Goal: Task Accomplishment & Management: Manage account settings

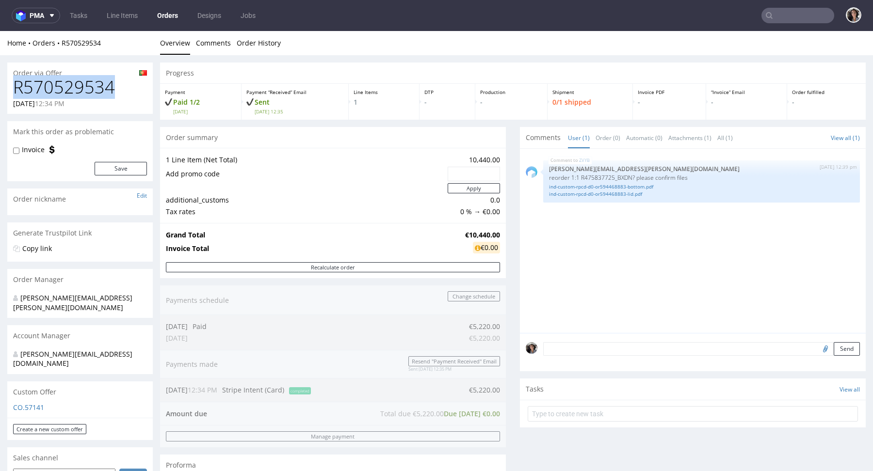
drag, startPoint x: 122, startPoint y: 92, endPoint x: 0, endPoint y: 96, distance: 121.8
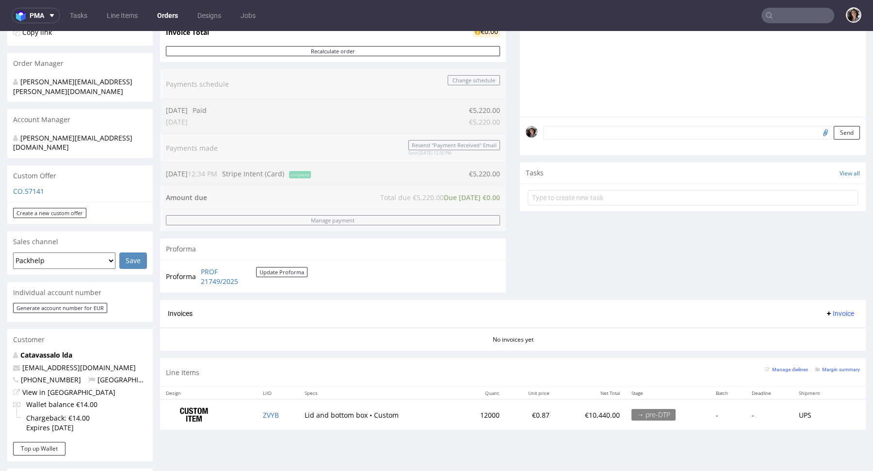
scroll to position [311, 0]
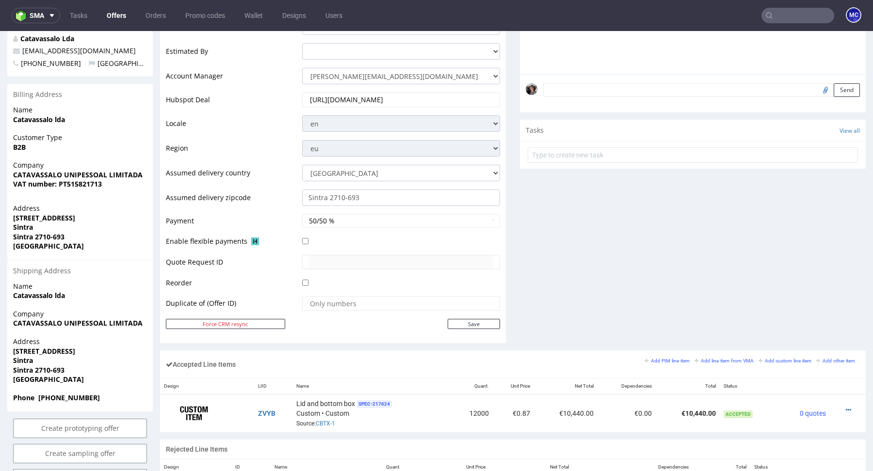
scroll to position [540, 0]
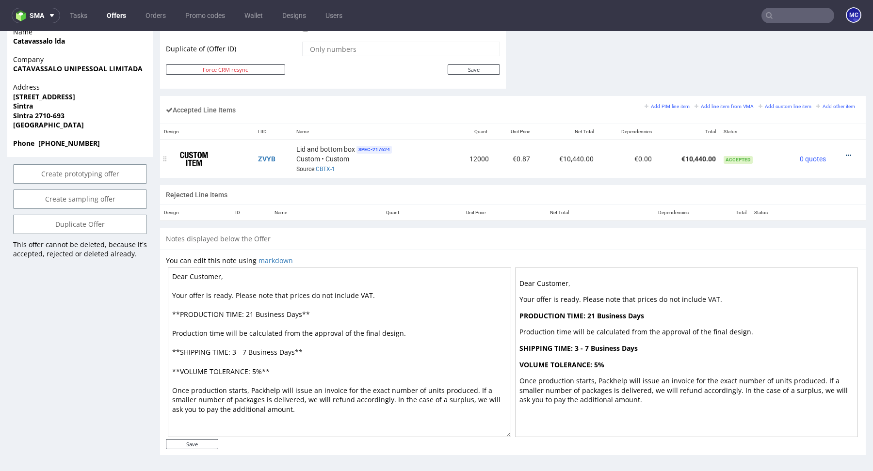
click at [846, 152] on icon at bounding box center [848, 155] width 5 height 7
click at [773, 64] on span "Edit item price" at bounding box center [808, 64] width 70 height 10
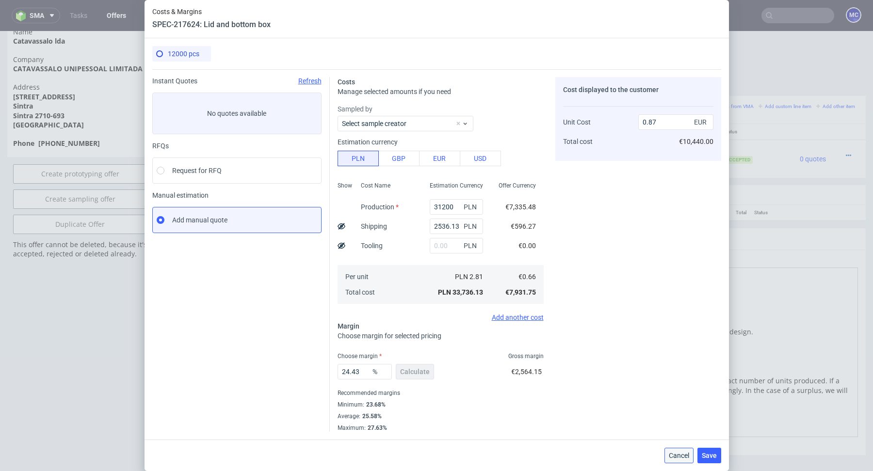
click at [681, 454] on span "Cancel" at bounding box center [679, 455] width 20 height 7
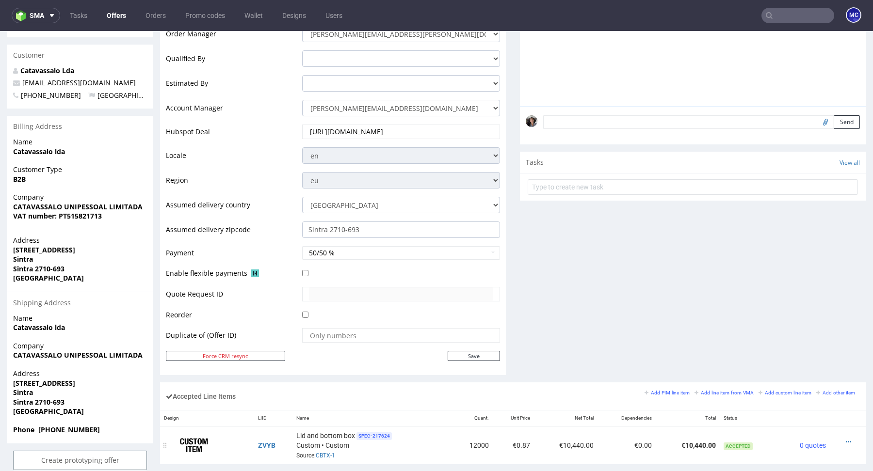
scroll to position [0, 0]
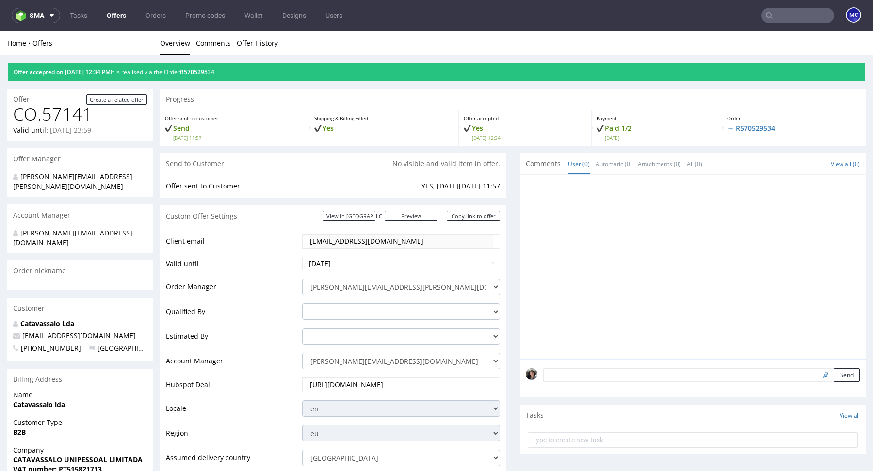
click at [390, 209] on div "Custom Offer Settings View in Hubspot Preview https://packhelp.com/packhelp-plu…" at bounding box center [333, 216] width 346 height 22
click at [375, 216] on link "View in [GEOGRAPHIC_DATA]" at bounding box center [349, 216] width 52 height 10
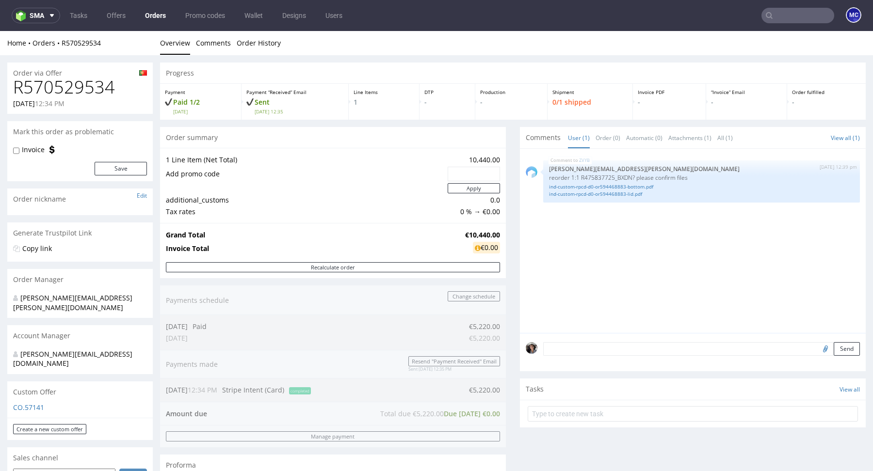
scroll to position [256, 0]
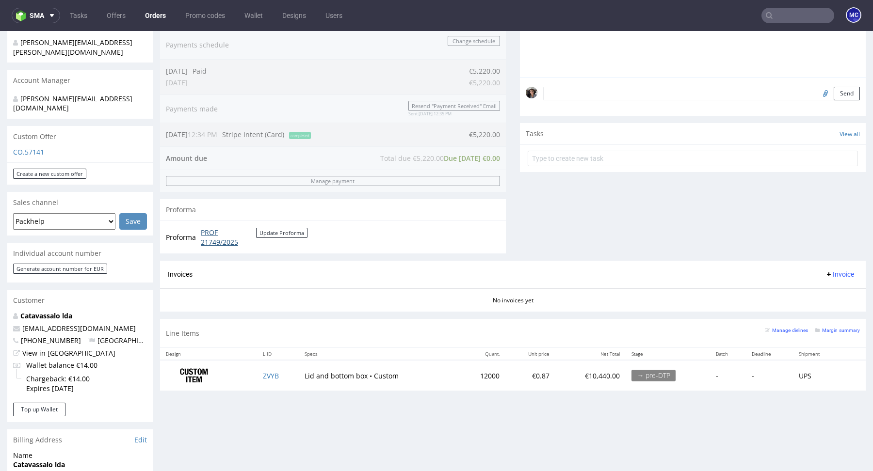
click at [219, 238] on link "PROF 21749/2025" at bounding box center [228, 237] width 55 height 19
click at [26, 147] on p "CO.57141" at bounding box center [80, 152] width 134 height 10
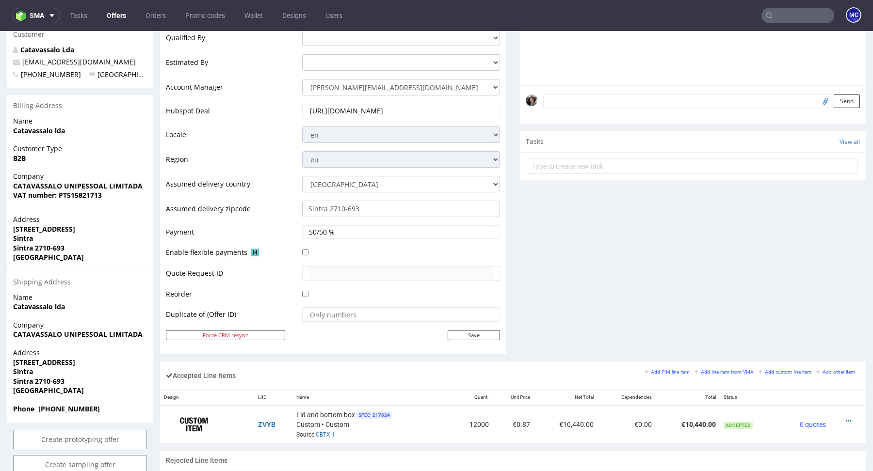
scroll to position [523, 0]
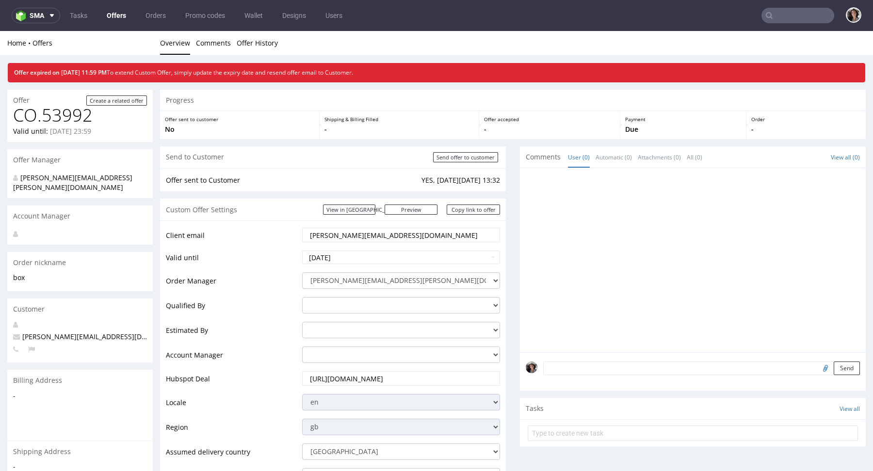
click at [777, 20] on input "text" at bounding box center [797, 16] width 73 height 16
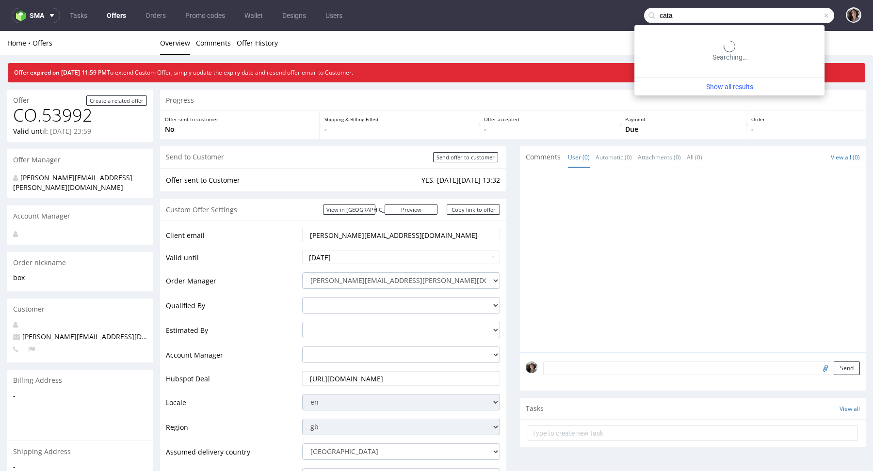
type input "cata"
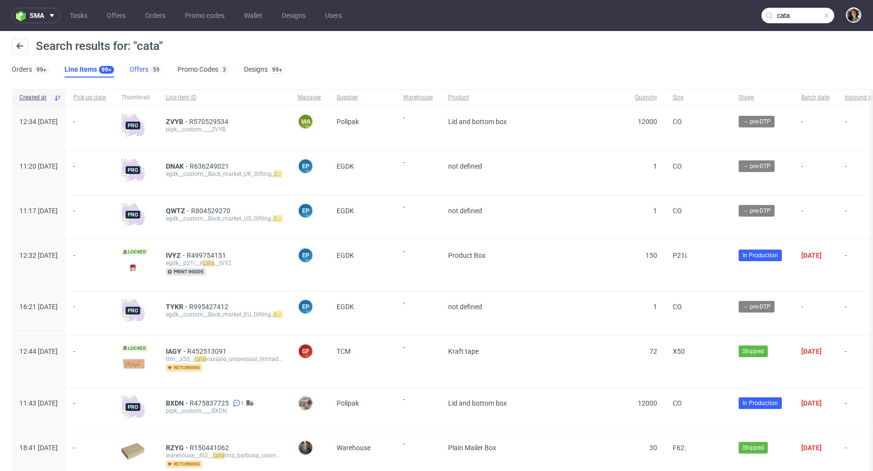
click at [134, 68] on link "Offers 59" at bounding box center [145, 70] width 32 height 16
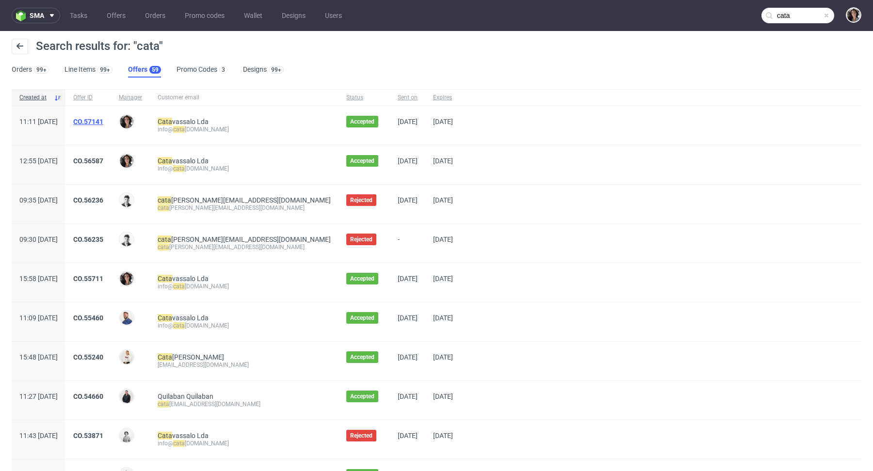
click at [103, 120] on link "CO.57141" at bounding box center [88, 122] width 30 height 8
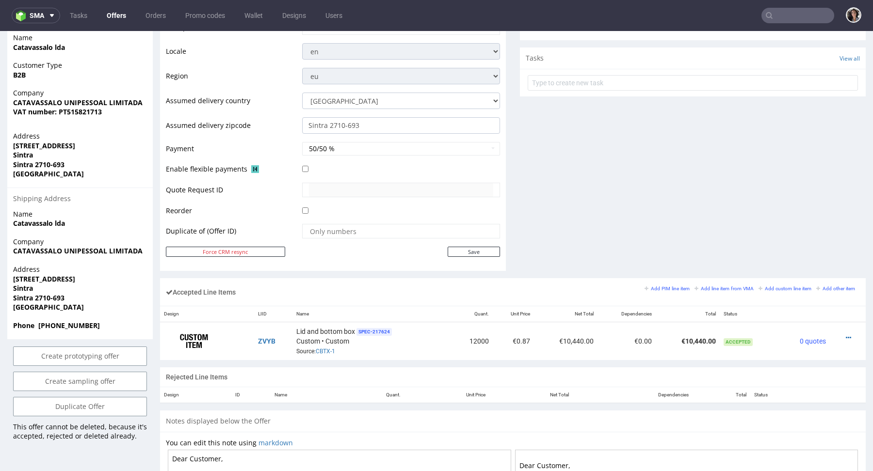
scroll to position [482, 0]
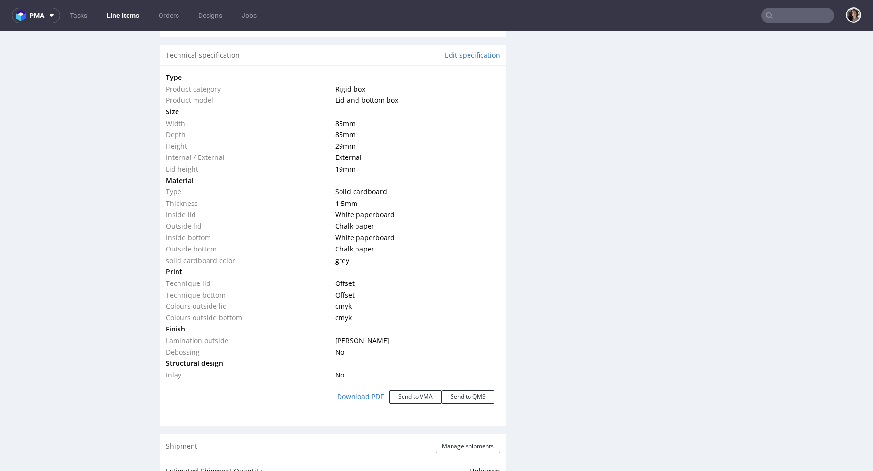
scroll to position [1007, 0]
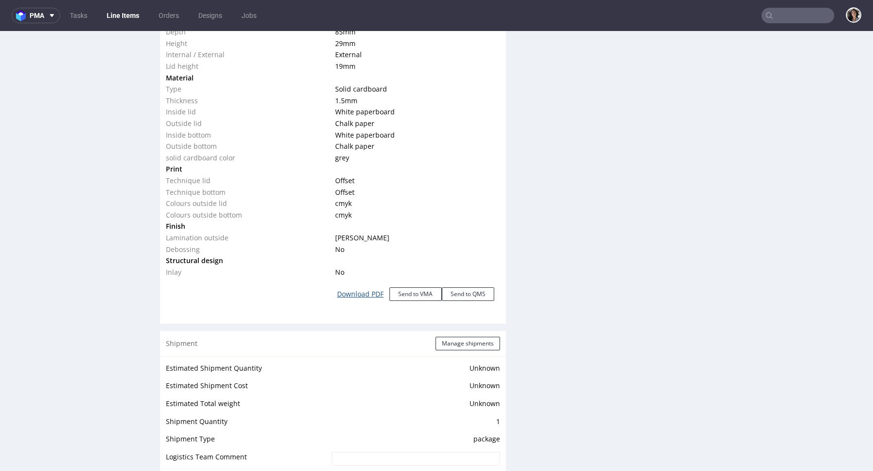
click at [359, 297] on link "Download PDF" at bounding box center [360, 294] width 58 height 21
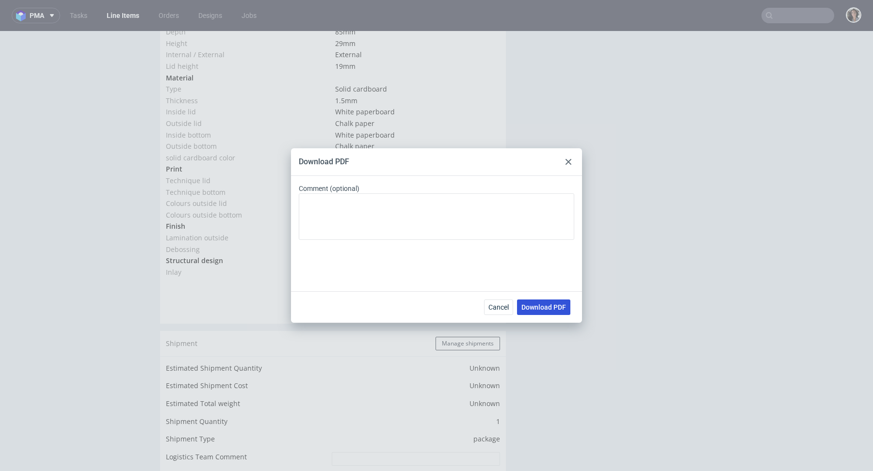
click at [544, 306] on span "Download PDF" at bounding box center [543, 307] width 45 height 7
click at [571, 161] on div at bounding box center [569, 162] width 12 height 12
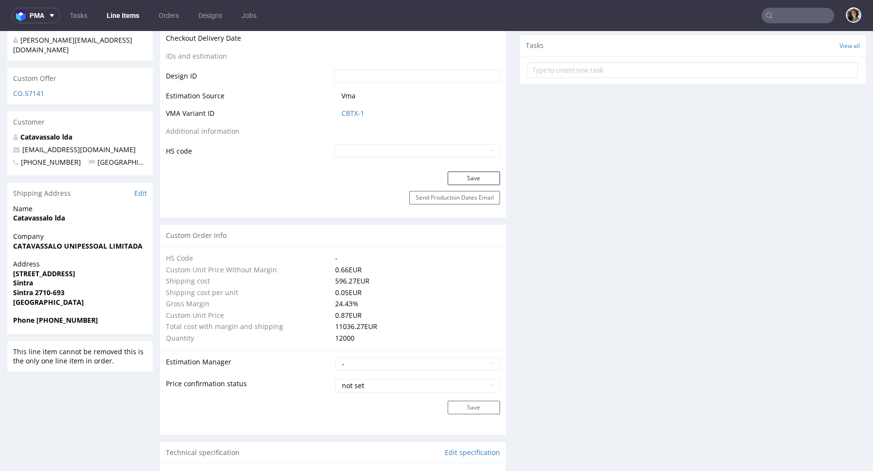
scroll to position [0, 0]
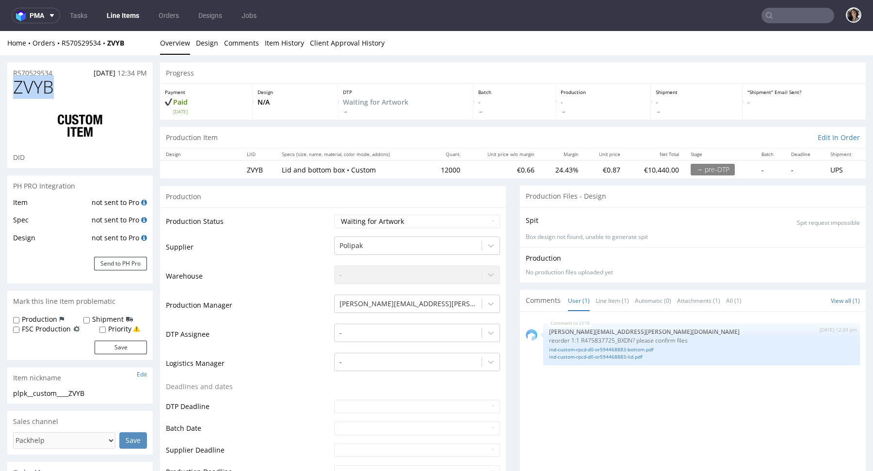
drag, startPoint x: 72, startPoint y: 81, endPoint x: 0, endPoint y: 81, distance: 72.3
copy span "ZVYB"
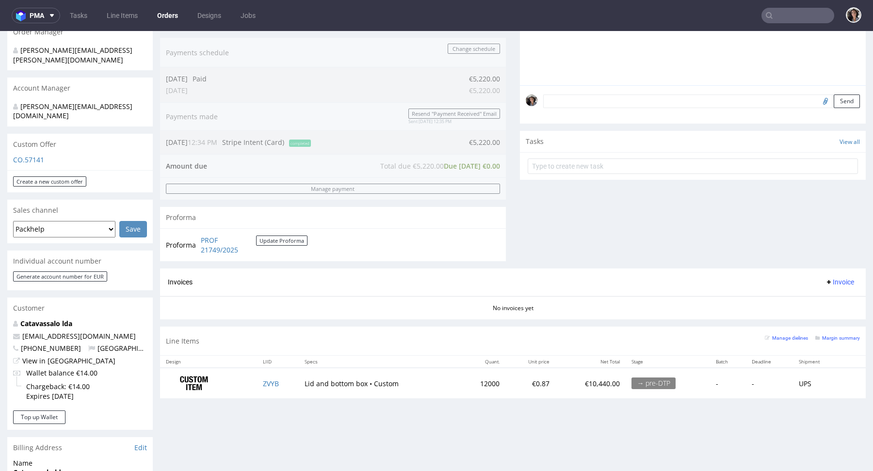
scroll to position [410, 0]
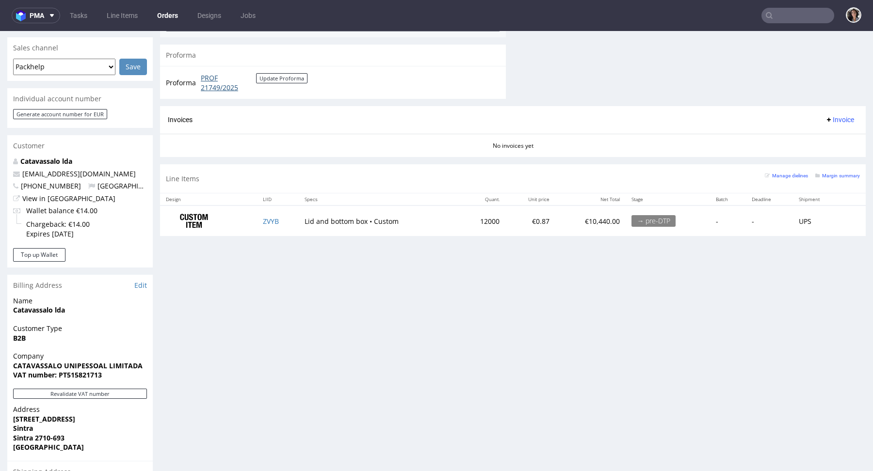
click at [216, 82] on link "PROF 21749/2025" at bounding box center [228, 82] width 55 height 19
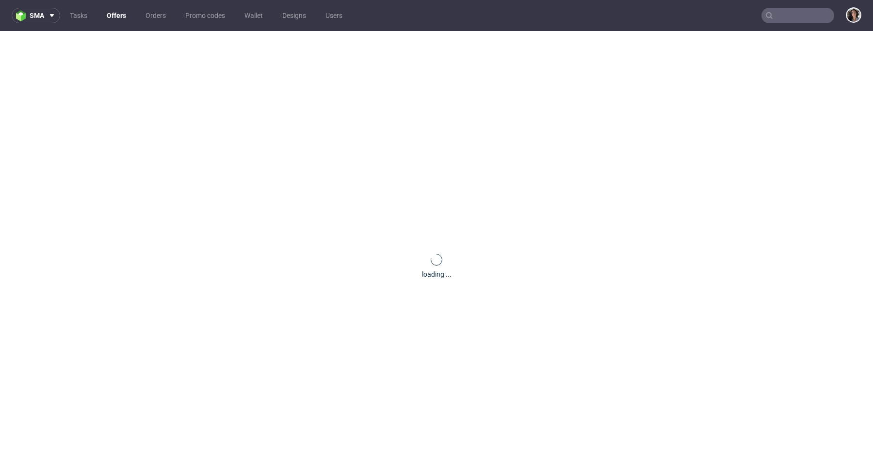
click at [785, 14] on input "text" at bounding box center [797, 16] width 73 height 16
paste input "Brenda@swaghut.com"
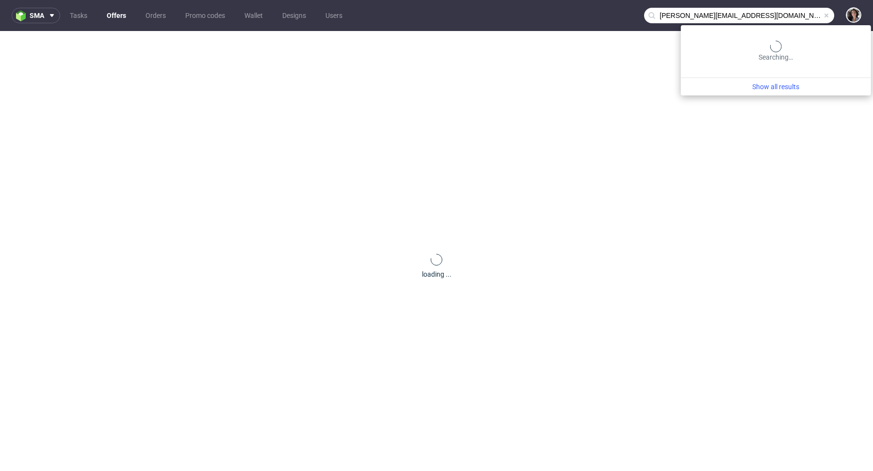
type input "Brenda@swaghut.com"
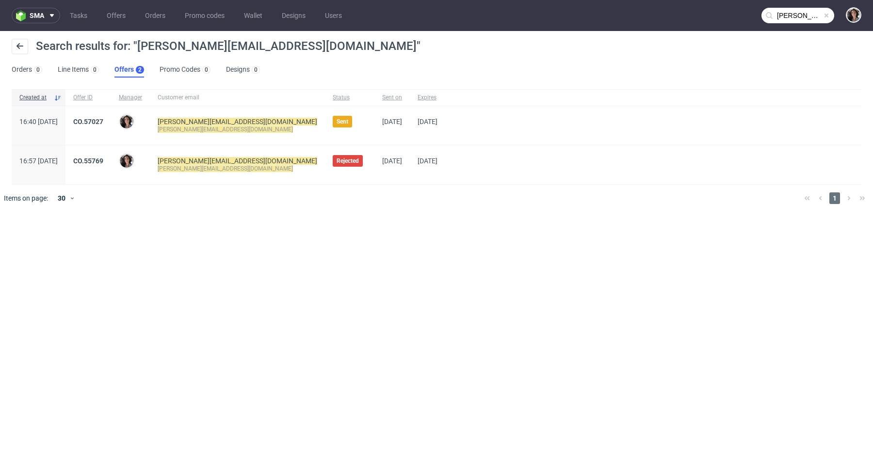
click at [111, 115] on div "CO.57027" at bounding box center [88, 125] width 46 height 39
click at [103, 118] on link "CO.57027" at bounding box center [88, 122] width 30 height 8
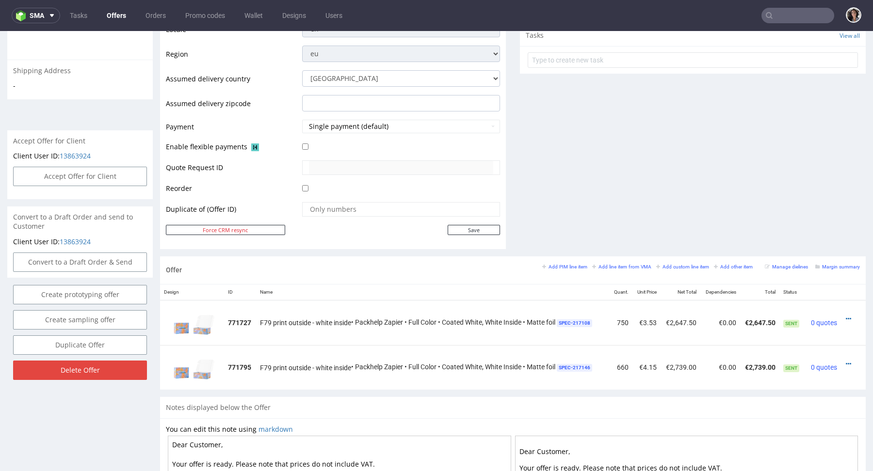
scroll to position [355, 0]
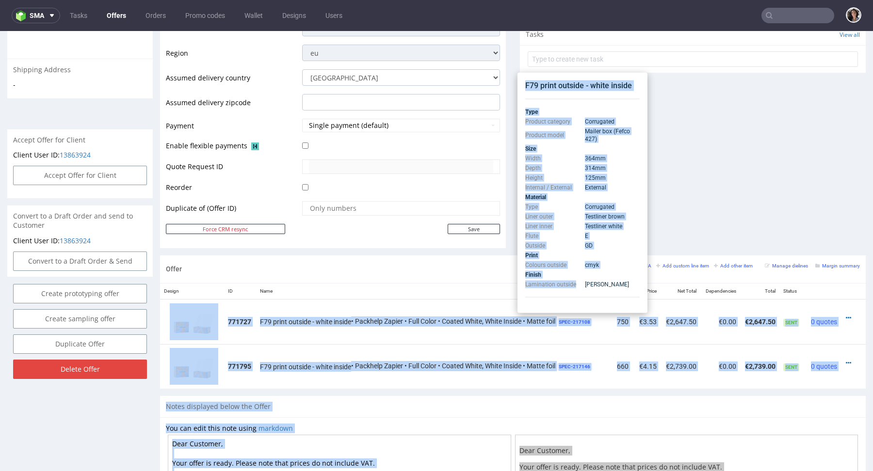
drag, startPoint x: 574, startPoint y: 282, endPoint x: 494, endPoint y: 285, distance: 80.5
click at [494, 285] on body "Production Shipped DTP Orders Offers Shipments Designs Promotions Users Jobs Ad…" at bounding box center [436, 159] width 873 height 966
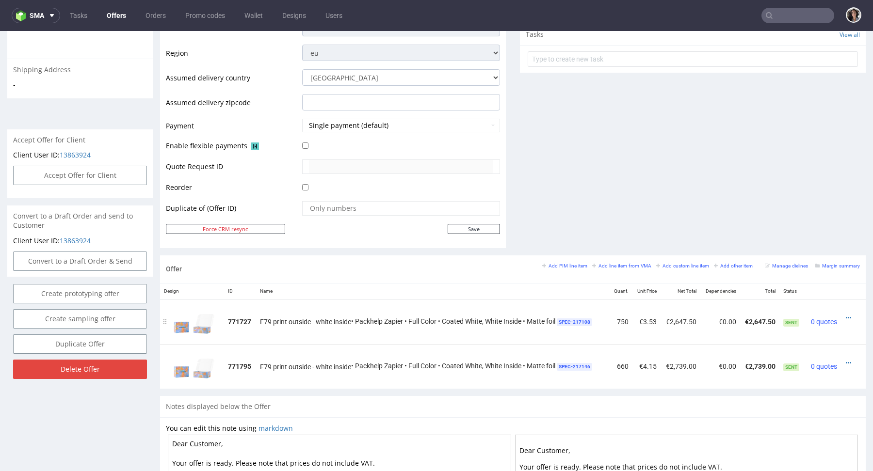
click at [576, 299] on td "F79 print outside - white inside • Packhelp Zapier • Full Color • Coated White,…" at bounding box center [433, 321] width 354 height 45
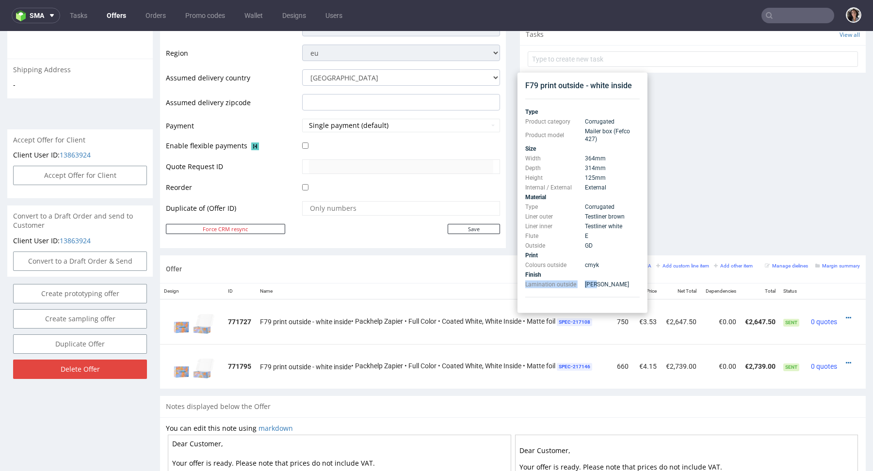
copy tr "Lamination outside Matt"
drag, startPoint x: 599, startPoint y: 285, endPoint x: 526, endPoint y: 284, distance: 73.2
click at [526, 284] on tr "Lamination outside Matt" at bounding box center [582, 285] width 114 height 10
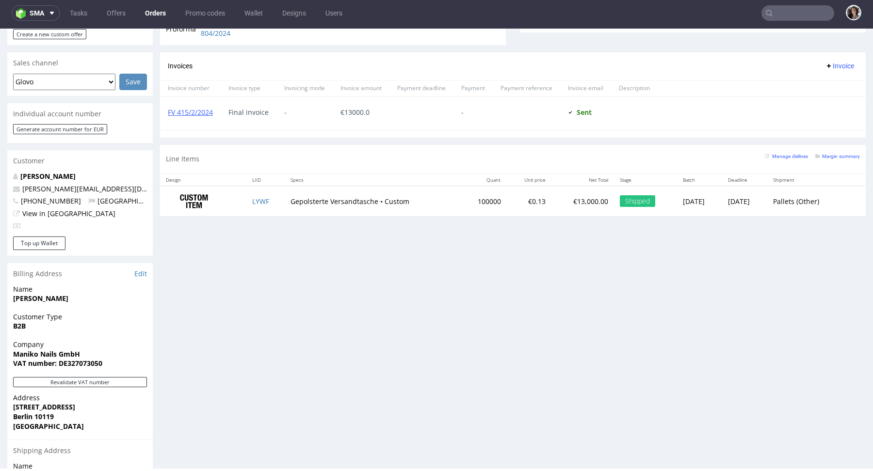
scroll to position [436, 0]
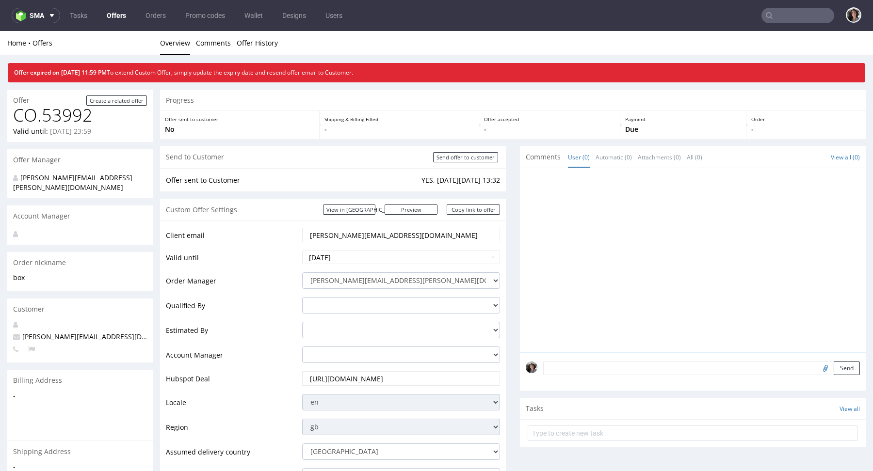
click at [789, 18] on input "text" at bounding box center [797, 16] width 73 height 16
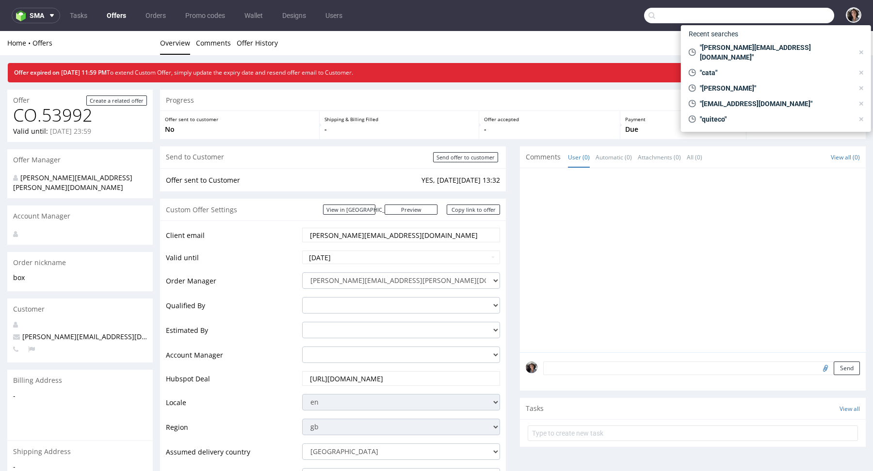
paste input "[PERSON_NAME][EMAIL_ADDRESS][DOMAIN_NAME]"
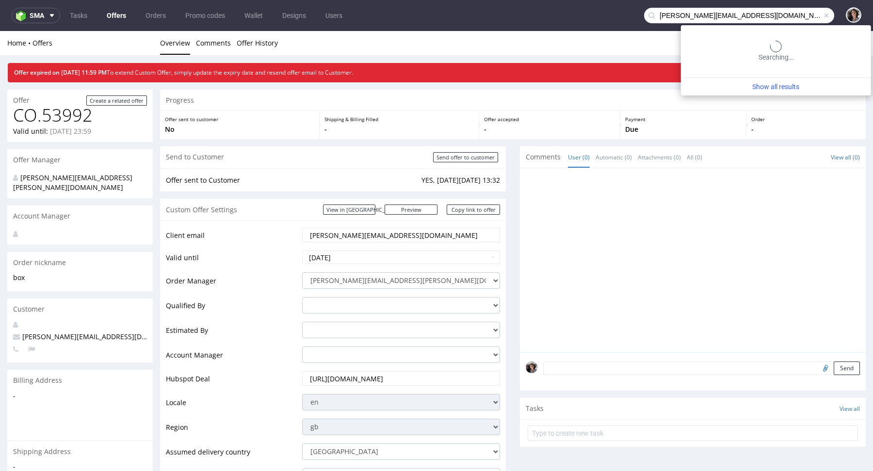
type input "[PERSON_NAME][EMAIL_ADDRESS][DOMAIN_NAME]"
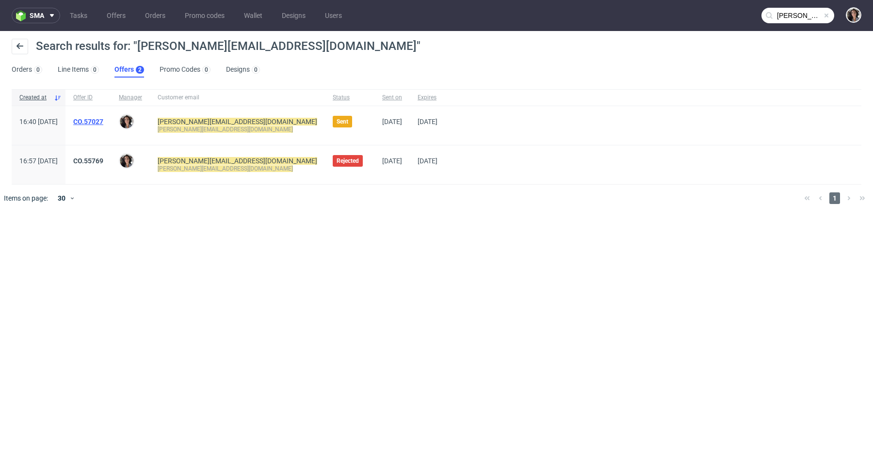
click at [103, 123] on link "CO.57027" at bounding box center [88, 122] width 30 height 8
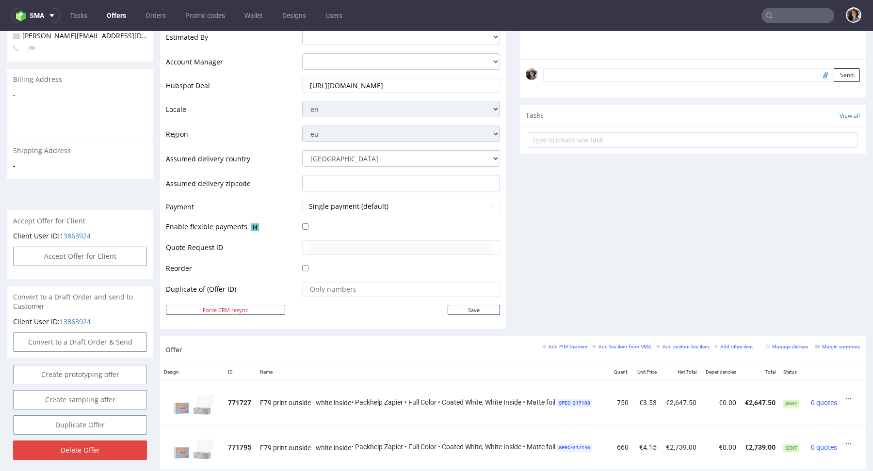
scroll to position [518, 0]
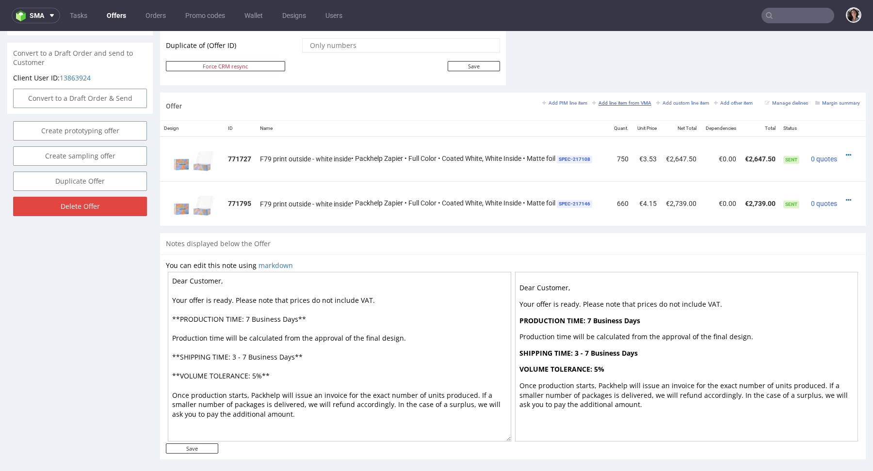
click at [625, 102] on small "Add line item from VMA" at bounding box center [621, 102] width 59 height 5
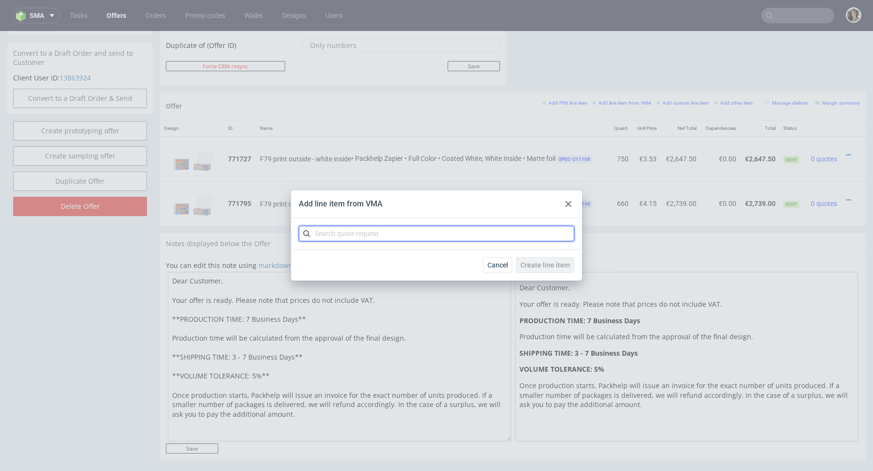
click at [441, 230] on input "text" at bounding box center [436, 234] width 275 height 16
paste input "box--mailer-box--79--cardboard-coated-white-inside--print-color-hd--foil-glossy"
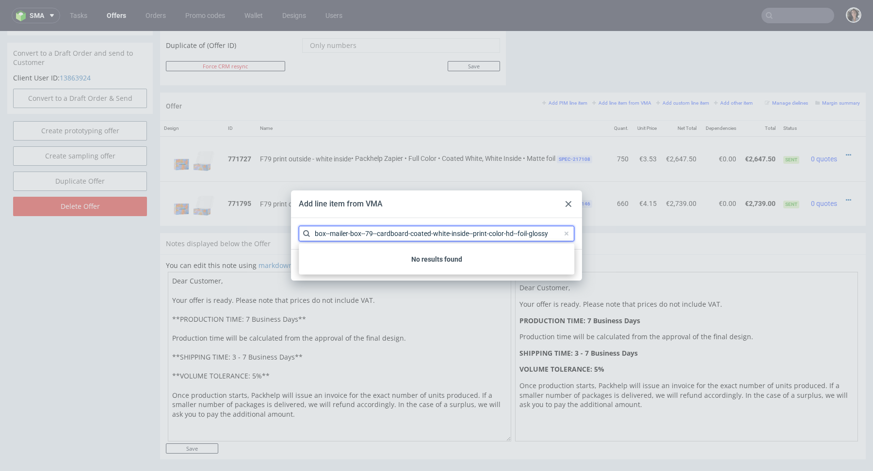
click at [316, 236] on input "box--mailer-box--79--cardboard-coated-white-inside--print-color-hd--foil-glossy" at bounding box center [436, 234] width 275 height 16
type input "box--mailer-box--79--cardboard-coated-white-inside--print-color-hd--foil-glossy"
click at [567, 198] on div at bounding box center [569, 204] width 12 height 12
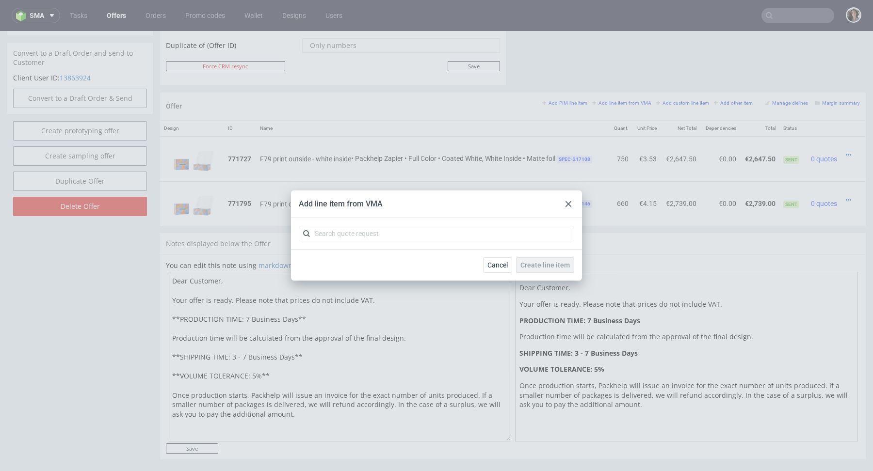
click at [569, 209] on div at bounding box center [569, 204] width 12 height 12
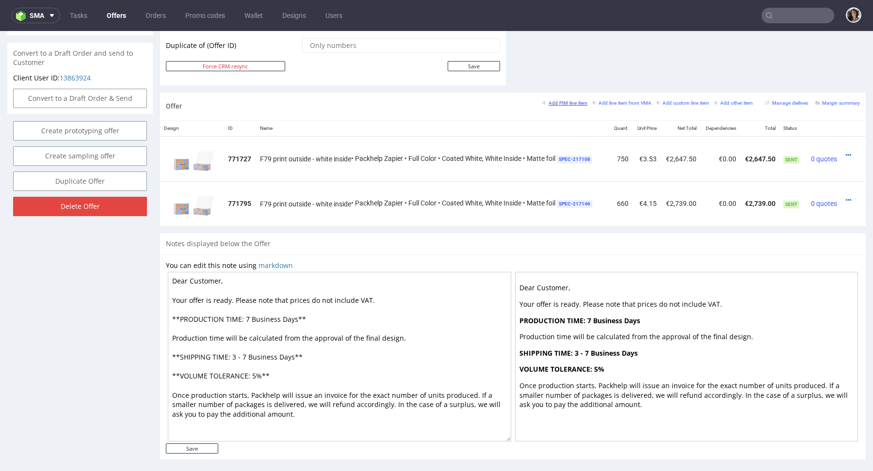
click at [564, 100] on small "Add PIM line item" at bounding box center [564, 102] width 45 height 5
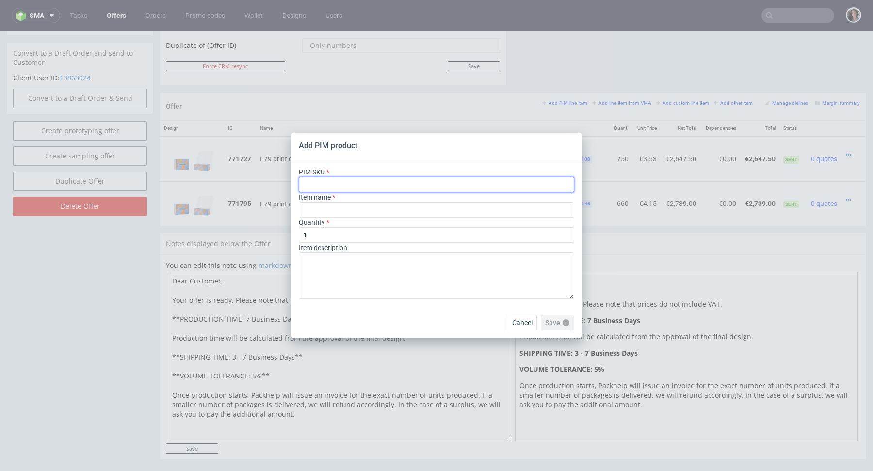
click at [360, 186] on input "text" at bounding box center [436, 185] width 275 height 16
paste input "box--mailer-box--79--cardboard-coated-white-inside--print-color-hd--foil-glossy"
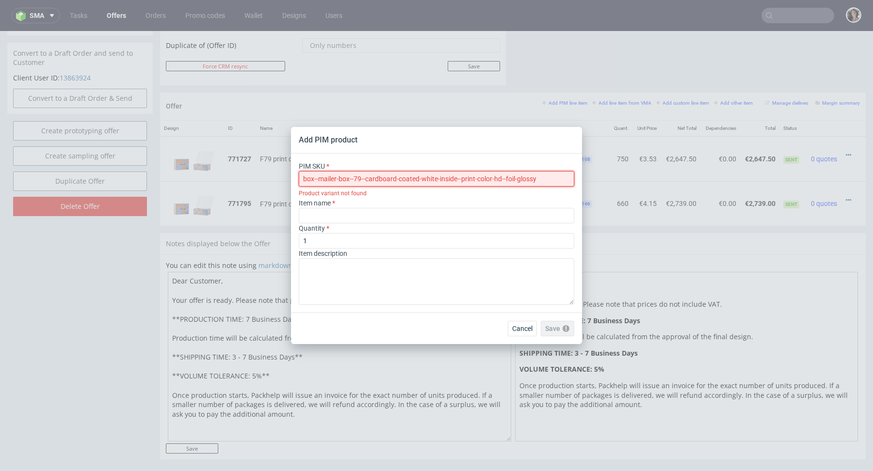
click at [305, 174] on input "box--mailer-box--79--cardboard-coated-white-inside--print-color-hd--foil-glossy" at bounding box center [436, 179] width 275 height 16
type input "box--mailer-box--79--cardboard-coated-white-inside--print-color-hd--foil-glossy"
type input "Versandschachtel"
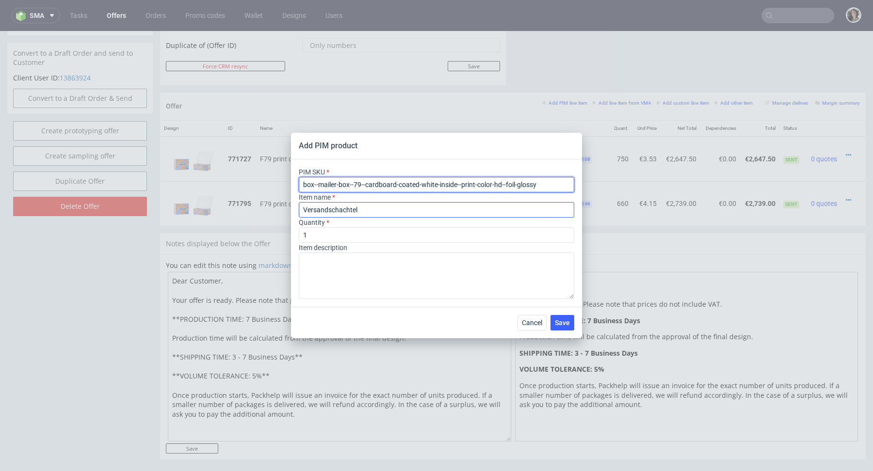
type input "box--mailer-box--79--cardboard-coated-white-inside--print-color-hd--foil-glossy"
click at [339, 215] on input "Versandschachtel" at bounding box center [436, 210] width 275 height 16
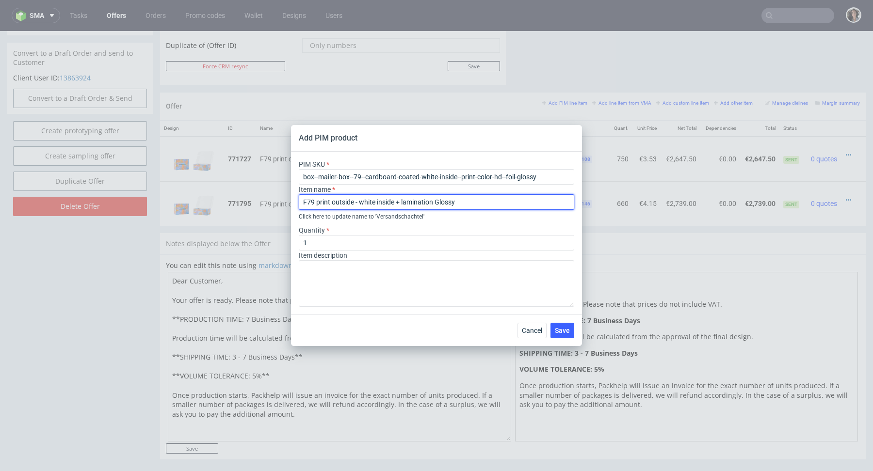
click at [437, 200] on input "F79 print outside - white inside + lamination Glossy" at bounding box center [436, 202] width 275 height 16
type input "F79 print outside - white inside + lamination Glossy"
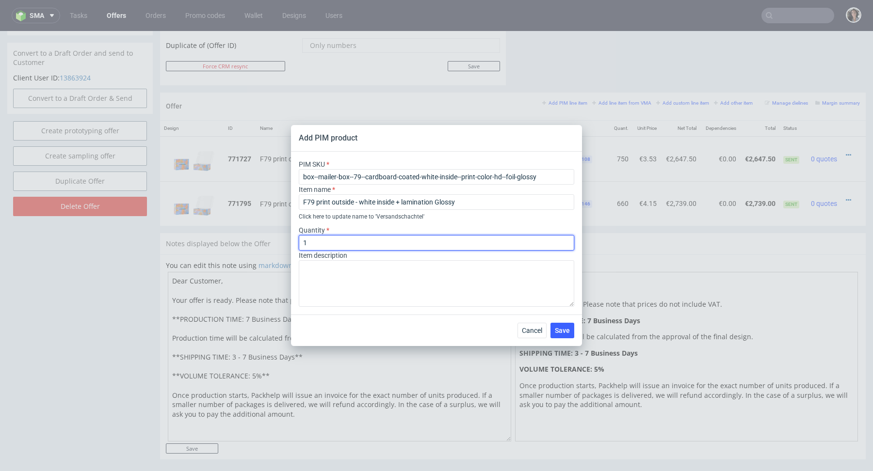
click at [379, 242] on input "1" at bounding box center [436, 243] width 275 height 16
type input "660"
click at [566, 333] on span "Save" at bounding box center [562, 330] width 15 height 7
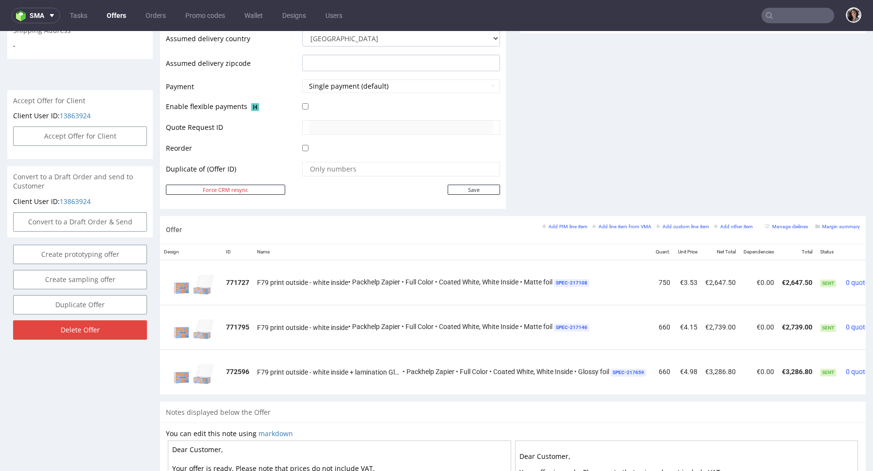
scroll to position [0, 49]
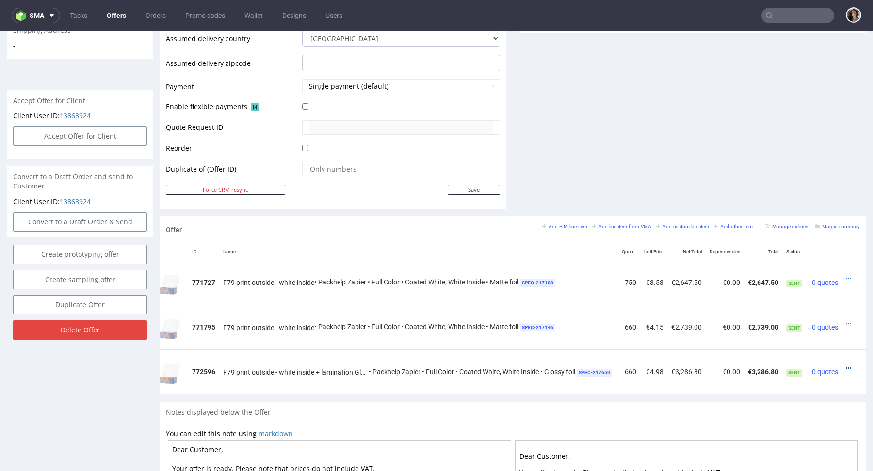
click at [846, 365] on icon at bounding box center [848, 368] width 5 height 7
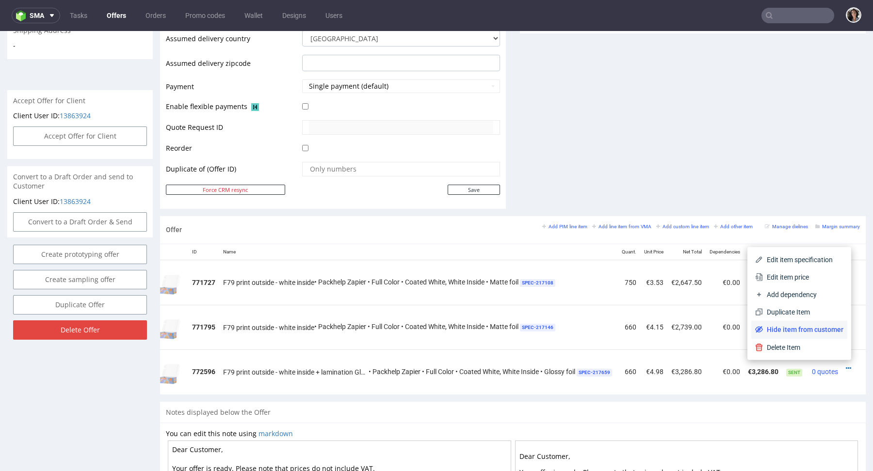
click at [820, 326] on span "Hide item from customer" at bounding box center [803, 330] width 80 height 10
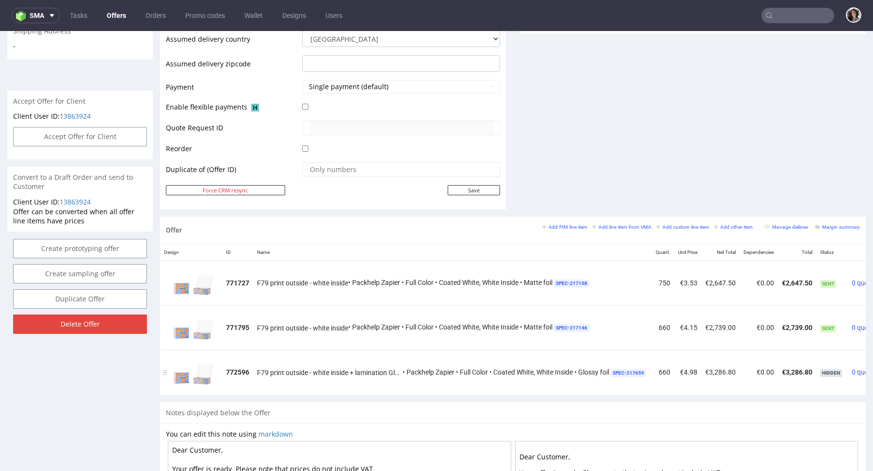
scroll to position [0, 54]
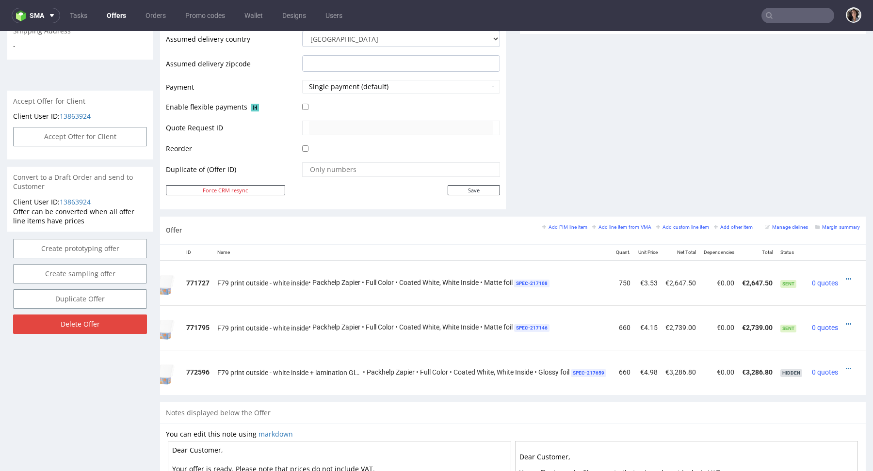
click at [846, 367] on div at bounding box center [851, 369] width 10 height 10
click at [846, 366] on icon at bounding box center [848, 369] width 5 height 7
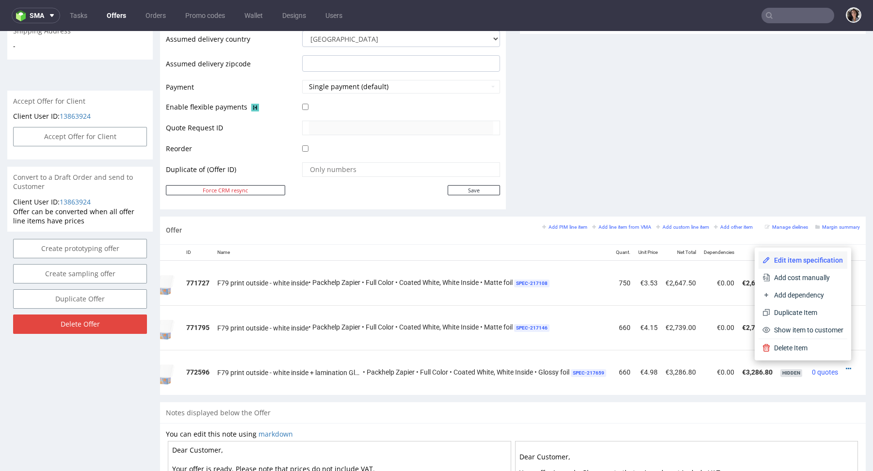
click at [794, 257] on span "Edit item specification" at bounding box center [806, 261] width 73 height 10
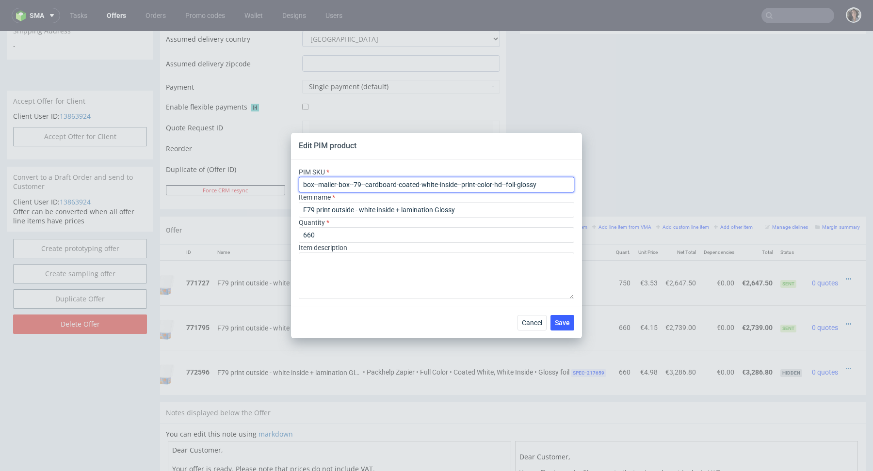
click at [375, 183] on input "box--mailer-box--79--cardboard-coated-white-inside--print-color-hd--foil-glossy" at bounding box center [436, 185] width 275 height 16
click at [532, 321] on span "Cancel" at bounding box center [532, 323] width 20 height 7
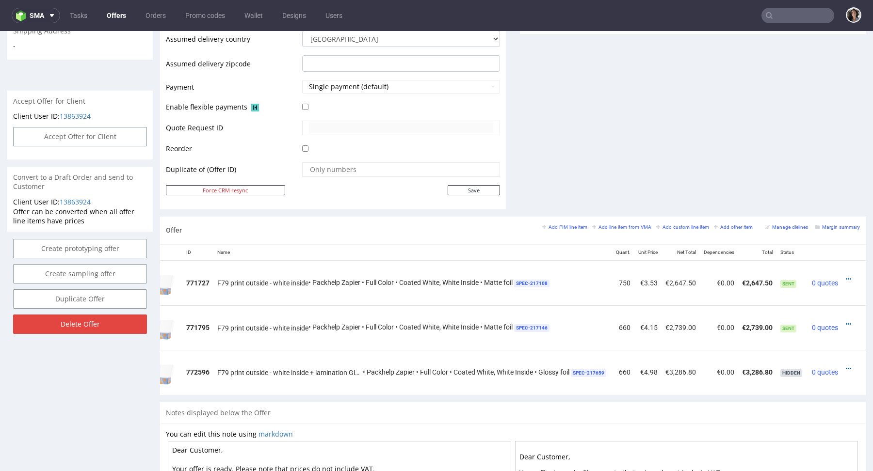
click at [846, 368] on icon at bounding box center [848, 369] width 5 height 7
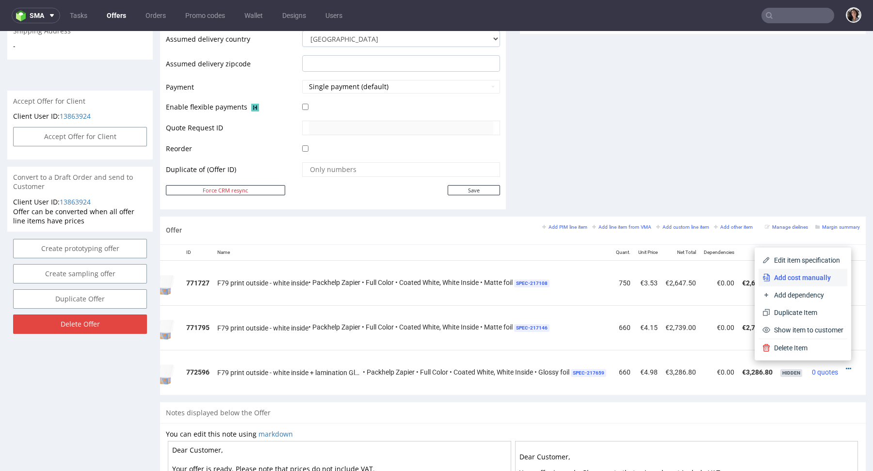
click at [799, 283] on span "Add cost manually" at bounding box center [806, 278] width 73 height 10
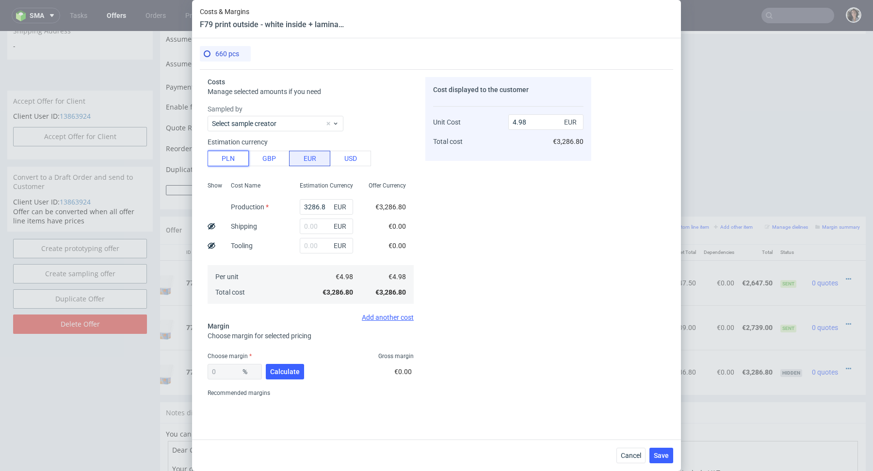
click at [232, 157] on button "PLN" at bounding box center [228, 159] width 41 height 16
type input "1.17"
click at [306, 227] on input "text" at bounding box center [326, 227] width 53 height 16
paste input "CBUM-1 CBUM-2"
type input "CBUM-1 CBUM-2"
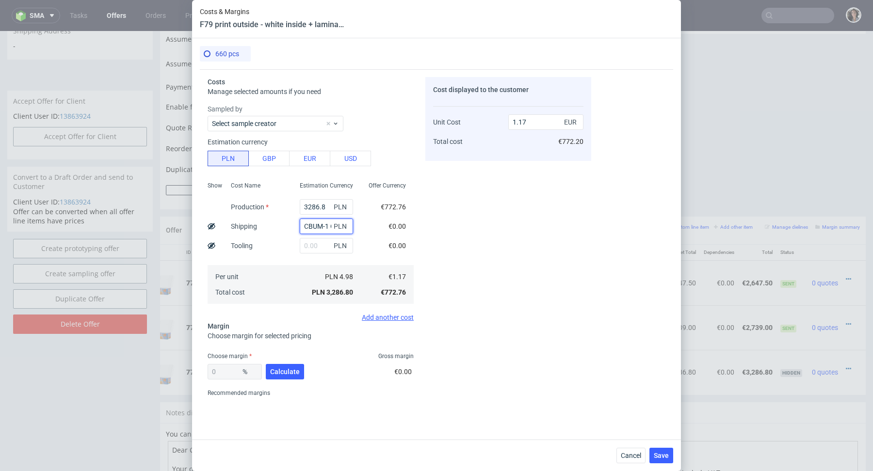
scroll to position [0, 23]
click at [319, 226] on input "CBUM-1 CBUM-2" at bounding box center [326, 227] width 53 height 16
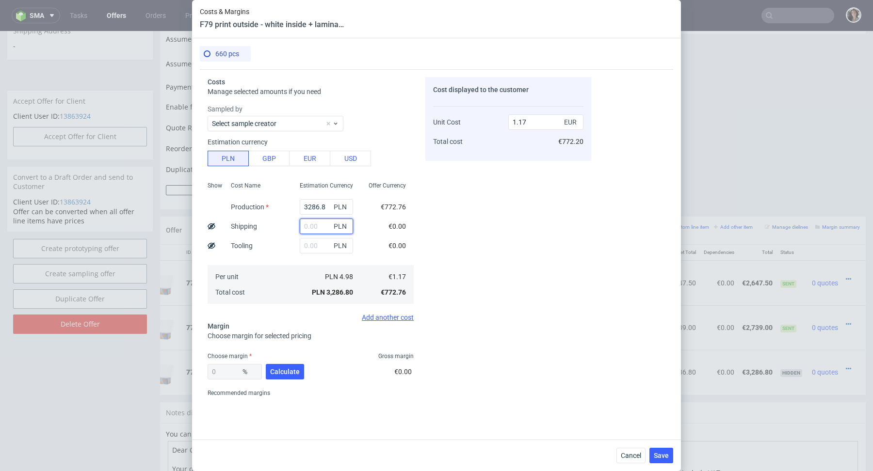
paste input "1 089"
click at [311, 225] on input "1 089" at bounding box center [326, 227] width 53 height 16
type input "1089"
type input "1.56"
type input "1089"
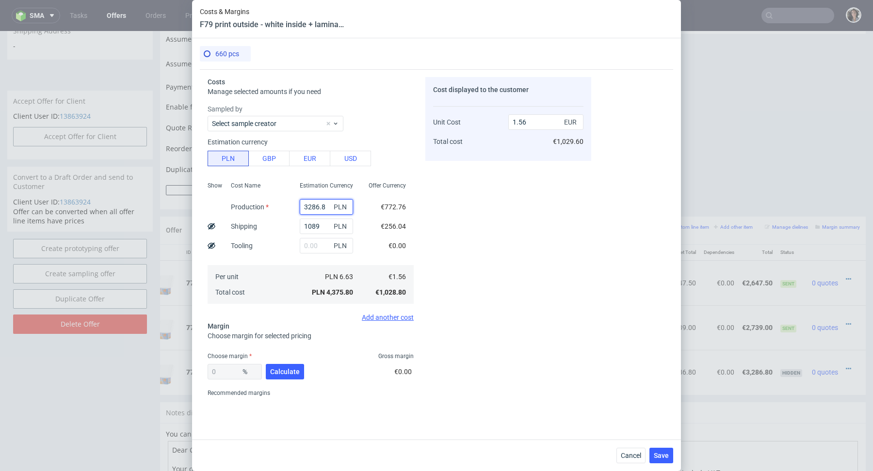
click at [323, 209] on input "3286.8" at bounding box center [326, 207] width 53 height 16
type input "0.39"
paste input "7 108,2"
click at [310, 209] on input "7 108,2" at bounding box center [326, 207] width 53 height 16
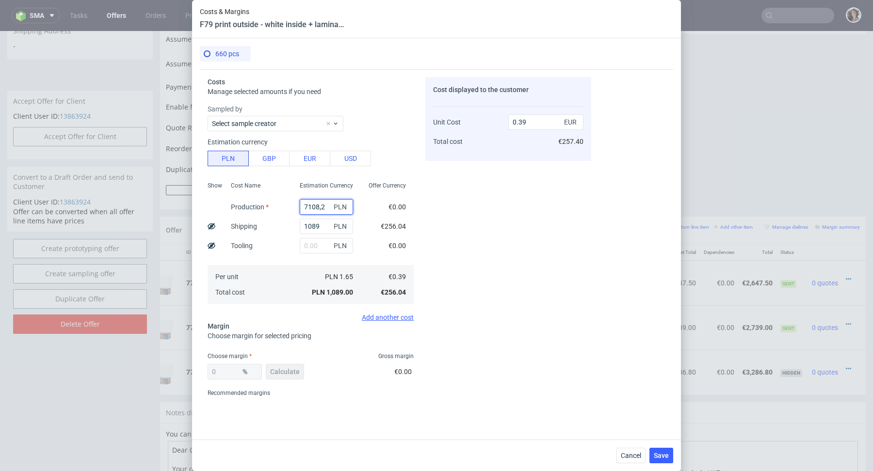
type input "7108.2"
type input "2.92"
type input "7108.2"
click at [282, 376] on button "Calculate" at bounding box center [285, 372] width 38 height 16
type input "35"
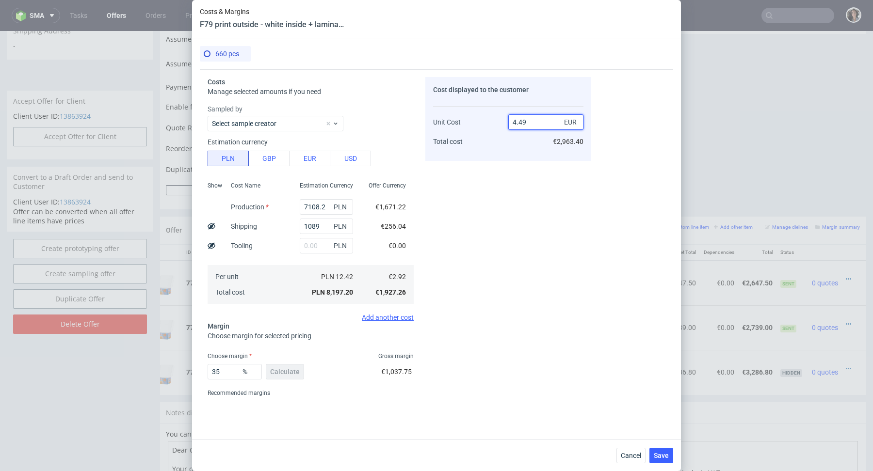
drag, startPoint x: 518, startPoint y: 119, endPoint x: 540, endPoint y: 120, distance: 21.4
click at [541, 119] on input "4.49" at bounding box center [545, 122] width 75 height 16
type input "4.15"
type input "29.63855421686748"
type input "4.15"
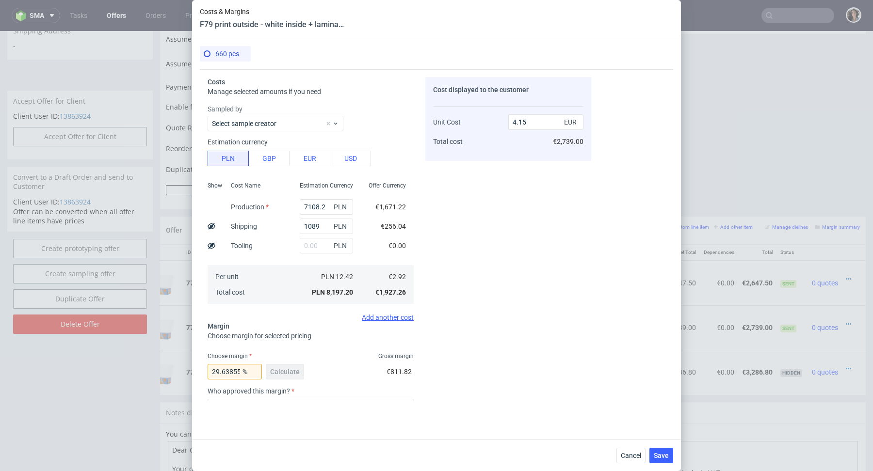
click at [516, 194] on div "Cost displayed to the customer Unit Cost Total cost 4.15 EUR €2,739.00" at bounding box center [508, 239] width 166 height 324
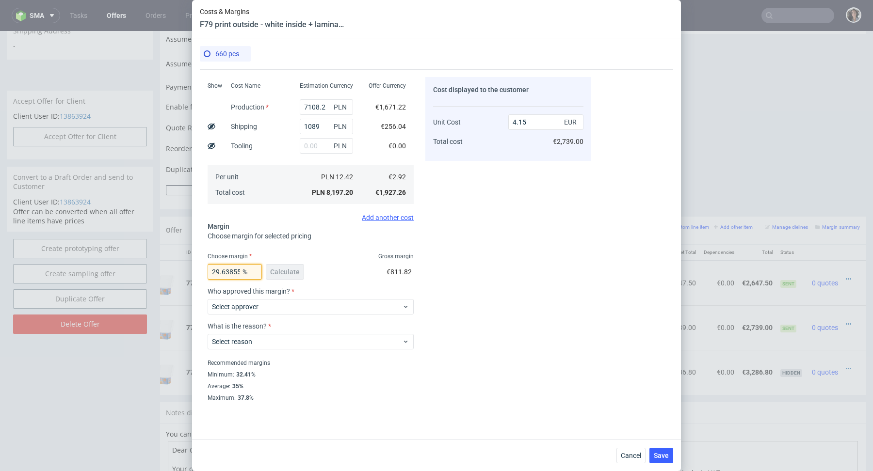
scroll to position [0, 34]
drag, startPoint x: 212, startPoint y: 273, endPoint x: 300, endPoint y: 267, distance: 88.0
click at [300, 267] on div "29.63855421686748 % Calculate" at bounding box center [257, 273] width 98 height 27
click at [637, 457] on span "Cancel" at bounding box center [631, 455] width 20 height 7
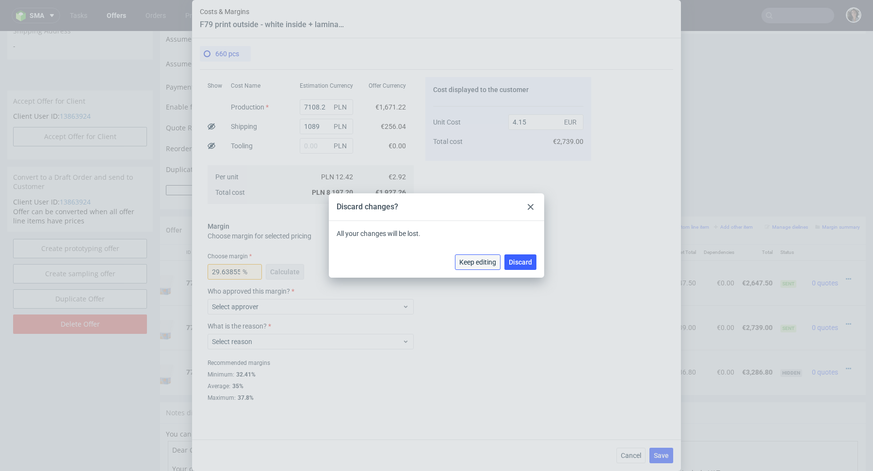
click at [482, 262] on span "Keep editing" at bounding box center [477, 262] width 37 height 7
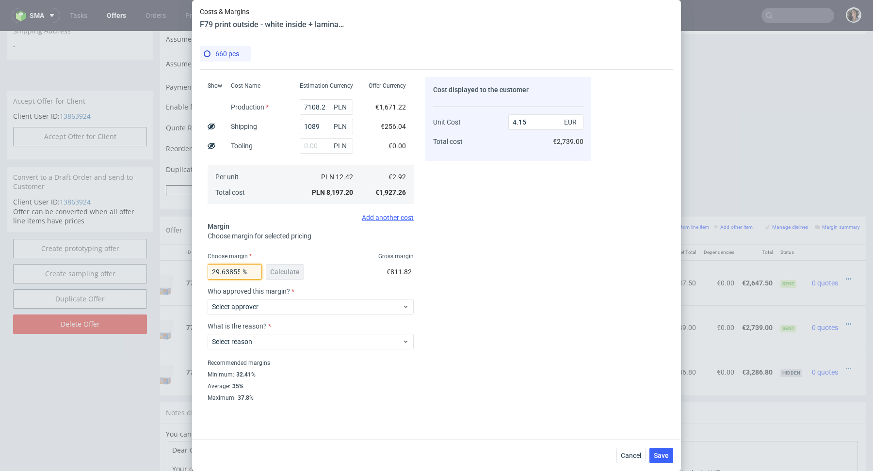
click at [234, 265] on input "29.63855421686748" at bounding box center [235, 272] width 54 height 16
drag, startPoint x: 220, startPoint y: 273, endPoint x: 333, endPoint y: 274, distance: 113.0
click at [333, 274] on div "29.63855421686748 % Calculate €811.82" at bounding box center [311, 273] width 206 height 27
type input "29.9"
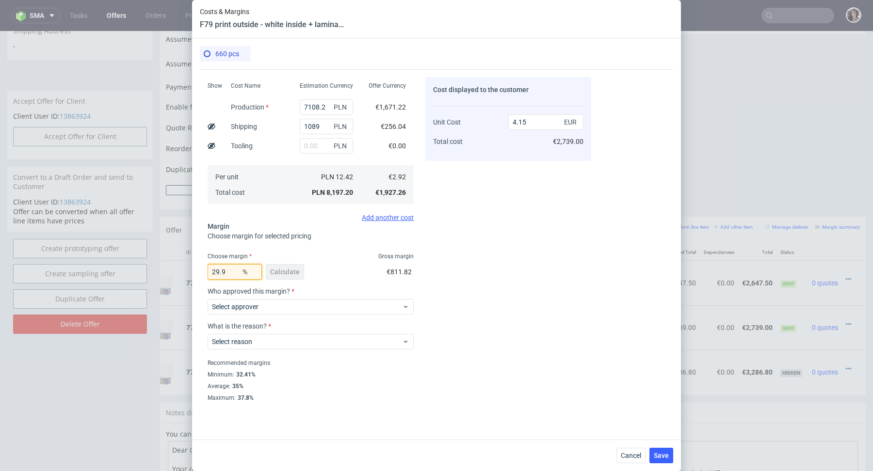
scroll to position [0, 0]
type input "4.17"
type input "29.8"
type input "4.16"
type input "29.6"
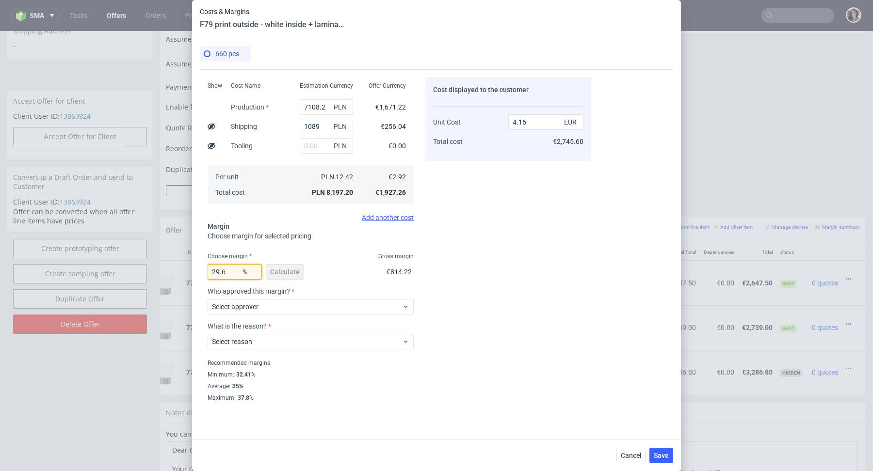
type input "4.15"
type input "29.69"
type input "4.16"
type input "29.68"
type input "4.15"
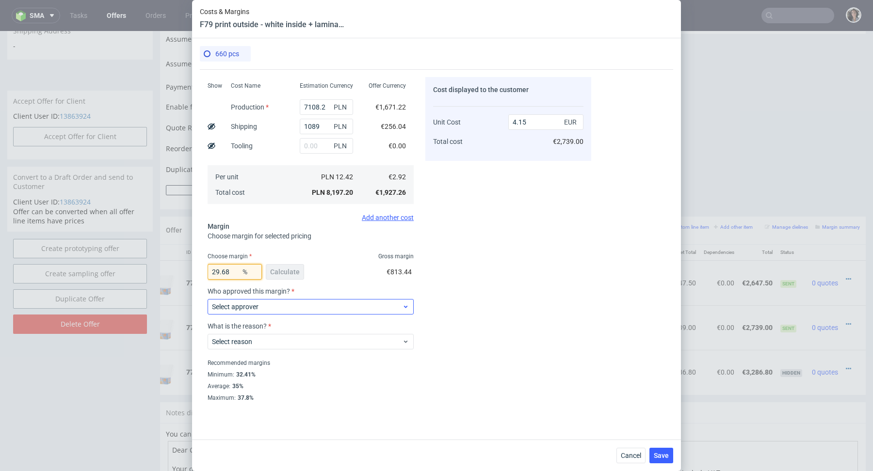
type input "29.68"
click at [304, 304] on span "Select approver" at bounding box center [307, 307] width 190 height 10
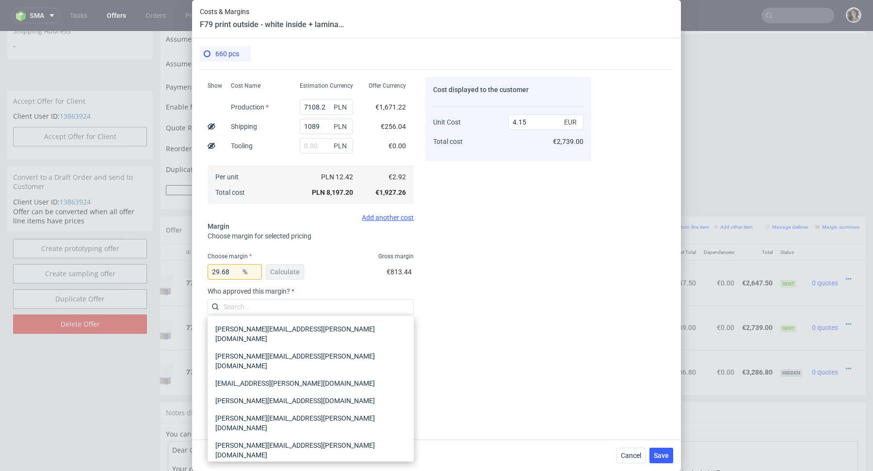
click at [248, 464] on div "[PERSON_NAME][EMAIL_ADDRESS][PERSON_NAME][DOMAIN_NAME]" at bounding box center [310, 477] width 198 height 27
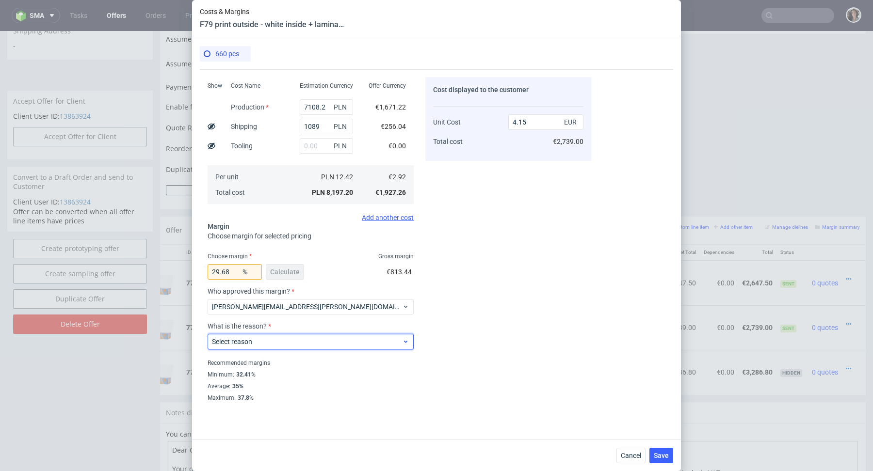
click at [257, 346] on span "Select reason" at bounding box center [307, 342] width 190 height 10
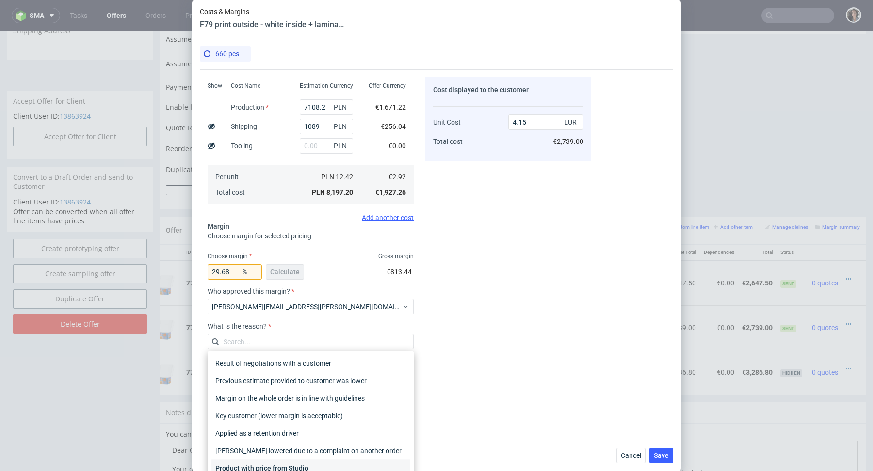
click at [247, 464] on div "Product with price from Studio" at bounding box center [310, 468] width 198 height 17
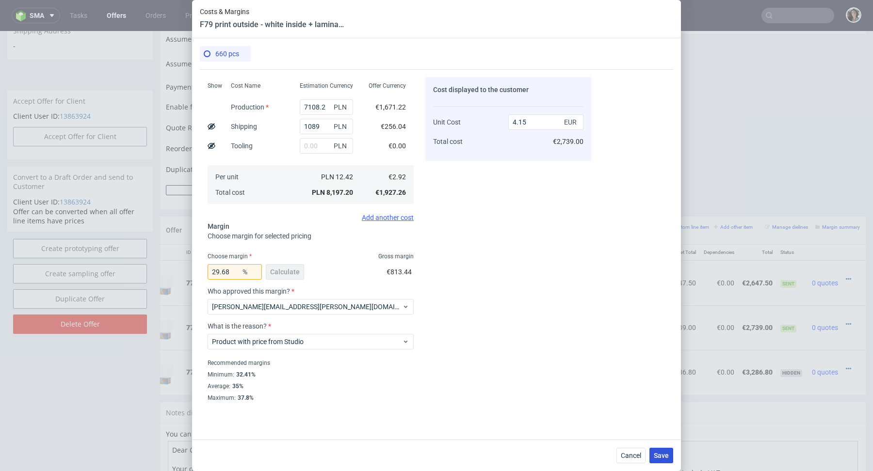
click at [663, 457] on span "Save" at bounding box center [661, 455] width 15 height 7
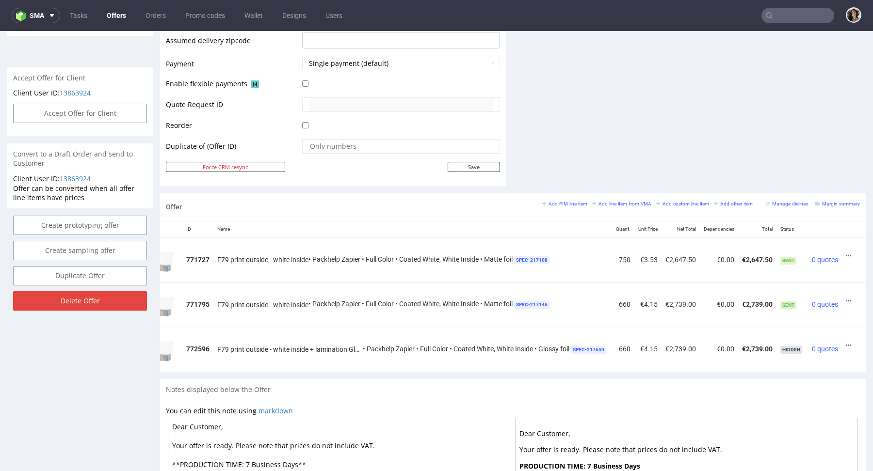
scroll to position [0, 54]
click at [846, 342] on icon at bounding box center [848, 345] width 5 height 7
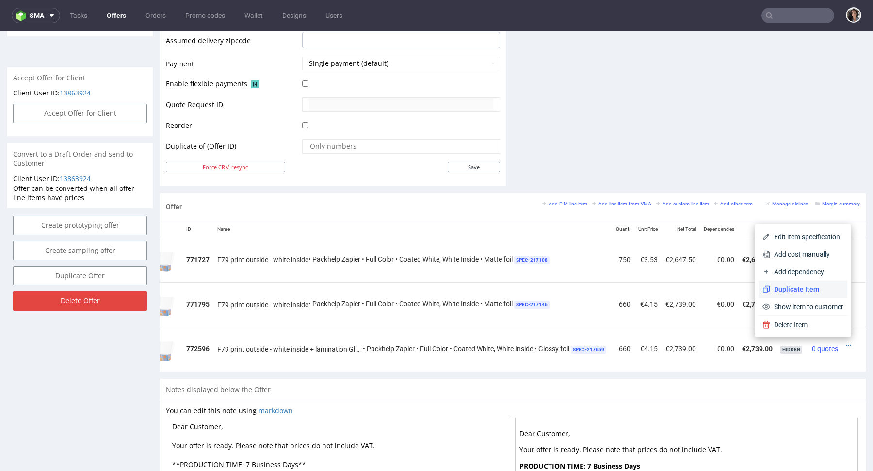
click at [814, 289] on span "Duplicate Item" at bounding box center [806, 290] width 73 height 10
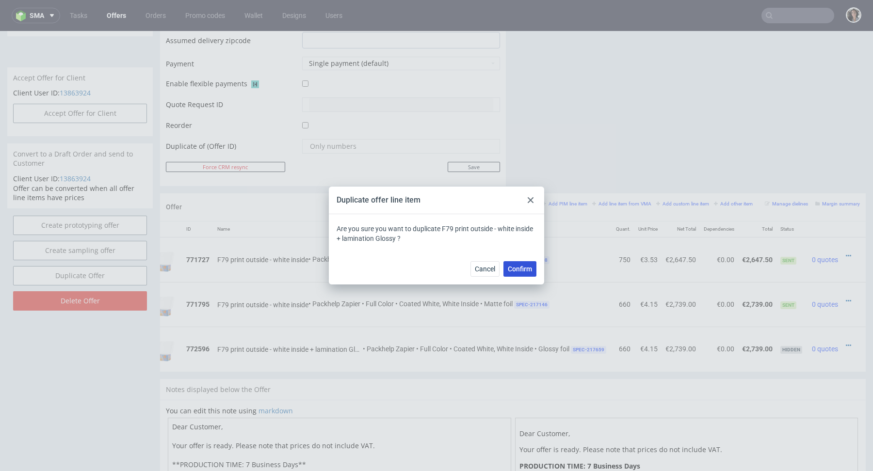
click at [527, 276] on button "Confirm" at bounding box center [519, 269] width 33 height 16
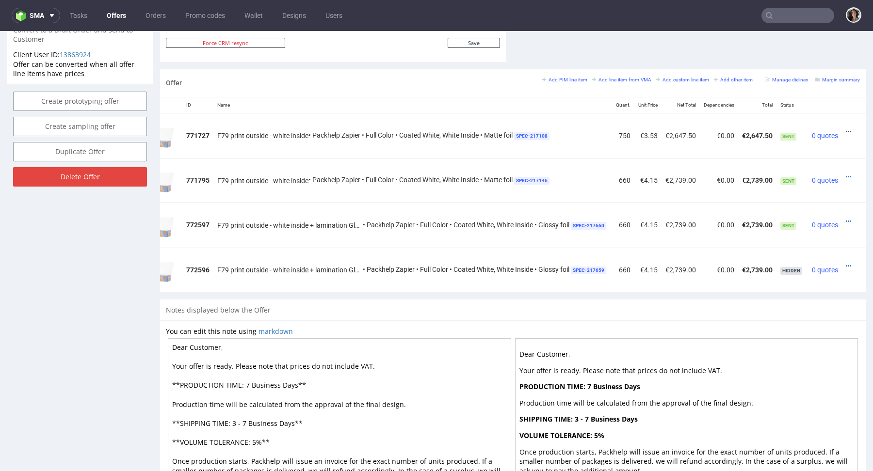
click at [846, 129] on icon at bounding box center [848, 132] width 5 height 7
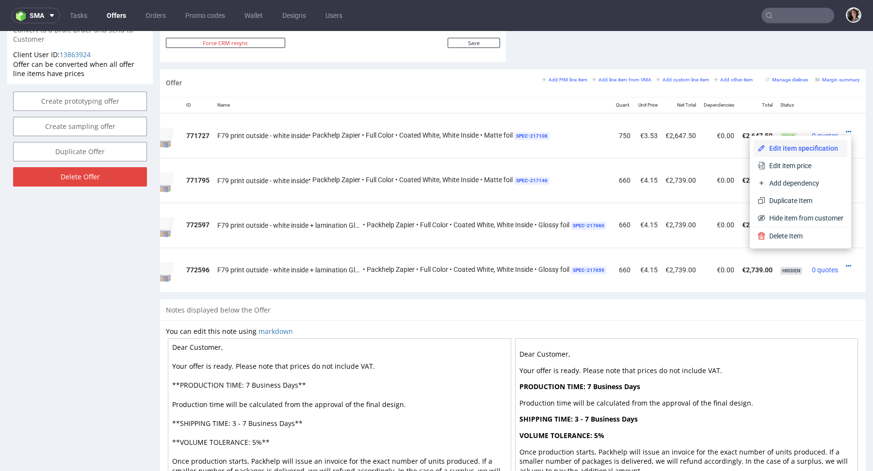
click at [788, 151] on span "Edit item specification" at bounding box center [804, 149] width 78 height 10
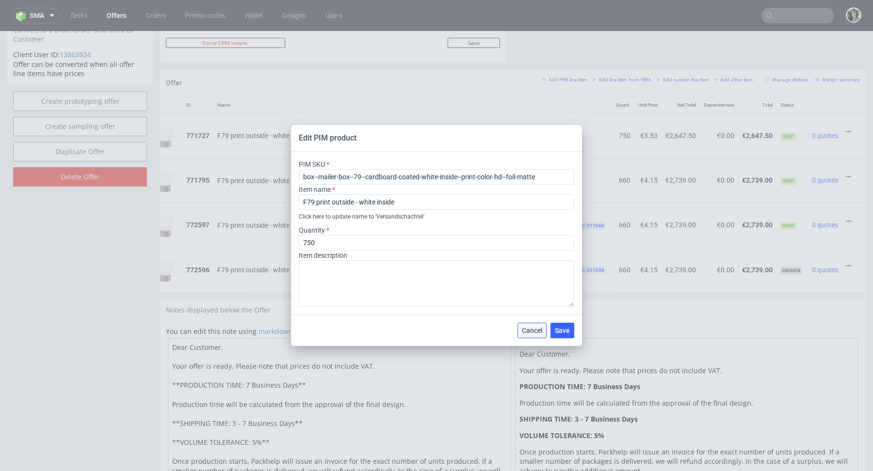
click at [529, 323] on button "Cancel" at bounding box center [531, 331] width 29 height 16
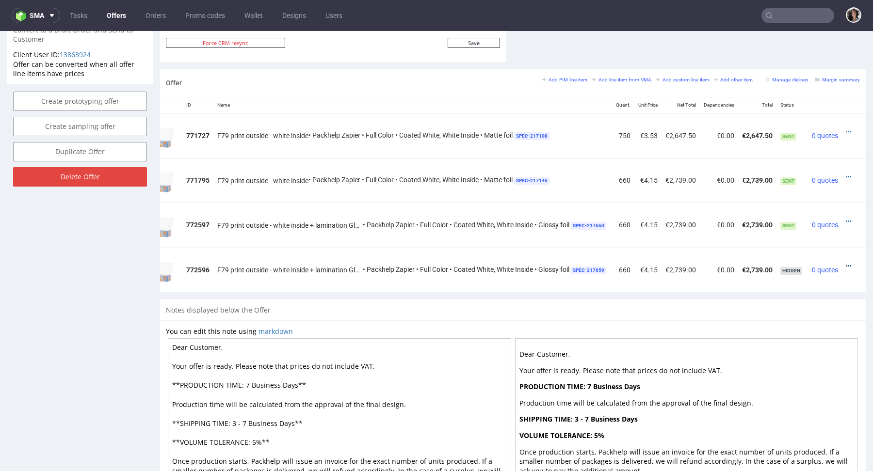
click at [846, 265] on icon at bounding box center [848, 266] width 5 height 7
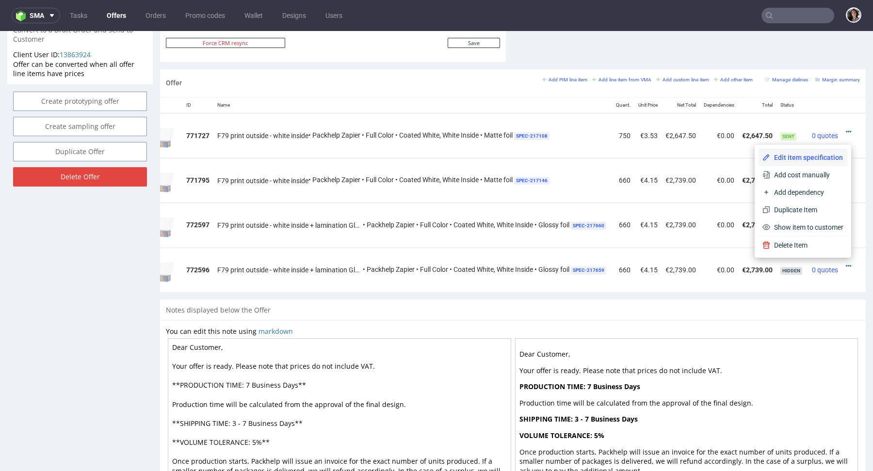
click at [792, 155] on span "Edit item specification" at bounding box center [806, 158] width 73 height 10
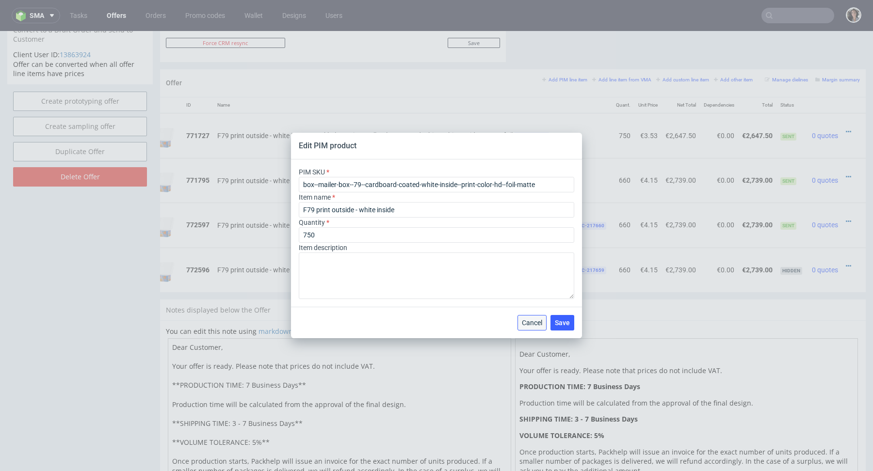
click at [539, 318] on button "Cancel" at bounding box center [531, 323] width 29 height 16
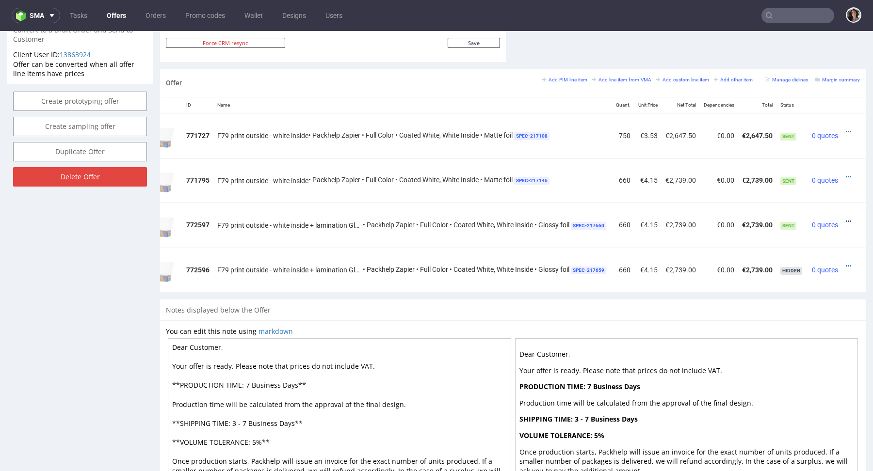
click at [846, 218] on icon at bounding box center [848, 221] width 5 height 7
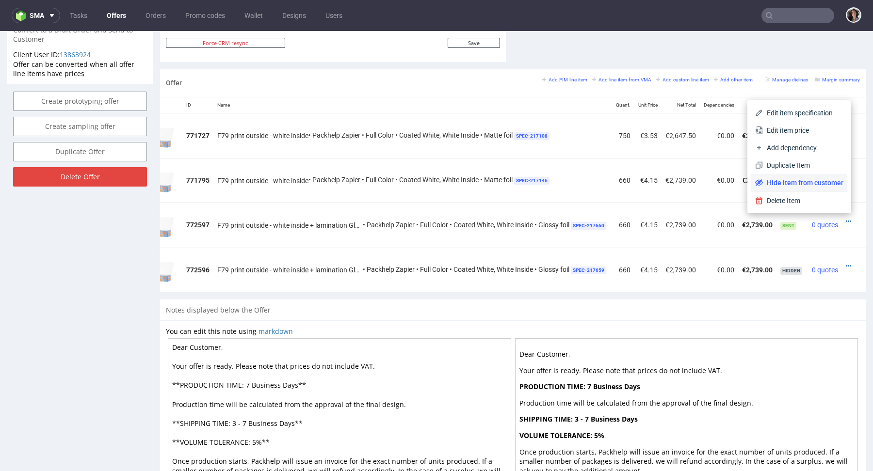
click at [794, 181] on span "Hide item from customer" at bounding box center [803, 183] width 80 height 10
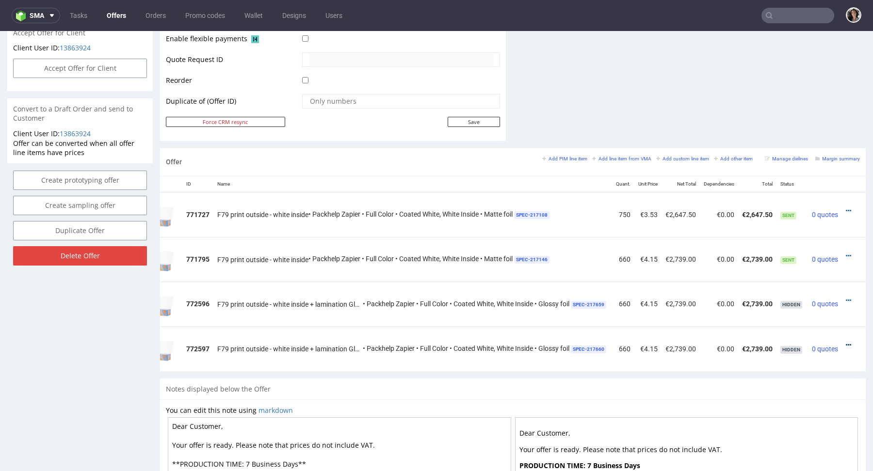
click at [846, 342] on icon at bounding box center [848, 345] width 5 height 7
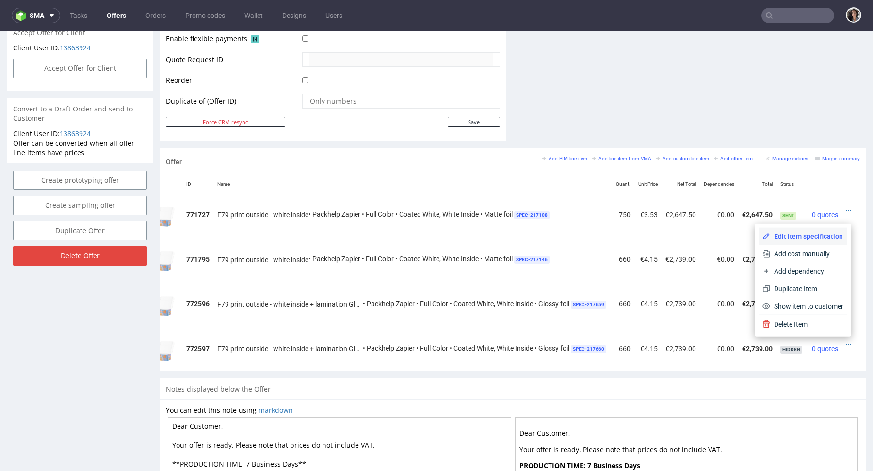
click at [795, 231] on li "Edit item specification" at bounding box center [802, 236] width 89 height 17
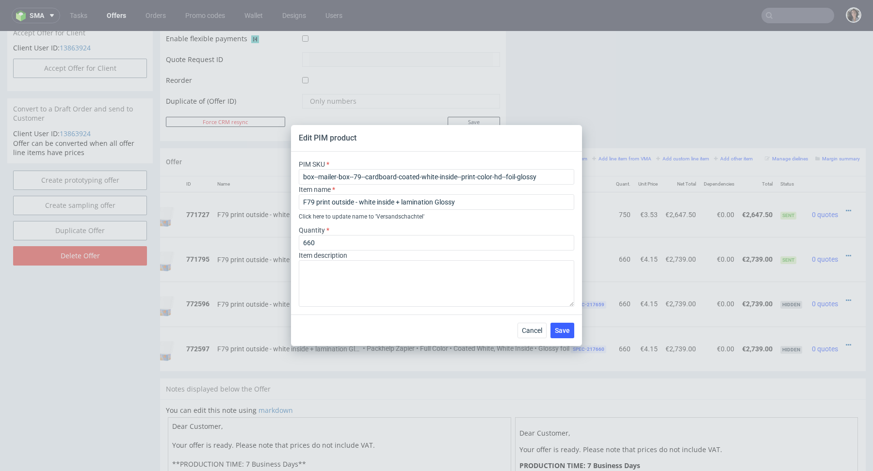
click at [322, 231] on label "Quantity" at bounding box center [314, 230] width 31 height 8
click at [322, 240] on input "660" at bounding box center [436, 243] width 275 height 16
type input "750"
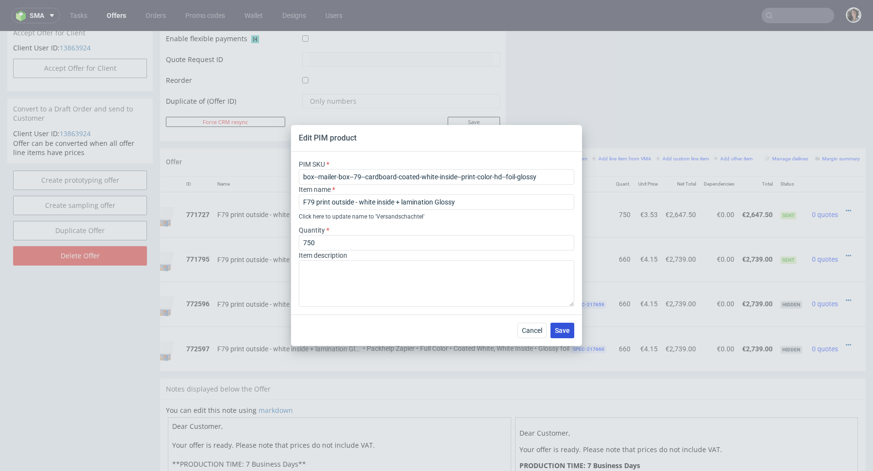
click at [562, 328] on span "Save" at bounding box center [562, 330] width 15 height 7
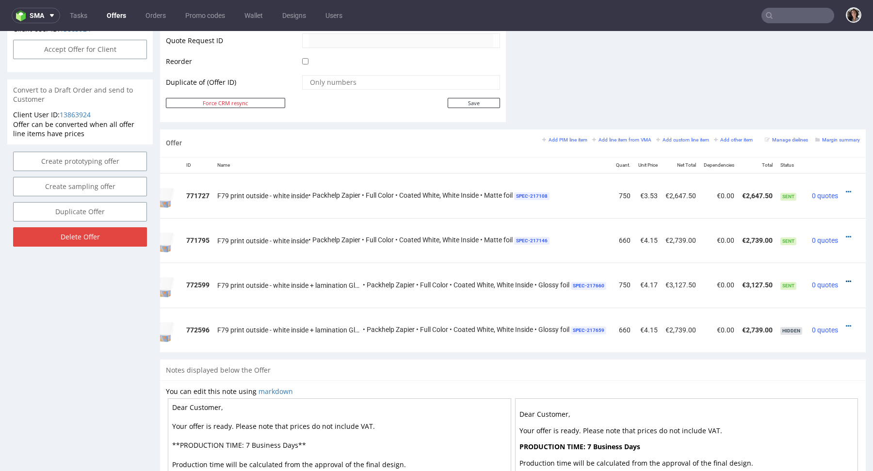
click at [846, 278] on icon at bounding box center [848, 281] width 5 height 7
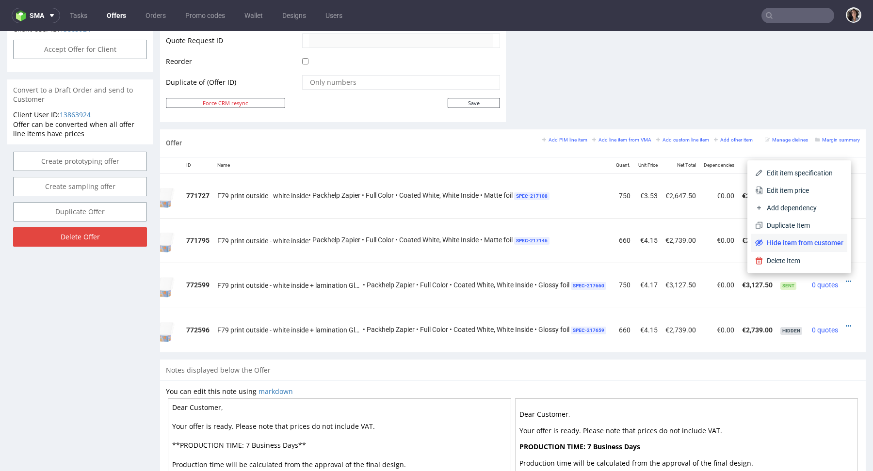
click at [810, 239] on span "Hide item from customer" at bounding box center [803, 243] width 80 height 10
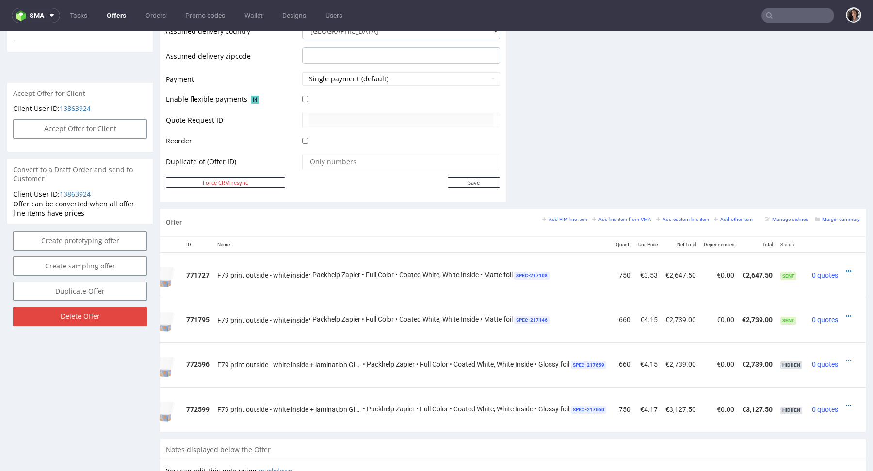
click at [846, 404] on icon at bounding box center [848, 405] width 5 height 7
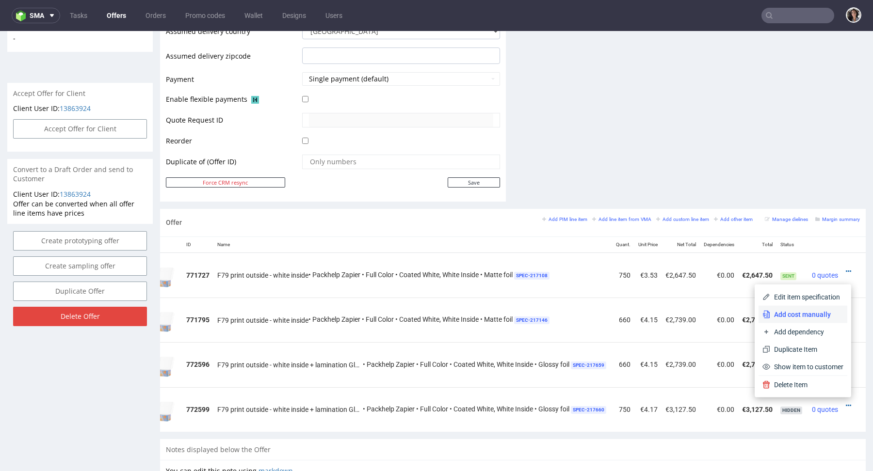
click at [795, 319] on span "Add cost manually" at bounding box center [806, 315] width 73 height 10
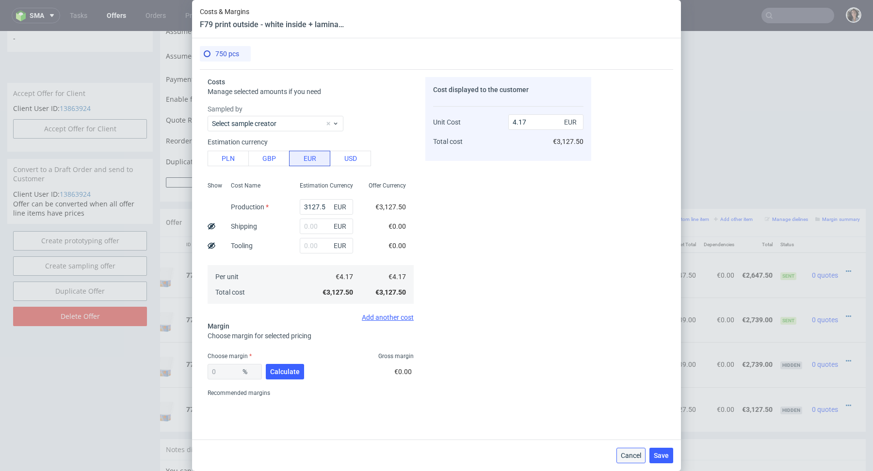
click at [621, 459] on span "Cancel" at bounding box center [631, 455] width 20 height 7
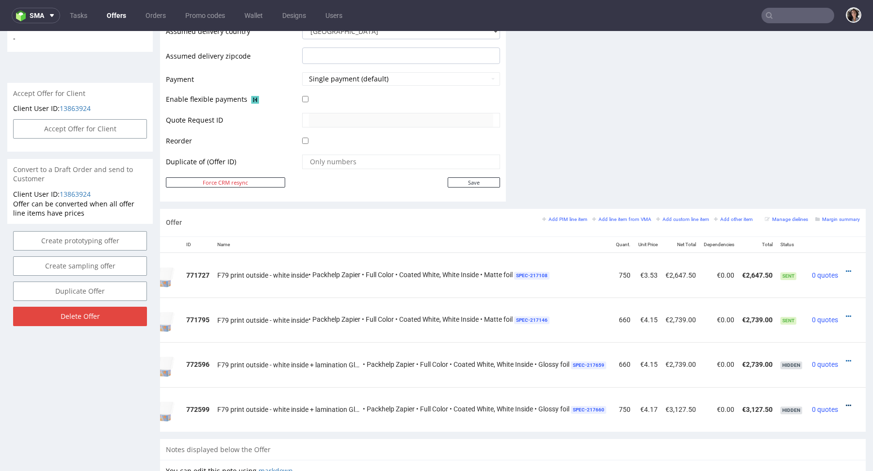
click at [846, 403] on icon at bounding box center [848, 405] width 5 height 7
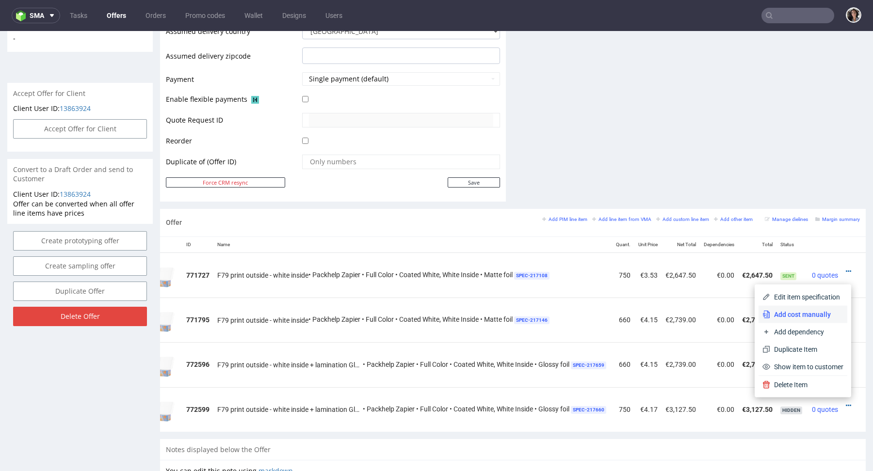
click at [800, 316] on span "Add cost manually" at bounding box center [806, 315] width 73 height 10
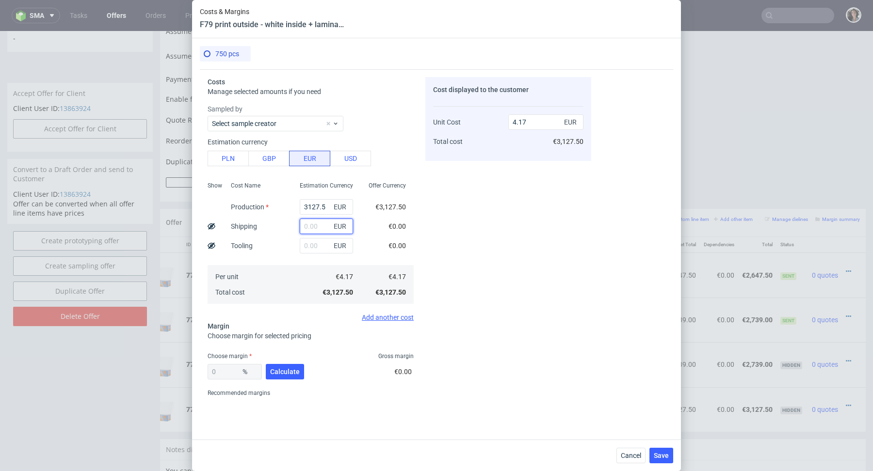
click at [322, 226] on input "text" at bounding box center [326, 227] width 53 height 16
paste input "825"
type input "825"
type input "5.27"
type input "825"
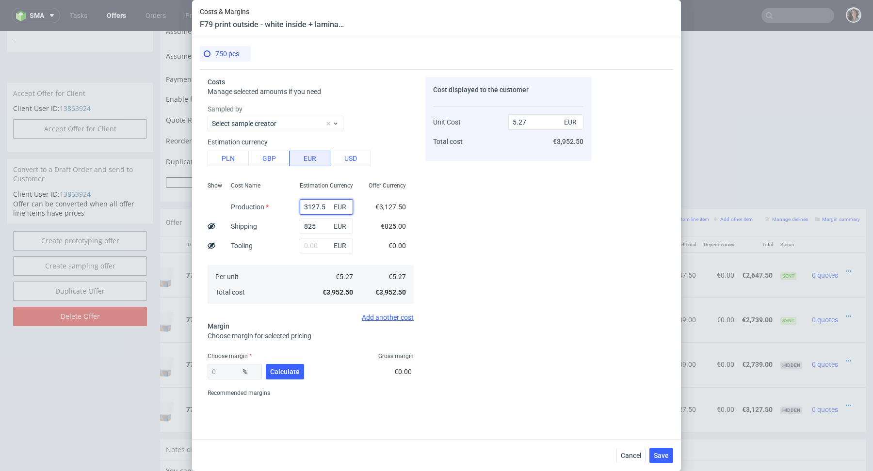
click at [329, 209] on input "3127.5" at bounding box center [326, 207] width 53 height 16
type input "1.1"
paste input "6 900"
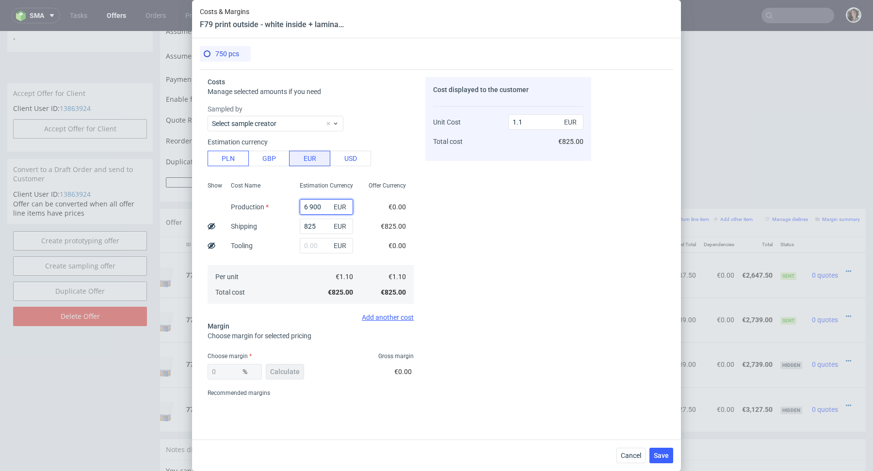
type input "6 900"
click at [230, 160] on button "PLN" at bounding box center [228, 159] width 41 height 16
drag, startPoint x: 541, startPoint y: 122, endPoint x: 499, endPoint y: 118, distance: 41.8
click at [499, 118] on div "Unit Cost Total cost 0.26 EUR €195.00" at bounding box center [508, 127] width 150 height 51
type input "5"
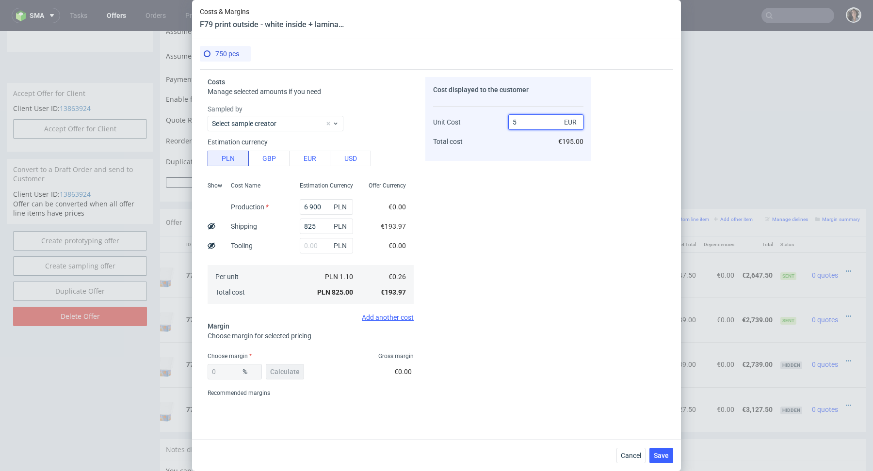
type input "94.8"
type input "4.97"
click at [310, 207] on input "6 900" at bounding box center [326, 207] width 53 height 16
type input "6900"
type input "46.57"
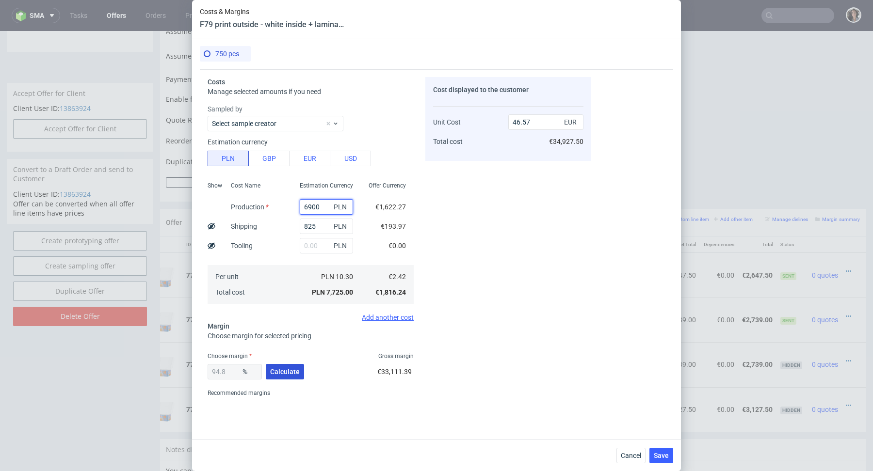
type input "6900"
click at [277, 378] on button "Calculate" at bounding box center [285, 372] width 38 height 16
drag, startPoint x: 543, startPoint y: 126, endPoint x: 491, endPoint y: 127, distance: 52.4
click at [491, 126] on div "Unit Cost Total cost 46.57 EUR €34,927.50" at bounding box center [508, 127] width 150 height 51
click at [515, 123] on input "46.57" at bounding box center [545, 122] width 75 height 16
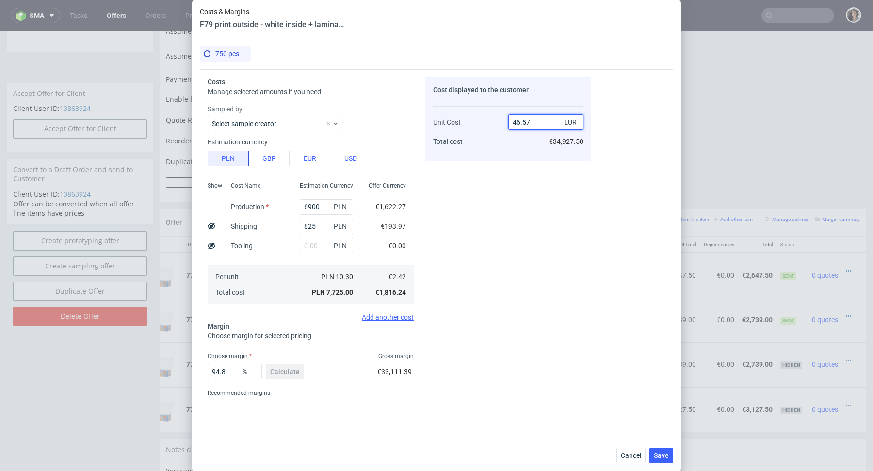
type input "4.6.57"
type input "NaN"
click at [549, 122] on input "2.42" at bounding box center [545, 122] width 75 height 16
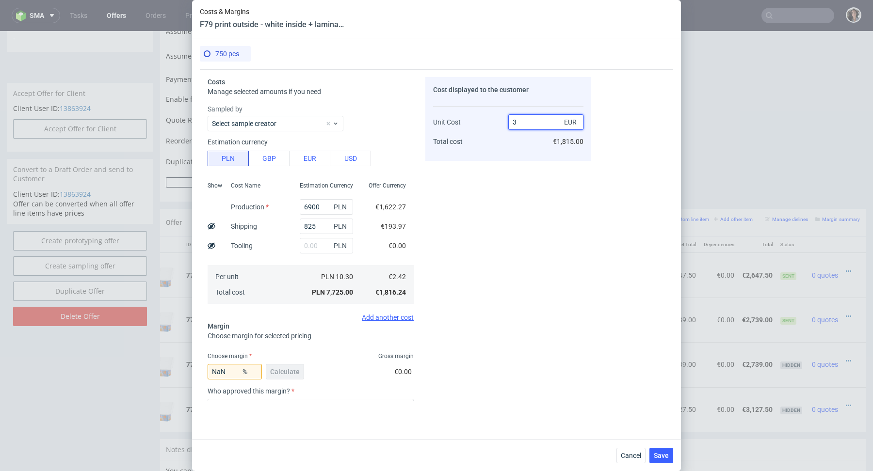
type input "3."
type input "19.333333333333332"
type input "398"
type input "99.39195979899498"
click at [516, 123] on input "398.27" at bounding box center [545, 122] width 75 height 16
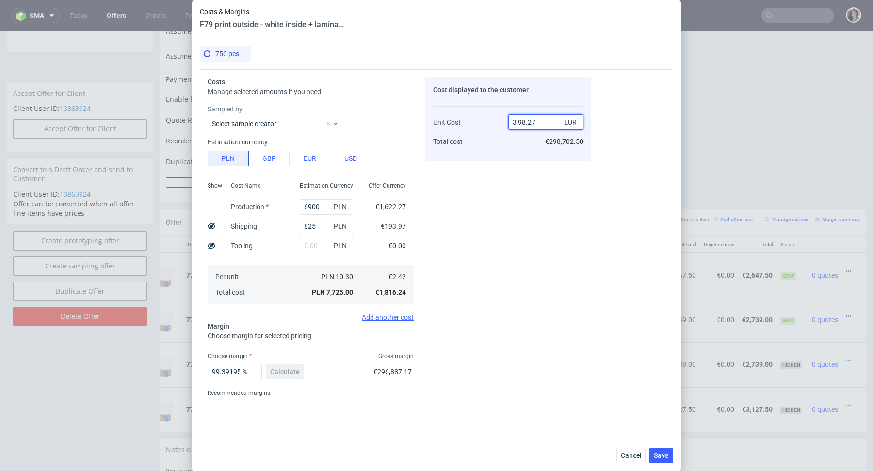
type input "3,.98.27"
type input "NaN"
click at [516, 123] on input "2.42" at bounding box center [545, 122] width 75 height 16
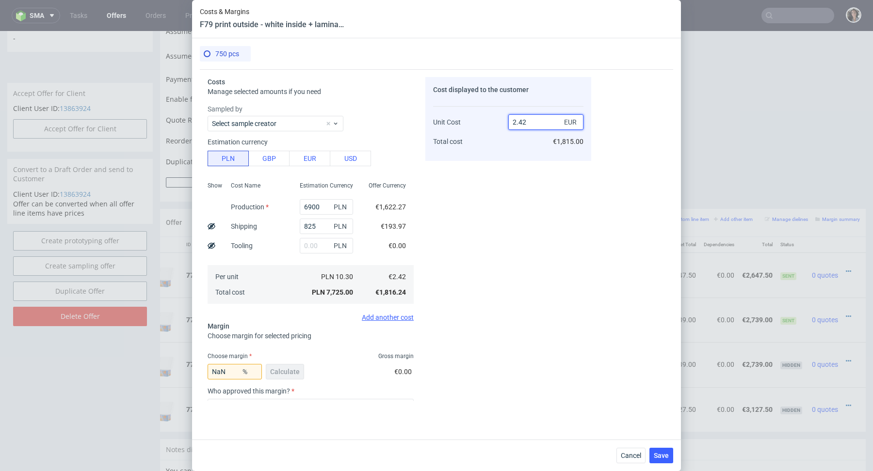
type input "3"
type input "19.333333333333332"
click at [535, 116] on input "3" at bounding box center [545, 122] width 75 height 16
type input "-Infinity"
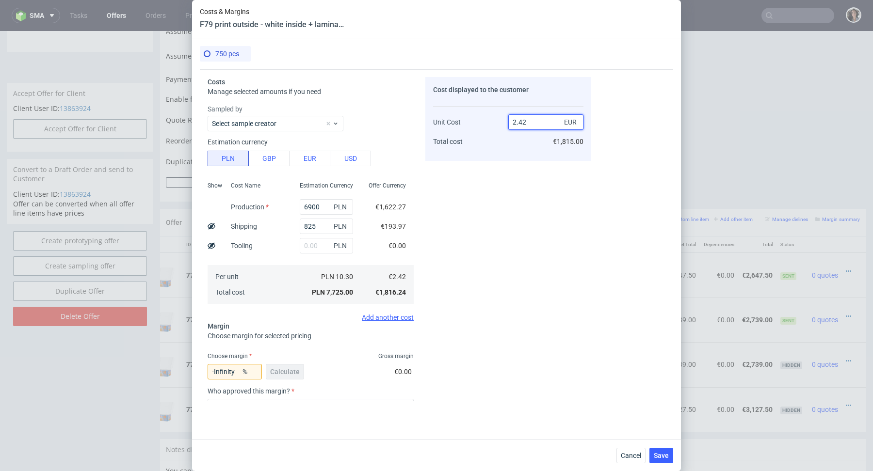
type input "2.424"
type input "0.16501650165016502"
type input "2"
type input "2.42"
type input "-Infinity"
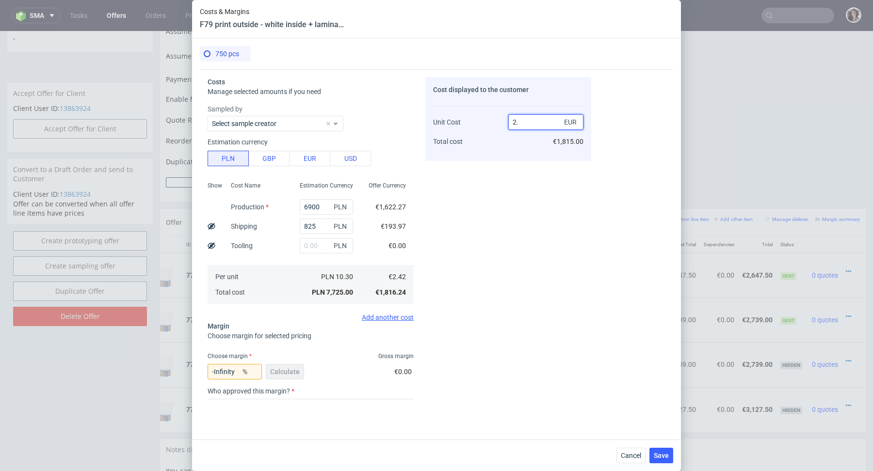
type input "2"
type input "4"
type input "39.5"
type input "4"
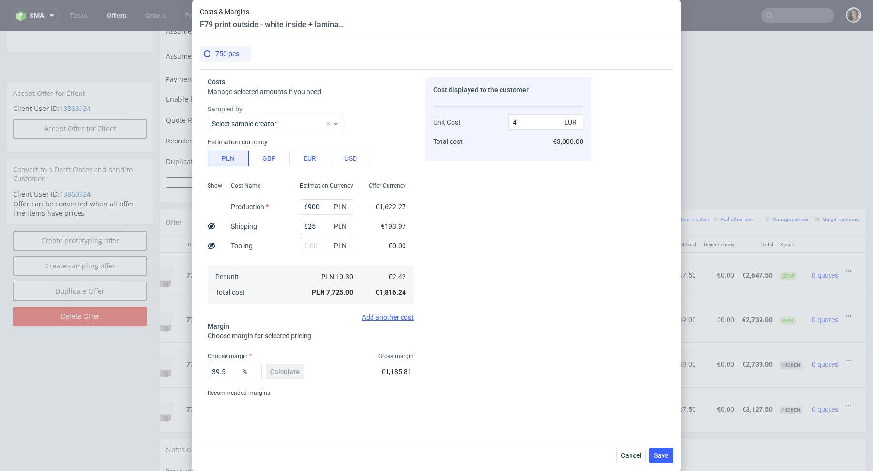
click at [508, 225] on div "Cost displayed to the customer Unit Cost Total cost 4 EUR €3,000.00" at bounding box center [508, 239] width 166 height 324
click at [659, 455] on span "Save" at bounding box center [661, 455] width 15 height 7
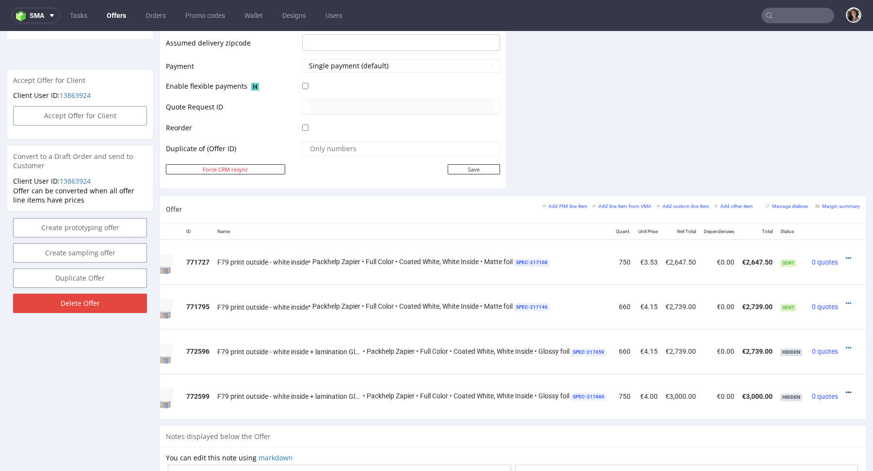
click at [846, 391] on icon at bounding box center [848, 392] width 5 height 7
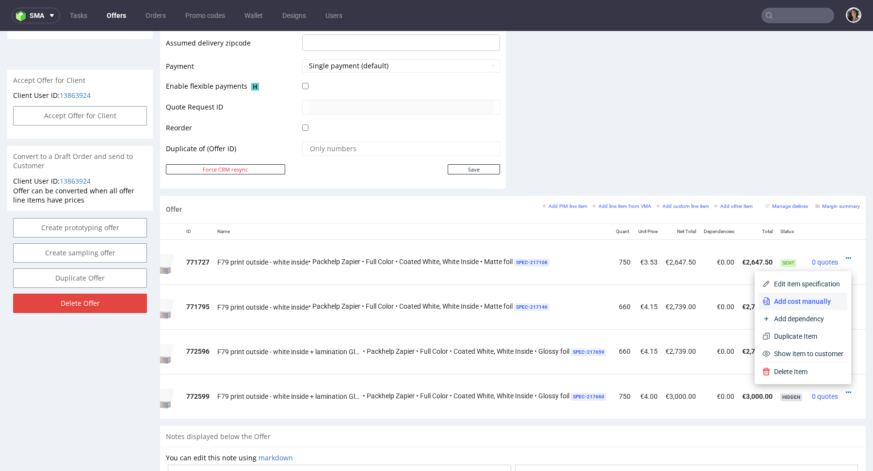
click at [794, 299] on span "Add cost manually" at bounding box center [806, 302] width 73 height 10
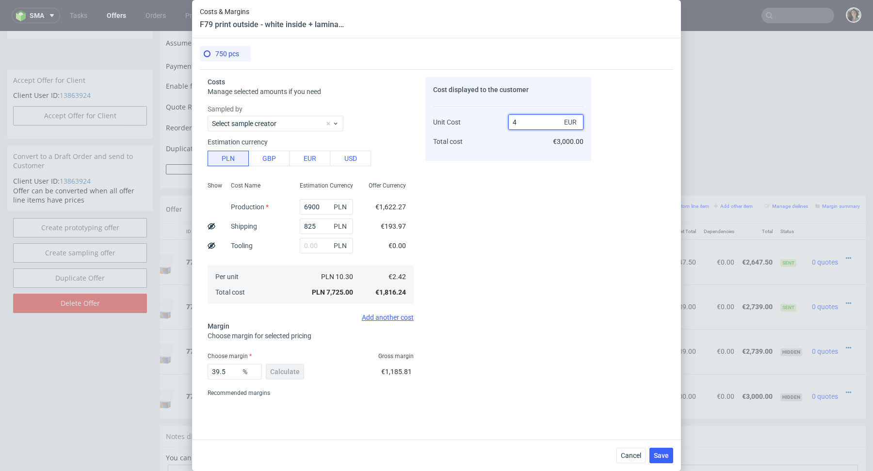
click at [532, 119] on input "4" at bounding box center [545, 122] width 75 height 16
type input "3"
type input "19.333333333333332"
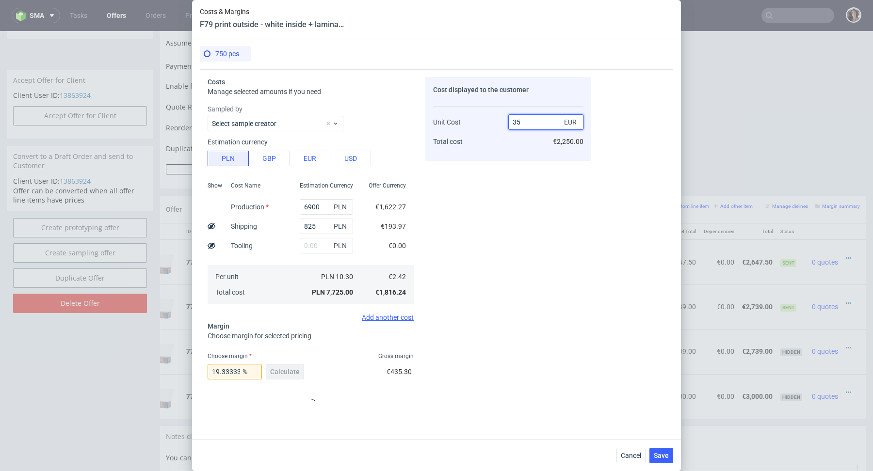
type input "353"
type input "99.31444759206799"
click at [518, 122] on input "353.24" at bounding box center [545, 122] width 75 height 16
click at [538, 122] on input "353.24" at bounding box center [545, 122] width 75 height 16
type input "353.2"
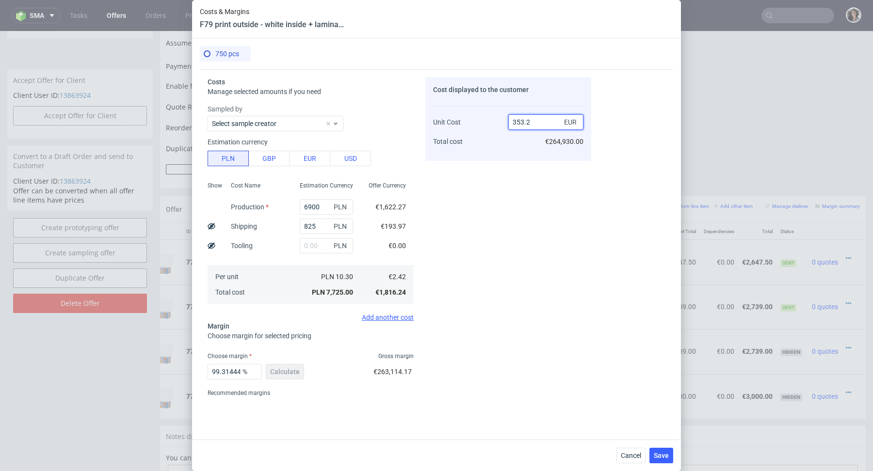
type input "99.31483578708948"
type input "353.4"
type input "99.31522354272778"
type input "353.2"
type input "99.31483578708948"
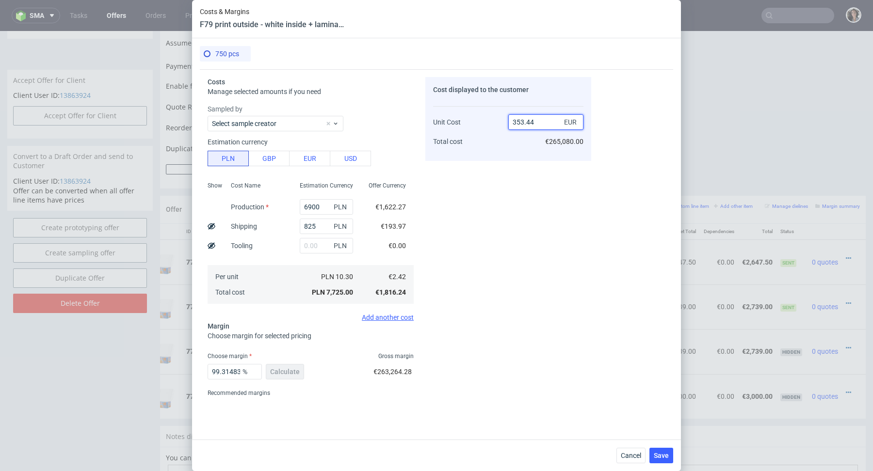
click at [517, 121] on input "353.44" at bounding box center [545, 122] width 75 height 16
type input "3.53.44"
type input "NaN"
click at [544, 123] on input "2.42" at bounding box center [545, 122] width 75 height 16
type input "2"
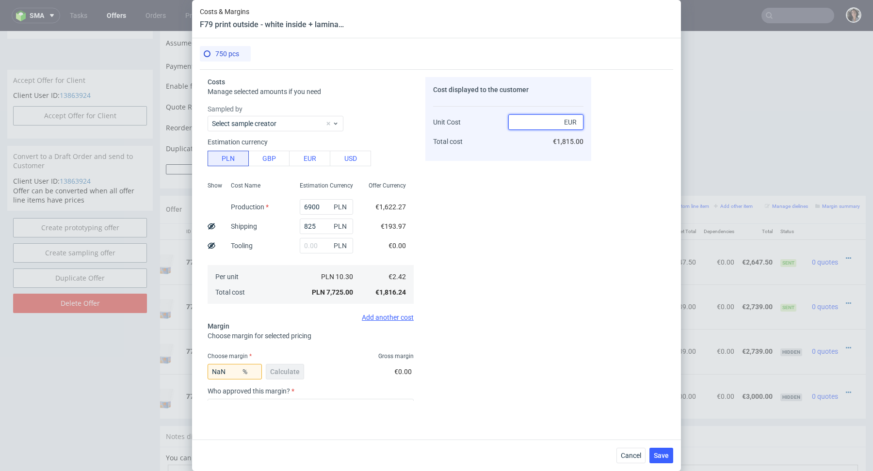
type input "-Infinity"
type input "3.53"
type input "31.444759206798867"
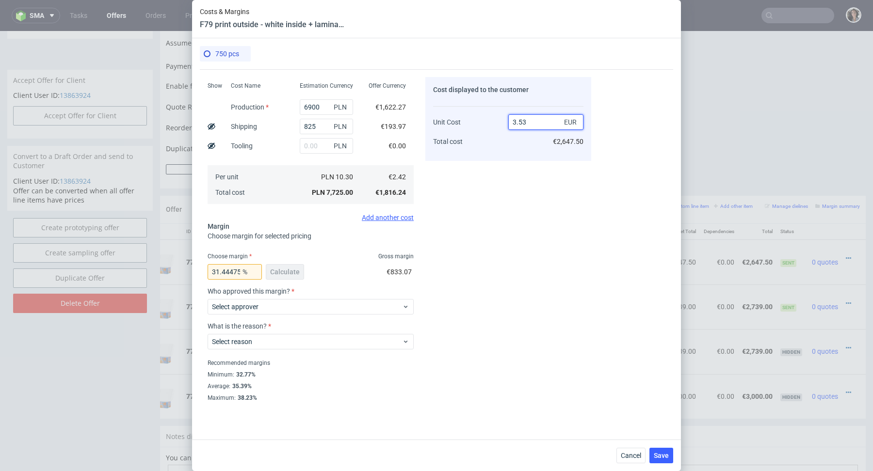
type input "3.53"
drag, startPoint x: 224, startPoint y: 270, endPoint x: 271, endPoint y: 276, distance: 47.9
click at [271, 276] on div "31.444759206798867 % Calculate" at bounding box center [257, 273] width 98 height 27
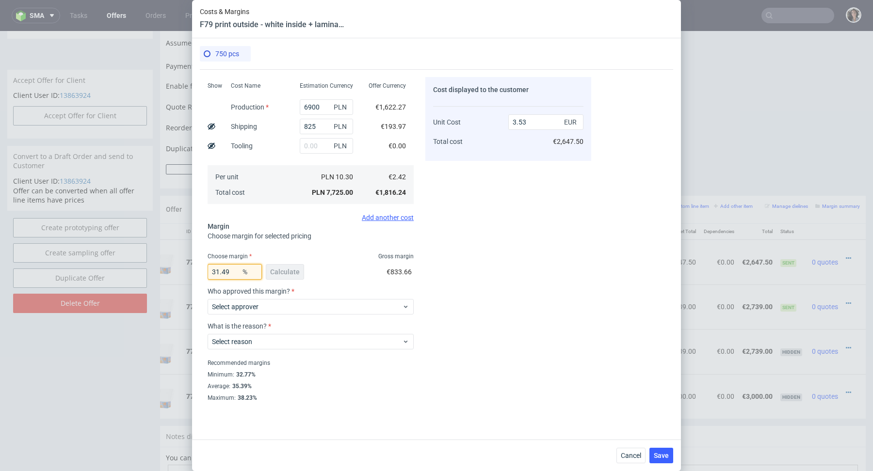
type input "31.499"
type input "3.54"
type input "31.4"
type input "3.53"
type input "31.5"
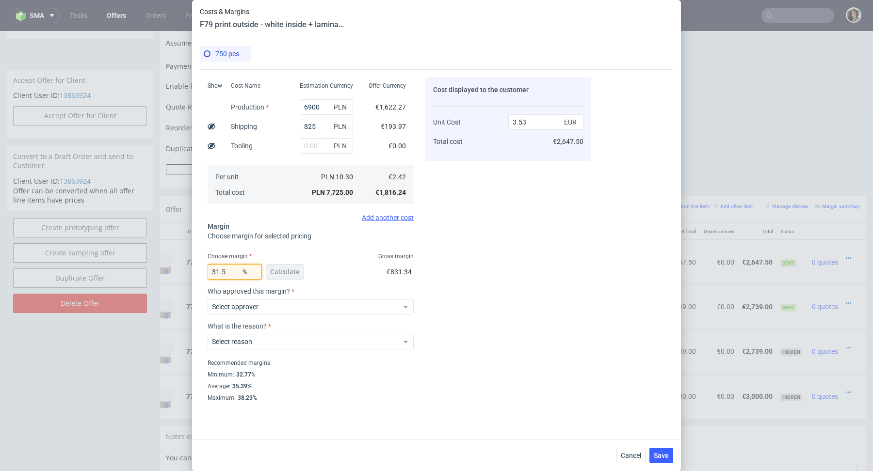
type input "3.54"
type input "31.4"
type input "3.53"
type input "31.5"
type input "3.54"
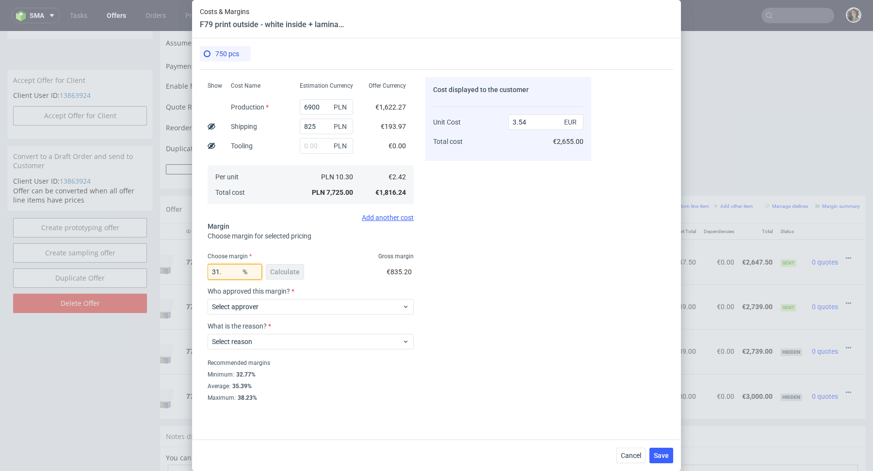
type input "31.4"
type input "3.53"
type input "31.49"
type input "3.54"
type input "31.465"
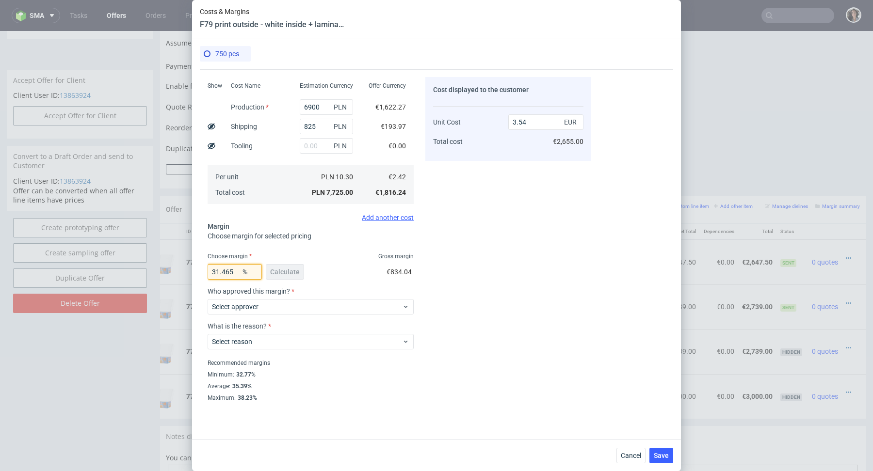
type input "3.53"
type input "31.47"
type input "3.54"
type input "31.46"
type input "3.53"
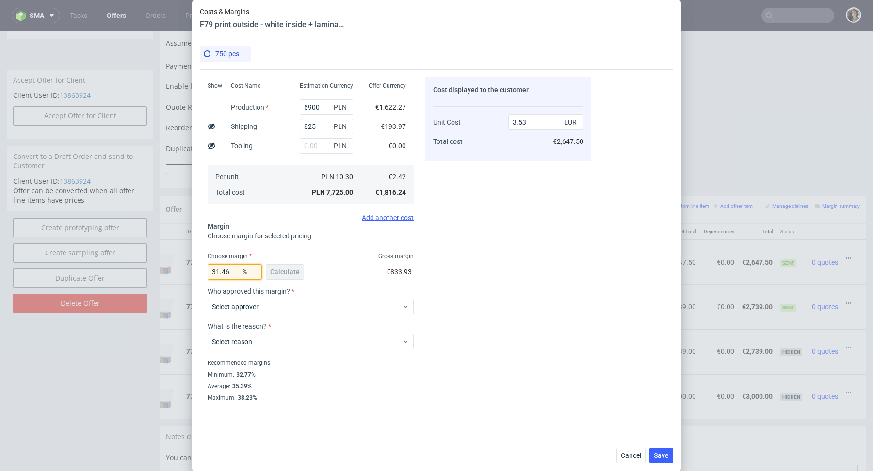
type input "31.469"
type input "3.54"
type input "31.468"
type input "3.53"
type input "31.468"
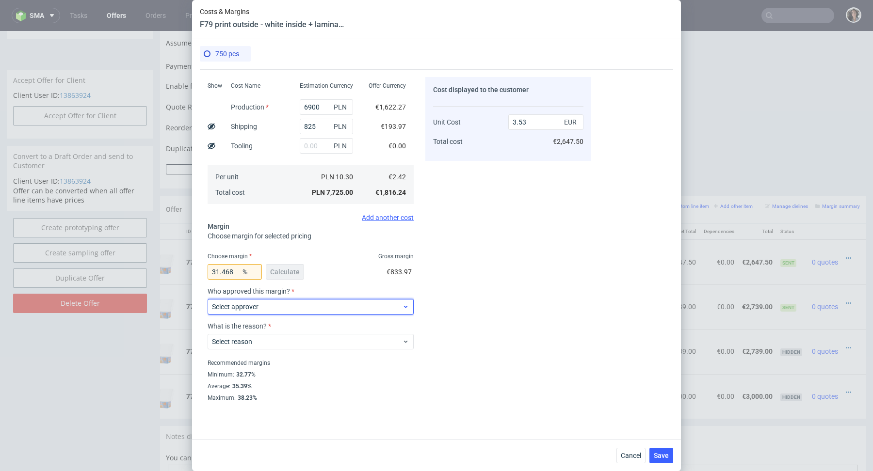
click at [273, 308] on span "Select approver" at bounding box center [307, 307] width 190 height 10
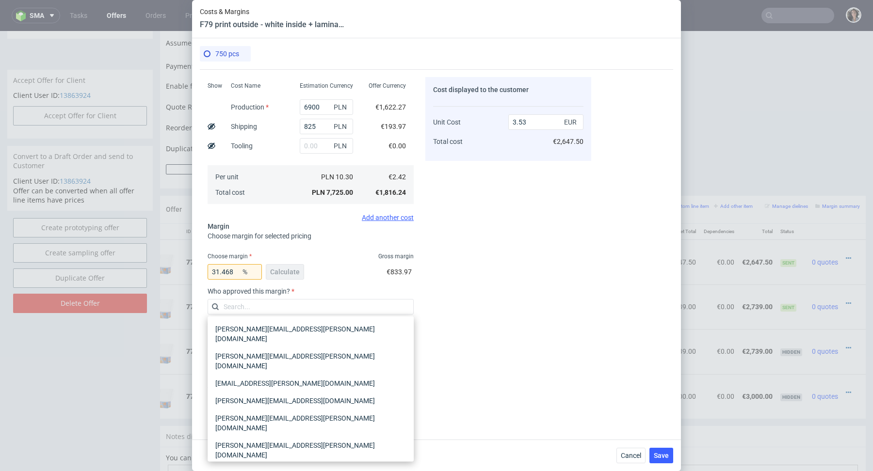
click at [237, 464] on div "[PERSON_NAME][EMAIL_ADDRESS][PERSON_NAME][DOMAIN_NAME]" at bounding box center [310, 477] width 198 height 27
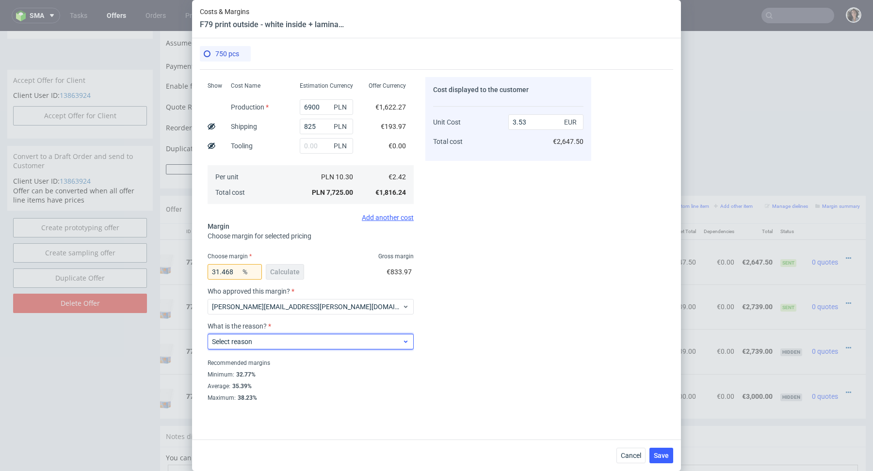
click at [248, 344] on label "Select reason" at bounding box center [232, 342] width 40 height 8
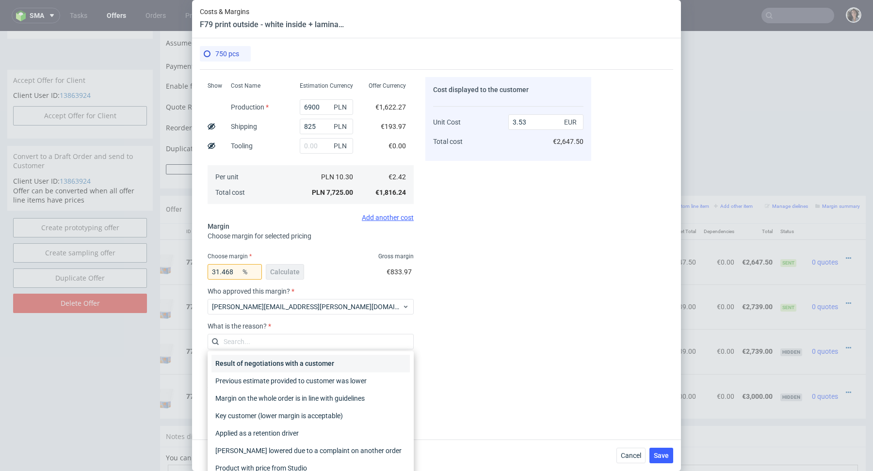
click at [249, 365] on div "Result of negotiations with a customer" at bounding box center [310, 363] width 198 height 17
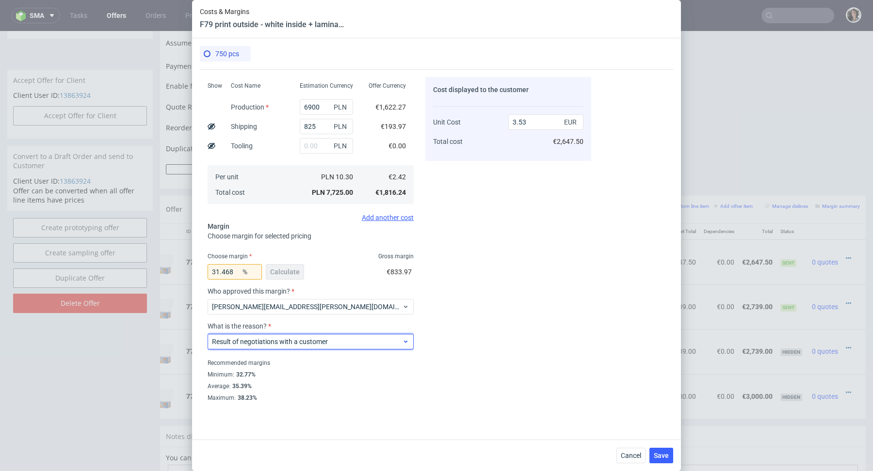
click at [377, 340] on span "Result of negotiations with a customer" at bounding box center [307, 342] width 190 height 10
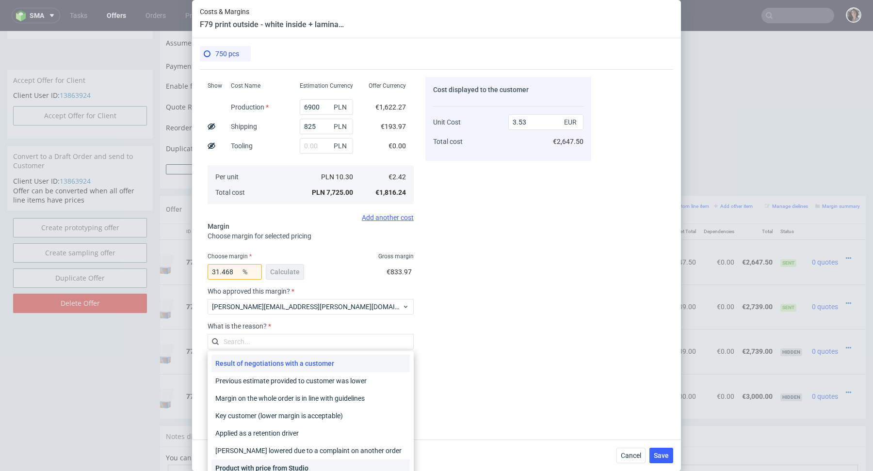
click at [296, 467] on div "Product with price from Studio" at bounding box center [310, 468] width 198 height 17
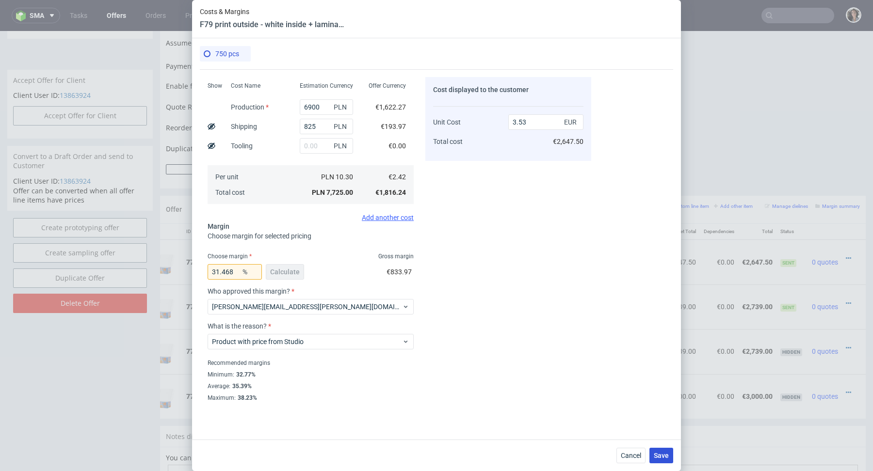
click at [658, 459] on span "Save" at bounding box center [661, 455] width 15 height 7
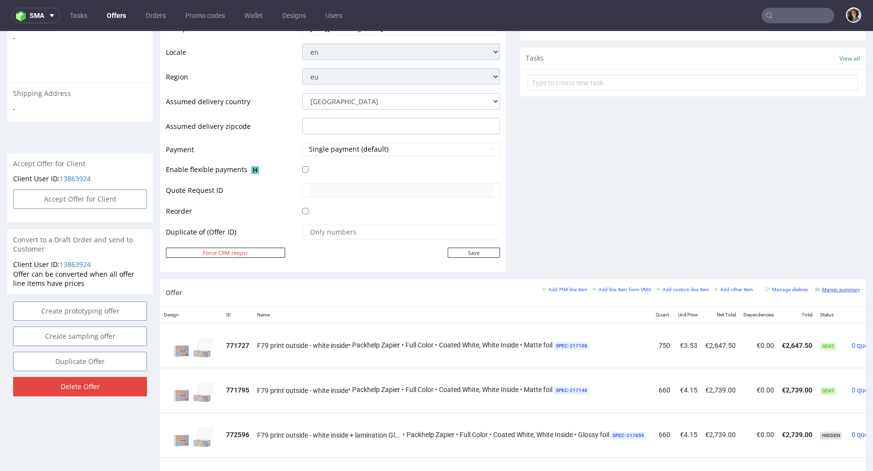
scroll to position [406, 0]
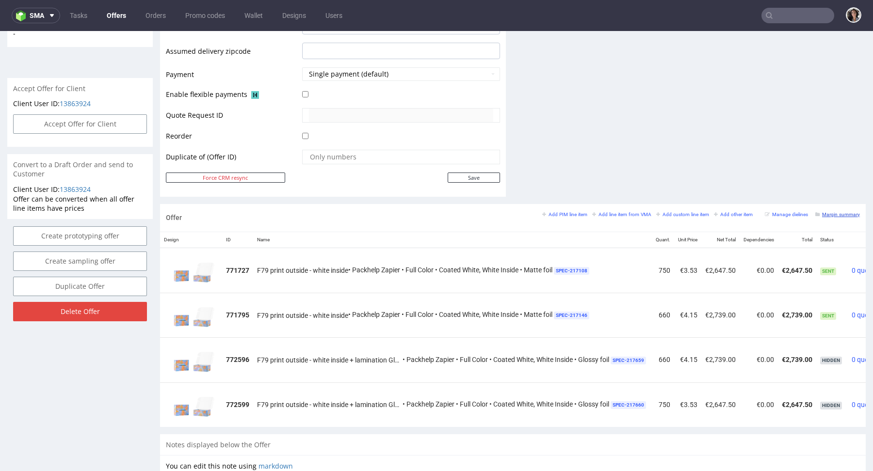
click at [838, 215] on link "Margin summary" at bounding box center [837, 214] width 45 height 7
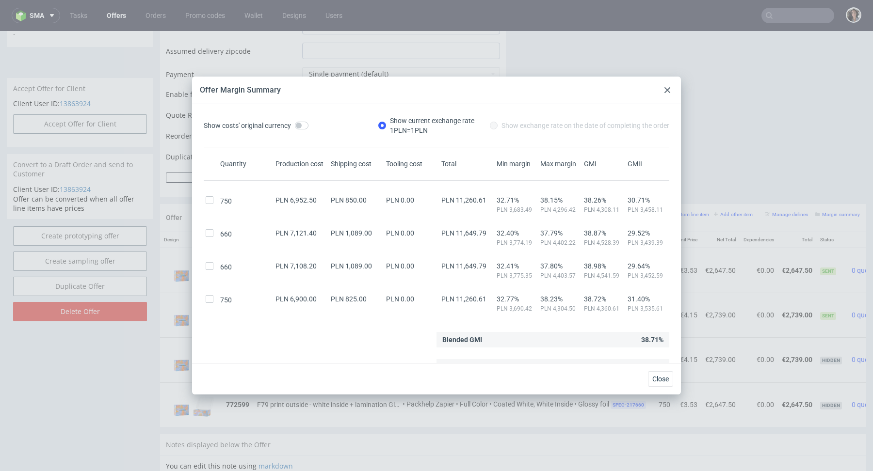
click at [668, 88] on icon at bounding box center [667, 90] width 6 height 6
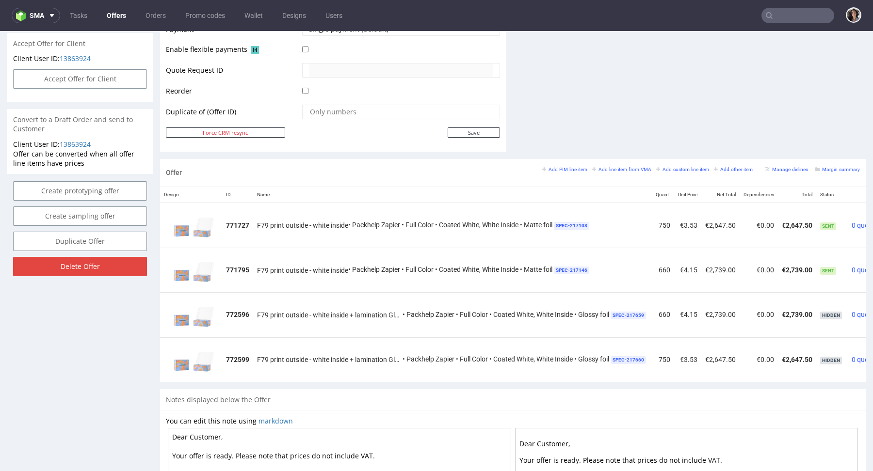
scroll to position [464, 0]
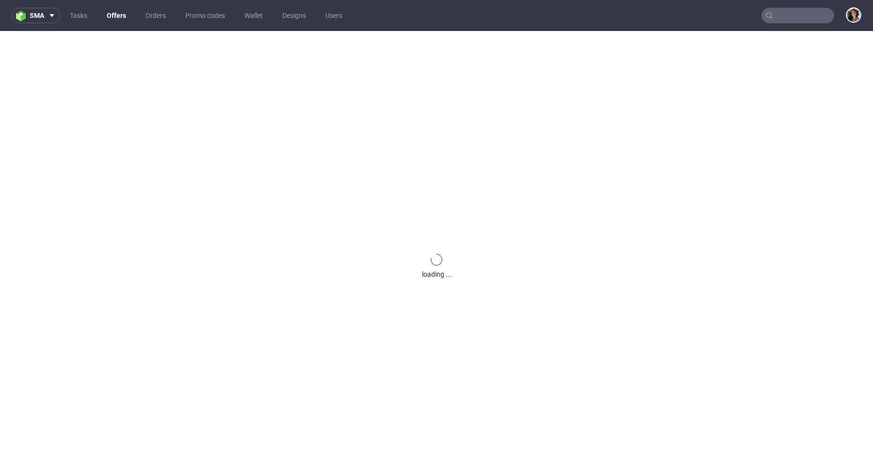
click at [800, 16] on input "text" at bounding box center [797, 16] width 73 height 16
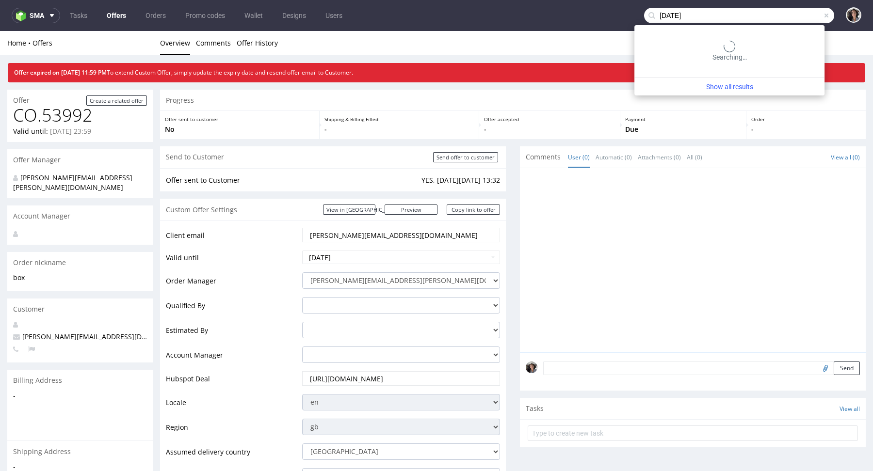
type input "[DATE]"
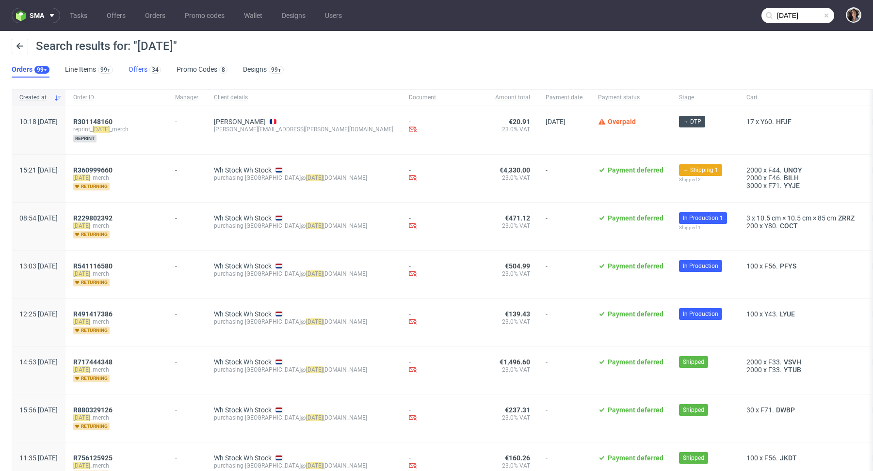
click at [133, 68] on link "Offers 34" at bounding box center [145, 70] width 32 height 16
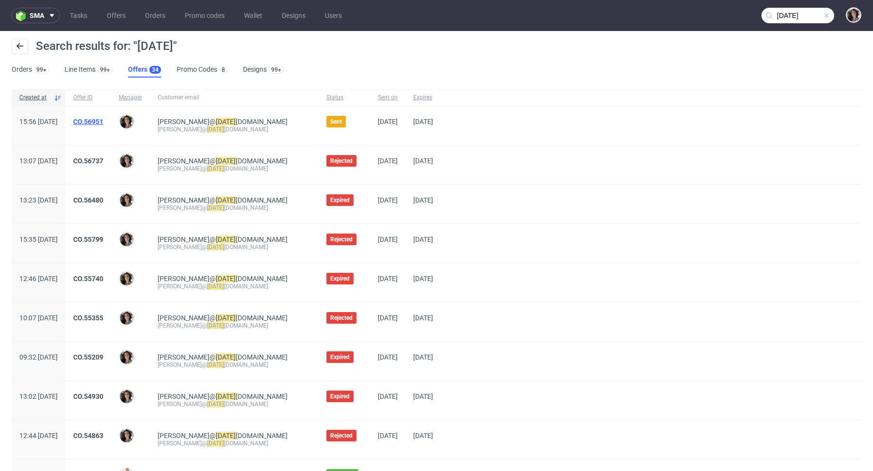
click at [103, 122] on link "CO.56951" at bounding box center [88, 122] width 30 height 8
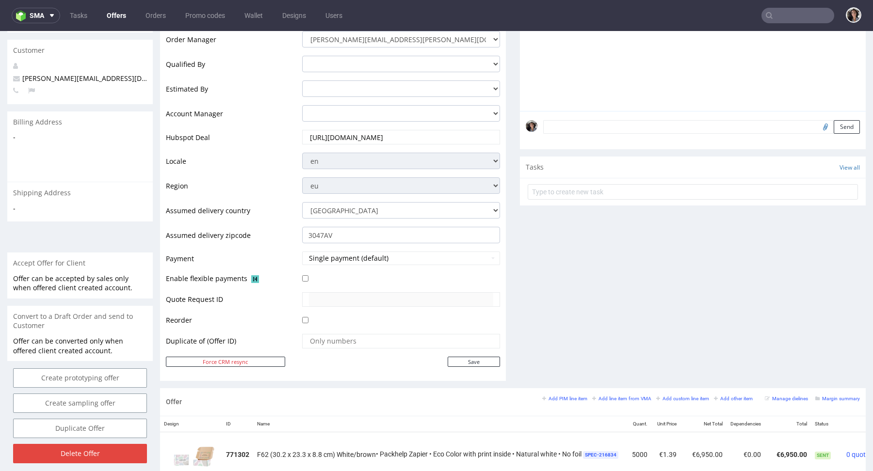
scroll to position [298, 0]
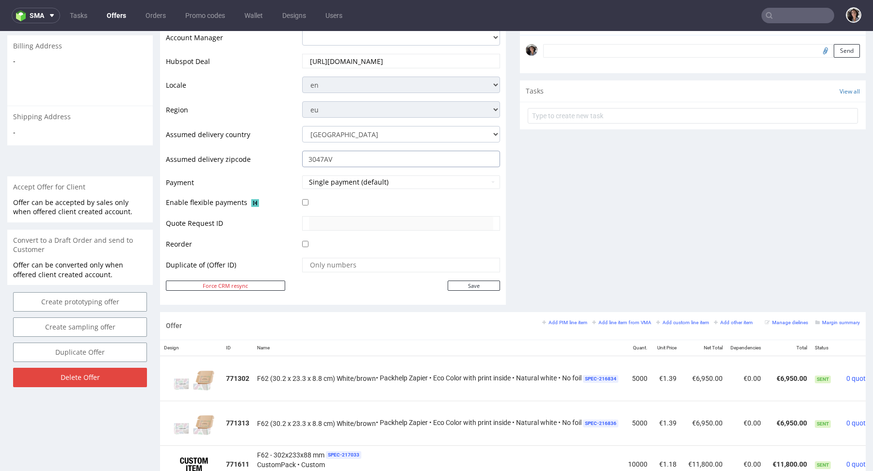
click at [372, 161] on input "3047AV" at bounding box center [401, 159] width 198 height 16
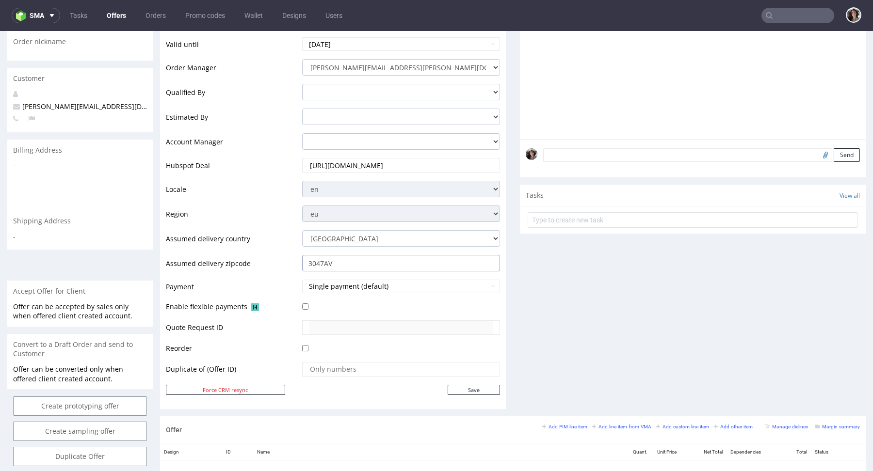
scroll to position [0, 0]
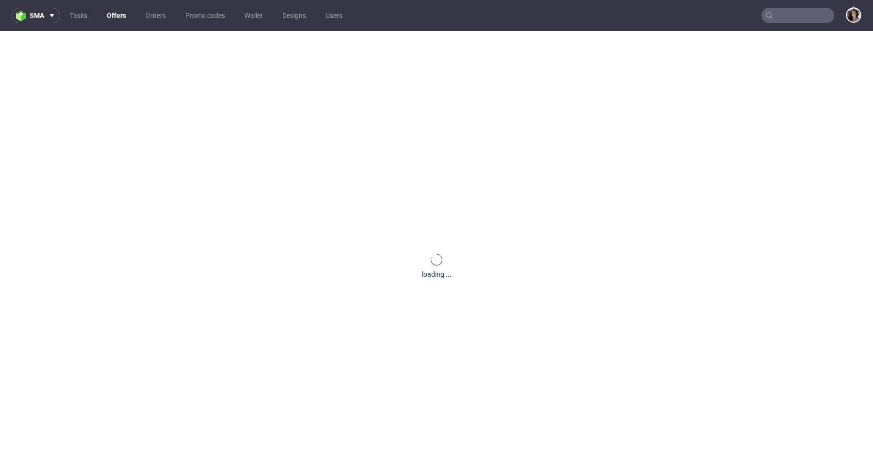
click at [778, 14] on input "text" at bounding box center [797, 16] width 73 height 16
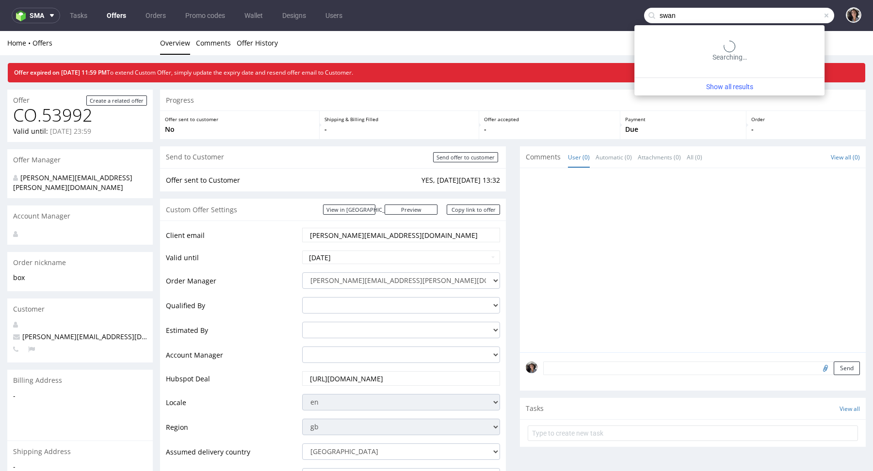
type input "swan"
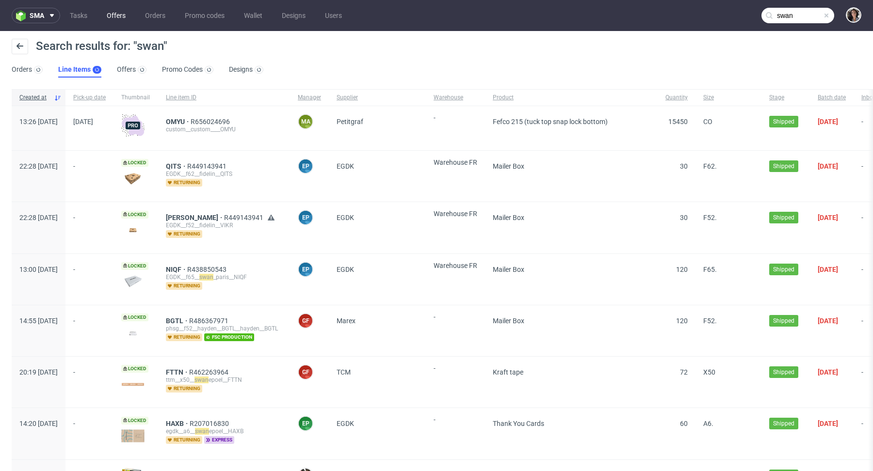
click at [119, 21] on link "Offers" at bounding box center [116, 16] width 31 height 16
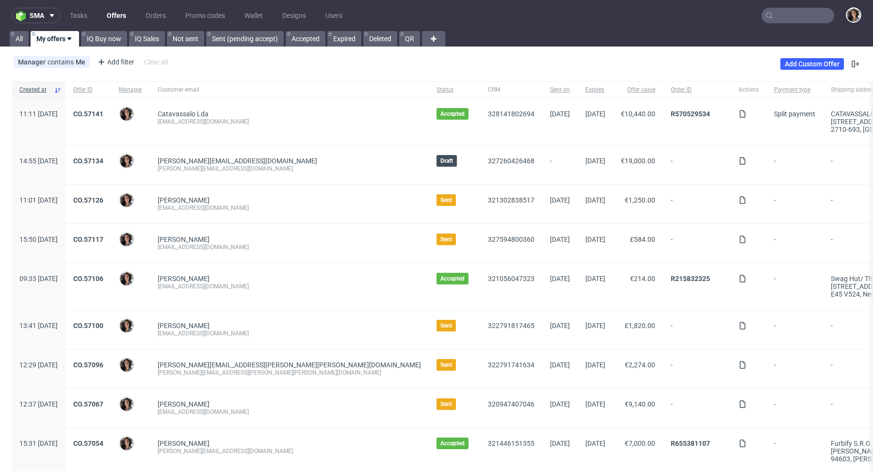
scroll to position [188, 0]
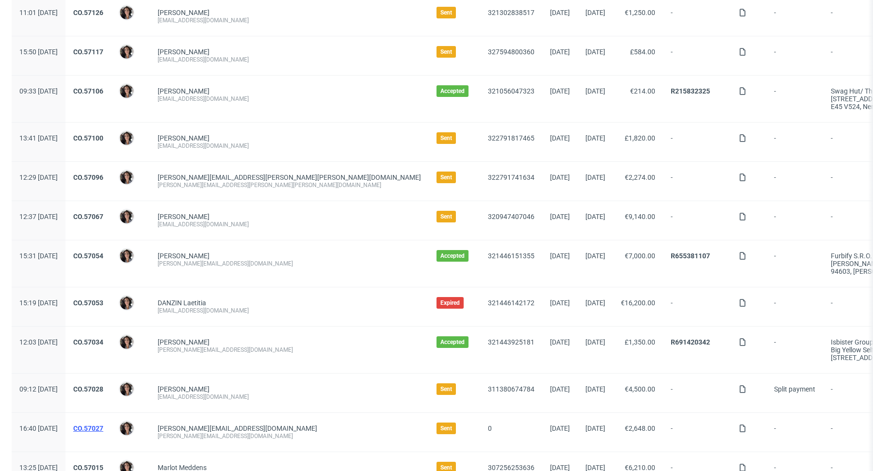
click at [103, 425] on link "CO.57027" at bounding box center [88, 429] width 30 height 8
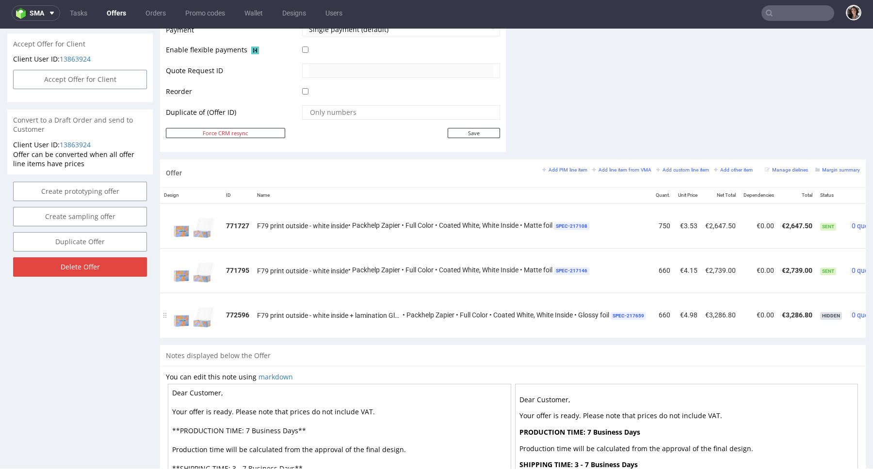
scroll to position [0, 54]
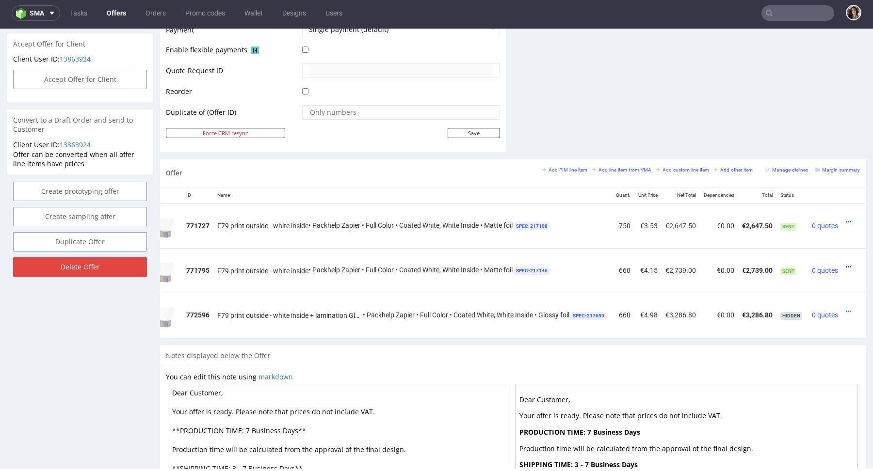
click at [846, 264] on icon at bounding box center [848, 267] width 5 height 7
click at [769, 165] on li "Edit item specification" at bounding box center [801, 157] width 94 height 17
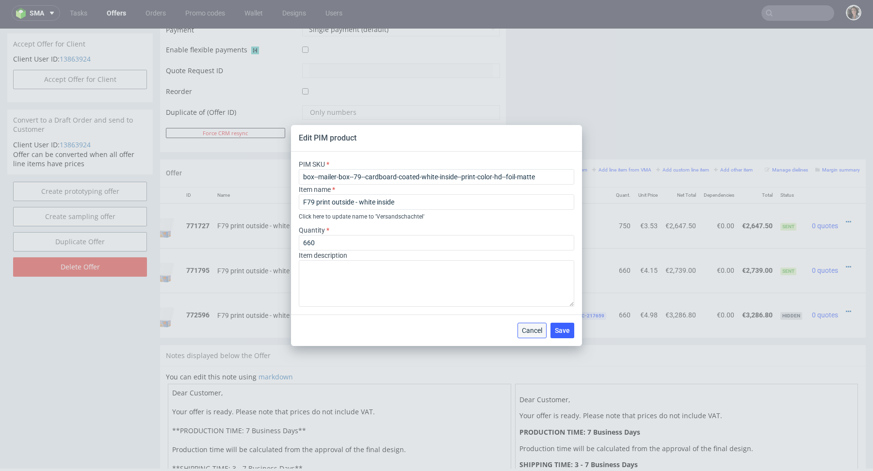
click at [531, 330] on span "Cancel" at bounding box center [532, 330] width 20 height 7
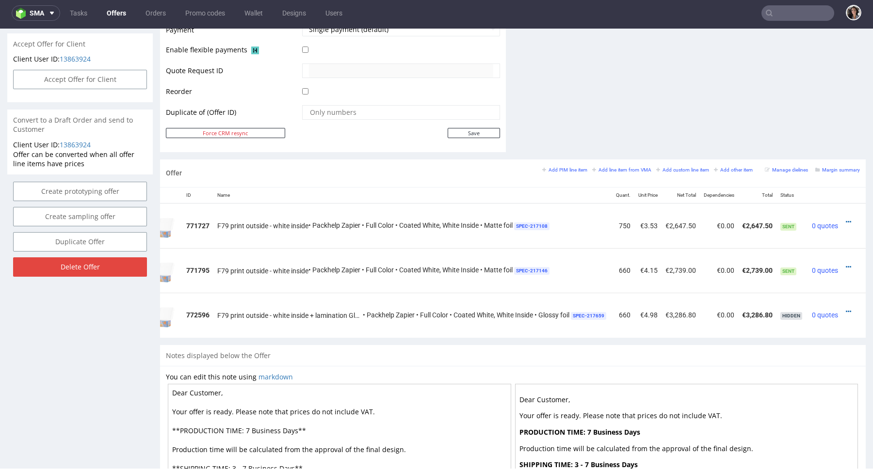
click at [842, 265] on td at bounding box center [854, 270] width 24 height 45
click at [846, 264] on icon at bounding box center [848, 267] width 5 height 7
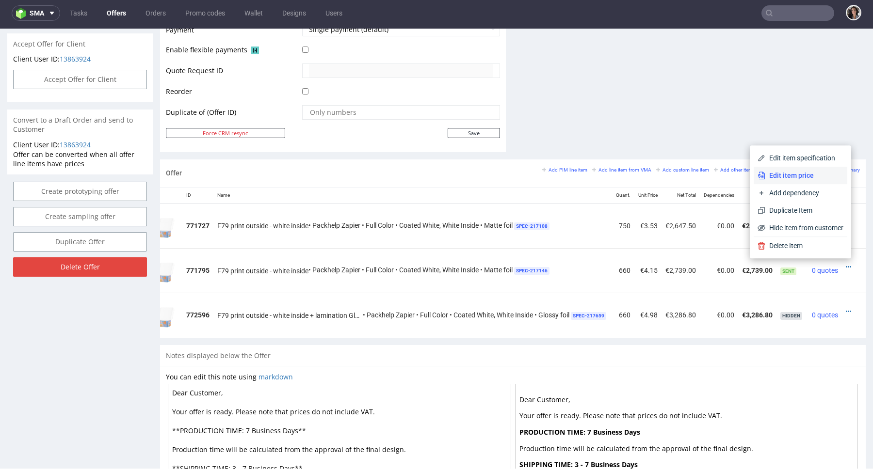
click at [794, 173] on span "Edit item price" at bounding box center [804, 176] width 78 height 10
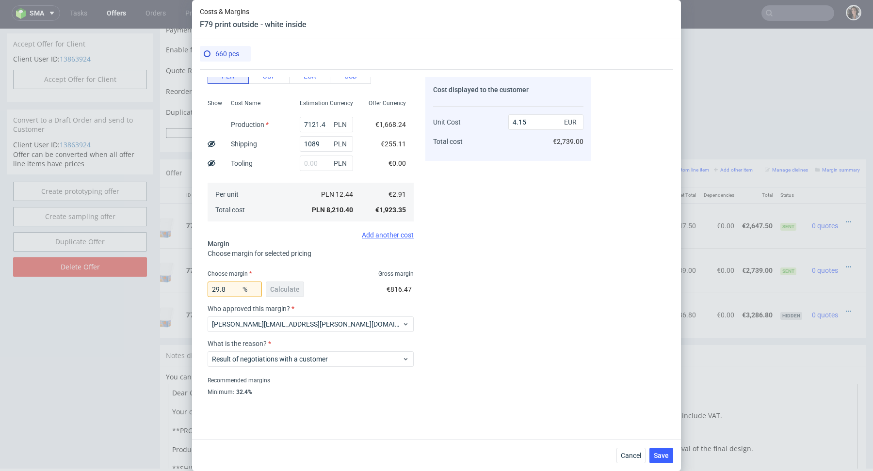
scroll to position [180, 0]
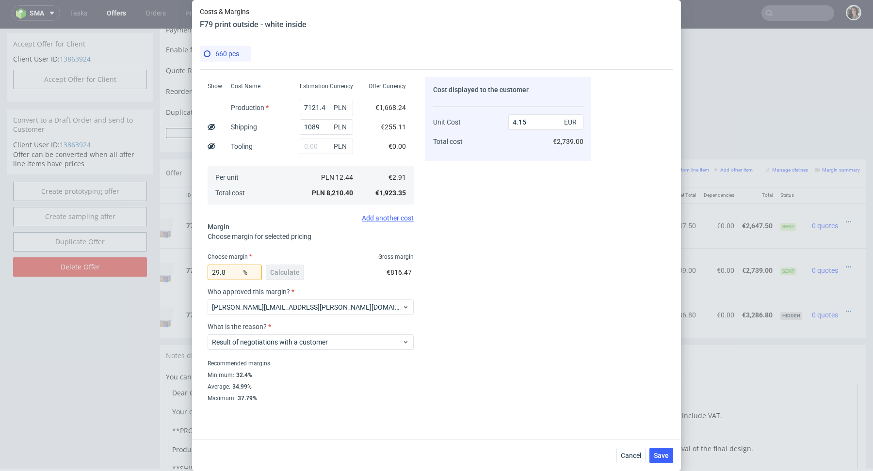
click at [622, 468] on div "Cancel Save" at bounding box center [436, 456] width 489 height 32
click at [635, 450] on button "Cancel" at bounding box center [630, 456] width 29 height 16
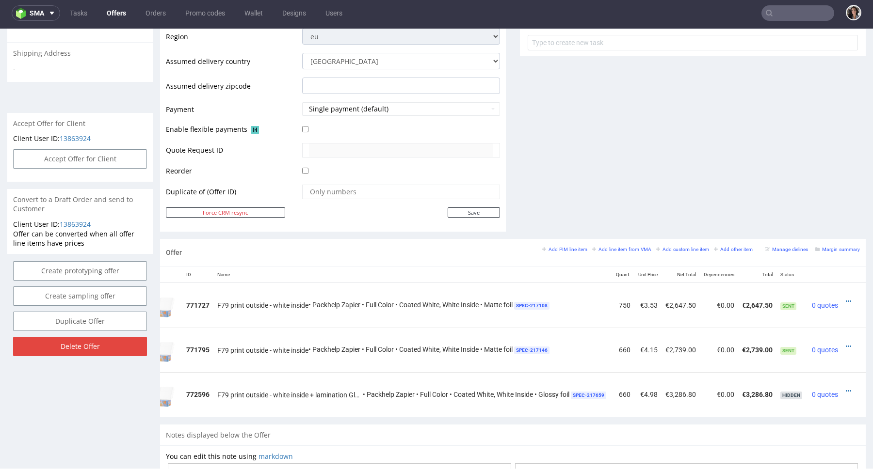
scroll to position [406, 0]
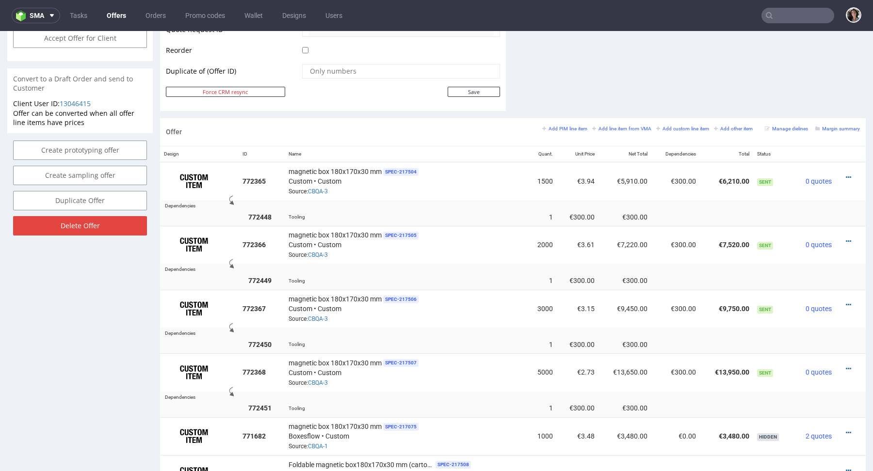
scroll to position [493, 0]
click at [846, 367] on icon at bounding box center [848, 368] width 5 height 7
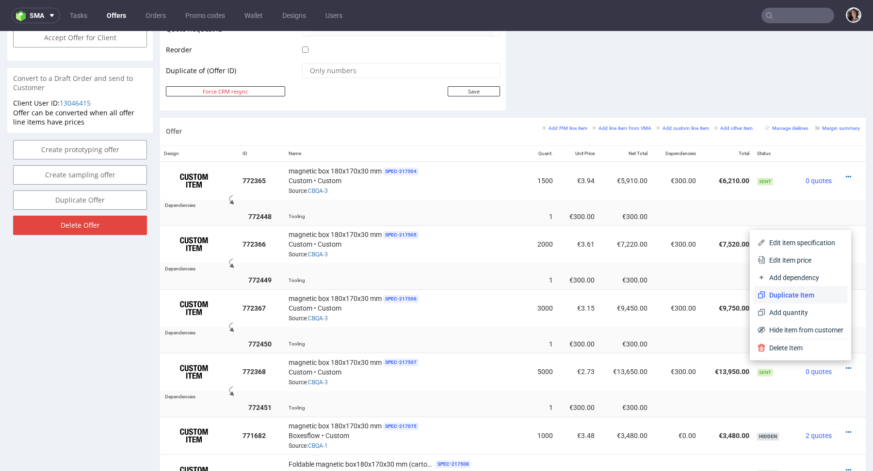
click at [792, 296] on span "Duplicate Item" at bounding box center [804, 295] width 78 height 10
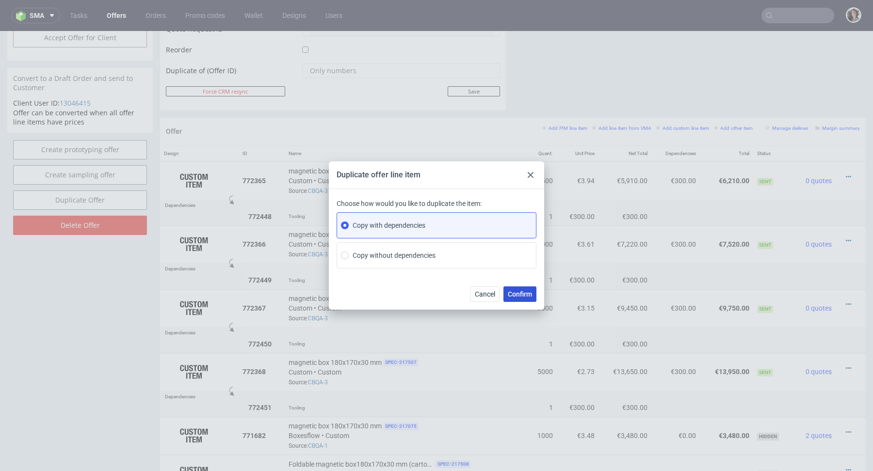
click at [534, 290] on button "Confirm" at bounding box center [519, 295] width 33 height 16
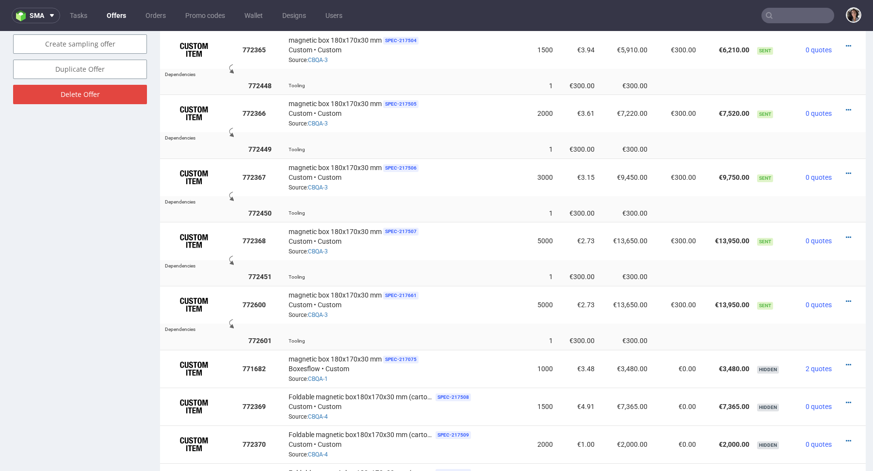
scroll to position [657, 0]
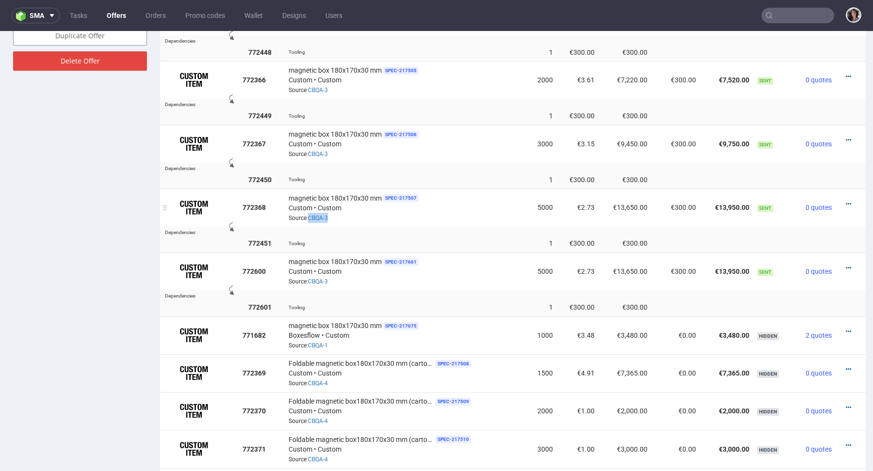
drag, startPoint x: 337, startPoint y: 217, endPoint x: 308, endPoint y: 217, distance: 29.1
click at [308, 217] on div "magnetic box 180x170x30 mm SPEC- 217507 Custom • Custom Source: CBQA-3" at bounding box center [406, 208] width 235 height 30
copy link "CBQA-3"
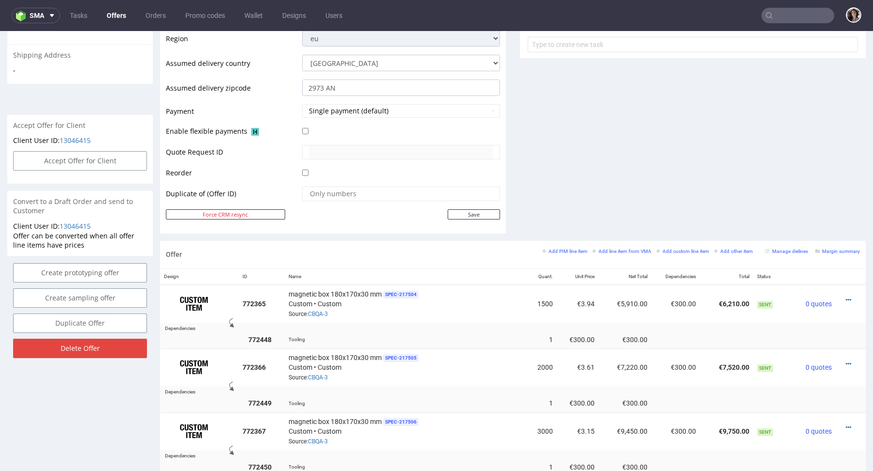
scroll to position [636, 0]
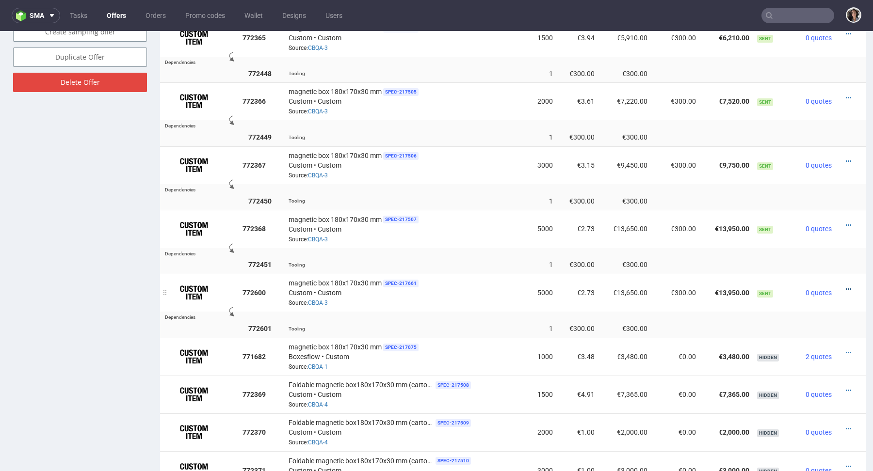
click at [846, 286] on icon at bounding box center [848, 289] width 5 height 7
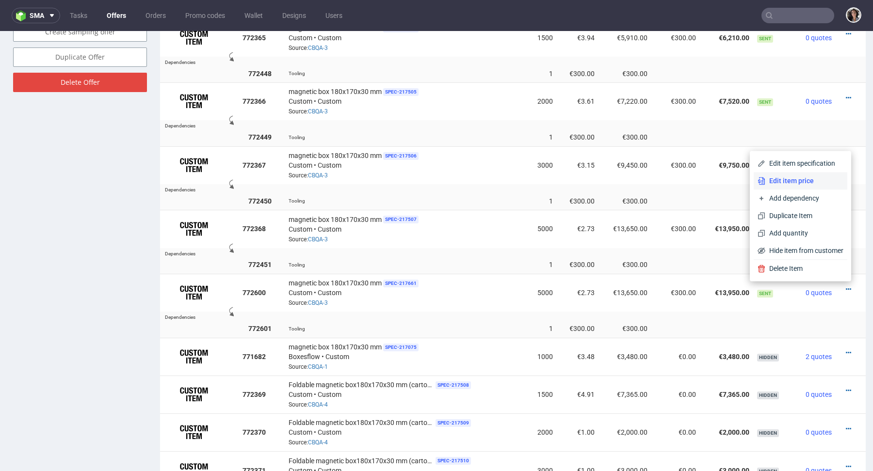
click at [809, 179] on span "Edit item price" at bounding box center [804, 181] width 78 height 10
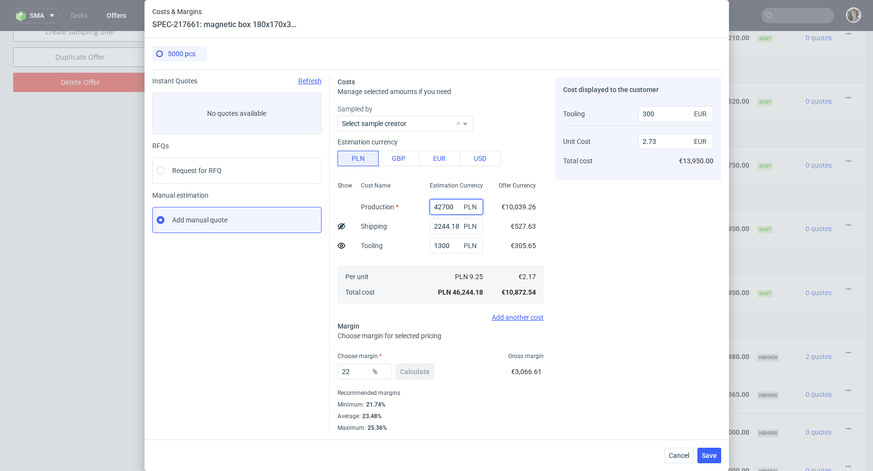
drag, startPoint x: 459, startPoint y: 208, endPoint x: 416, endPoint y: 208, distance: 43.6
click at [416, 208] on div "Show Cost Name Production Shipping Tooling Per unit Total cost Estimation Curre…" at bounding box center [441, 242] width 206 height 128
paste input "4 85"
type input "44 850"
type input "0.16"
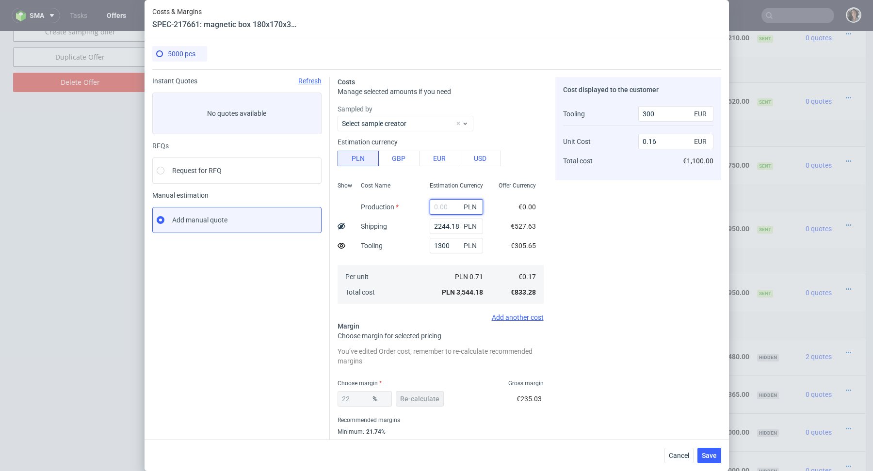
paste input "44 850"
click at [445, 207] on input "44 850" at bounding box center [456, 207] width 53 height 16
type input "44850"
type input "2.86"
type input "44850"
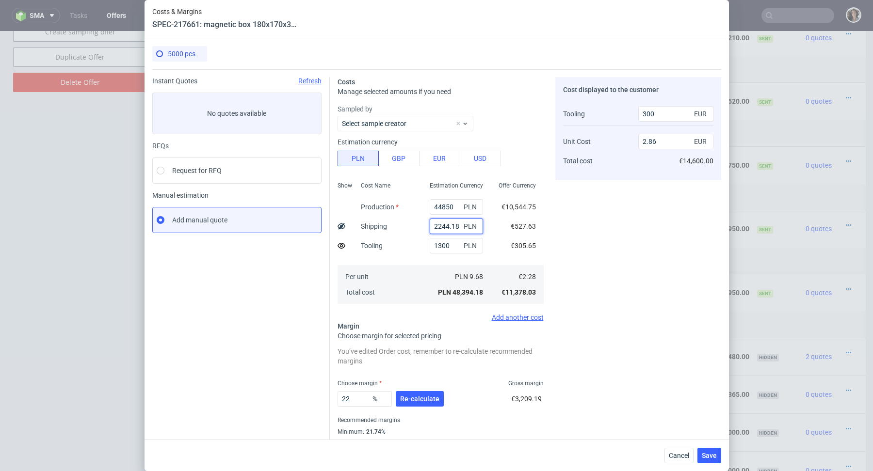
click at [448, 231] on input "2244.18" at bounding box center [456, 227] width 53 height 16
click at [453, 243] on input "1300" at bounding box center [456, 246] width 53 height 16
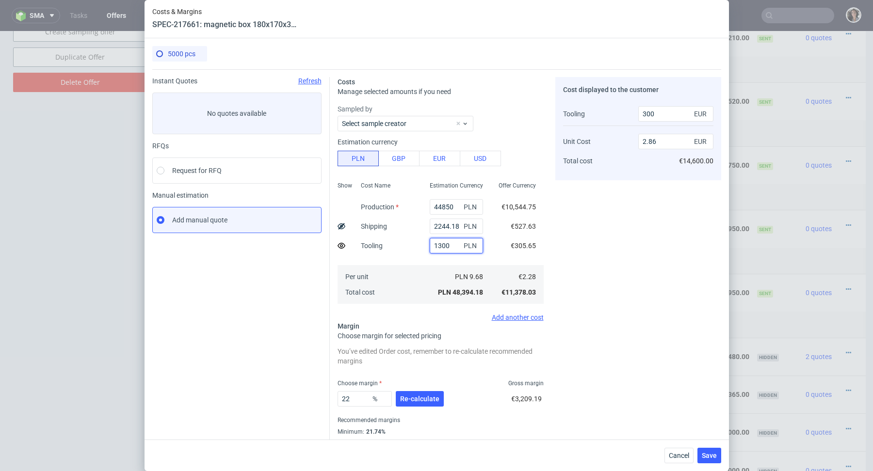
click at [441, 248] on input "1300" at bounding box center [456, 246] width 53 height 16
type input "1700"
type input "400"
type input "2.87"
type input "1700"
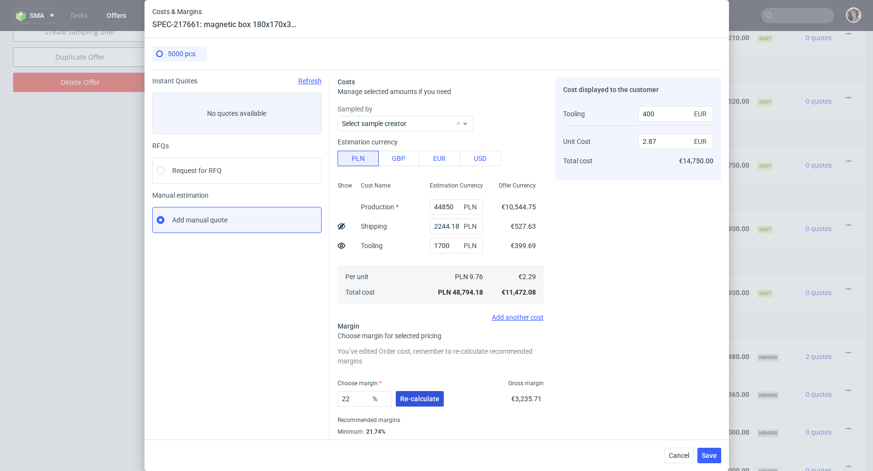
click at [426, 400] on span "Re-calculate" at bounding box center [419, 399] width 39 height 7
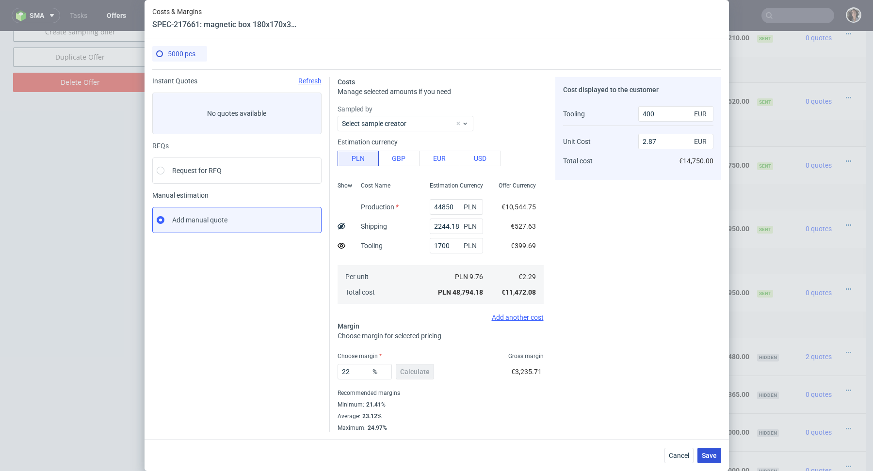
click at [710, 458] on span "Save" at bounding box center [709, 455] width 15 height 7
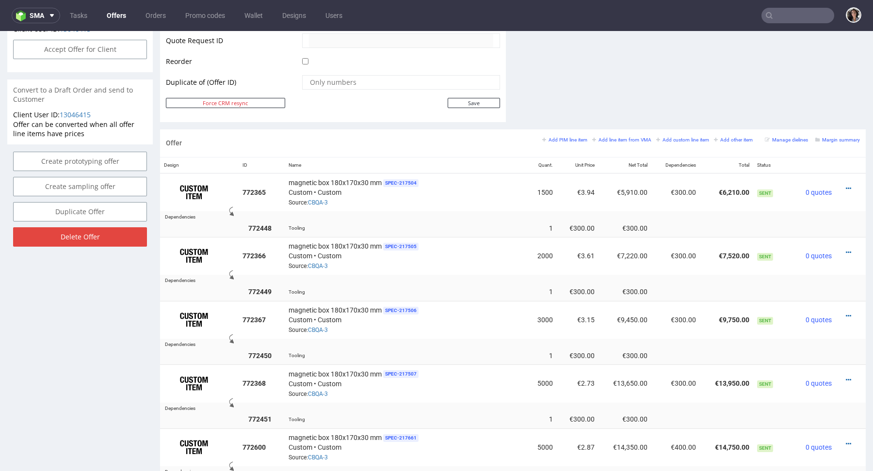
scroll to position [569, 0]
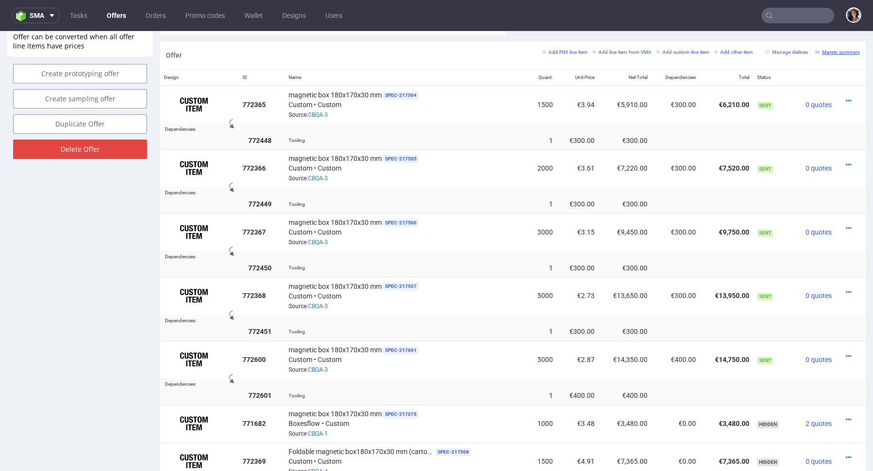
click at [836, 50] on small "Margin summary" at bounding box center [837, 51] width 45 height 5
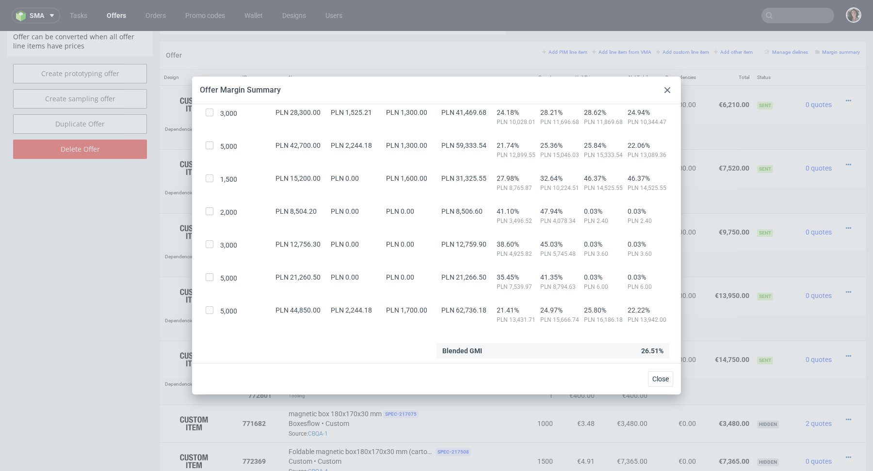
scroll to position [198, 0]
click at [669, 89] on icon at bounding box center [667, 90] width 6 height 6
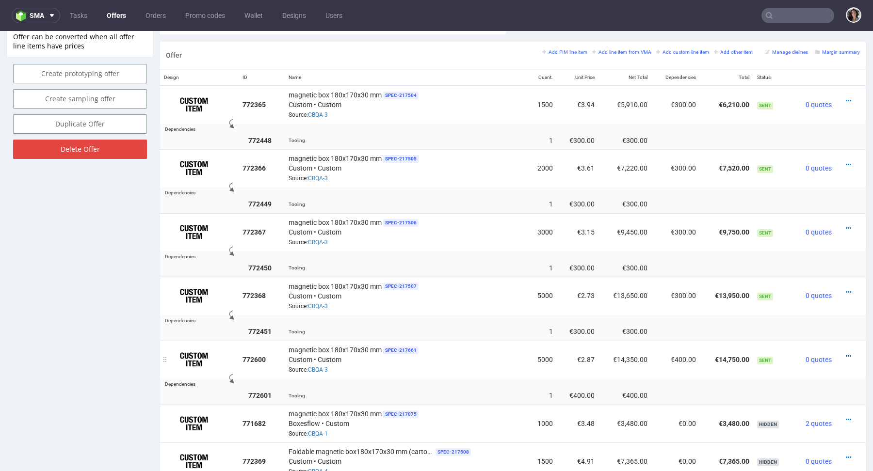
click at [846, 353] on icon at bounding box center [848, 356] width 5 height 7
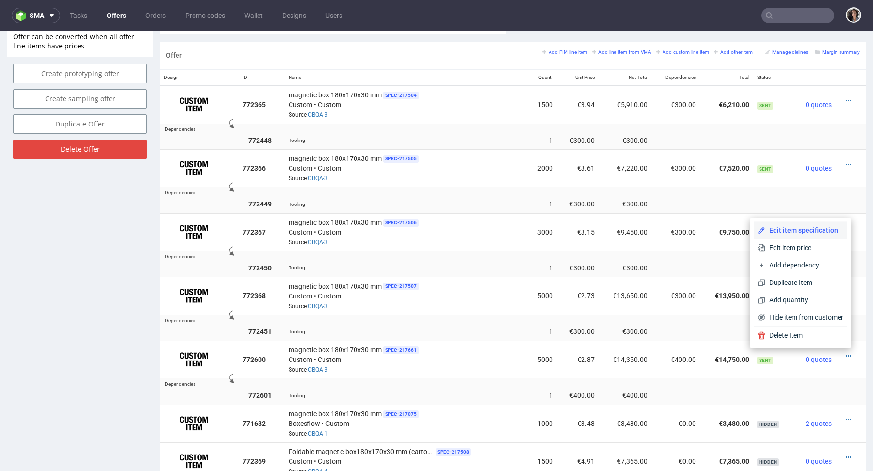
click at [808, 228] on span "Edit item specification" at bounding box center [804, 230] width 78 height 10
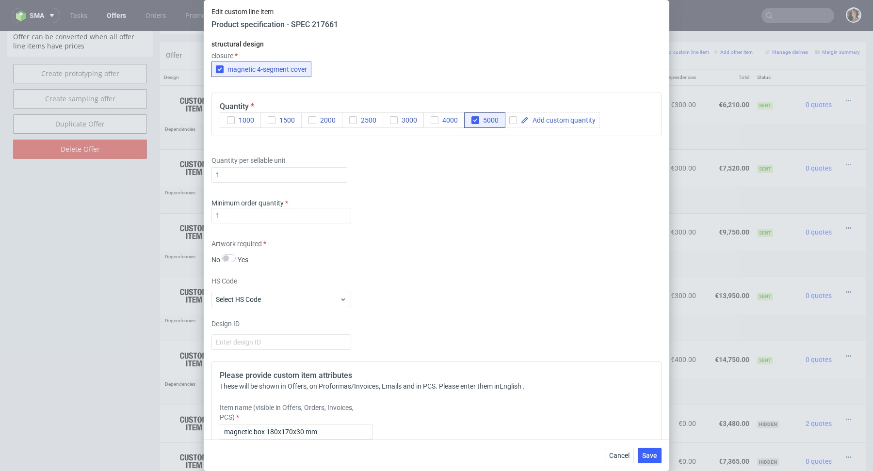
scroll to position [938, 0]
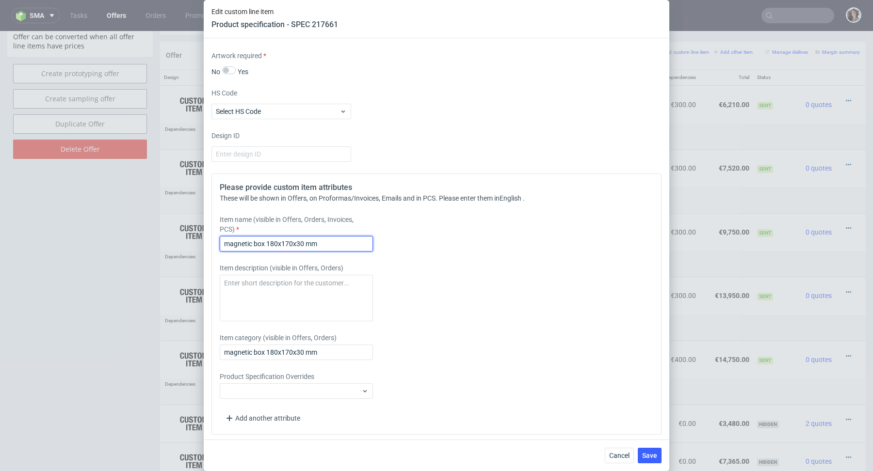
click at [336, 243] on input "magnetic box 180x170x30 mm" at bounding box center [296, 244] width 153 height 16
drag, startPoint x: 356, startPoint y: 246, endPoint x: 406, endPoint y: 248, distance: 50.5
click at [406, 248] on div "Item name (visible in Offers, Orders, Invoices, PCS) magnetic box 180x170x30 mm…" at bounding box center [381, 233] width 322 height 37
click at [366, 245] on input "magnetic box 180x170x30 mm lamination GLOSS +" at bounding box center [296, 244] width 153 height 16
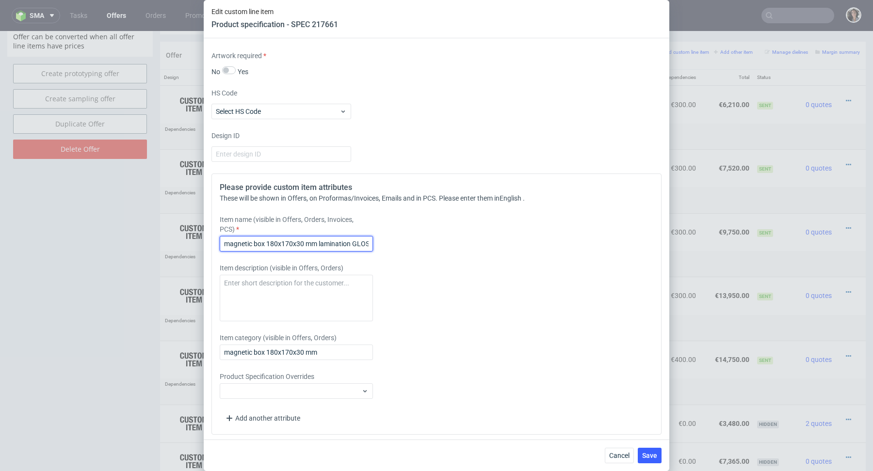
scroll to position [0, 12]
drag, startPoint x: 358, startPoint y: 241, endPoint x: 421, endPoint y: 242, distance: 63.5
click at [421, 242] on div "Item name (visible in Offers, Orders, Invoices, PCS) magnetic box 180x170x30 mm…" at bounding box center [381, 233] width 322 height 37
click at [369, 242] on input "magnetic box 180x170x30 mm lamination GLOSS +" at bounding box center [296, 244] width 153 height 16
paste input "debossing"
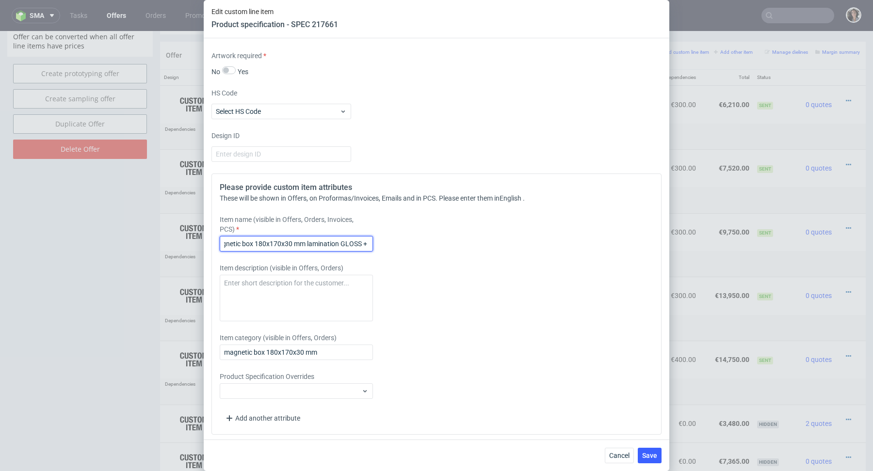
scroll to position [0, 43]
click at [366, 242] on input "magnetic box 180x170x30 mm lamination GLOSS + debossing" at bounding box center [296, 244] width 153 height 16
type input "magnetic box 180x170x30 mm lamination GLOSS + debossing"
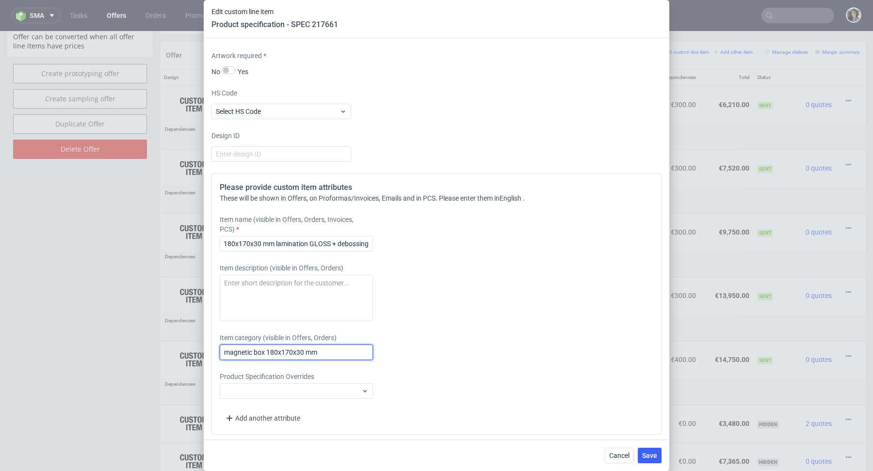
click at [303, 349] on input "magnetic box 180x170x30 mm" at bounding box center [296, 353] width 153 height 16
paste input "lamination GLOSS + debossing"
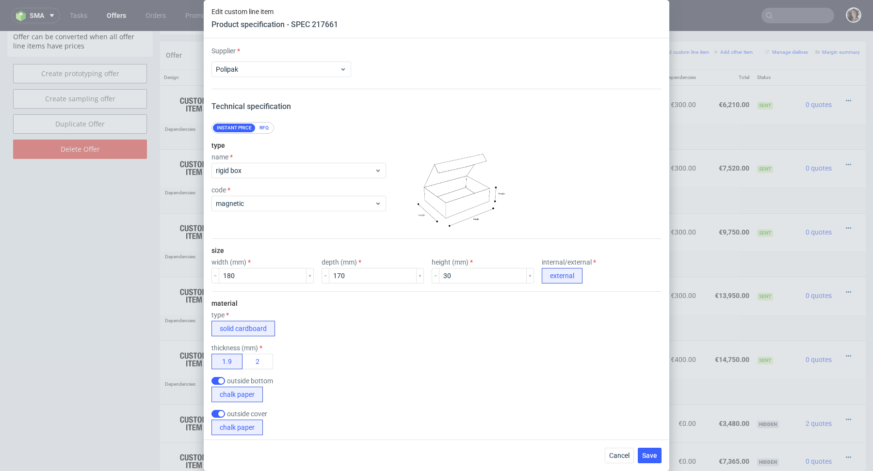
scroll to position [938, 0]
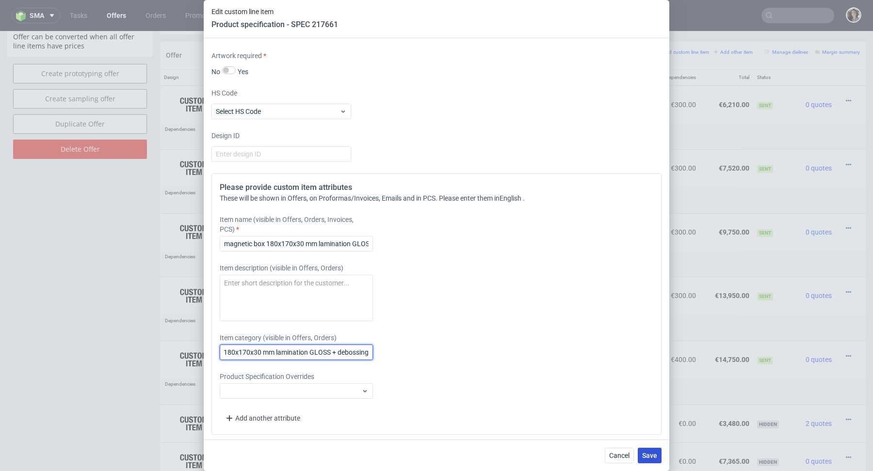
type input "magnetic box 180x170x30 mm lamination GLOSS + debossing"
click at [651, 458] on span "Save" at bounding box center [649, 455] width 15 height 7
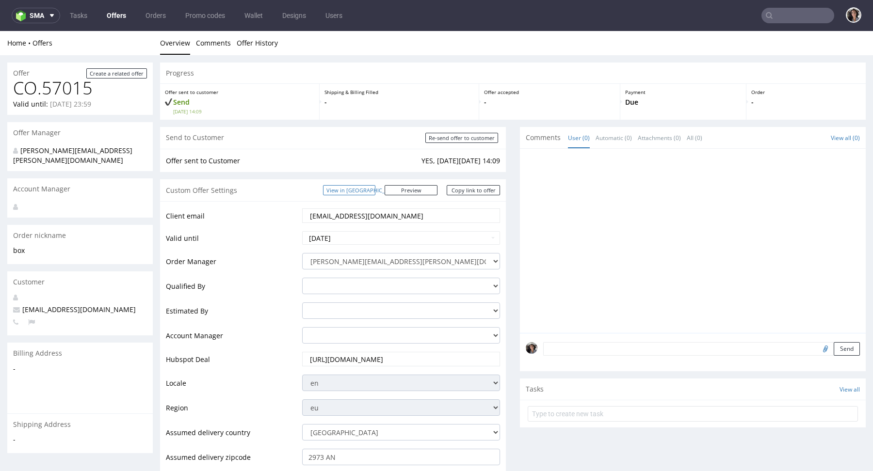
click at [375, 186] on link "View in [GEOGRAPHIC_DATA]" at bounding box center [349, 190] width 52 height 10
click at [476, 190] on link "Copy link to offer" at bounding box center [473, 190] width 53 height 10
click at [473, 137] on input "Re-send offer to customer" at bounding box center [461, 138] width 73 height 10
type input "In progress..."
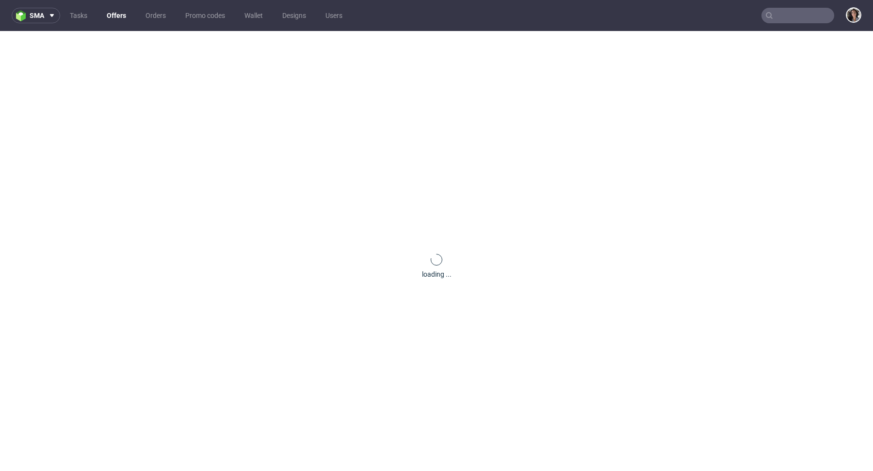
click at [797, 15] on input "text" at bounding box center [797, 16] width 73 height 16
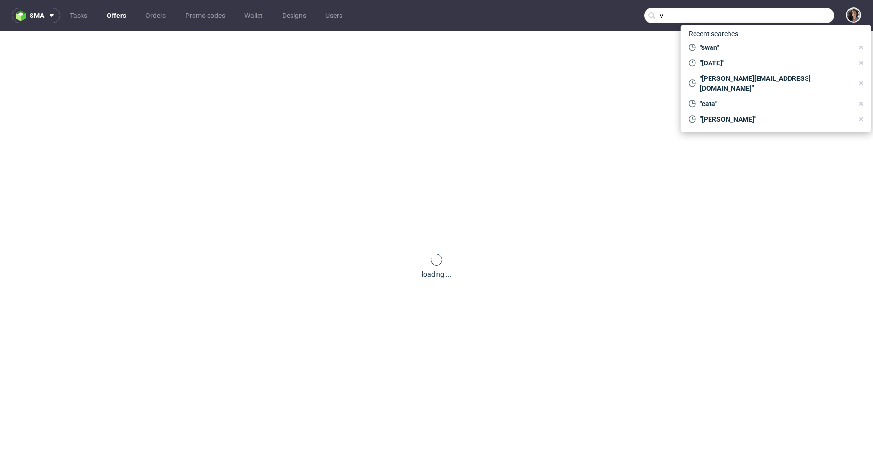
type input "v"
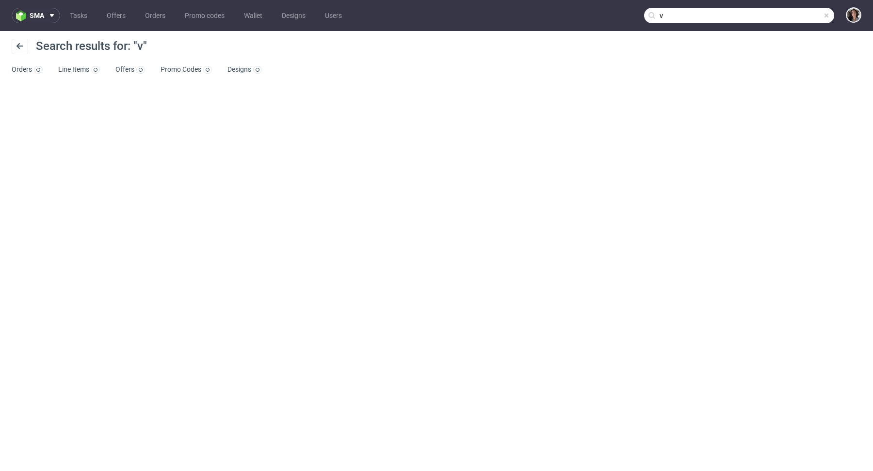
click at [791, 21] on input "v" at bounding box center [739, 16] width 190 height 16
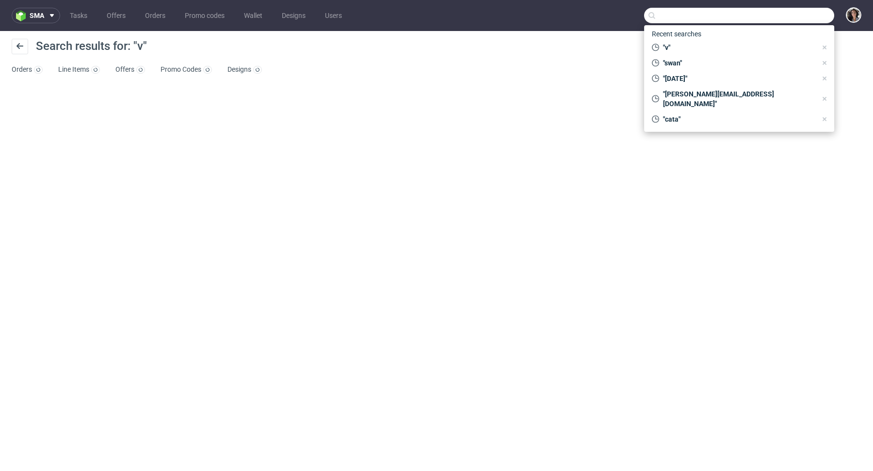
paste input "@[PERSON_NAME][DOMAIN_NAME]"
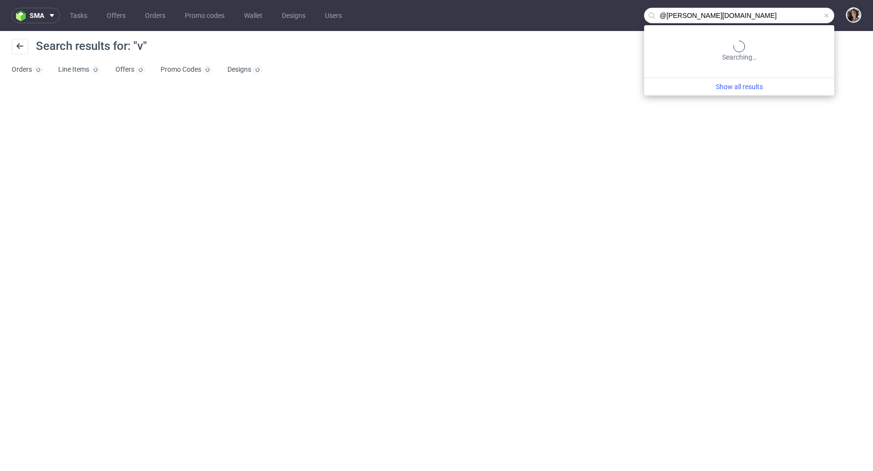
type input "@[PERSON_NAME][DOMAIN_NAME]"
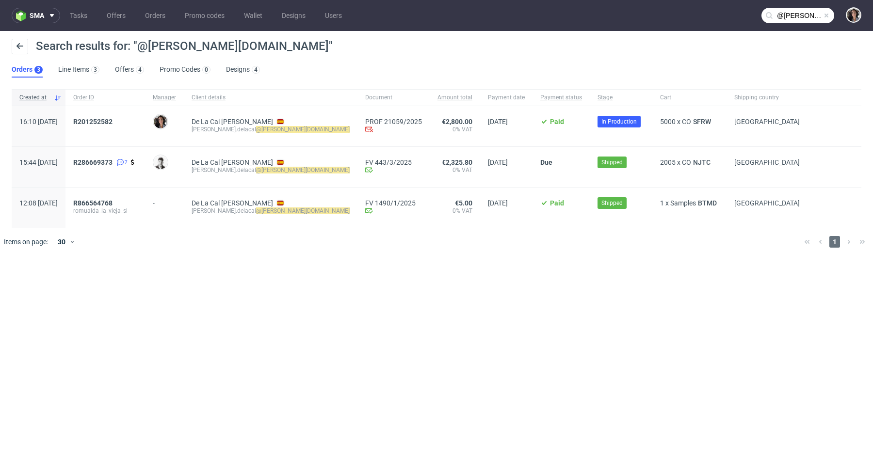
click at [129, 168] on span "R286669373 7" at bounding box center [105, 167] width 64 height 17
click at [113, 162] on span "R286669373" at bounding box center [92, 163] width 39 height 8
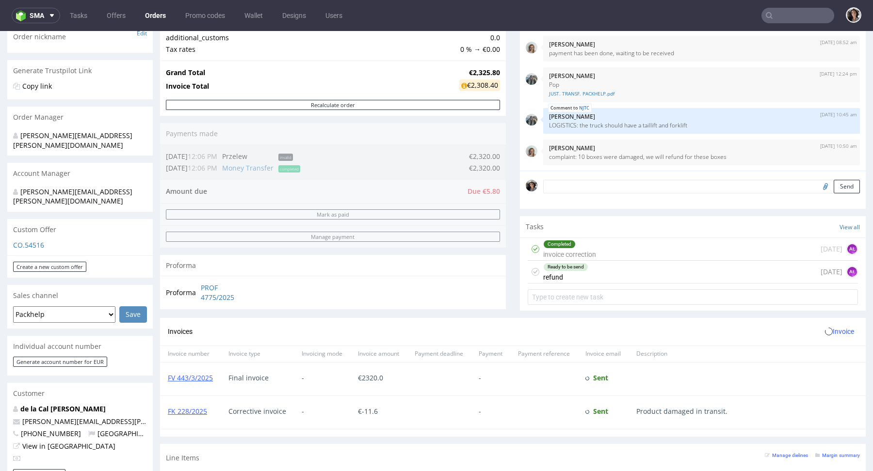
scroll to position [461, 0]
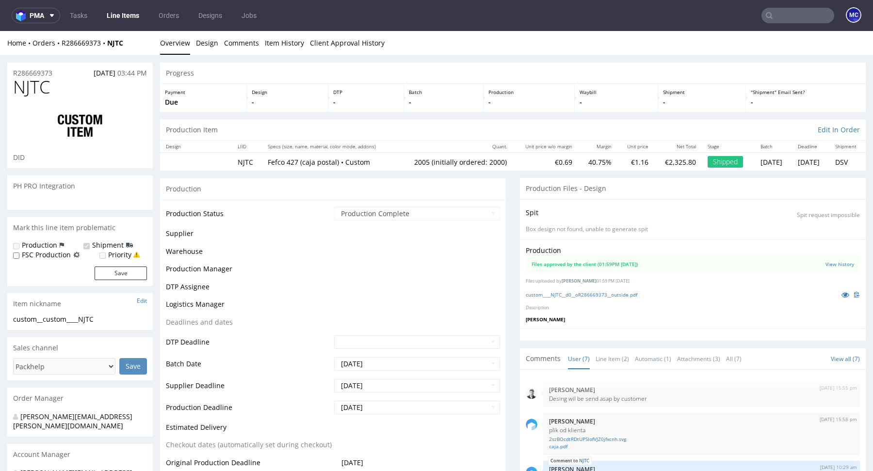
scroll to position [82, 0]
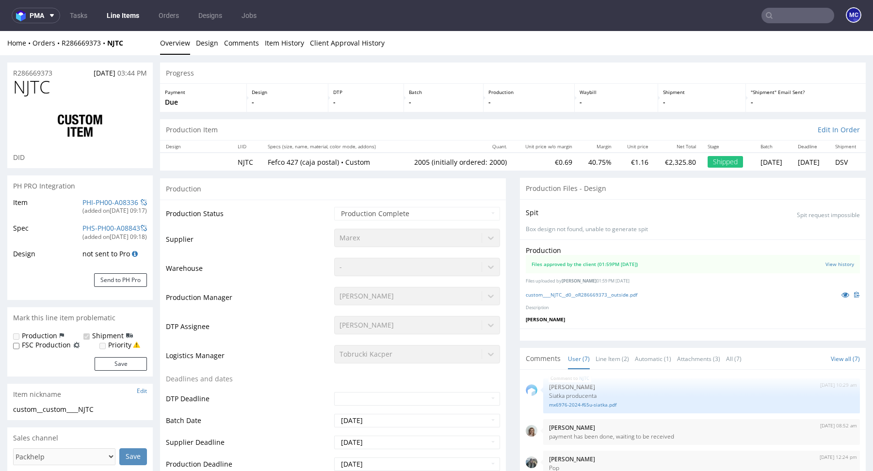
select select "in_progress"
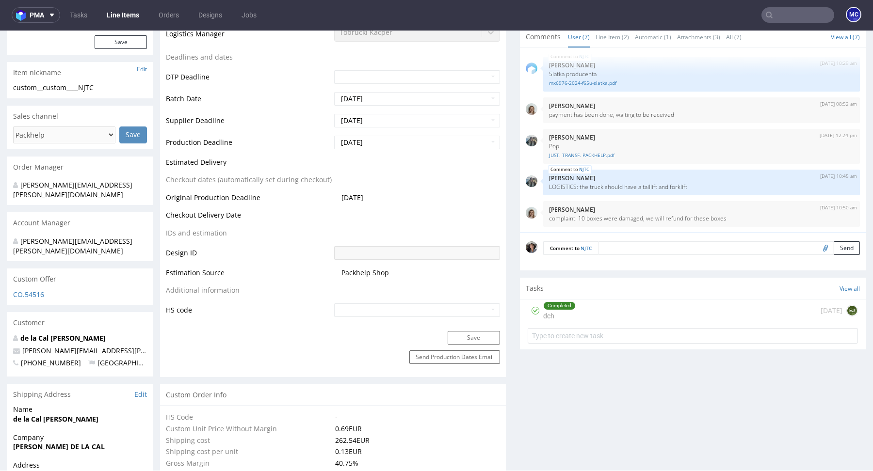
scroll to position [13, 0]
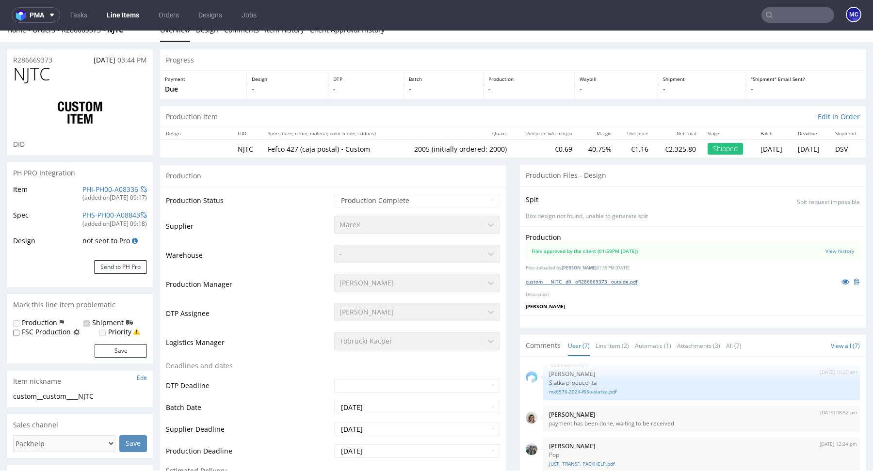
click at [607, 283] on link "custom____NJTC__d0__oR286669373__outside.pdf" at bounding box center [582, 281] width 112 height 7
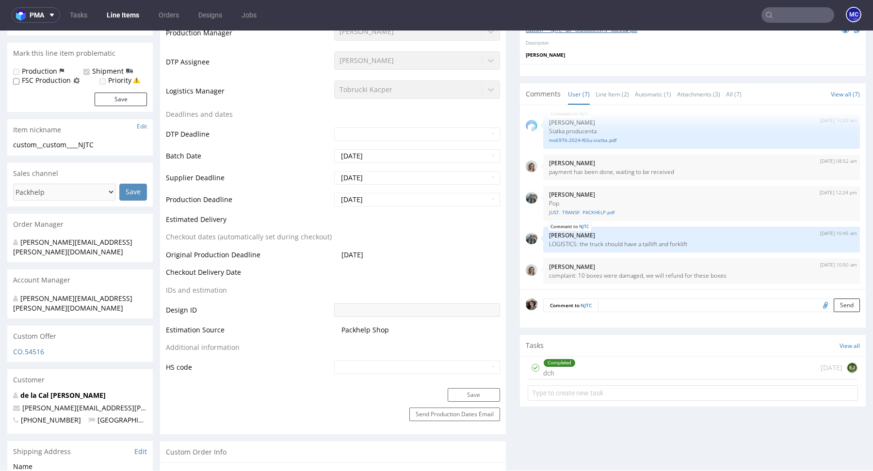
scroll to position [0, 0]
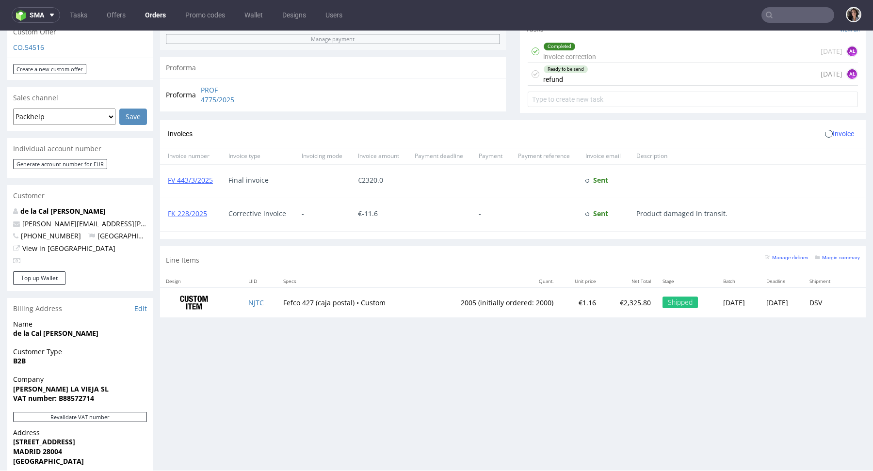
scroll to position [499, 0]
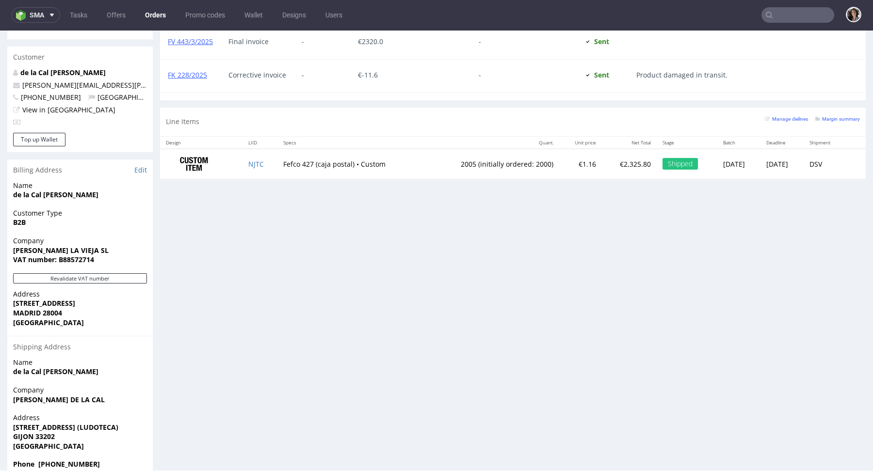
type input "@romualda.com"
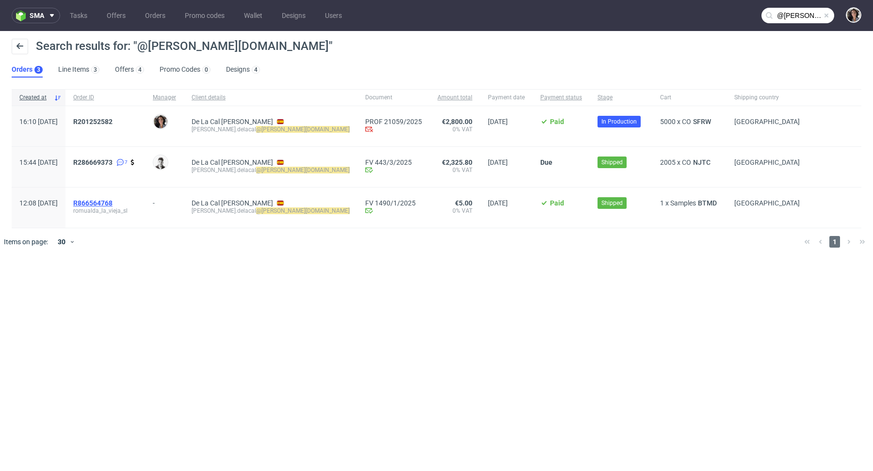
click at [113, 206] on span "R866564768" at bounding box center [92, 203] width 39 height 8
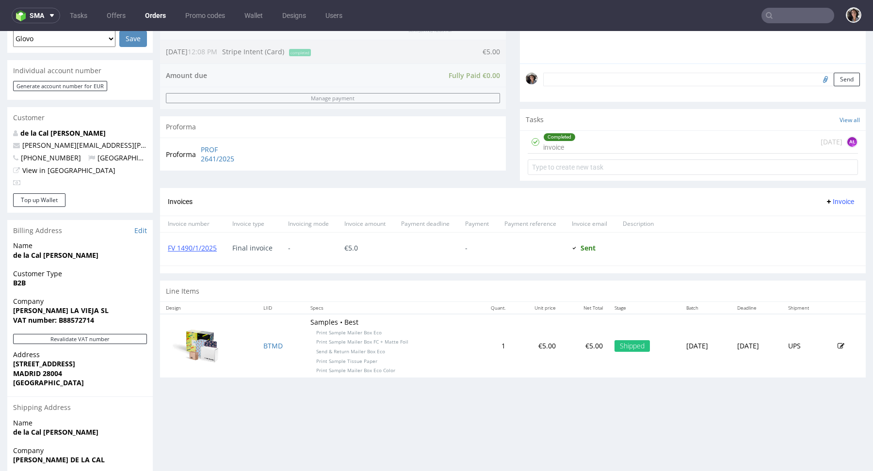
scroll to position [302, 0]
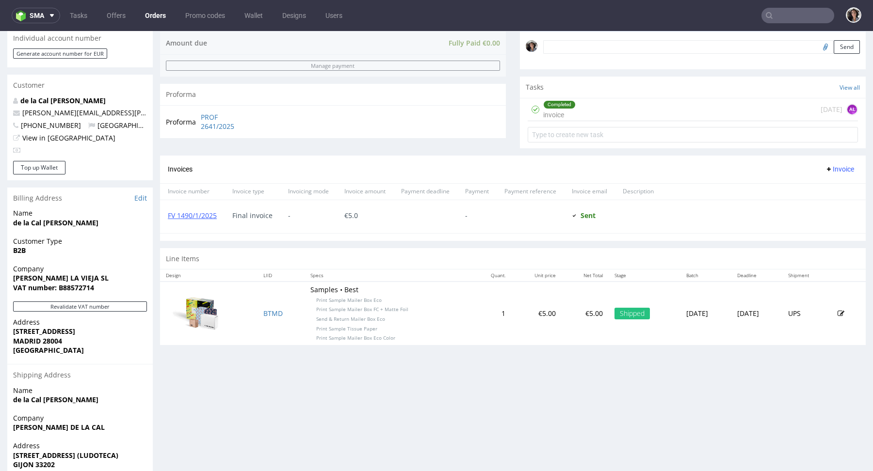
type input "@romualda.com"
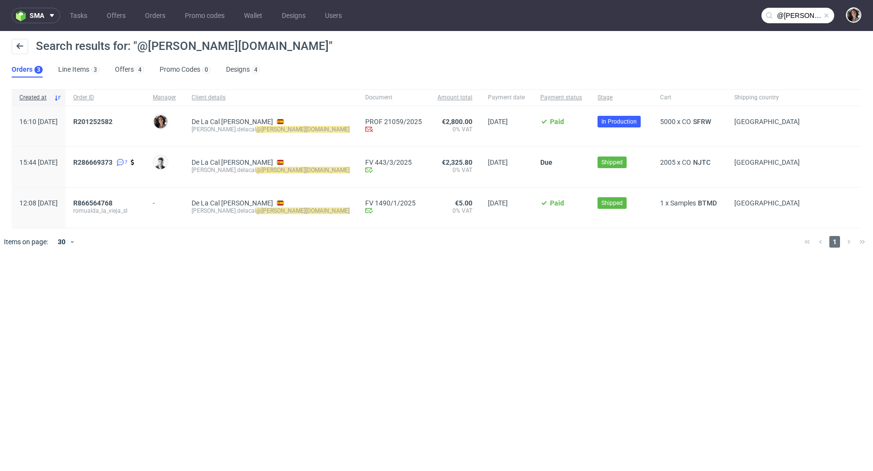
click at [119, 114] on div "R201252582" at bounding box center [105, 126] width 80 height 40
click at [113, 119] on span "R201252582" at bounding box center [92, 122] width 39 height 8
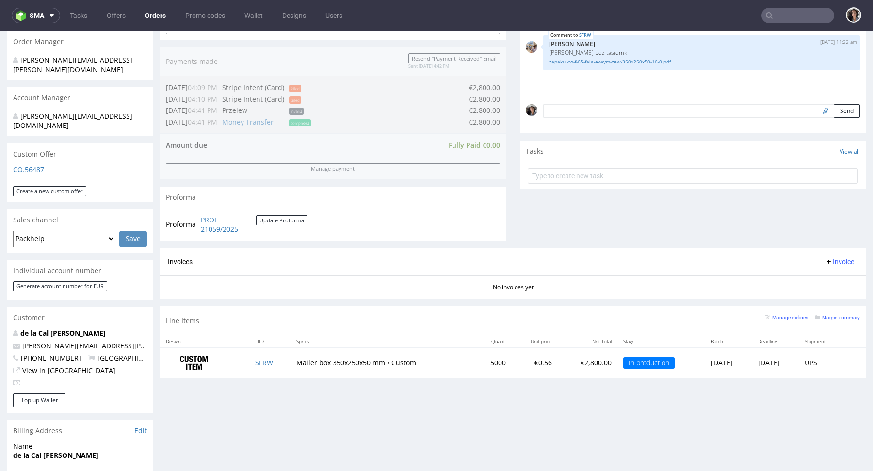
scroll to position [499, 0]
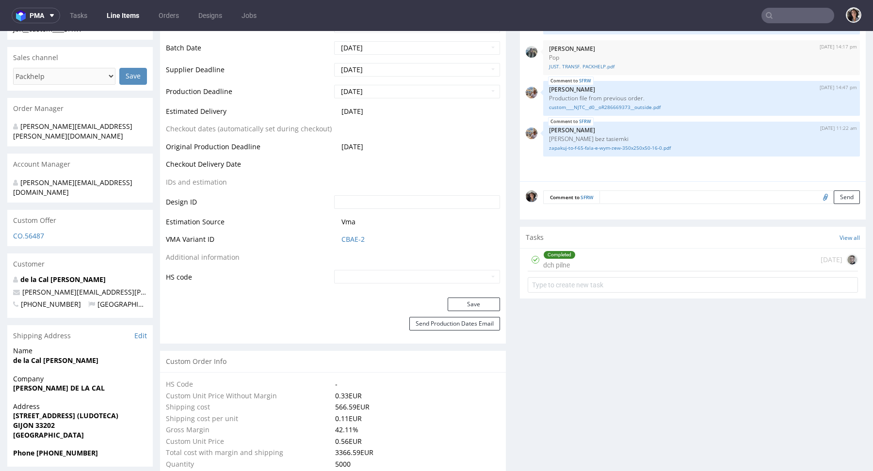
scroll to position [255, 0]
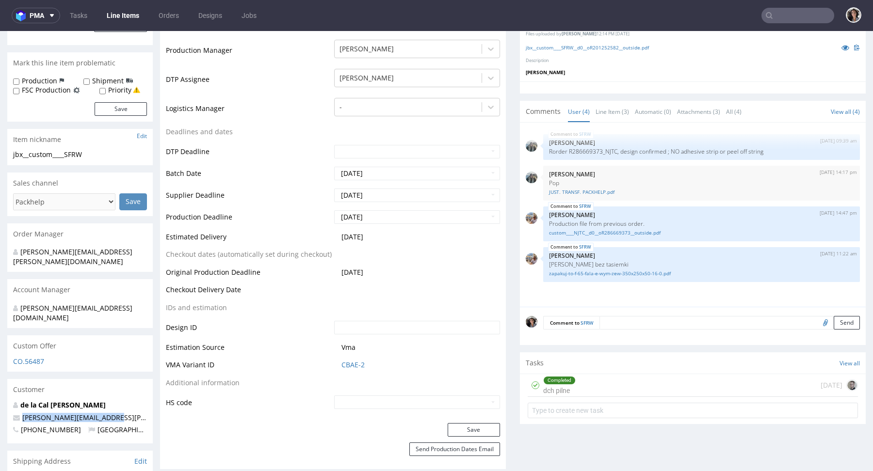
drag, startPoint x: 123, startPoint y: 402, endPoint x: 22, endPoint y: 399, distance: 100.9
click at [22, 413] on p "sara.delacal@romualda.com" at bounding box center [80, 418] width 134 height 10
copy link "sara.delacal@romualda.com"
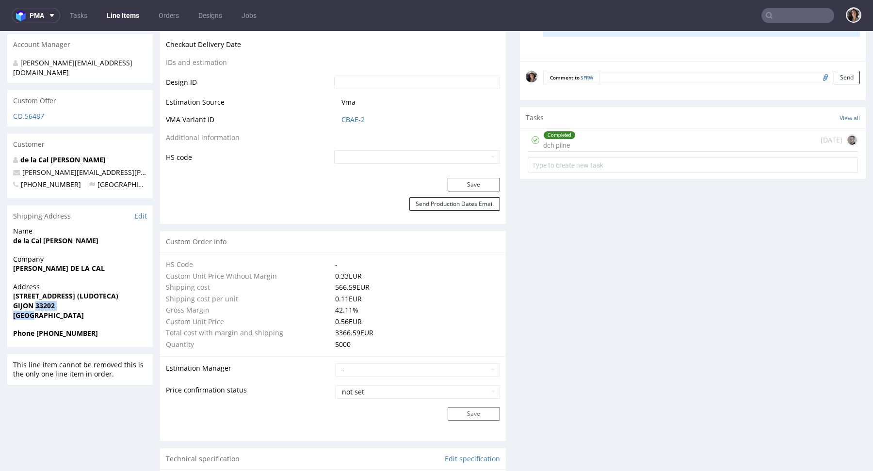
drag, startPoint x: 71, startPoint y: 295, endPoint x: 37, endPoint y: 285, distance: 35.3
click at [37, 285] on p "Address CALLE EZCURDIA 41 LOCAL 3 (LUDOTECA) GIJON 33202 Spain" at bounding box center [80, 301] width 134 height 38
click at [37, 301] on strong "GIJON 33202" at bounding box center [34, 305] width 42 height 9
drag, startPoint x: 67, startPoint y: 286, endPoint x: 10, endPoint y: 284, distance: 57.7
click at [10, 284] on div "Address CALLE EZCURDIA 41 LOCAL 3 (LUDOTECA) GIJON 33202 Spain" at bounding box center [79, 305] width 145 height 47
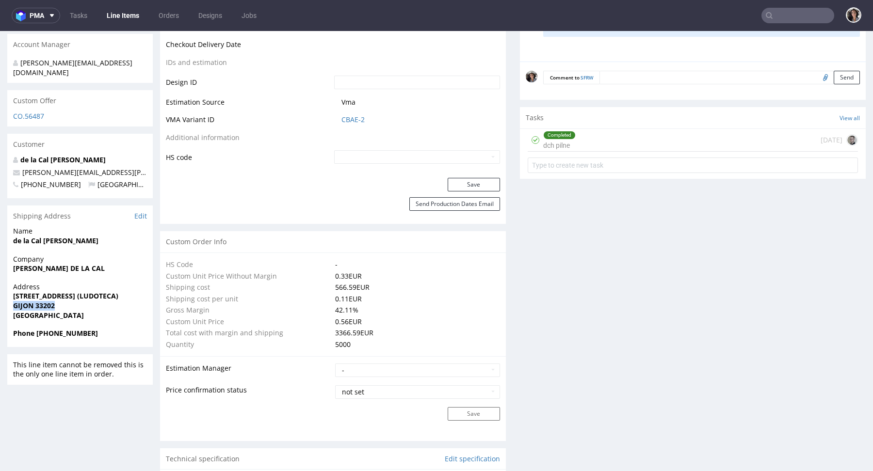
copy strong "GIJON 33202"
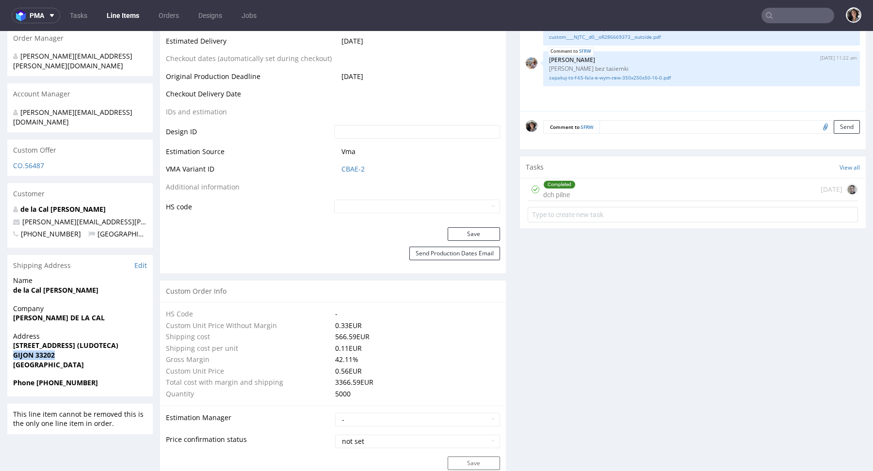
scroll to position [437, 0]
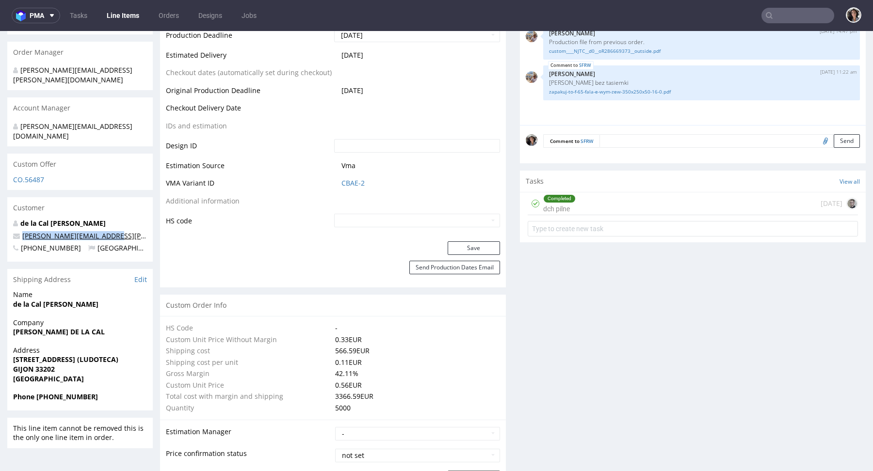
drag, startPoint x: 123, startPoint y: 217, endPoint x: 22, endPoint y: 215, distance: 100.4
click at [22, 231] on p "sara.delacal@romualda.com" at bounding box center [80, 236] width 134 height 10
copy link "sara.delacal@romualda.com"
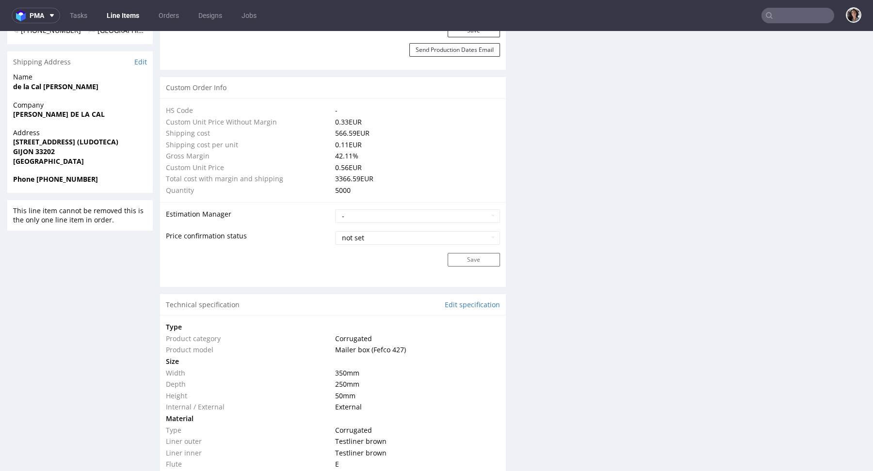
scroll to position [0, 0]
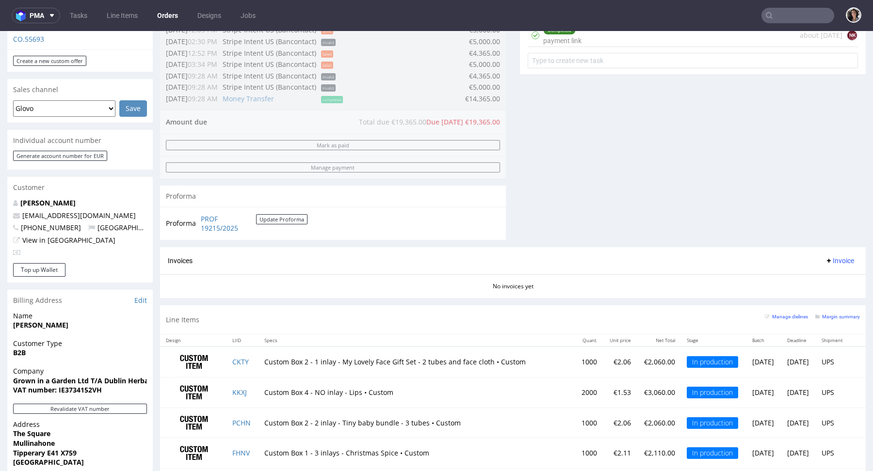
scroll to position [600, 0]
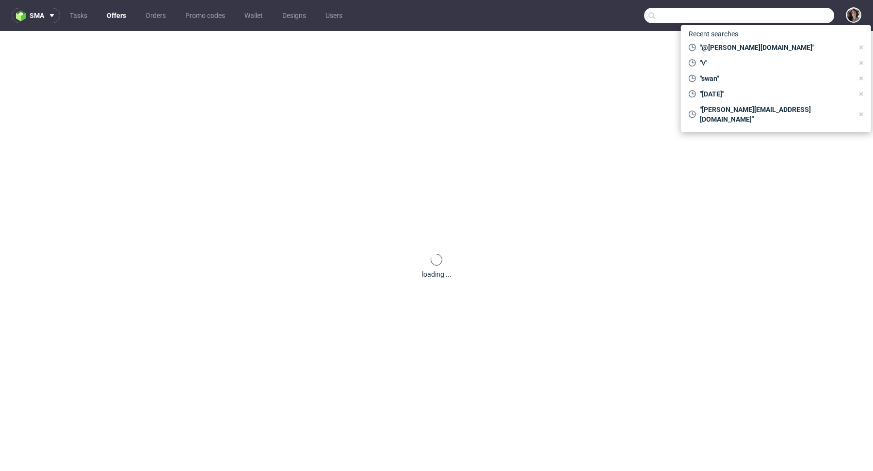
click at [785, 16] on input "text" at bounding box center [739, 16] width 190 height 16
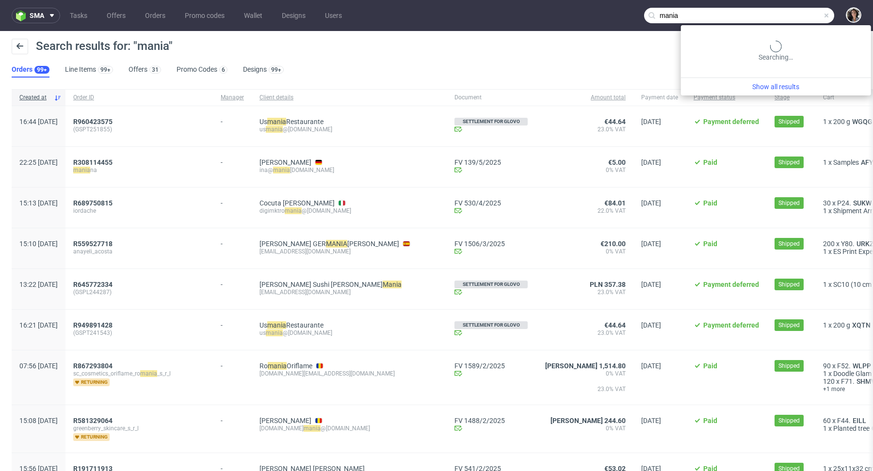
click at [803, 18] on input "mania" at bounding box center [739, 16] width 190 height 16
type input "maniac-nails"
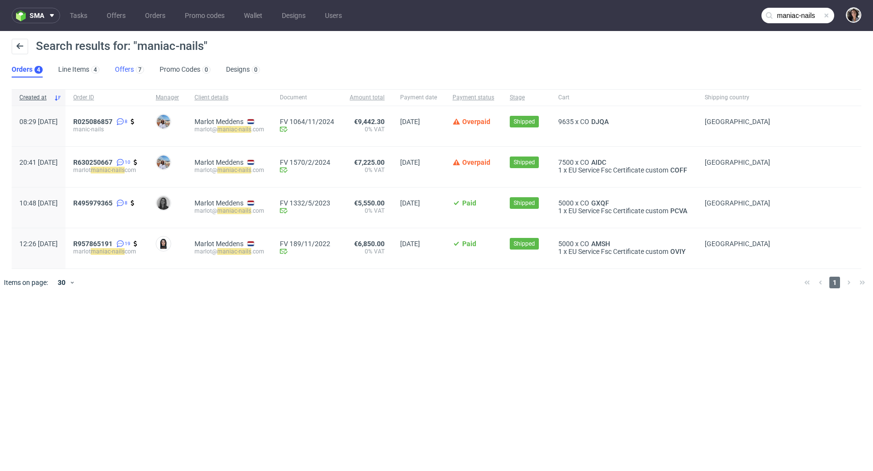
click at [123, 68] on link "Offers 7" at bounding box center [129, 70] width 29 height 16
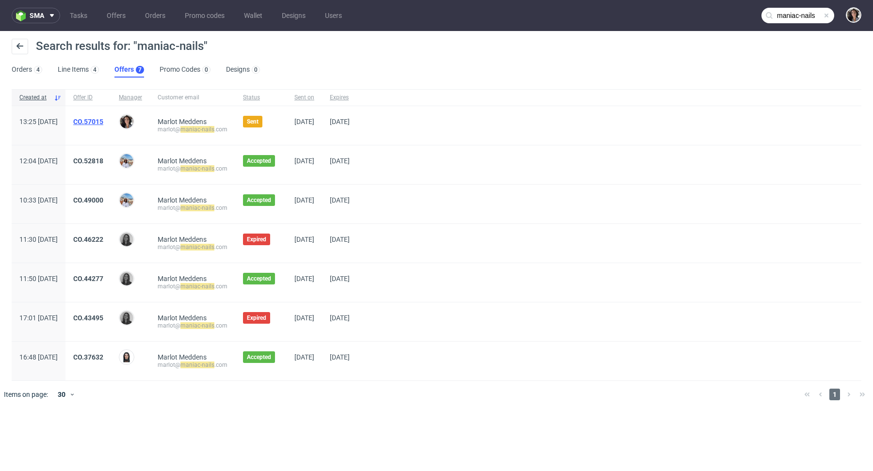
click at [103, 120] on link "CO.57015" at bounding box center [88, 122] width 30 height 8
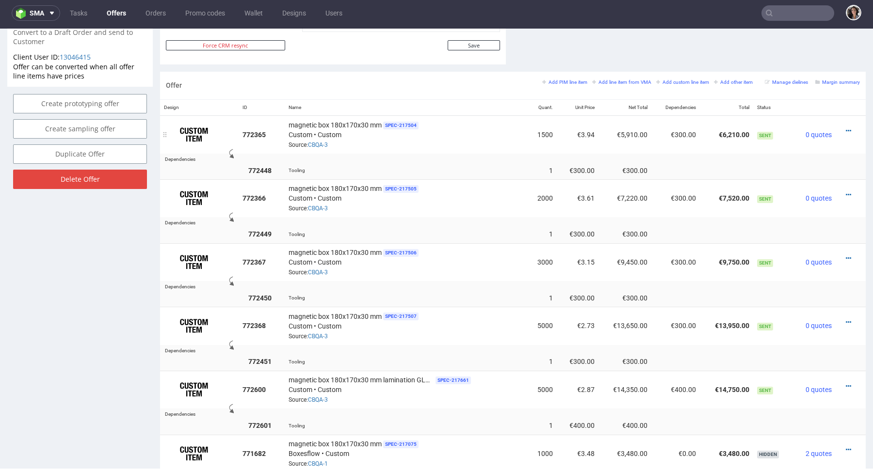
scroll to position [519, 0]
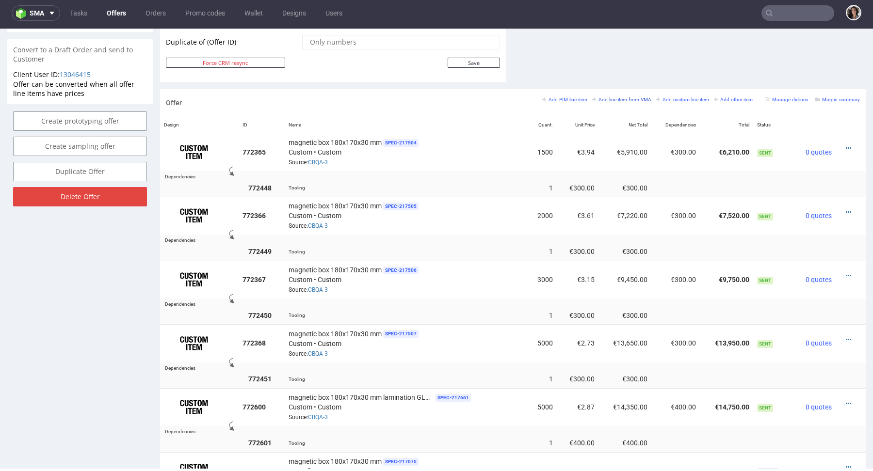
click at [631, 98] on small "Add line item from VMA" at bounding box center [621, 99] width 59 height 5
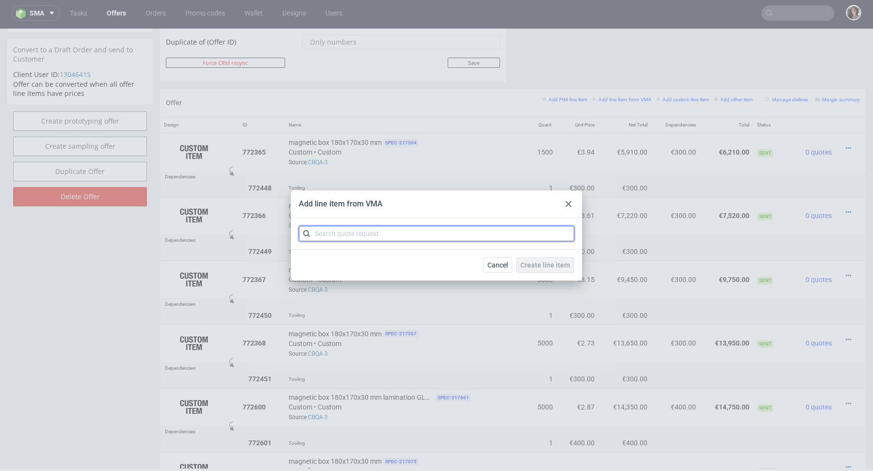
click at [417, 239] on input "text" at bounding box center [436, 234] width 275 height 16
paste input "CBQA"
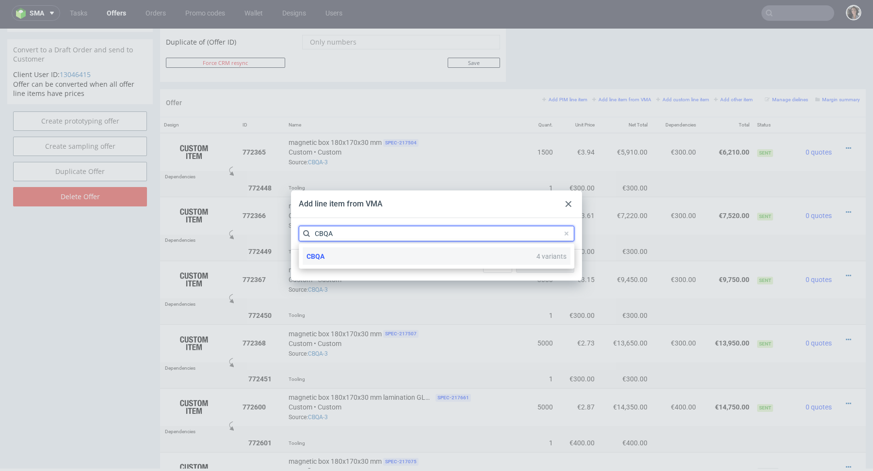
type input "CBQA"
click at [331, 257] on div "CBQA 4 variants" at bounding box center [437, 256] width 268 height 17
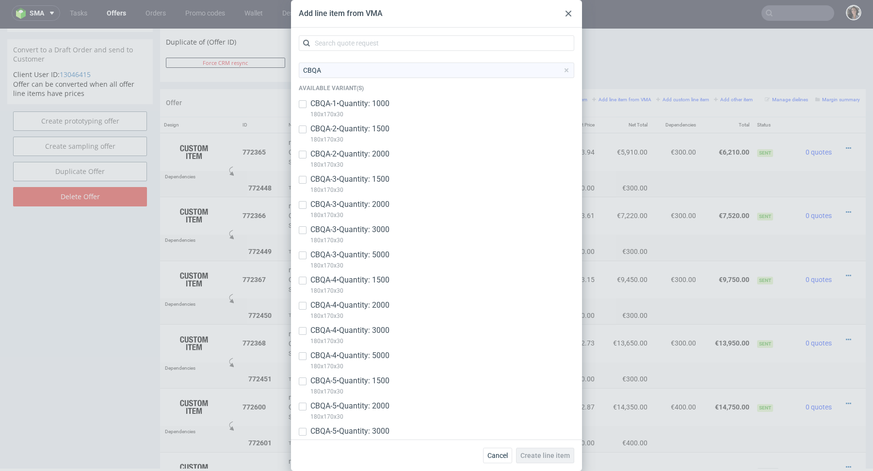
scroll to position [145, 0]
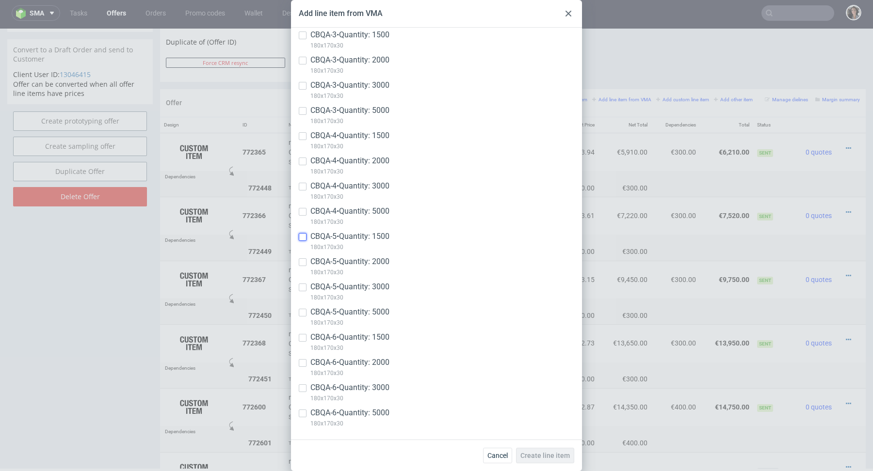
click at [302, 238] on input "checkbox" at bounding box center [303, 237] width 8 height 8
click at [302, 235] on input "checkbox" at bounding box center [303, 237] width 8 height 8
checkbox input "false"
click at [302, 311] on input "checkbox" at bounding box center [303, 313] width 8 height 8
checkbox input "true"
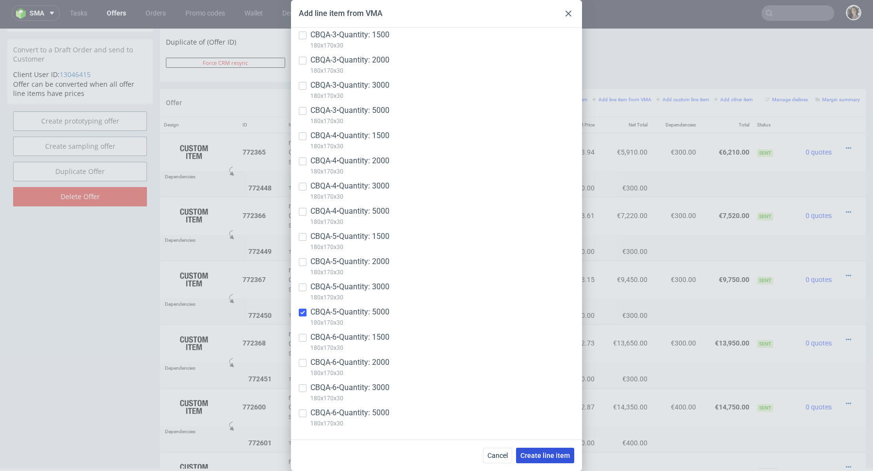
click at [551, 456] on span "Create line item" at bounding box center [544, 455] width 49 height 7
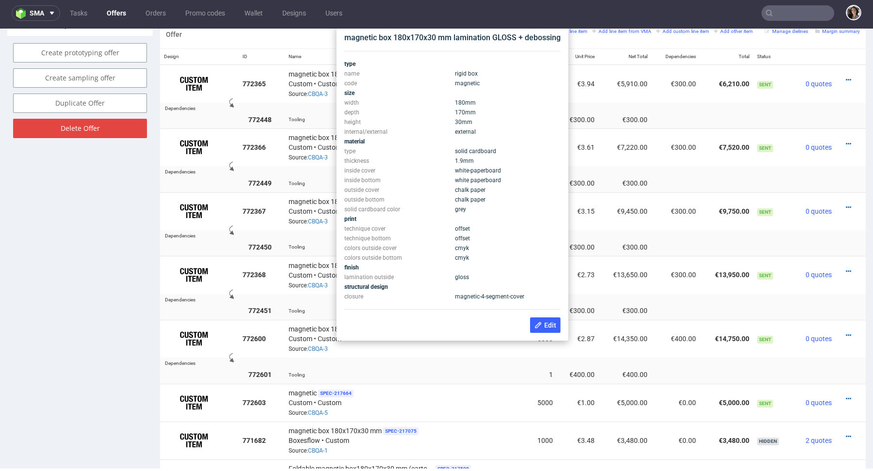
scroll to position [582, 0]
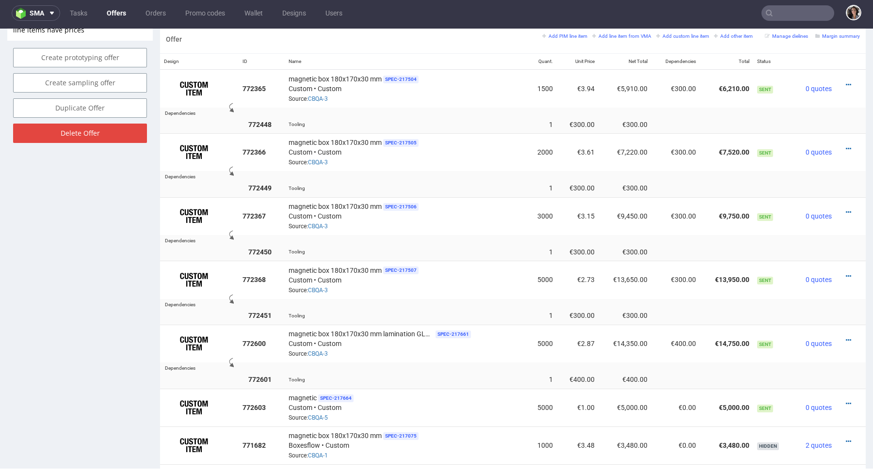
drag, startPoint x: 561, startPoint y: 43, endPoint x: 343, endPoint y: 41, distance: 217.3
click at [462, 402] on div "magnetic SPEC- 217664 Custom • Custom Source: CBQA-5" at bounding box center [406, 408] width 235 height 30
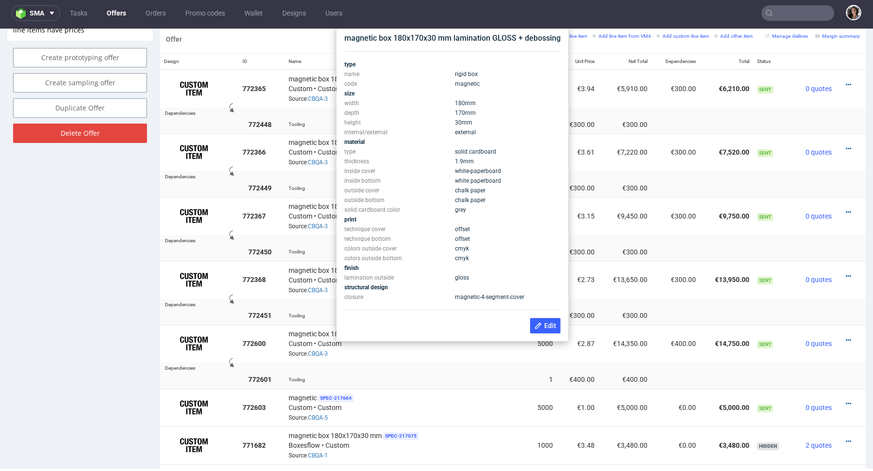
scroll to position [572, 0]
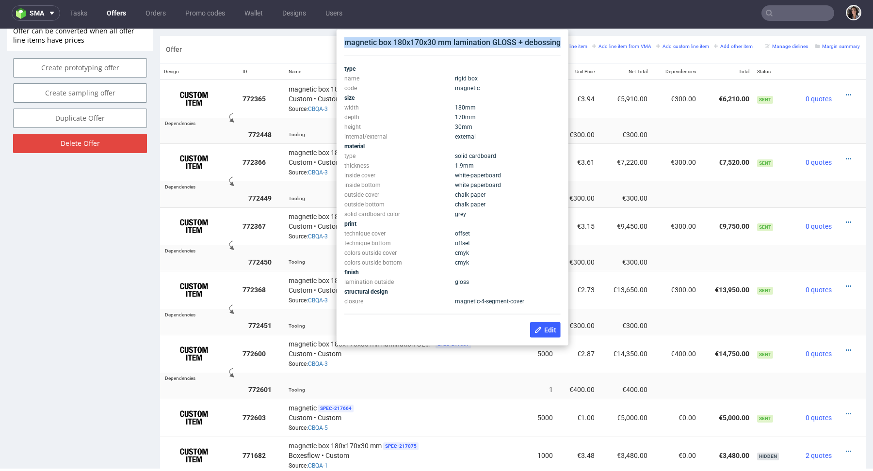
copy div "magnetic box 180x170x30 mm lamination GLOSS + debossing"
drag, startPoint x: 559, startPoint y: 45, endPoint x: 345, endPoint y: 42, distance: 213.9
click at [345, 42] on div "magnetic box 180x170x30 mm lamination GLOSS + debossing" at bounding box center [452, 42] width 216 height 11
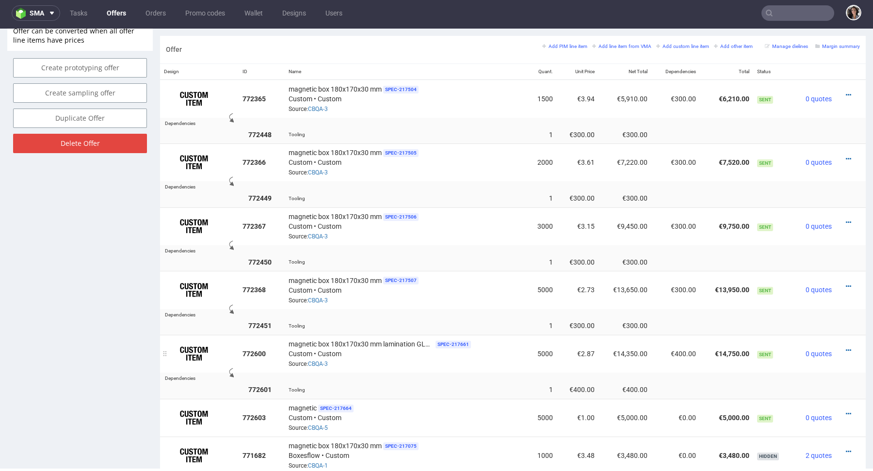
click at [661, 341] on td "€400.00" at bounding box center [675, 354] width 48 height 38
click at [846, 413] on icon at bounding box center [848, 414] width 5 height 7
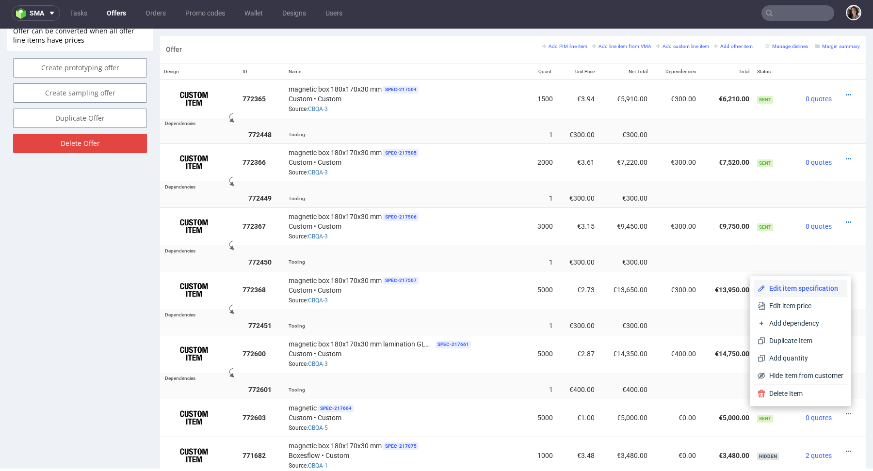
click at [797, 291] on span "Edit item specification" at bounding box center [804, 289] width 78 height 10
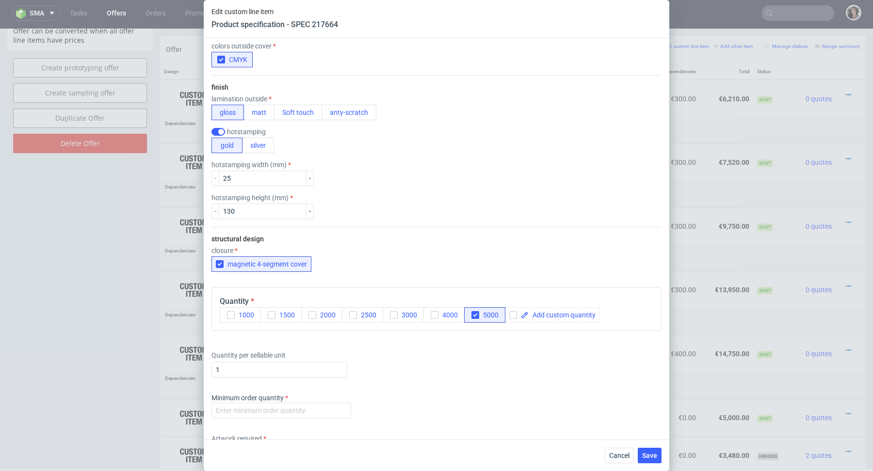
scroll to position [1002, 0]
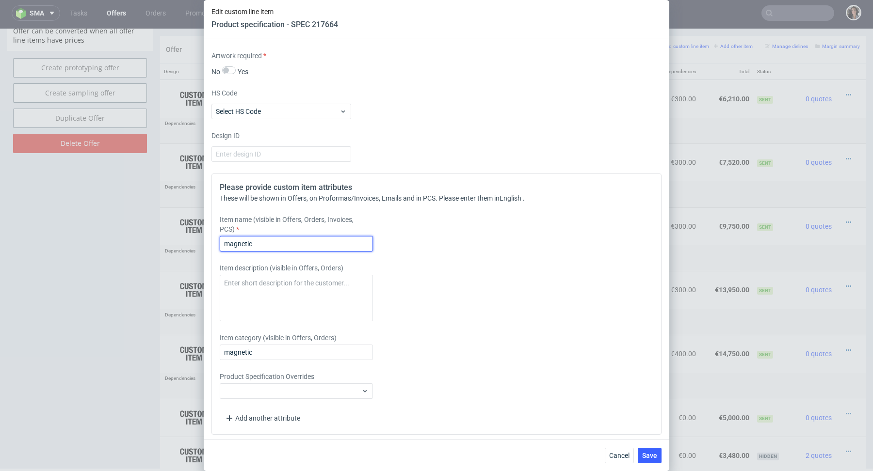
click at [296, 246] on input "magnetic" at bounding box center [296, 244] width 153 height 16
paste input "box 180x170x30 mm lamination GLOSS + debossing"
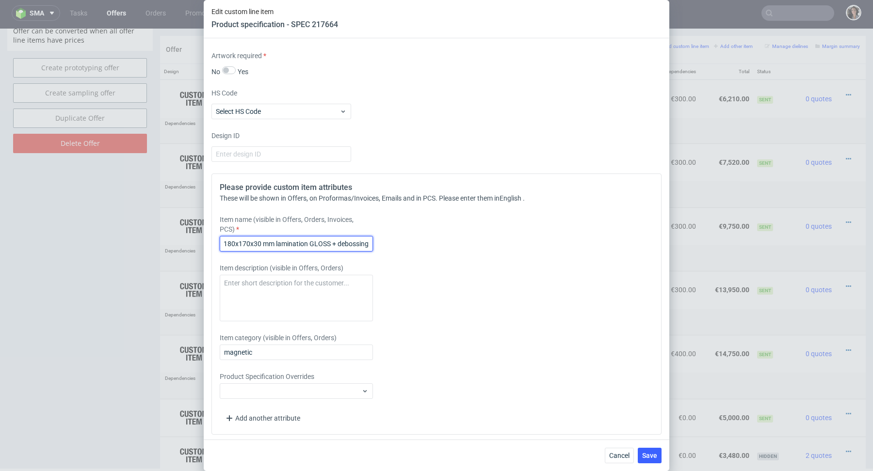
click at [330, 240] on input "magnetic box 180x170x30 mm lamination GLOSS + debossing" at bounding box center [296, 244] width 153 height 16
drag, startPoint x: 338, startPoint y: 241, endPoint x: 389, endPoint y: 241, distance: 50.9
click at [388, 241] on div "Item name (visible in Offers, Orders, Invoices, PCS) magnetic box 180x170x30 mm…" at bounding box center [381, 233] width 322 height 37
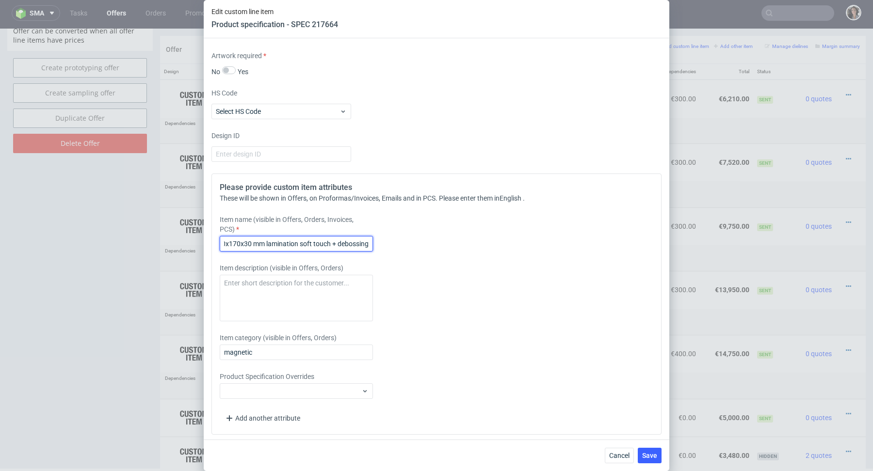
click at [364, 241] on input "magnetic box 180x170x30 mm lamination soft touch + debossing" at bounding box center [296, 244] width 153 height 16
drag, startPoint x: 338, startPoint y: 241, endPoint x: 390, endPoint y: 241, distance: 51.9
click at [390, 241] on div "Item name (visible in Offers, Orders, Invoices, PCS) magnetic box 180x170x30 mm…" at bounding box center [381, 233] width 322 height 37
type input "magnetic box 180x170x30 mm lamination soft touch + hot stamping"
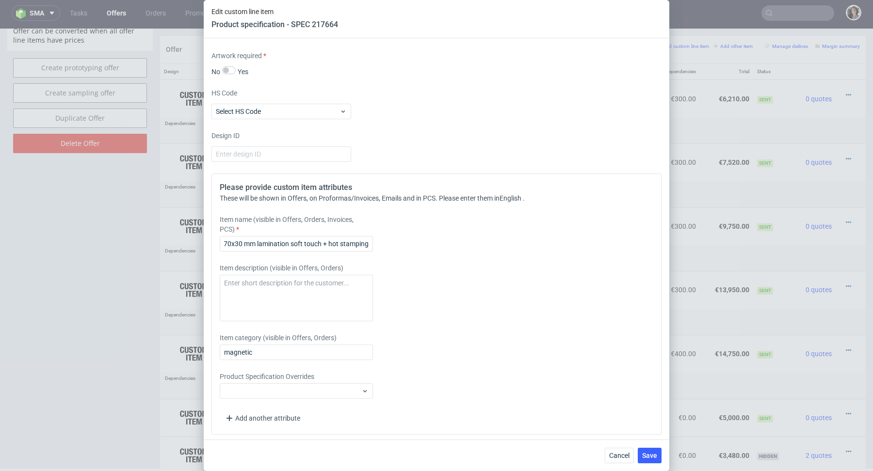
click at [390, 241] on div "Item name (visible in Offers, Orders, Invoices, PCS) magnetic box 180x170x30 mm…" at bounding box center [381, 233] width 322 height 37
click at [338, 241] on input "magnetic box 180x170x30 mm lamination soft touch + hot stamping" at bounding box center [296, 244] width 153 height 16
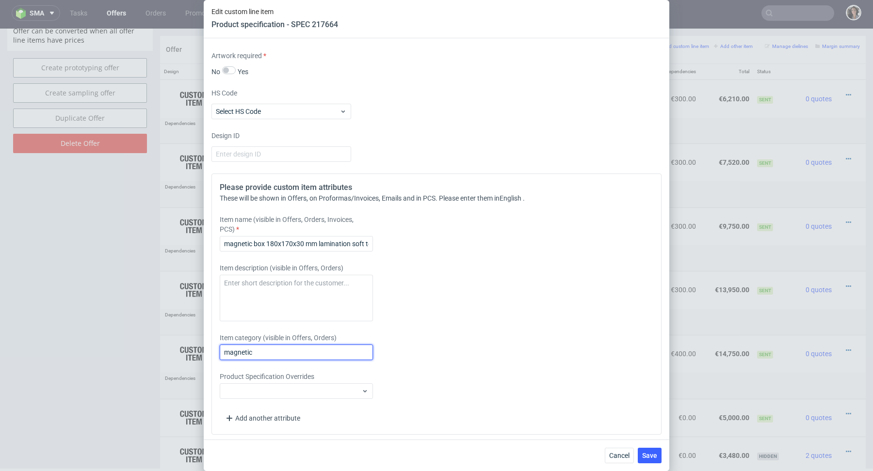
click at [304, 351] on input "magnetic" at bounding box center [296, 353] width 153 height 16
paste input "box 180x170x30 mm lamination soft touch + hot stamping"
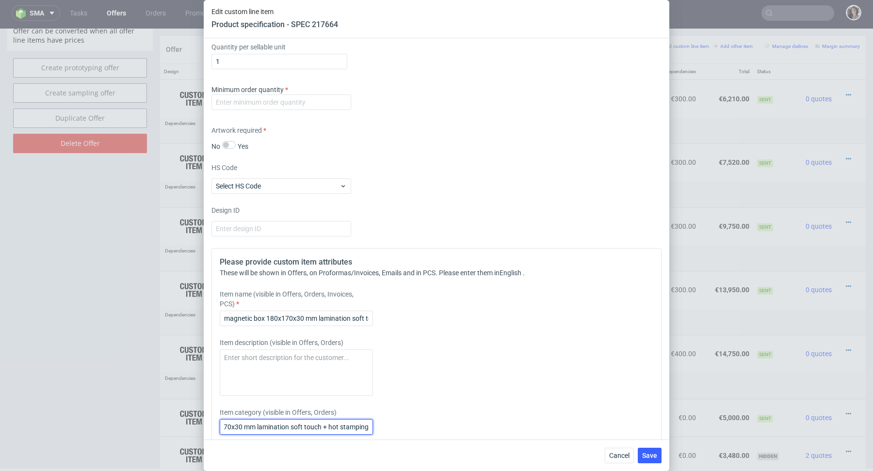
scroll to position [862, 0]
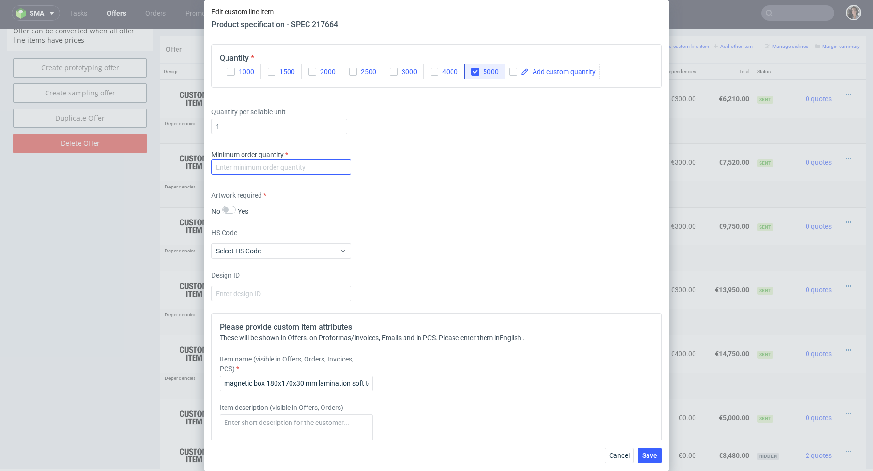
type input "magnetic box 180x170x30 mm lamination soft touch + hot stamping"
click at [306, 160] on input "number" at bounding box center [281, 168] width 140 height 16
type input "1"
click at [457, 206] on div "Artwork required No Yes" at bounding box center [436, 204] width 450 height 26
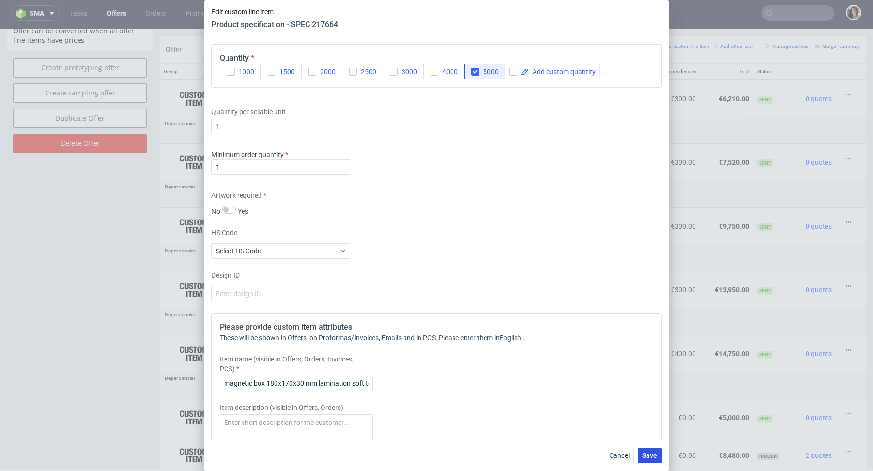
click at [657, 459] on button "Save" at bounding box center [650, 456] width 24 height 16
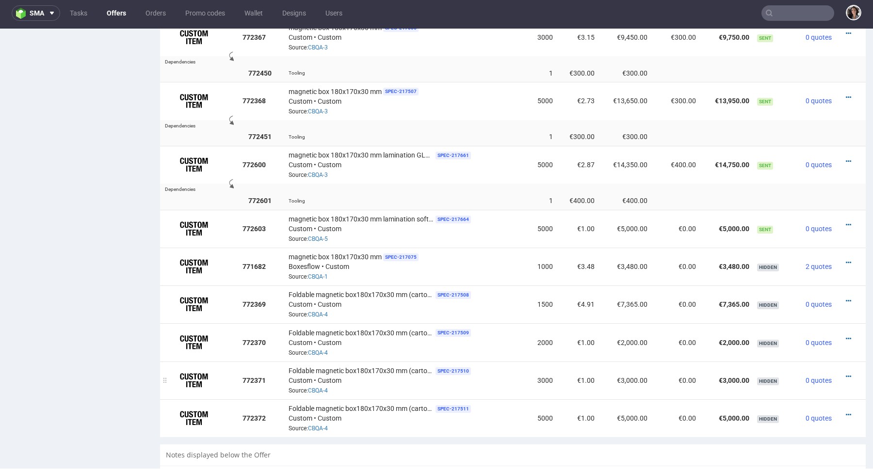
scroll to position [757, 0]
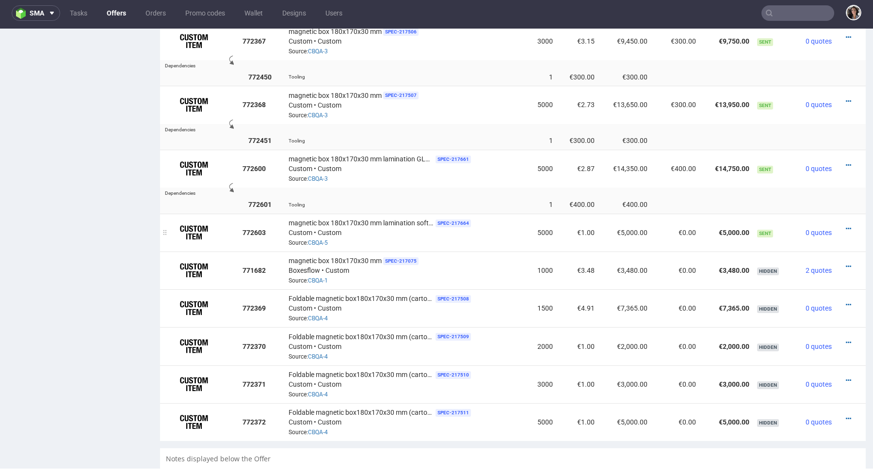
click at [842, 222] on td at bounding box center [851, 233] width 30 height 38
click at [841, 224] on div at bounding box center [847, 229] width 16 height 10
click at [846, 228] on icon at bounding box center [848, 228] width 5 height 7
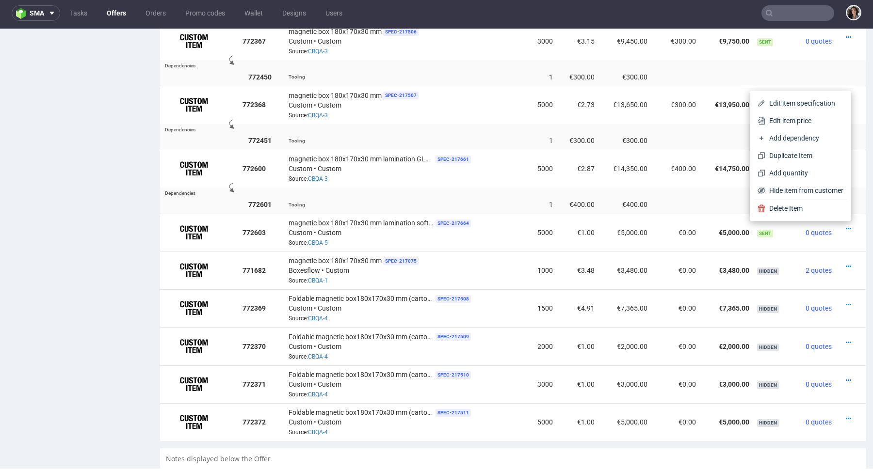
click at [778, 94] on div "Edit item specification Edit item price Add dependency Duplicate Item Add quant…" at bounding box center [800, 156] width 101 height 130
click at [779, 101] on span "Edit item specification" at bounding box center [804, 103] width 78 height 10
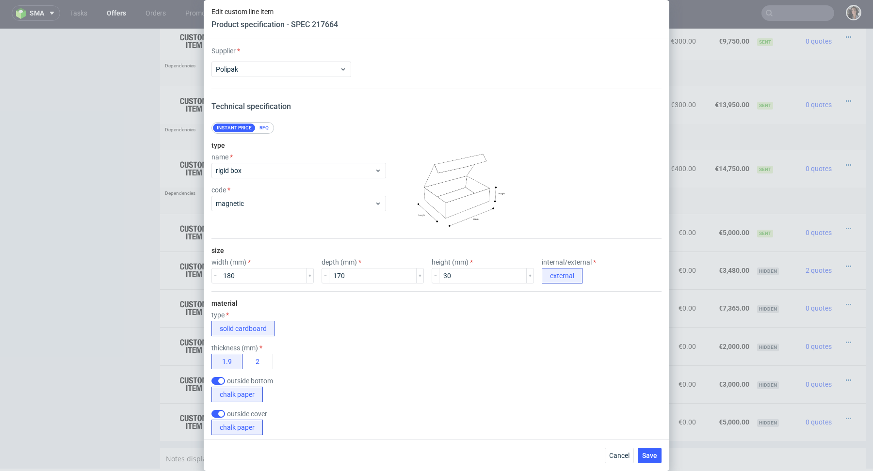
scroll to position [1002, 0]
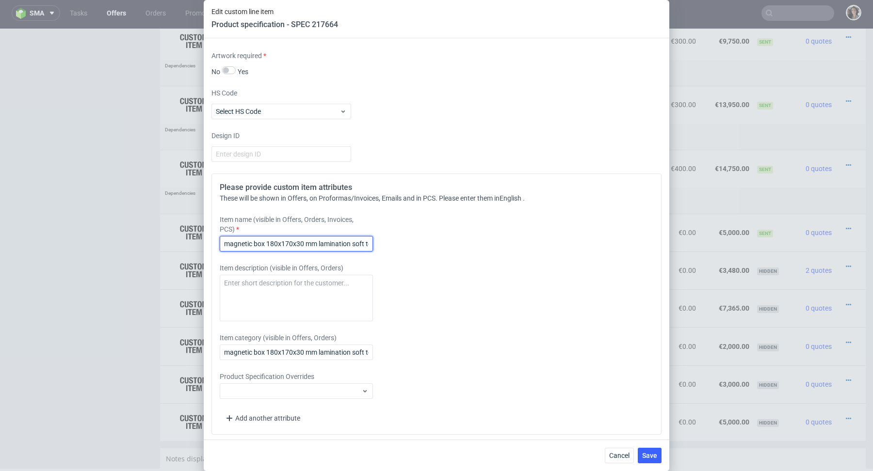
click at [355, 242] on input "magnetic box 180x170x30 mm lamination soft touch + hot stamping" at bounding box center [296, 244] width 153 height 16
click at [369, 242] on input "magnetic box 180x170x30 mm lamination soft touch + hot stamping" at bounding box center [296, 244] width 153 height 16
click at [319, 242] on input "magnetic box 180x170x30 mm lamination sgloss + hot stamping" at bounding box center [296, 244] width 153 height 16
type input "magnetic box 180x170x30 mm lamination gloss + hot stamping"
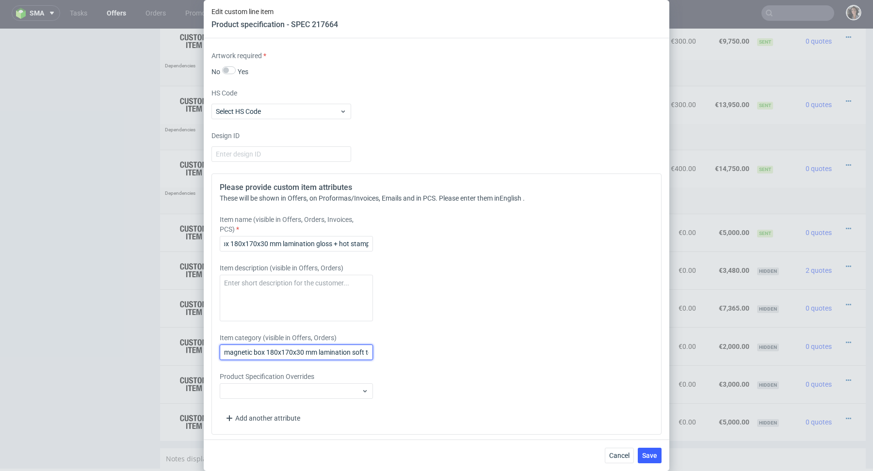
click at [367, 353] on input "magnetic box 180x170x30 mm lamination soft touch + hot stamping" at bounding box center [296, 353] width 153 height 16
type input "magnetic box 180x170x30 mm lamination gloss + hot stamping"
click at [650, 463] on button "Save" at bounding box center [650, 456] width 24 height 16
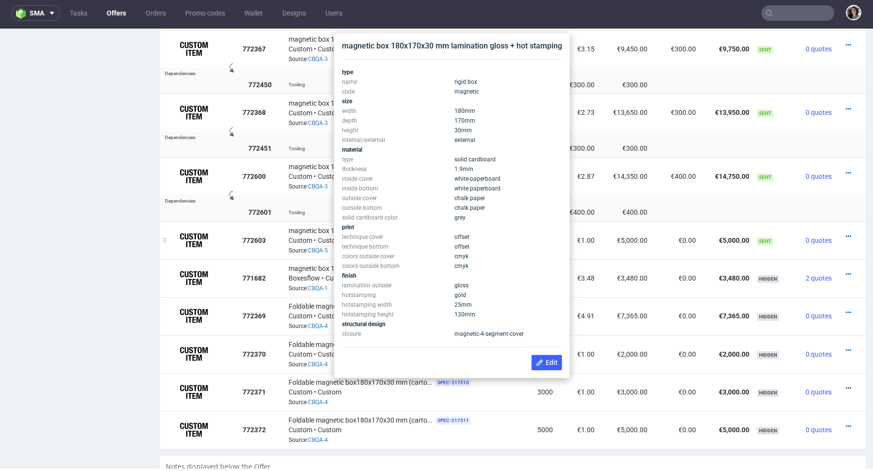
scroll to position [745, 0]
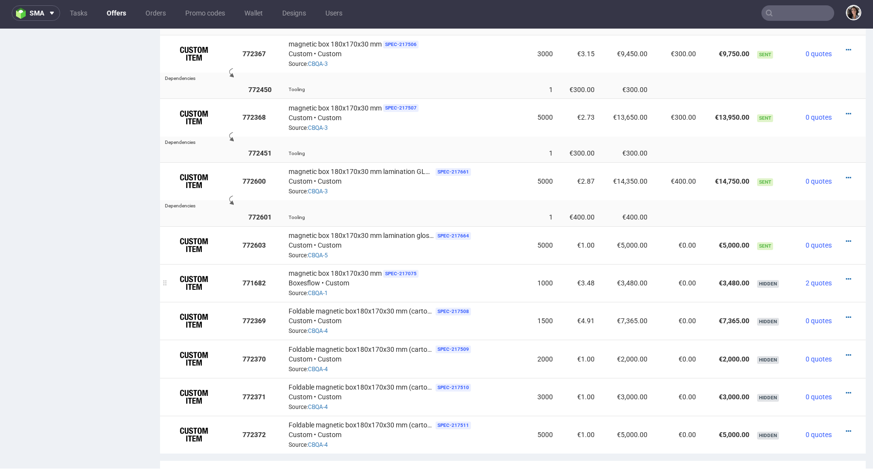
click at [842, 277] on div at bounding box center [847, 279] width 16 height 10
click at [846, 277] on icon at bounding box center [848, 279] width 5 height 7
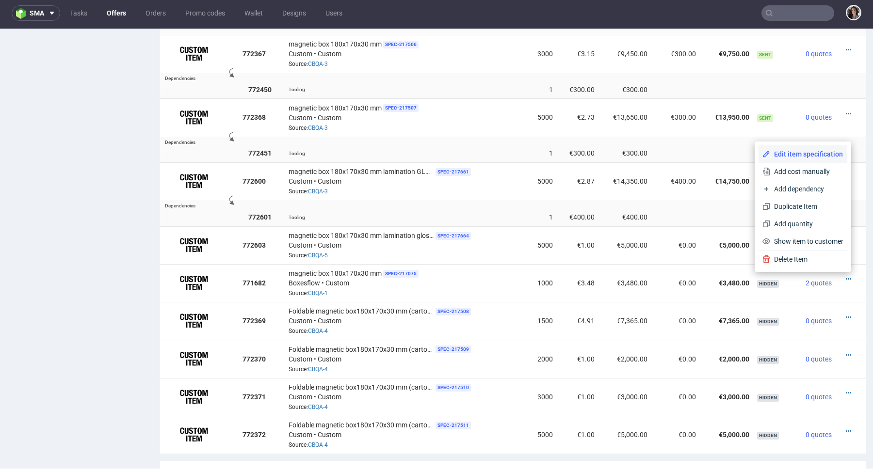
click at [808, 160] on li "Edit item specification" at bounding box center [802, 153] width 89 height 17
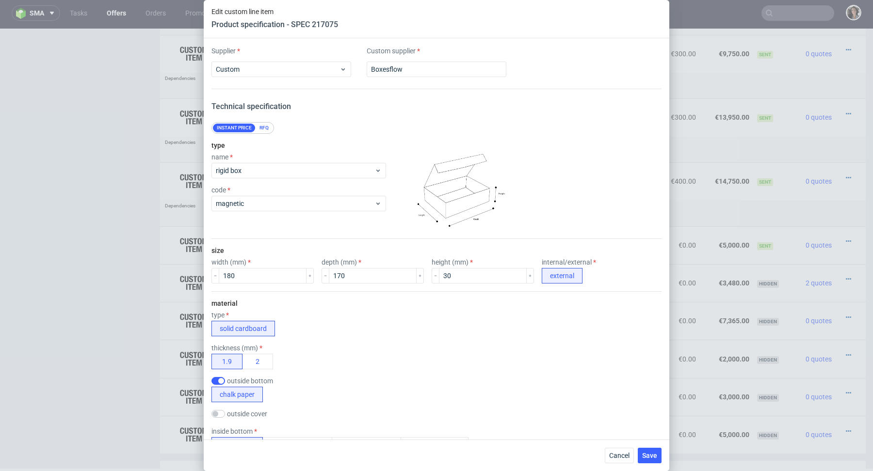
scroll to position [907, 0]
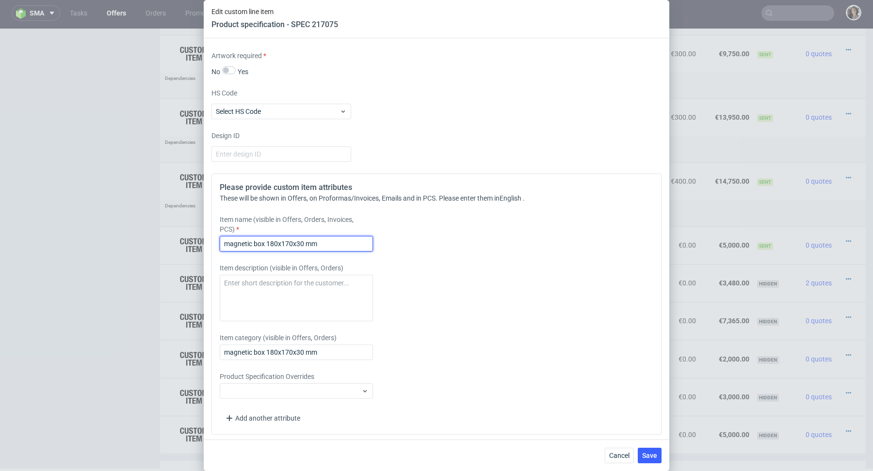
click at [331, 242] on input "magnetic box 180x170x30 mm" at bounding box center [296, 244] width 153 height 16
type input "magnetic box 180x170x30 mm lamination soft touch + hot stamping"
drag, startPoint x: 356, startPoint y: 241, endPoint x: 393, endPoint y: 243, distance: 37.4
click at [393, 243] on div "Item name (visible in Offers, Orders, Invoices, PCS) magnetic box 180x170x30 mm…" at bounding box center [381, 233] width 322 height 37
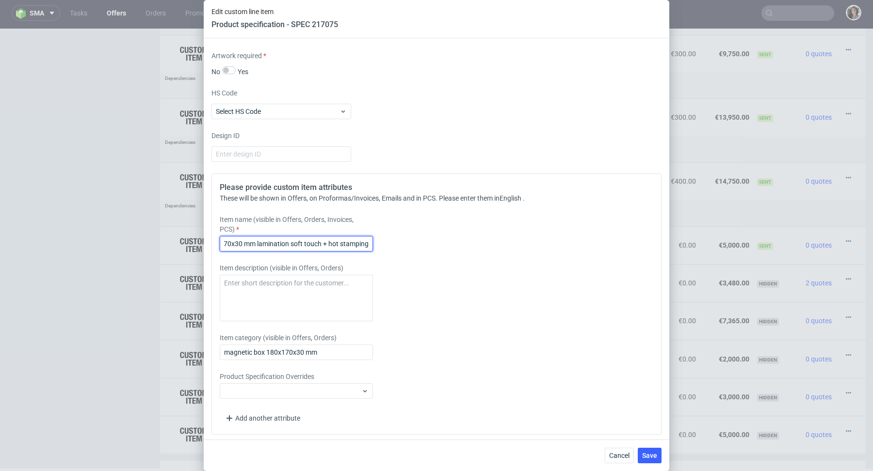
click at [330, 240] on input "magnetic box 180x170x30 mm lamination soft touch + hot stamping" at bounding box center [296, 244] width 153 height 16
click at [273, 240] on input "magnetic box 180x170x30 mm lamination soft touch + hot stamping" at bounding box center [296, 244] width 153 height 16
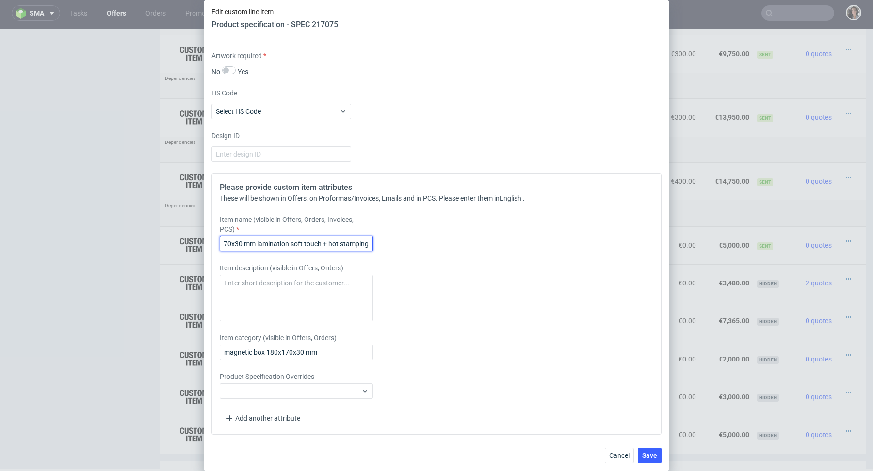
scroll to position [0, 0]
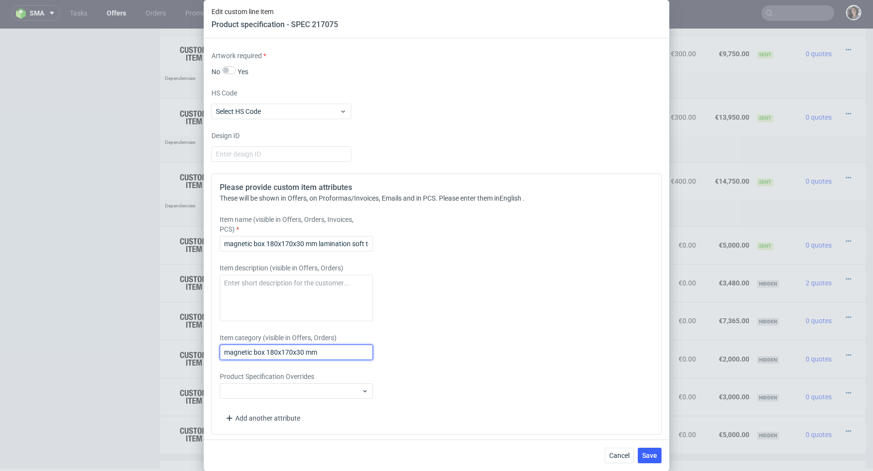
click at [325, 351] on input "magnetic box 180x170x30 mm" at bounding box center [296, 353] width 153 height 16
paste input "lamination soft touch + hot stamping"
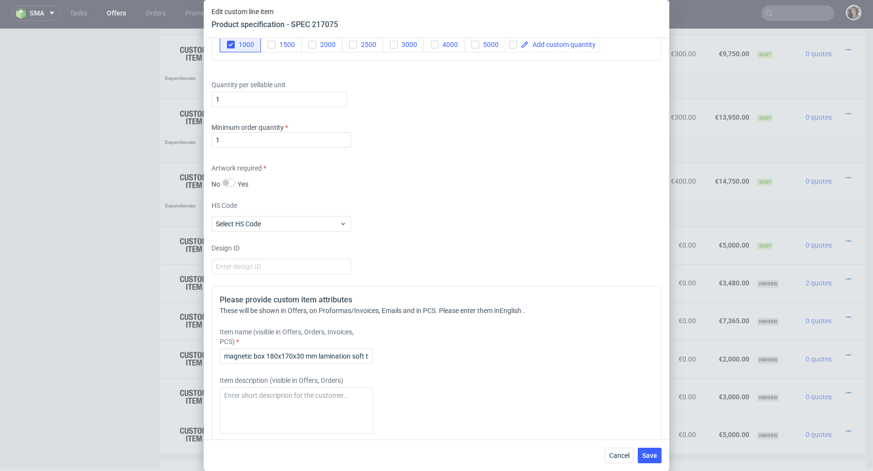
scroll to position [907, 0]
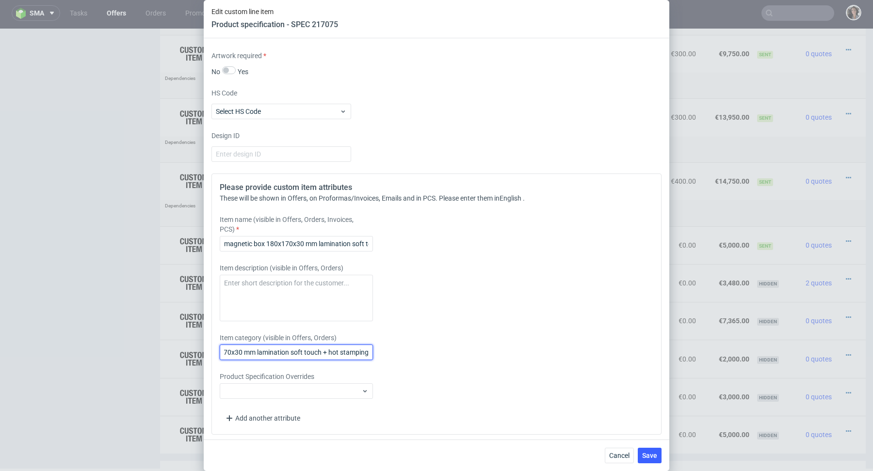
type input "magnetic box 180x170x30 mm lamination soft touch + hot stamping"
click at [621, 466] on div "Cancel Save" at bounding box center [437, 456] width 466 height 32
click at [620, 459] on span "Cancel" at bounding box center [619, 455] width 20 height 7
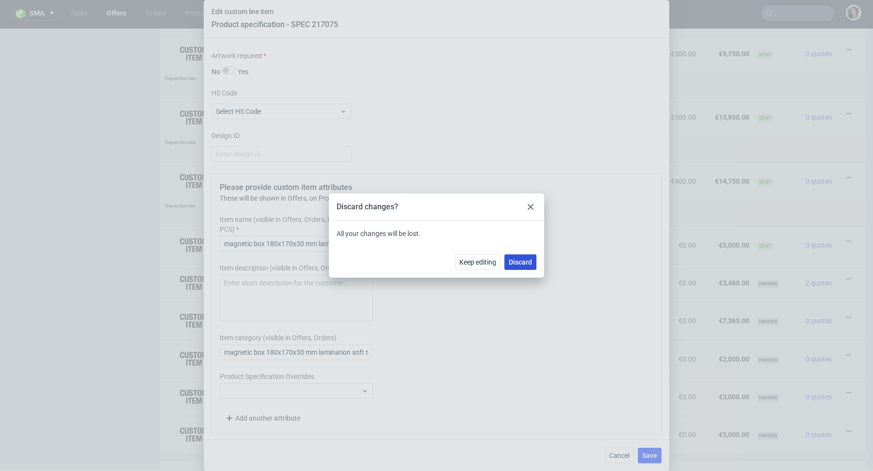
click at [521, 264] on span "Discard" at bounding box center [520, 262] width 23 height 7
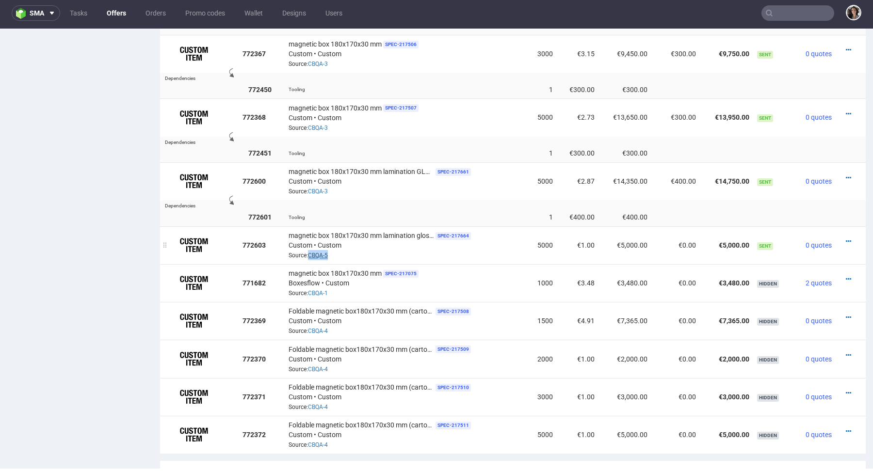
copy link "CBQA-5"
drag, startPoint x: 338, startPoint y: 254, endPoint x: 309, endPoint y: 254, distance: 29.1
click at [309, 254] on div "magnetic box 180x170x30 mm lamination gloss + hot stamping SPEC- 217664 Custom …" at bounding box center [406, 245] width 235 height 30
click at [846, 240] on icon at bounding box center [848, 241] width 5 height 7
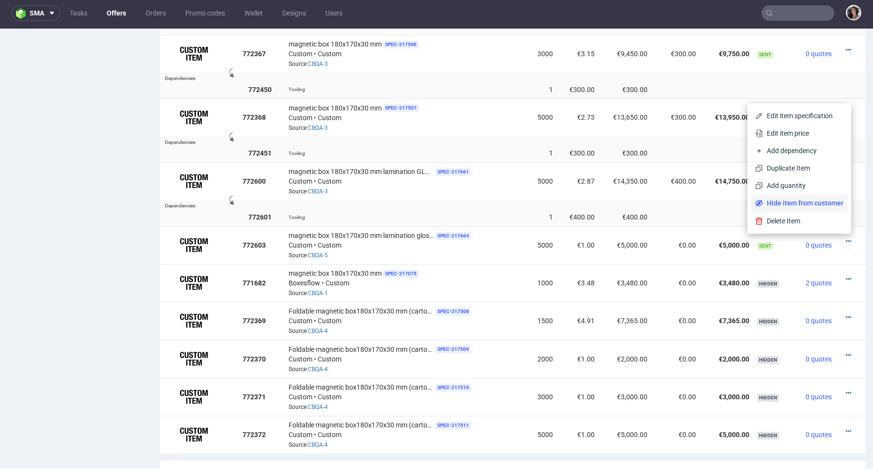
click at [808, 202] on span "Hide item from customer" at bounding box center [803, 203] width 80 height 10
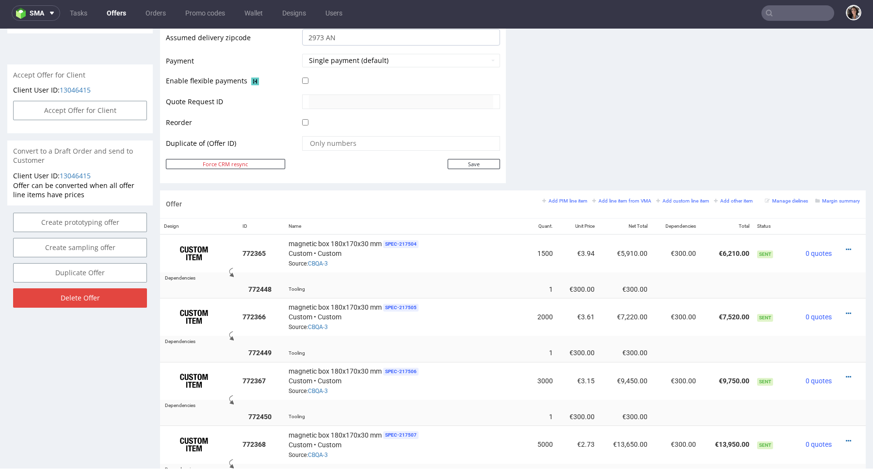
scroll to position [366, 0]
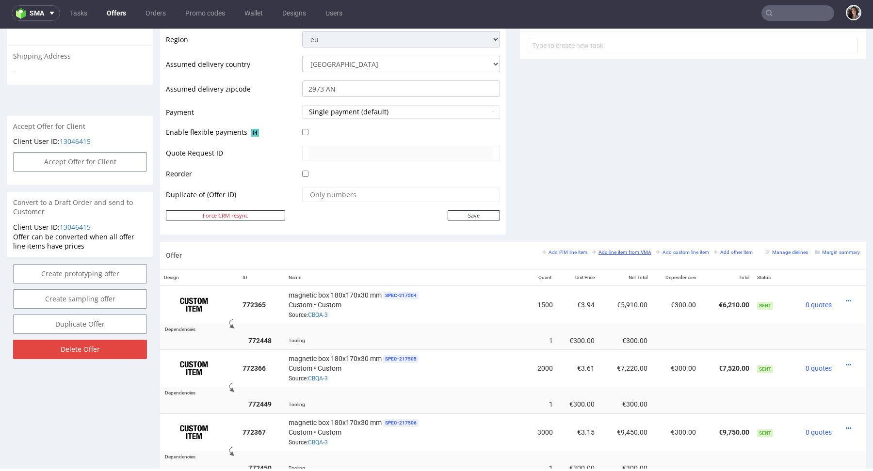
click at [623, 250] on small "Add line item from VMA" at bounding box center [621, 252] width 59 height 5
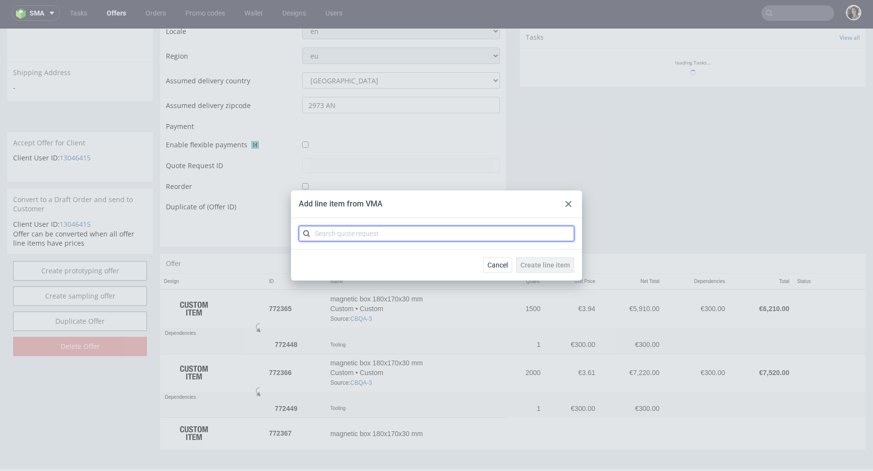
click at [466, 233] on input "text" at bounding box center [436, 234] width 275 height 16
paste input "CBQA-5"
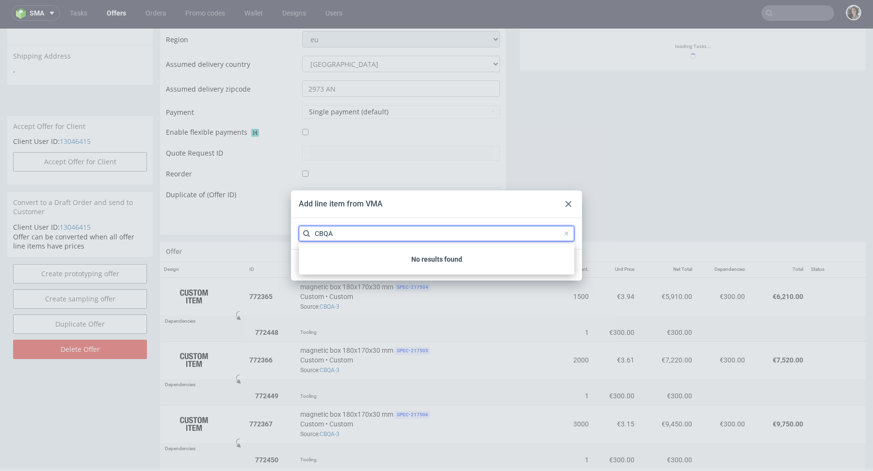
type input "CBQA"
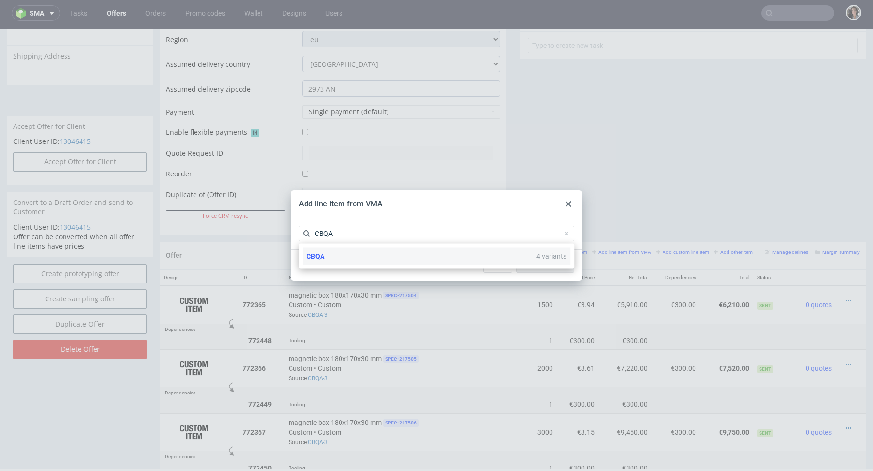
click at [321, 259] on span "CBQA" at bounding box center [315, 257] width 18 height 8
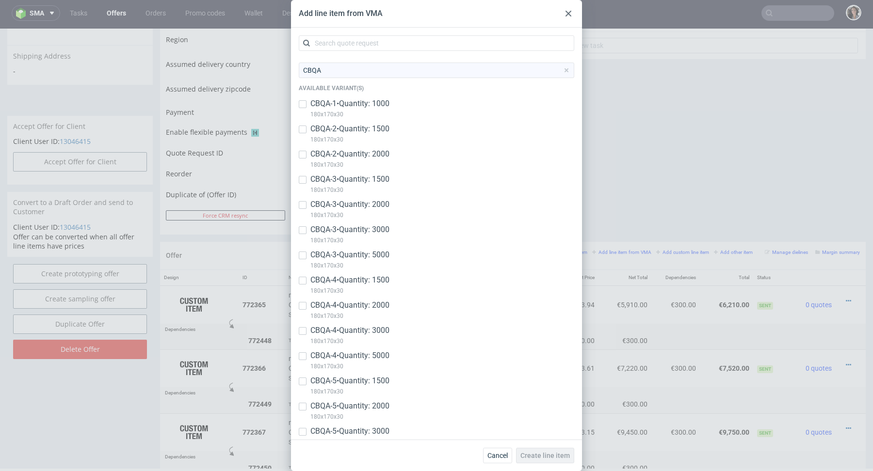
scroll to position [145, 0]
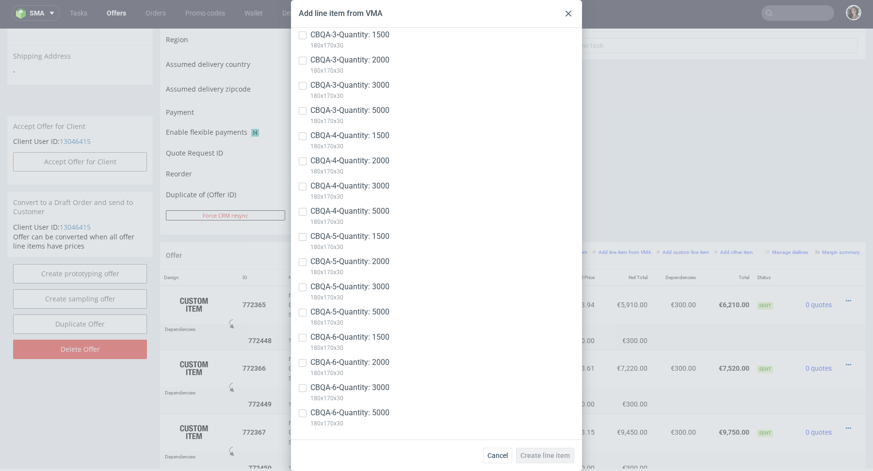
click at [307, 413] on div "CBQA-6 • Quantity: 5000 180x170x30" at bounding box center [436, 420] width 275 height 25
checkbox input "true"
click at [549, 466] on div "Cancel Create line item" at bounding box center [436, 456] width 291 height 32
click at [549, 460] on button "Create line item" at bounding box center [545, 456] width 58 height 16
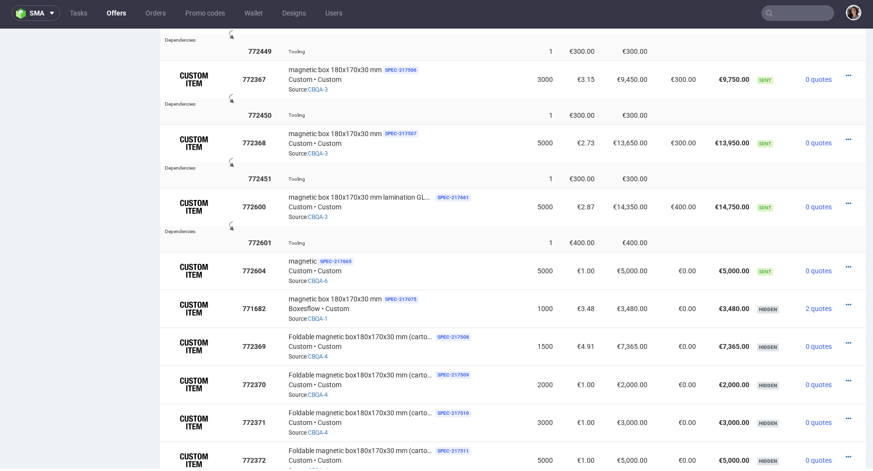
scroll to position [721, 0]
click at [846, 267] on icon at bounding box center [848, 265] width 5 height 7
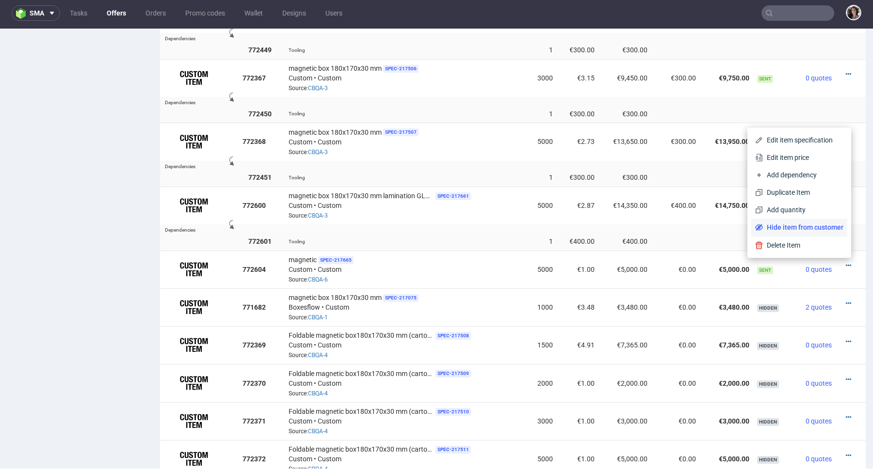
click at [804, 227] on span "Hide item from customer" at bounding box center [803, 228] width 80 height 10
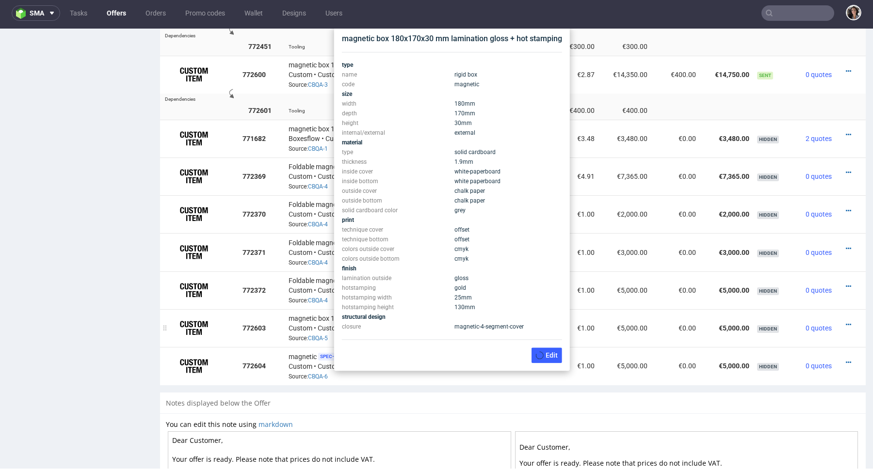
scroll to position [839, 0]
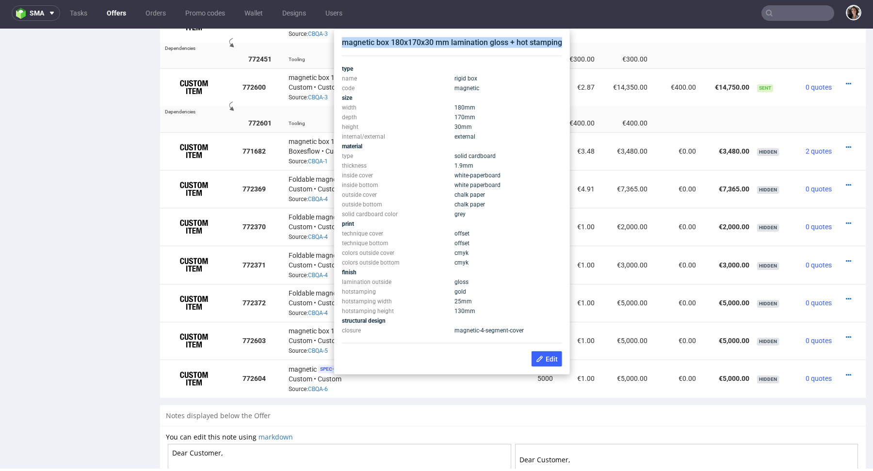
copy div "magnetic box 180x170x30 mm lamination gloss + hot stamping"
drag, startPoint x: 563, startPoint y: 41, endPoint x: 342, endPoint y: 44, distance: 220.7
click at [342, 44] on div "magnetic box 180x170x30 mm lamination gloss + hot stamping type name rigid box …" at bounding box center [452, 202] width 228 height 338
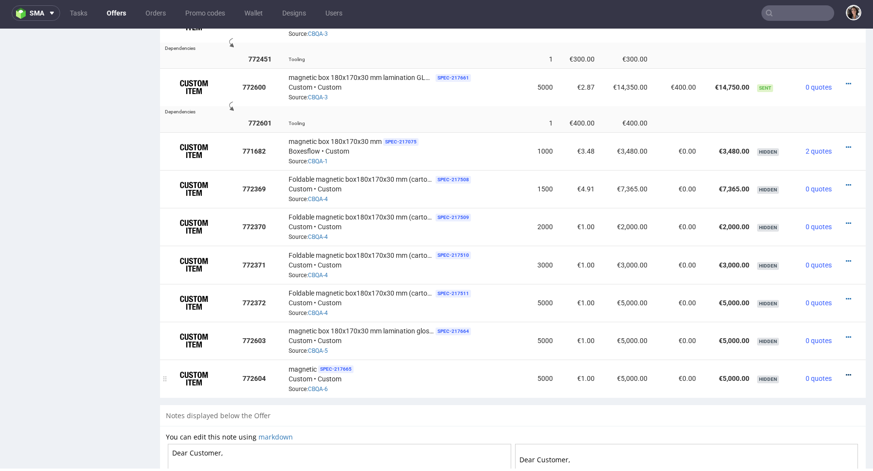
click at [846, 372] on icon at bounding box center [848, 375] width 5 height 7
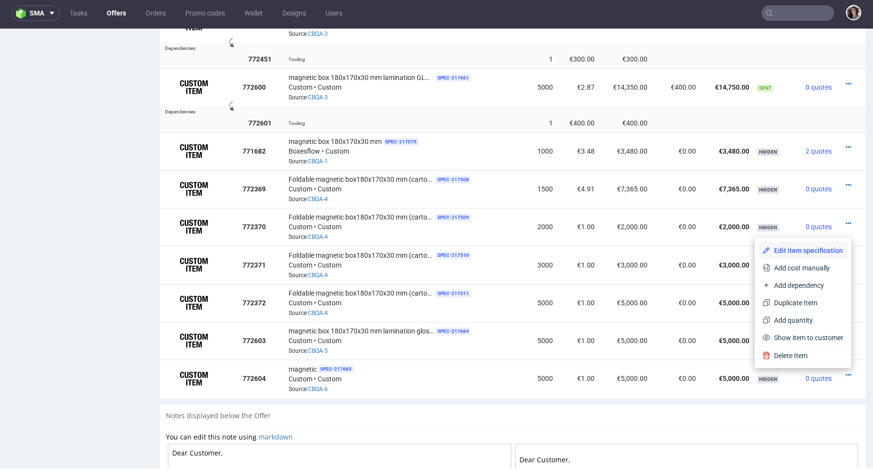
click at [790, 255] on span "Edit item specification" at bounding box center [806, 251] width 73 height 10
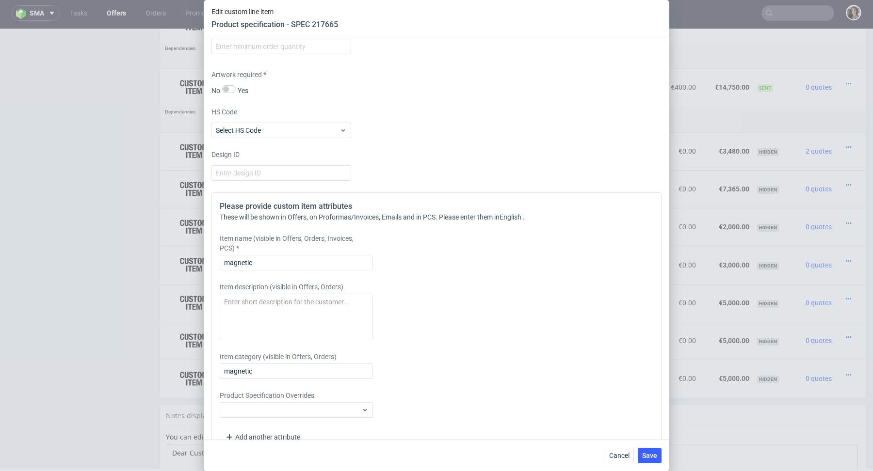
scroll to position [1002, 0]
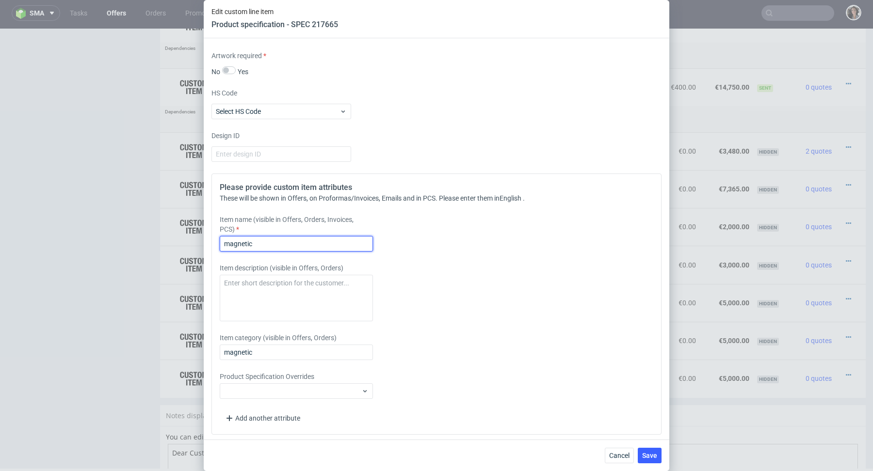
click at [291, 240] on input "magnetic" at bounding box center [296, 244] width 153 height 16
paste input "magnetic box 180x170x30 mm lamination gloss + hot stamping"
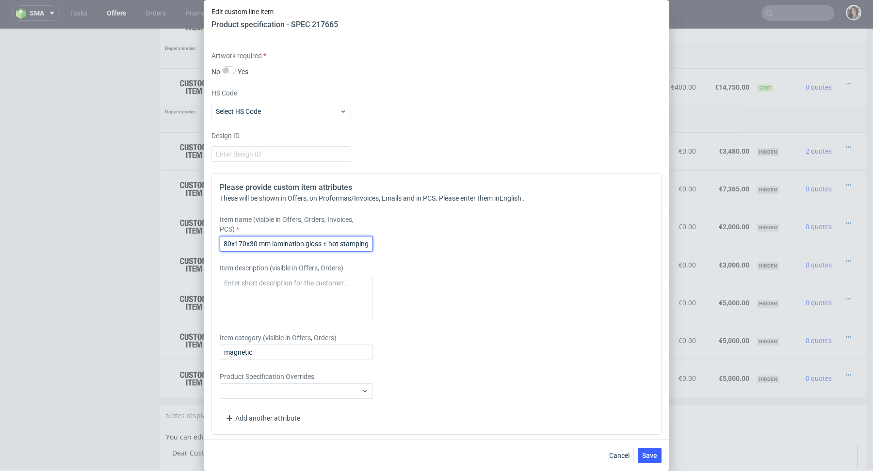
click at [284, 240] on input "magneticmagnetic box 180x170x30 mm lamination gloss + hot stamping" at bounding box center [296, 244] width 153 height 16
paste input "text"
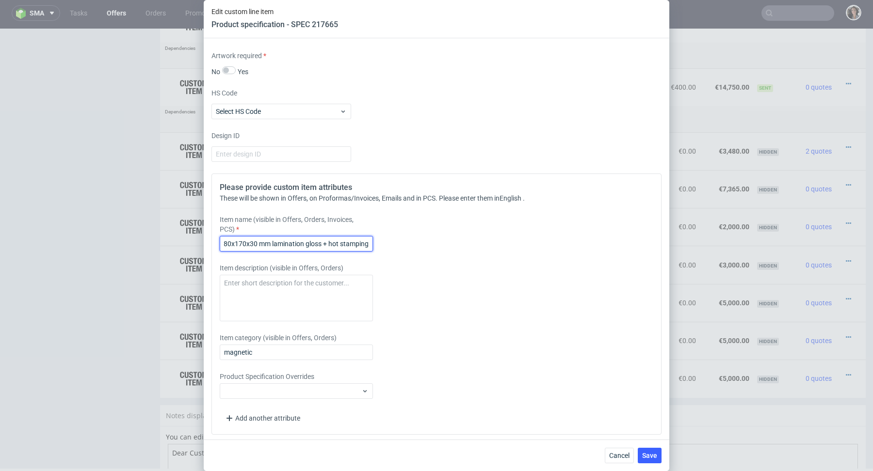
type input "magnetic box 180x170x30 mm lamination gloss + hot stamping"
click at [270, 245] on input "magnetic box 180x170x30 mm lamination gloss + hot stamping" at bounding box center [296, 244] width 153 height 16
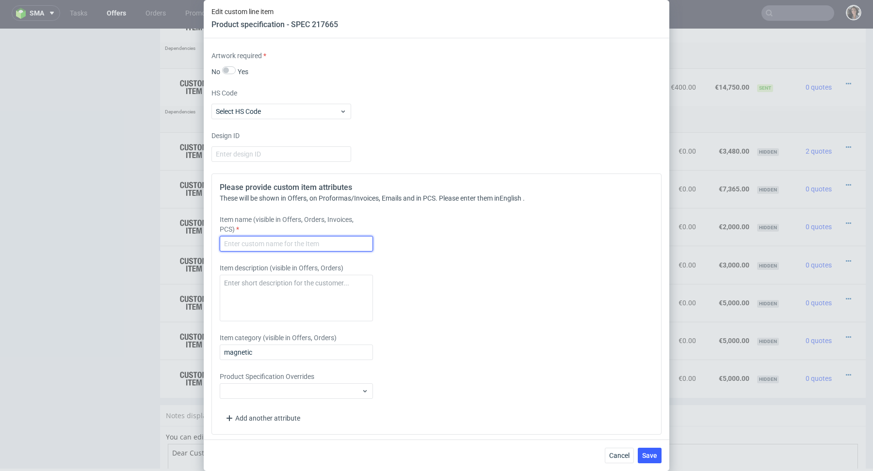
scroll to position [0, 0]
paste input "magnetic box 180x170x30 mm lamination gloss + hot stamping"
click at [320, 243] on input "magnetic box 180x170x30 mm lamination gloss + hot stamping" at bounding box center [296, 244] width 153 height 16
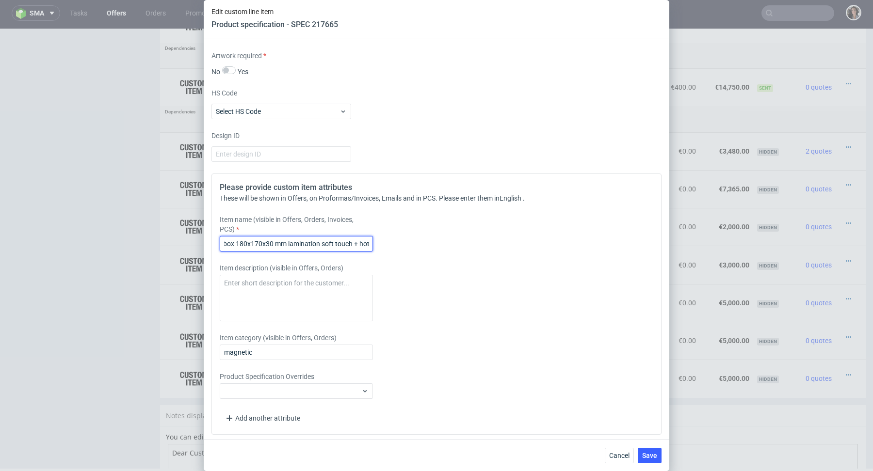
click at [335, 244] on input "magnetic box 180x170x30 mm lamination soft touch + hot stamping" at bounding box center [296, 244] width 153 height 16
type input "magnetic box 180x170x30 mm lamination soft touch + hot stamping"
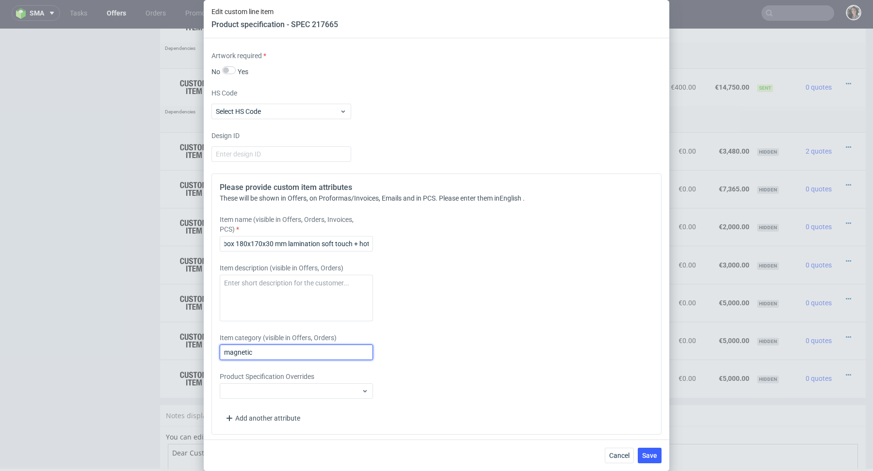
click at [294, 354] on input "magnetic" at bounding box center [296, 353] width 153 height 16
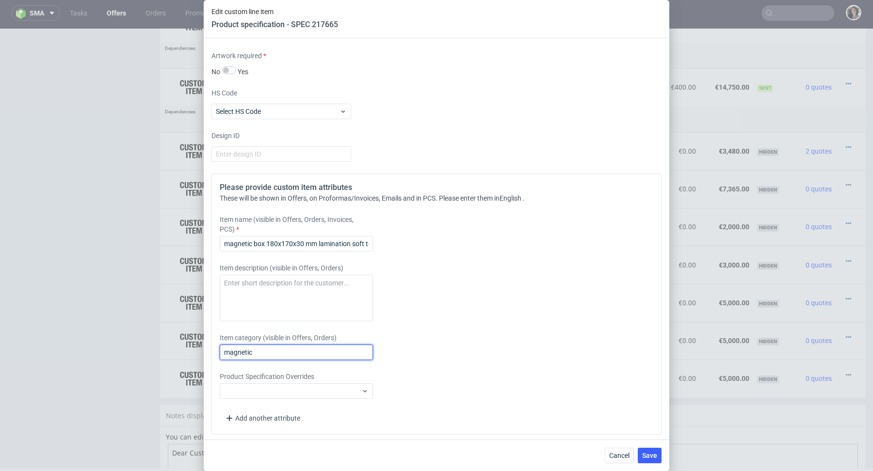
paste input "box 180x170x30 mm lamination soft touch + hot stamping"
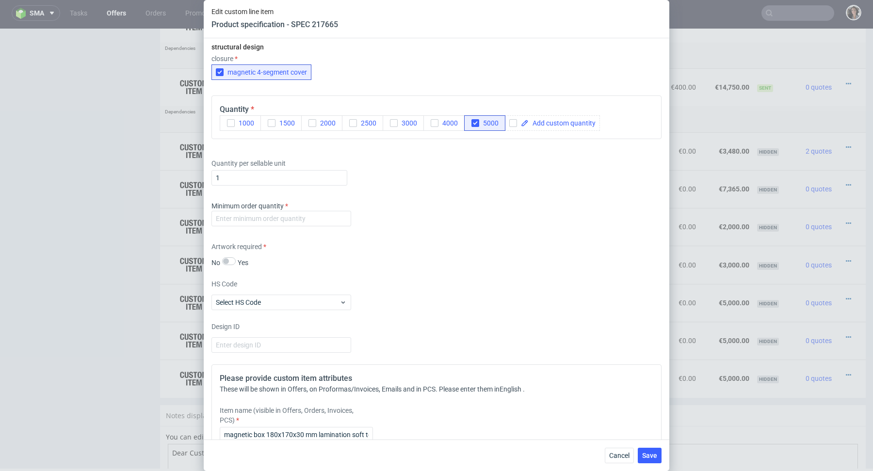
scroll to position [790, 0]
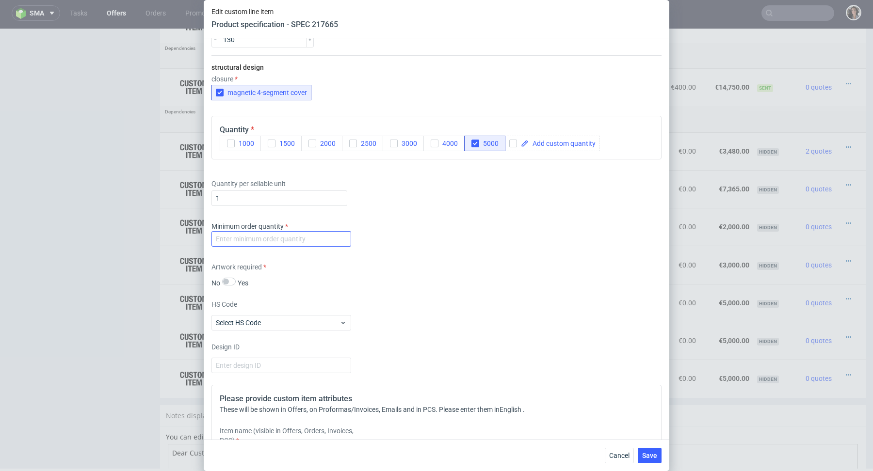
type input "magnetic box 180x170x30 mm lamination soft touch + hot stamping"
click at [326, 243] on input "number" at bounding box center [281, 239] width 140 height 16
type input "1"
click at [479, 272] on div "Artwork required No Yes" at bounding box center [436, 275] width 450 height 26
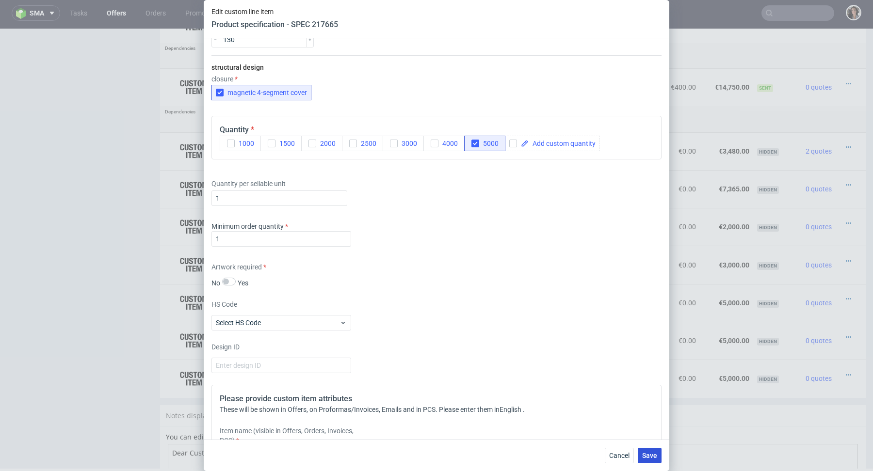
click at [649, 464] on button "Save" at bounding box center [650, 456] width 24 height 16
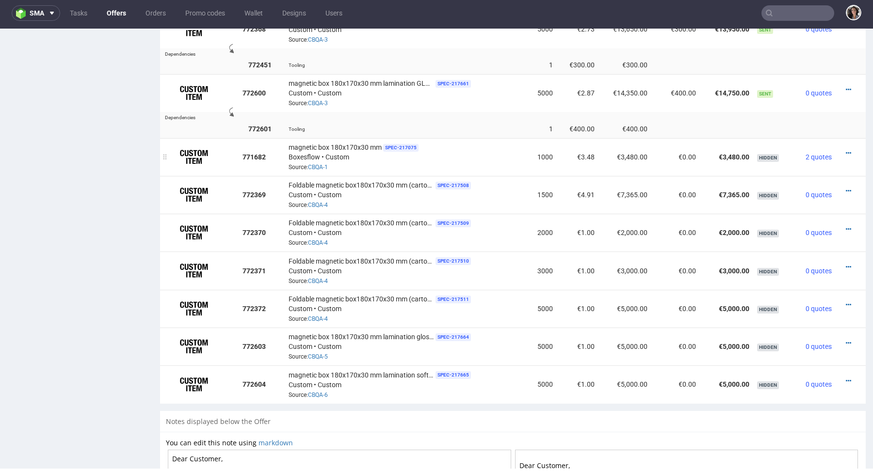
scroll to position [835, 0]
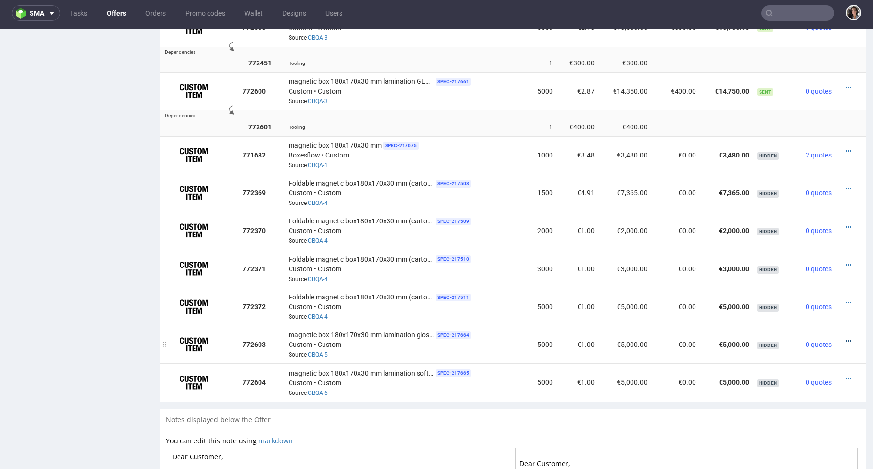
click at [846, 339] on icon at bounding box center [848, 341] width 5 height 7
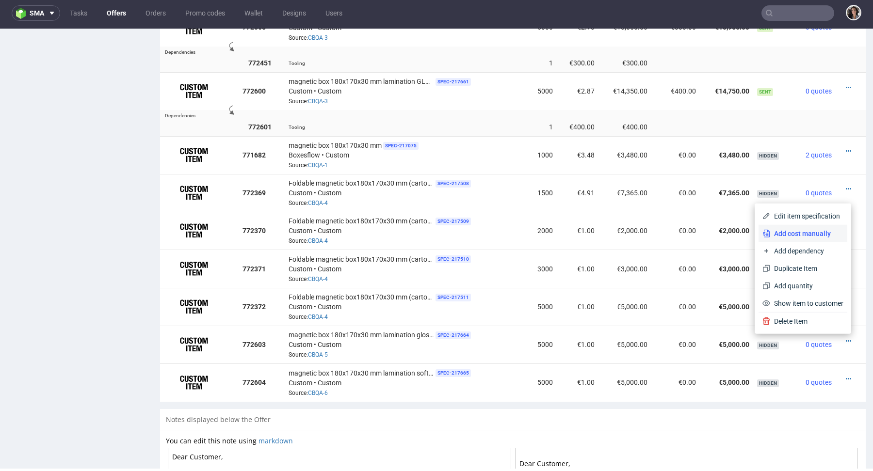
click at [798, 233] on span "Add cost manually" at bounding box center [806, 234] width 73 height 10
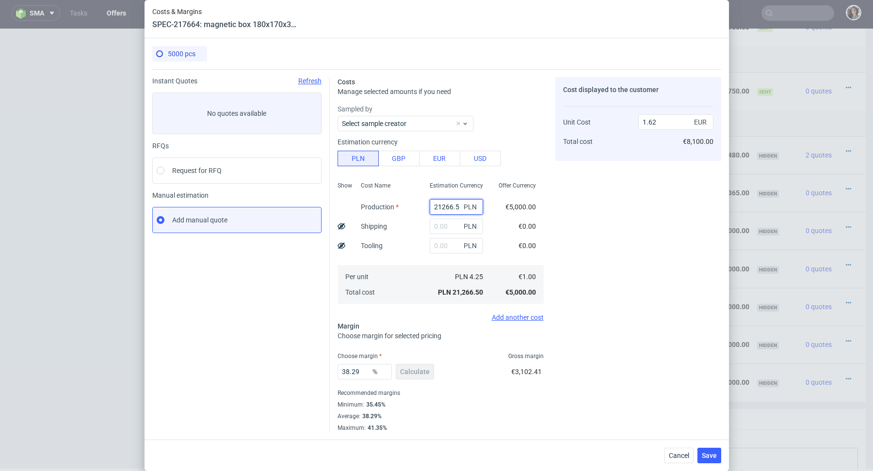
click at [453, 209] on input "21266.5" at bounding box center [456, 207] width 53 height 16
paste input "45230"
type input "45230"
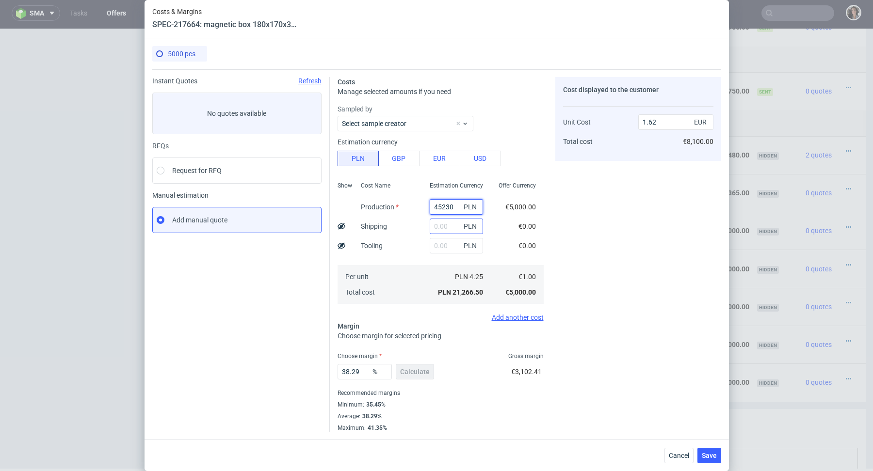
type input "3.45"
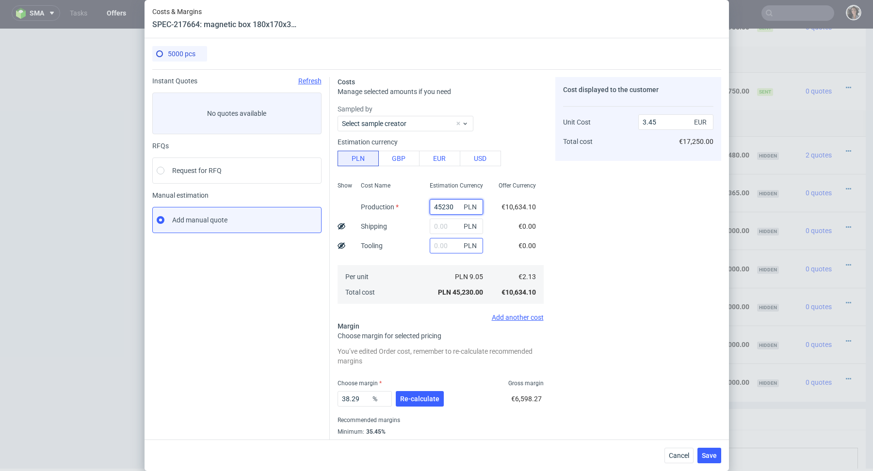
type input "45230"
click at [446, 245] on input "text" at bounding box center [456, 246] width 53 height 16
type input "1300"
type input "3.54"
type input "1300"
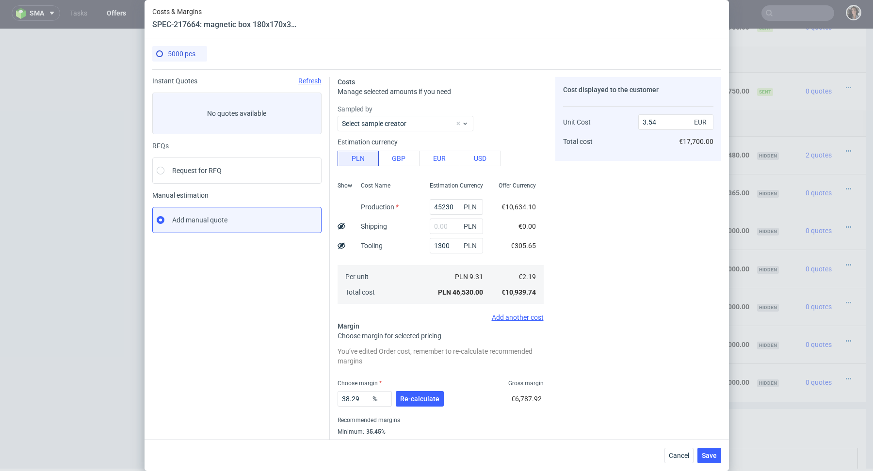
click at [419, 284] on div "Per unit Total cost" at bounding box center [387, 284] width 69 height 39
click at [420, 401] on span "Re-calculate" at bounding box center [419, 399] width 39 height 7
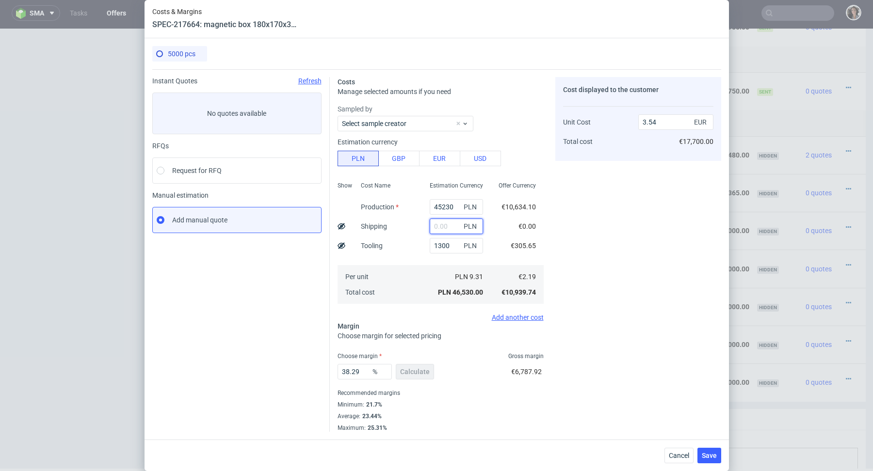
click at [442, 227] on input "text" at bounding box center [456, 227] width 53 height 16
paste input "2244.18"
type input "2244.18"
type input "3.72"
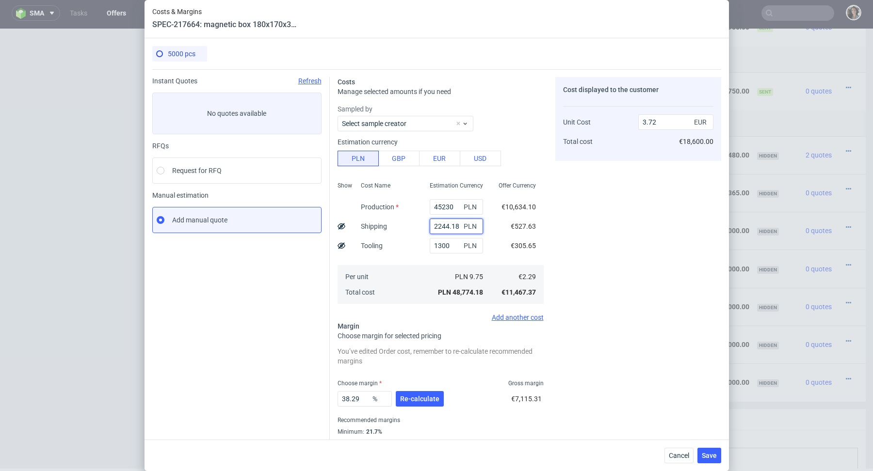
type input "2244.18"
click at [339, 248] on use at bounding box center [342, 245] width 8 height 6
type input "3.66"
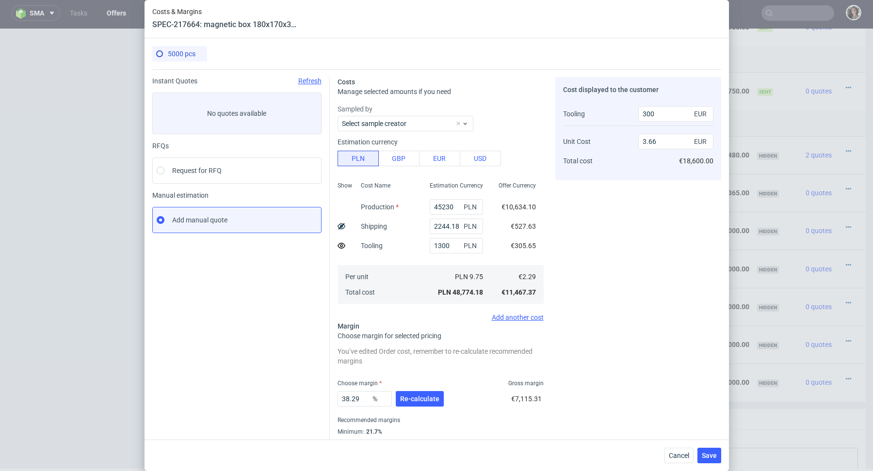
drag, startPoint x: 417, startPoint y: 397, endPoint x: 402, endPoint y: 309, distance: 88.9
click at [402, 310] on fieldset "Costs Manage selected amounts if you need Sampled by Select sample creator Esti…" at bounding box center [441, 268] width 206 height 382
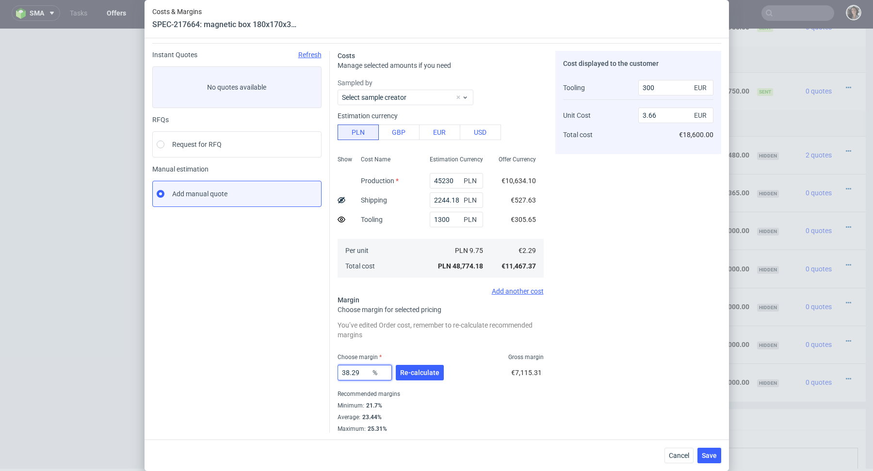
drag, startPoint x: 358, startPoint y: 370, endPoint x: 322, endPoint y: 370, distance: 36.4
click at [322, 370] on div "Instant Quotes Refresh No quotes available RFQs Request for RFQ Manual estimati…" at bounding box center [436, 238] width 569 height 390
type input "22"
type input "2.88"
type input "22"
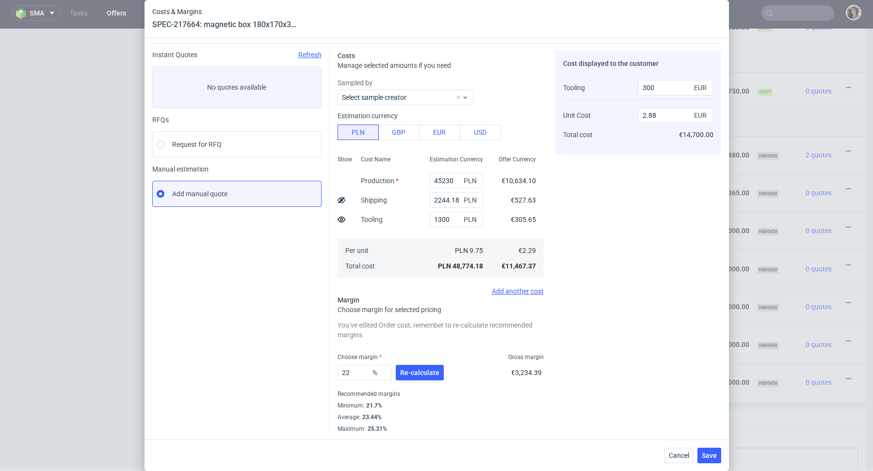
click at [502, 395] on div "Recommended margins" at bounding box center [441, 394] width 206 height 12
click at [706, 460] on button "Save" at bounding box center [709, 456] width 24 height 16
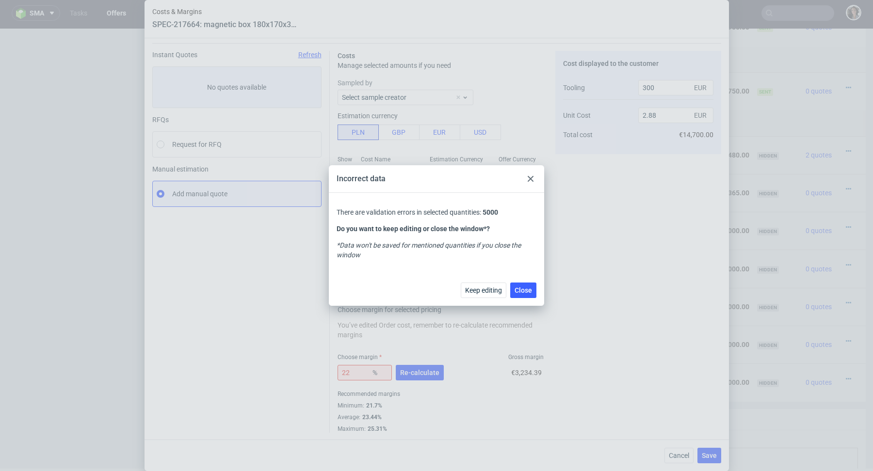
click at [530, 179] on use at bounding box center [531, 179] width 6 height 6
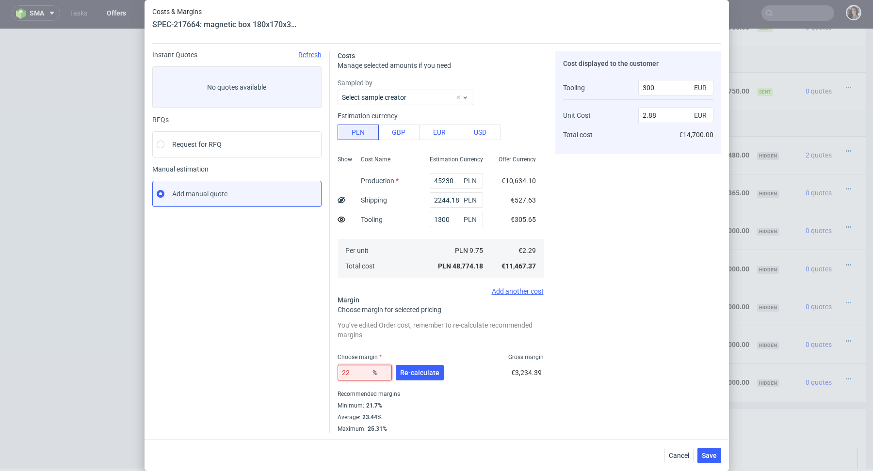
click at [349, 370] on input "22" at bounding box center [365, 373] width 54 height 16
click at [436, 375] on span "Re-calculate" at bounding box center [419, 373] width 39 height 7
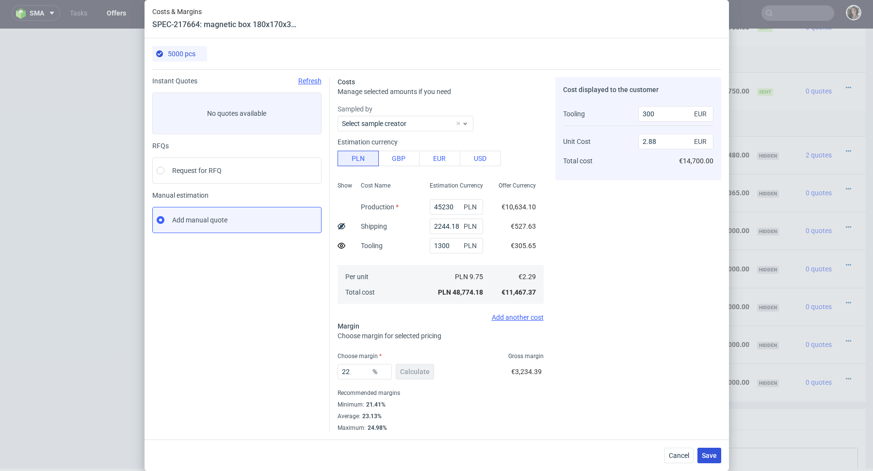
click at [712, 459] on button "Save" at bounding box center [709, 456] width 24 height 16
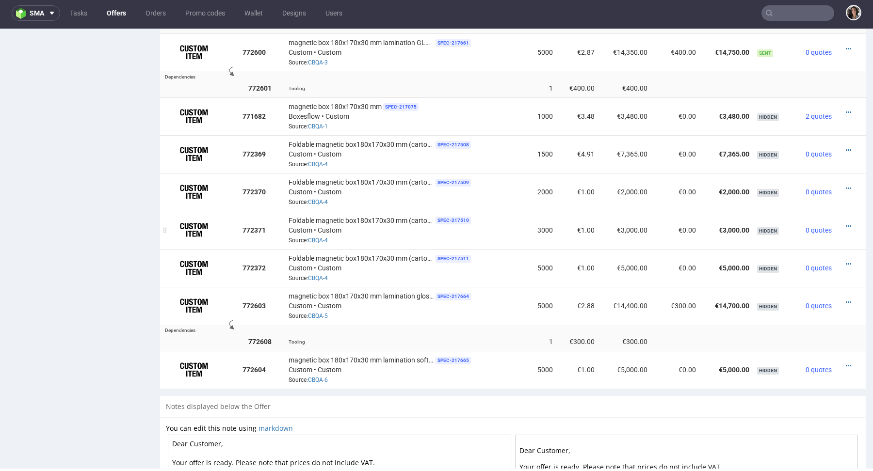
scroll to position [874, 0]
click at [846, 365] on icon at bounding box center [848, 365] width 5 height 7
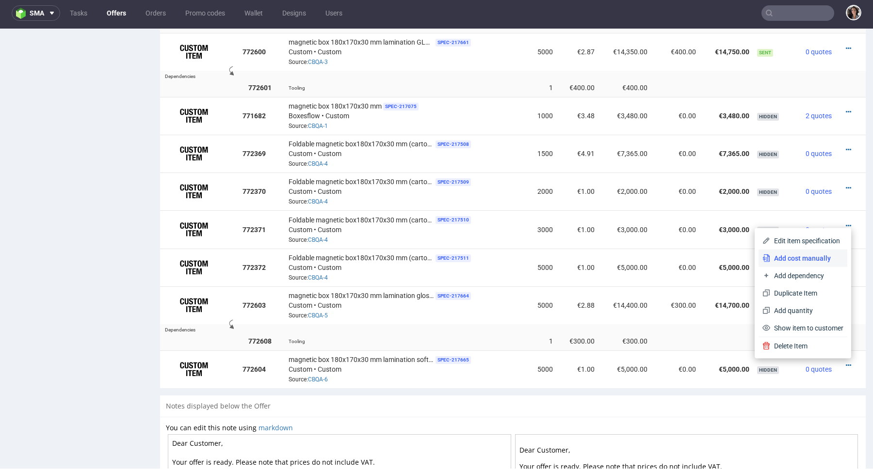
click at [794, 254] on span "Add cost manually" at bounding box center [806, 259] width 73 height 10
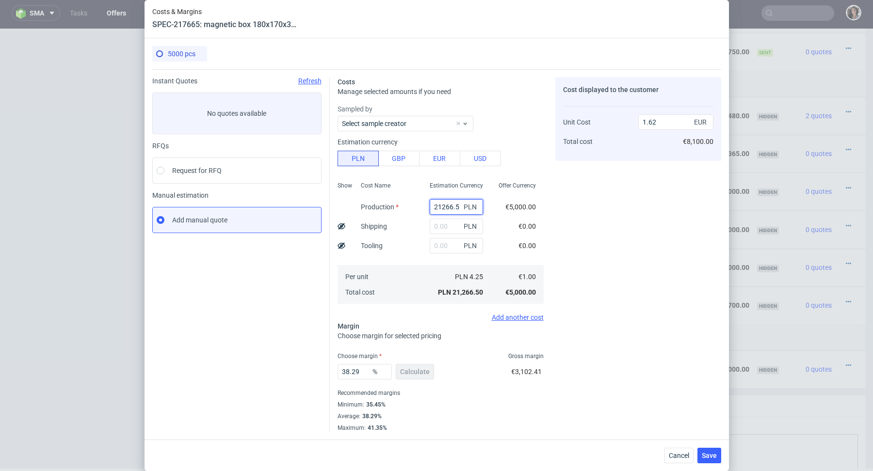
click at [441, 209] on input "21266.5" at bounding box center [456, 207] width 53 height 16
click at [439, 226] on input "text" at bounding box center [456, 227] width 53 height 16
paste input "2244.18"
type input "2244.18"
type input "1.8"
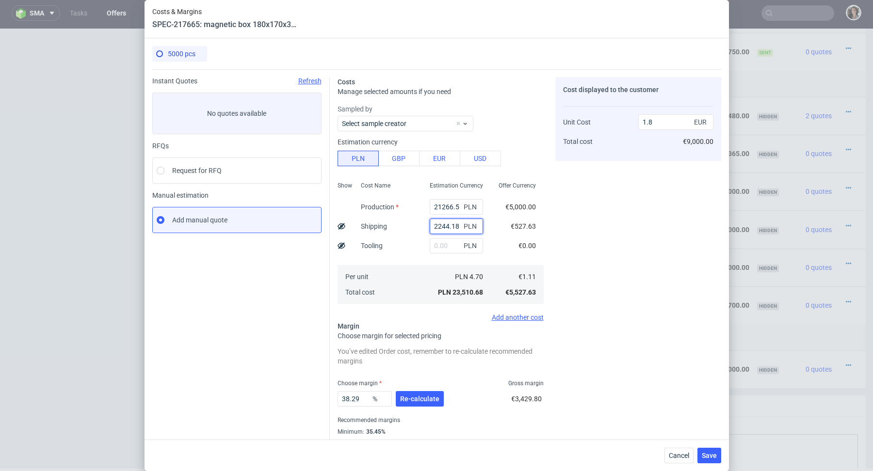
type input "2244.18"
click at [433, 209] on input "21266.5" at bounding box center [456, 207] width 53 height 16
paste input "47650"
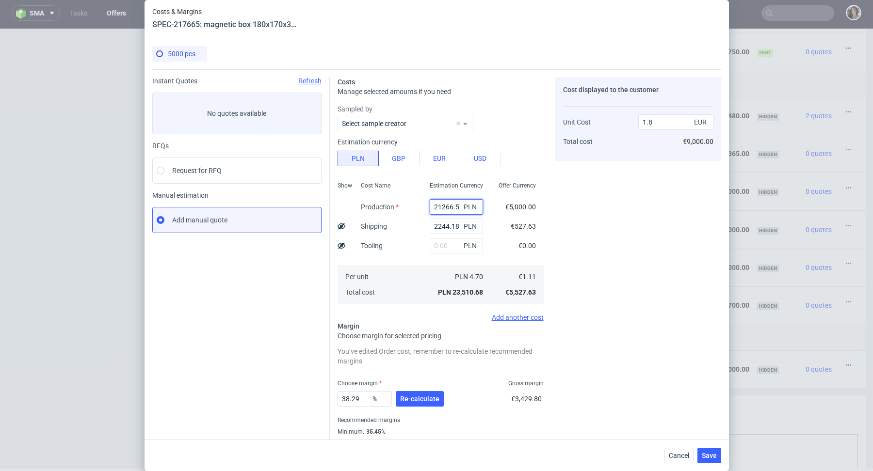
type input "47650"
type input "3.81"
type input "47650"
click at [447, 247] on input "text" at bounding box center [456, 246] width 53 height 16
type input "130"
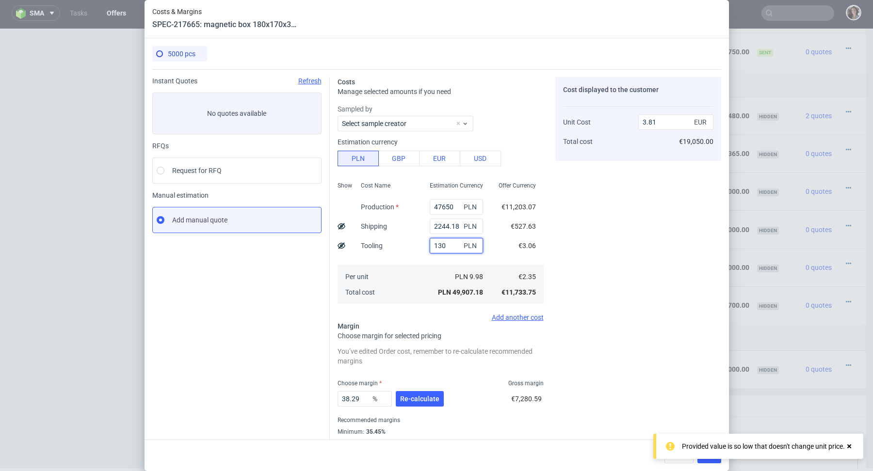
type input "3.82"
type input "1300"
type input "3.9"
type input "1300"
click at [486, 276] on div "PLN 10.24" at bounding box center [456, 277] width 69 height 16
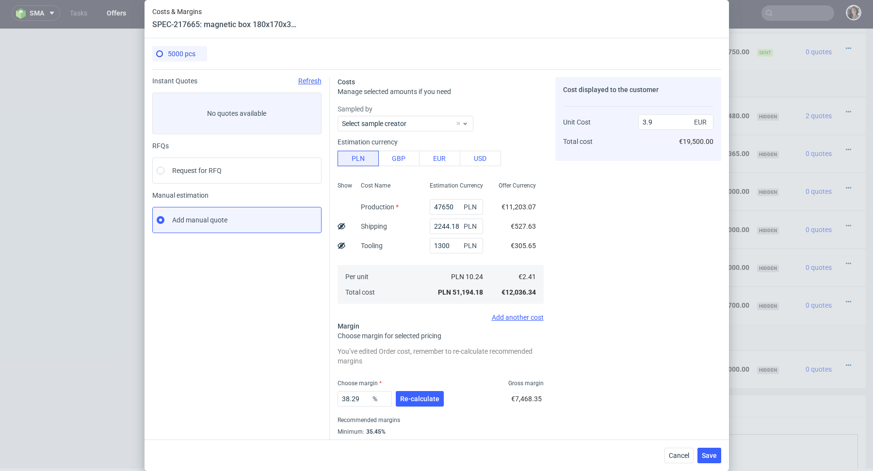
scroll to position [26, 0]
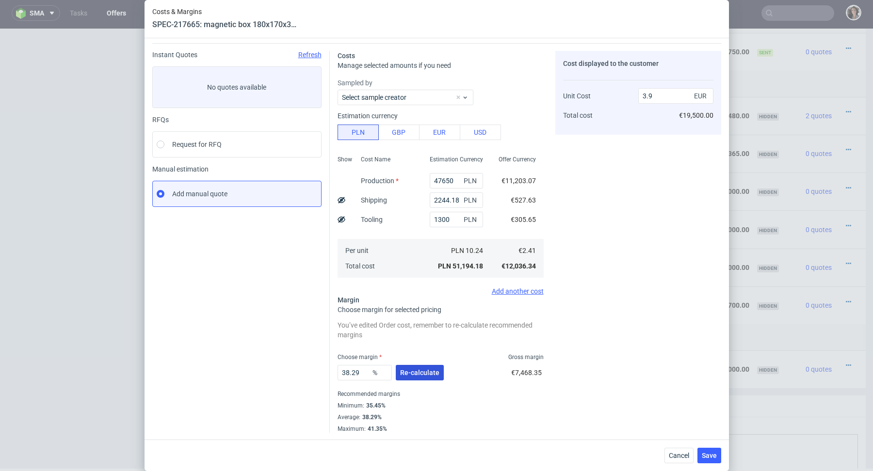
click at [414, 370] on span "Re-calculate" at bounding box center [419, 373] width 39 height 7
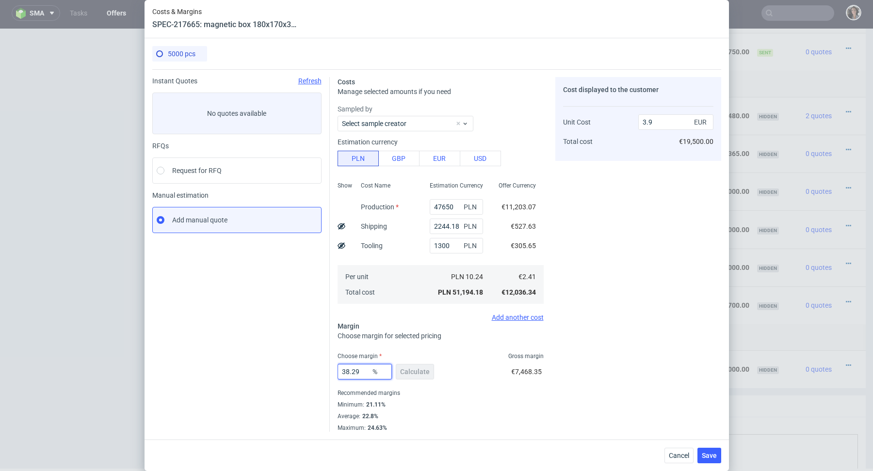
drag, startPoint x: 366, startPoint y: 373, endPoint x: 308, endPoint y: 372, distance: 57.7
click at [308, 372] on div "Instant Quotes Refresh No quotes available RFQs Request for RFQ Manual estimati…" at bounding box center [436, 250] width 569 height 363
type input "22"
type input "3.09"
click at [433, 386] on div "22 % Calculate" at bounding box center [387, 373] width 98 height 27
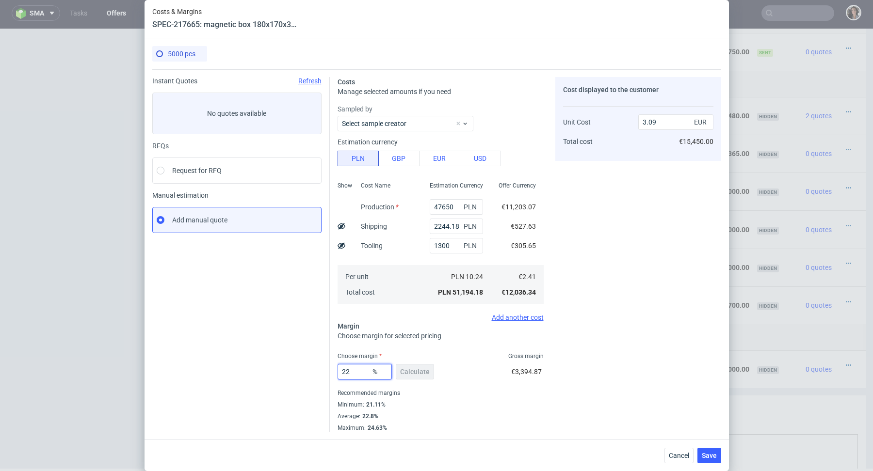
click at [355, 370] on input "22" at bounding box center [365, 372] width 54 height 16
click at [467, 433] on div "5000 pcs Instant Quotes Refresh No quotes available RFQs Request for RFQ Manual…" at bounding box center [437, 239] width 584 height 402
drag, startPoint x: 361, startPoint y: 380, endPoint x: 330, endPoint y: 373, distance: 31.8
click at [330, 373] on div "Costs Manage selected amounts if you need Sampled by Select sample creator Esti…" at bounding box center [525, 250] width 391 height 363
type input "21.12"
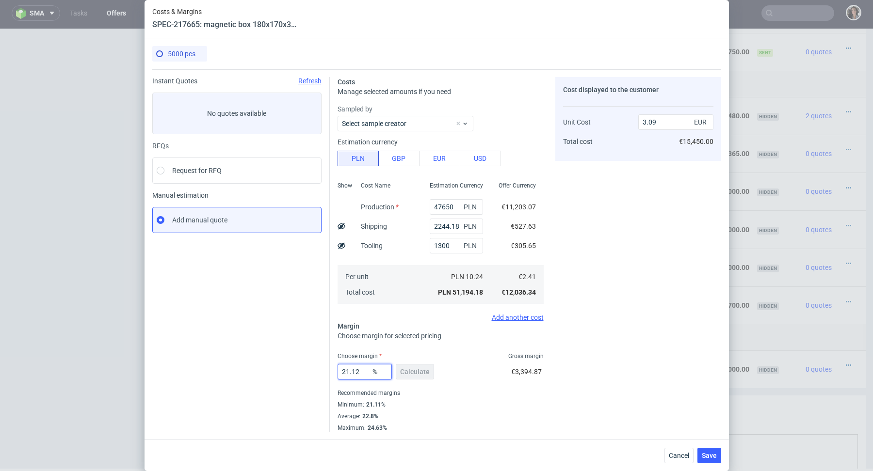
type input "3.06"
click at [431, 351] on fieldset "Costs Manage selected amounts if you need Sampled by Select sample creator Esti…" at bounding box center [441, 254] width 206 height 355
drag, startPoint x: 352, startPoint y: 373, endPoint x: 390, endPoint y: 372, distance: 38.3
click at [390, 373] on input "21.12" at bounding box center [365, 372] width 54 height 16
type input "21.09"
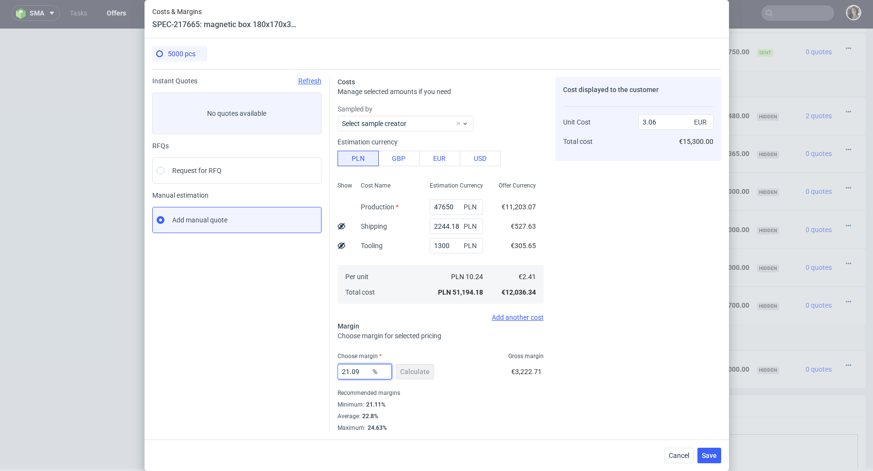
type input "3.05"
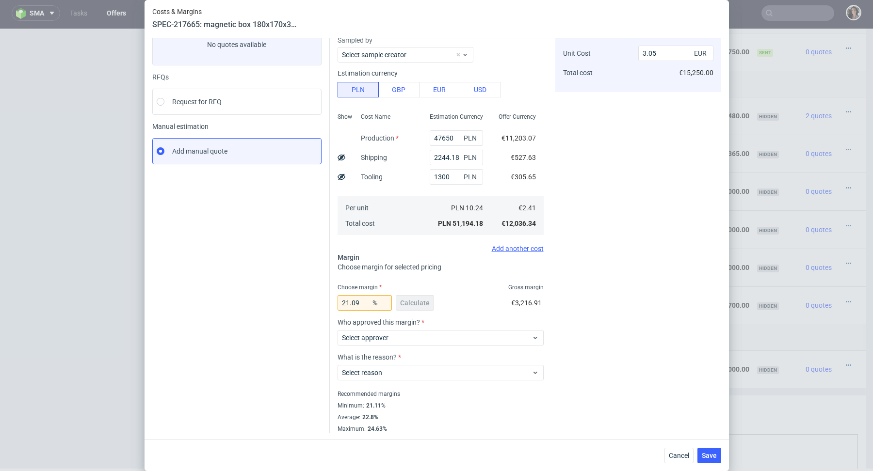
click at [466, 312] on div "21.09 % Calculate €3,216.91" at bounding box center [441, 304] width 206 height 27
click at [355, 300] on input "21.09" at bounding box center [365, 303] width 54 height 16
type input "22"
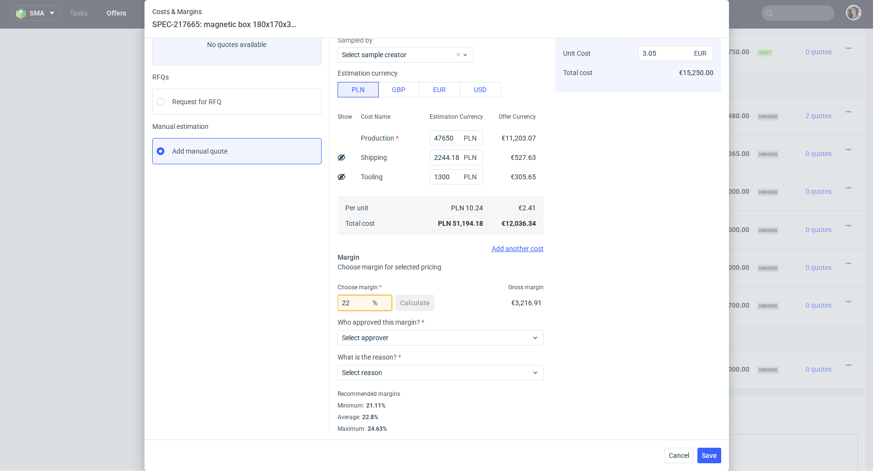
type input "3.09"
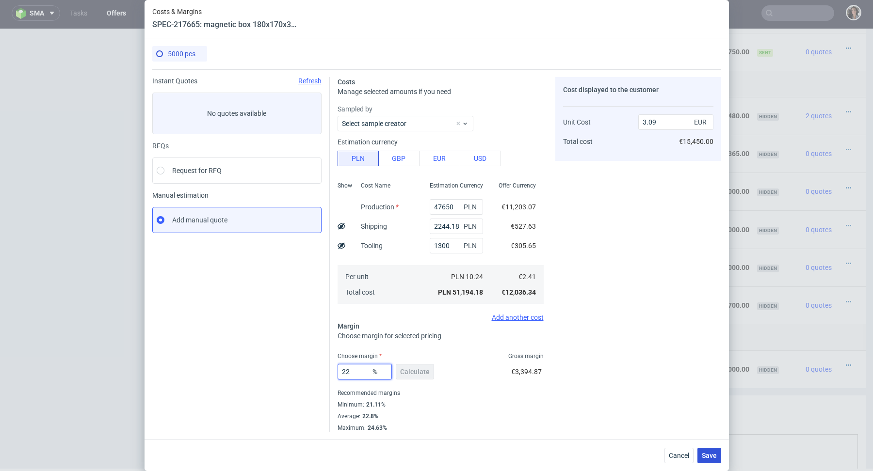
type input "22"
click at [710, 453] on span "Save" at bounding box center [709, 455] width 15 height 7
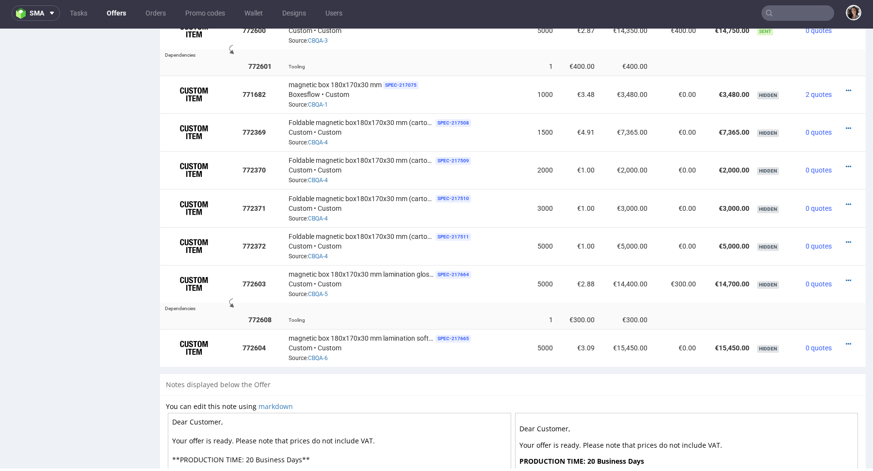
scroll to position [902, 0]
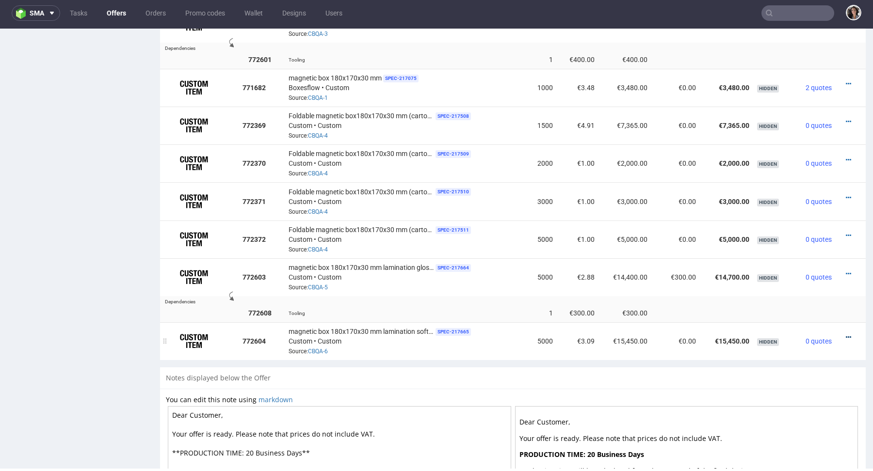
click at [846, 338] on icon at bounding box center [848, 337] width 5 height 7
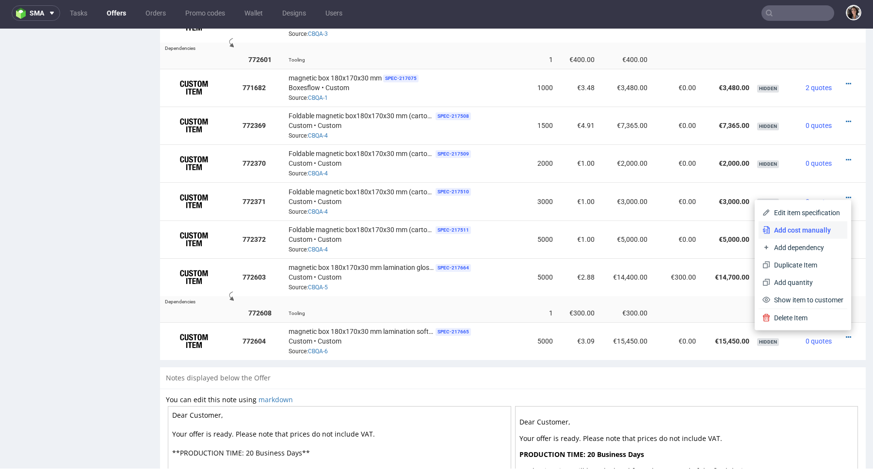
click at [787, 228] on span "Add cost manually" at bounding box center [806, 230] width 73 height 10
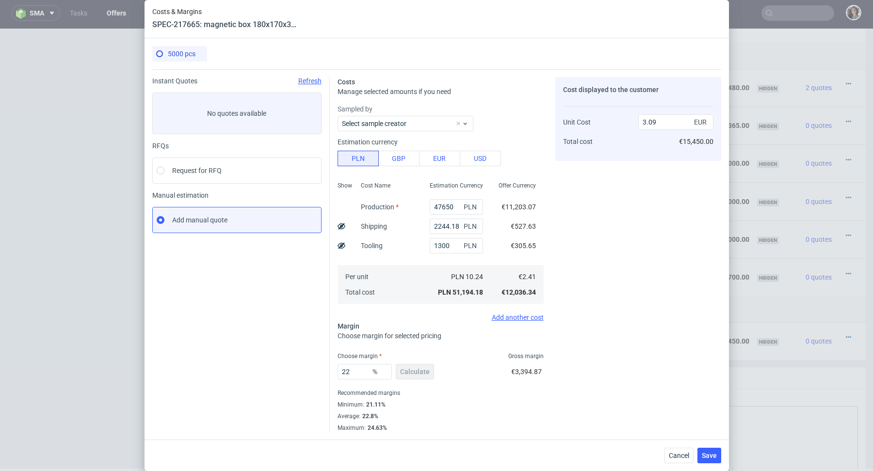
click at [338, 244] on icon at bounding box center [342, 246] width 8 height 8
type input "3.03"
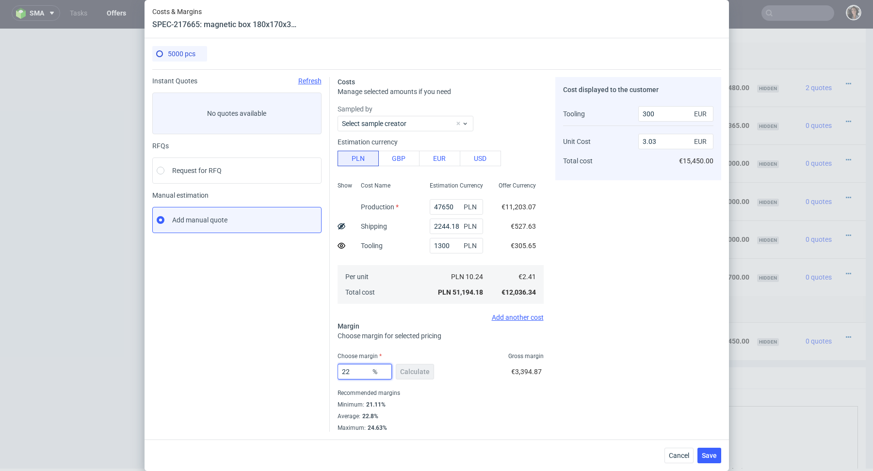
drag, startPoint x: 354, startPoint y: 371, endPoint x: 312, endPoint y: 371, distance: 41.7
click at [312, 371] on div "Instant Quotes Refresh No quotes available RFQs Request for RFQ Manual estimati…" at bounding box center [436, 250] width 569 height 363
type input "21"
type input "2.99"
type input "211"
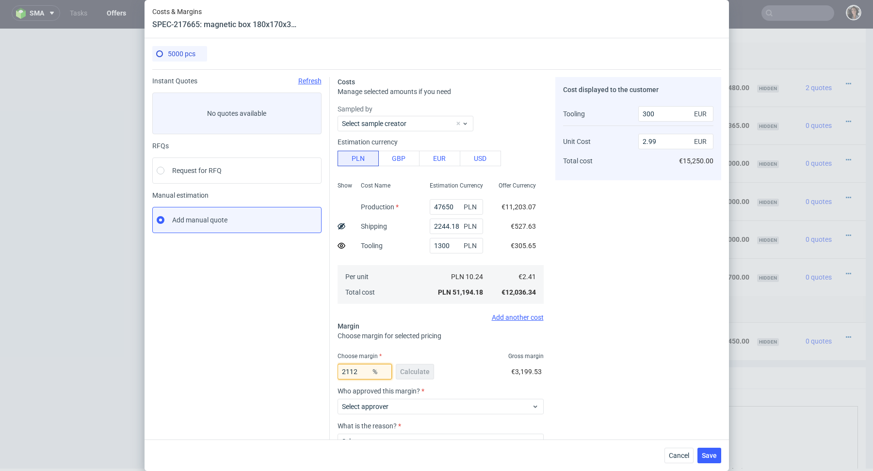
type input "-2.23"
type input "2112"
type input "-0.18"
type input "21.12"
type input "3"
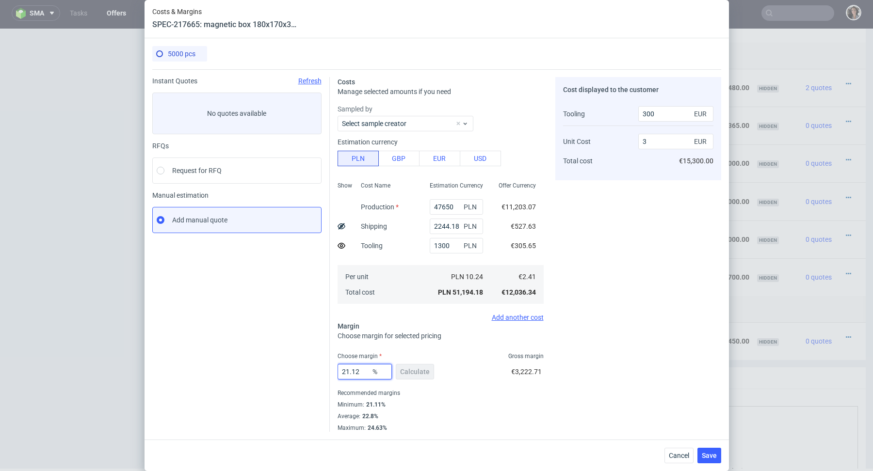
click at [366, 371] on input "21.12" at bounding box center [365, 372] width 54 height 16
type input "21.11"
type input "2.99"
type input "21.115"
click at [711, 455] on span "Save" at bounding box center [709, 455] width 15 height 7
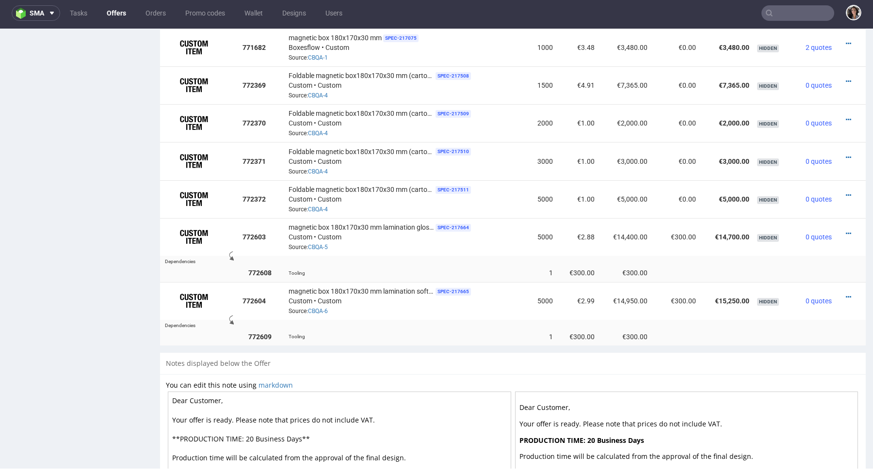
scroll to position [904, 0]
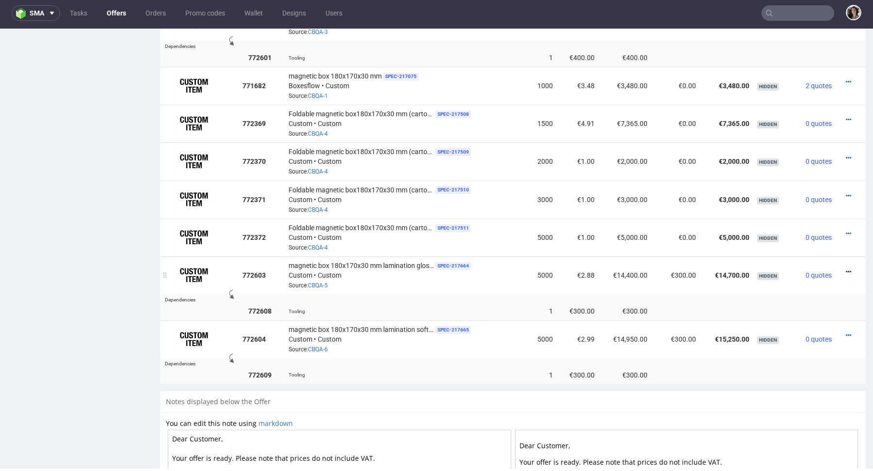
click at [846, 271] on icon at bounding box center [848, 272] width 5 height 7
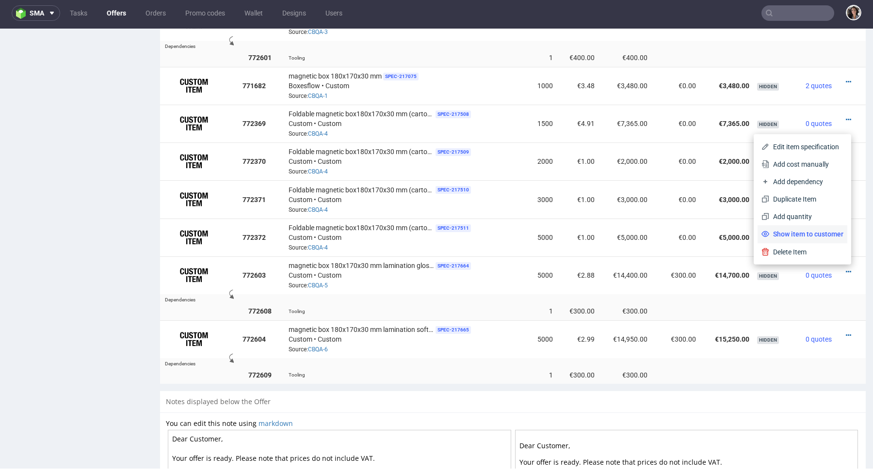
click at [804, 230] on span "Show item to customer" at bounding box center [806, 234] width 74 height 10
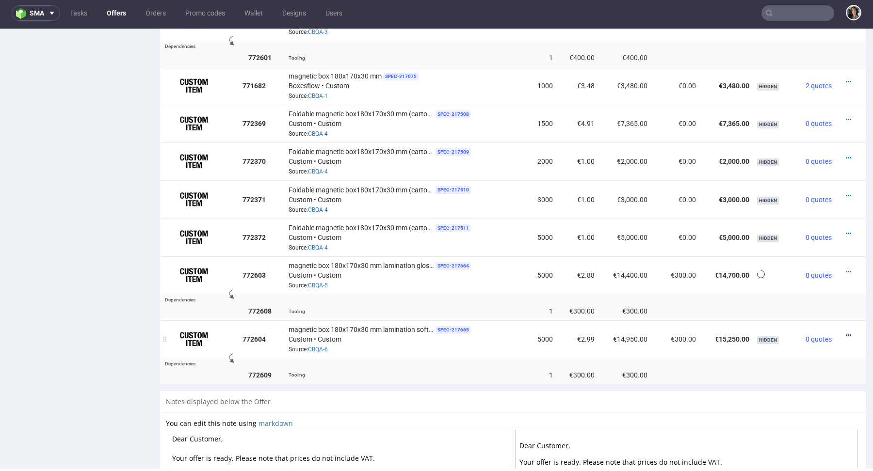
click at [846, 335] on icon at bounding box center [848, 335] width 5 height 7
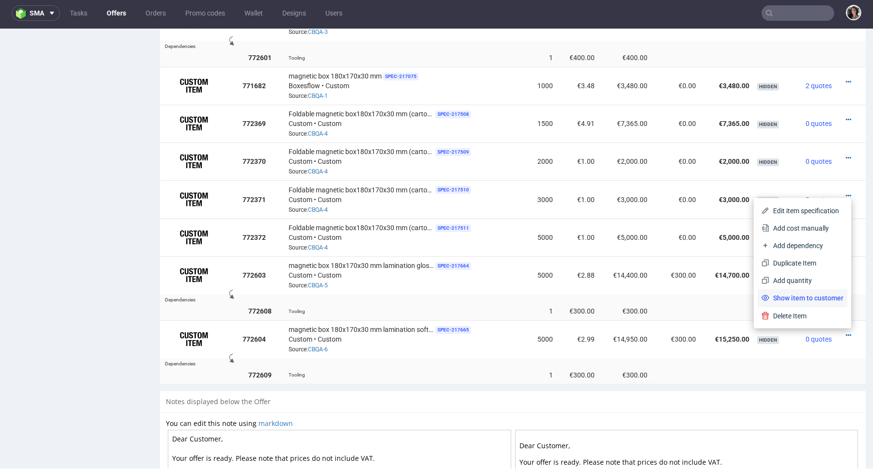
click at [820, 292] on li "Show item to customer" at bounding box center [802, 297] width 90 height 17
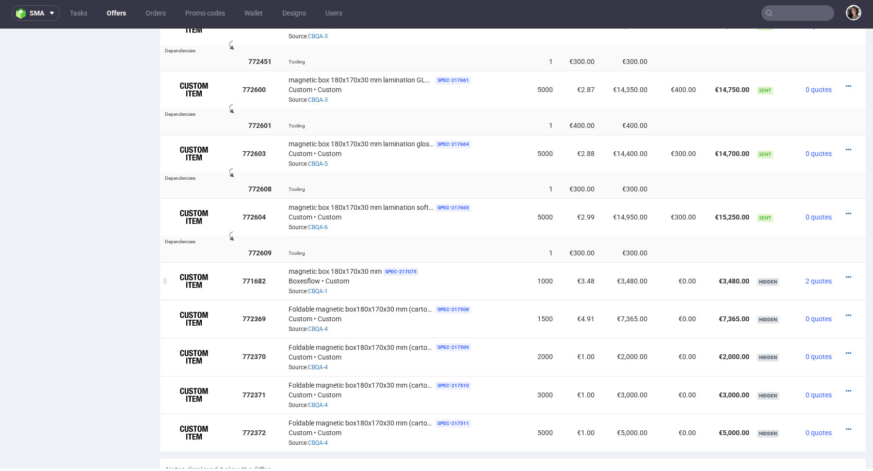
scroll to position [703, 0]
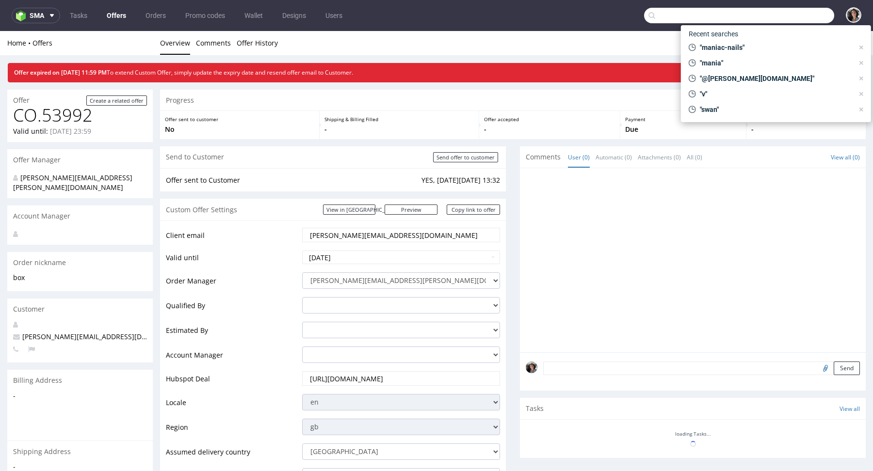
click at [770, 16] on input "text" at bounding box center [739, 16] width 190 height 16
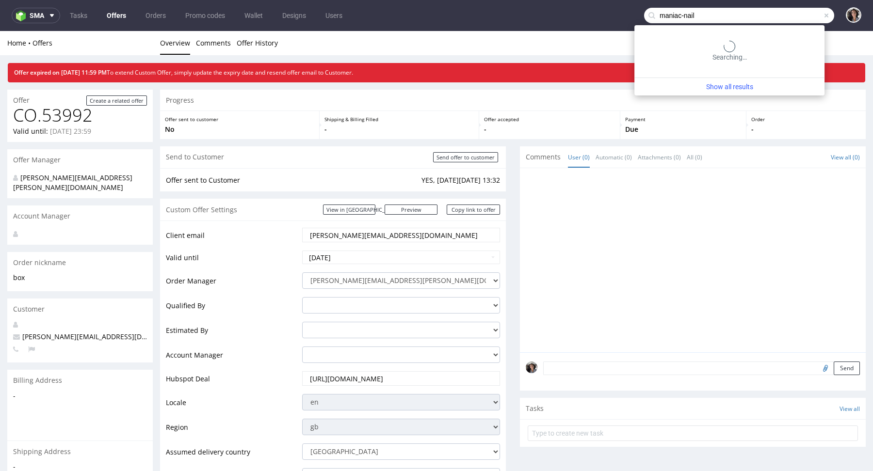
type input "maniac-nail"
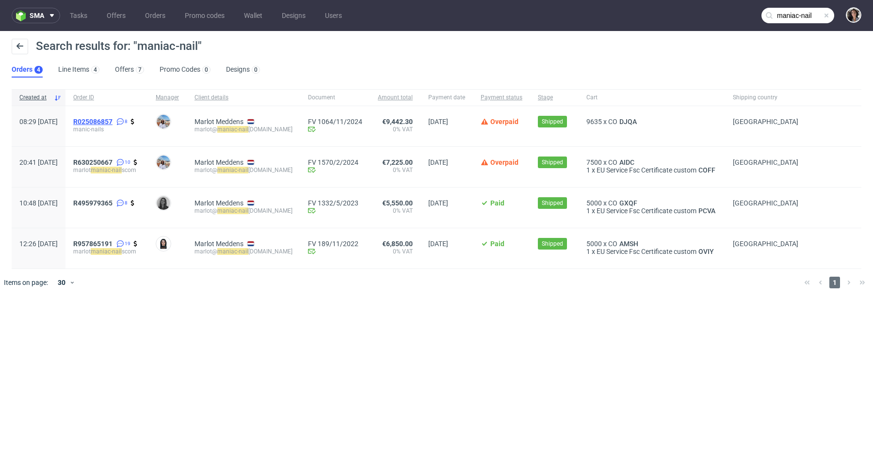
click at [113, 120] on span "R025086857" at bounding box center [92, 122] width 39 height 8
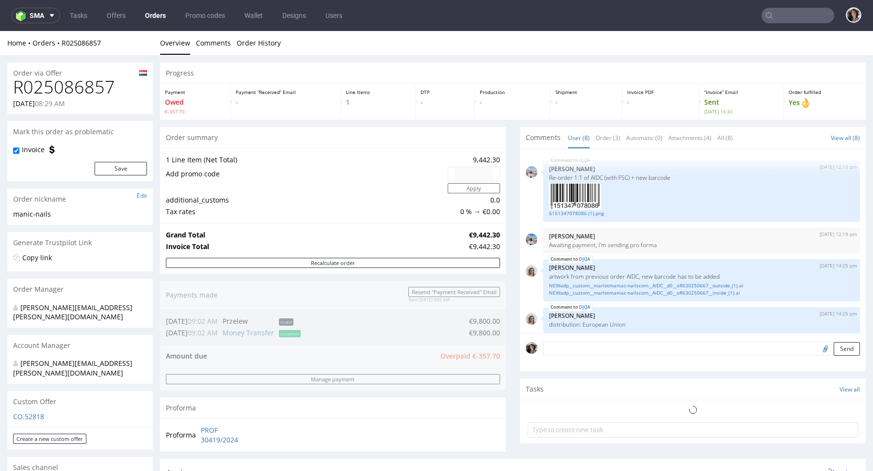
scroll to position [157, 0]
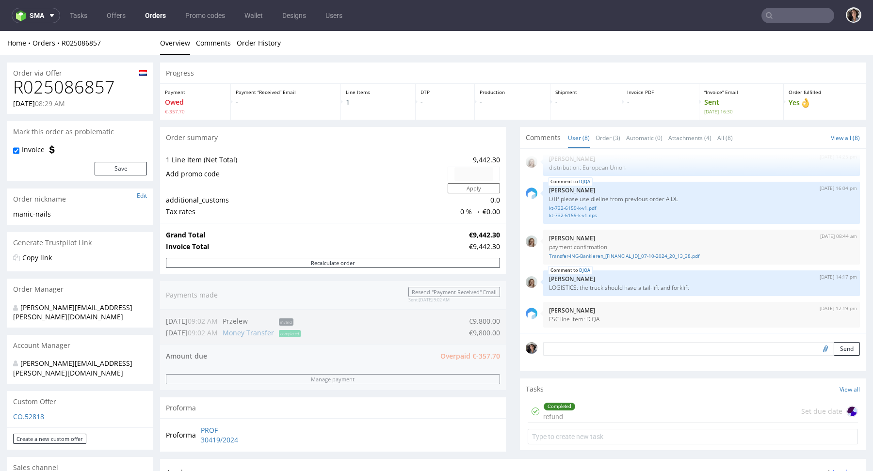
type input "maniac-nail"
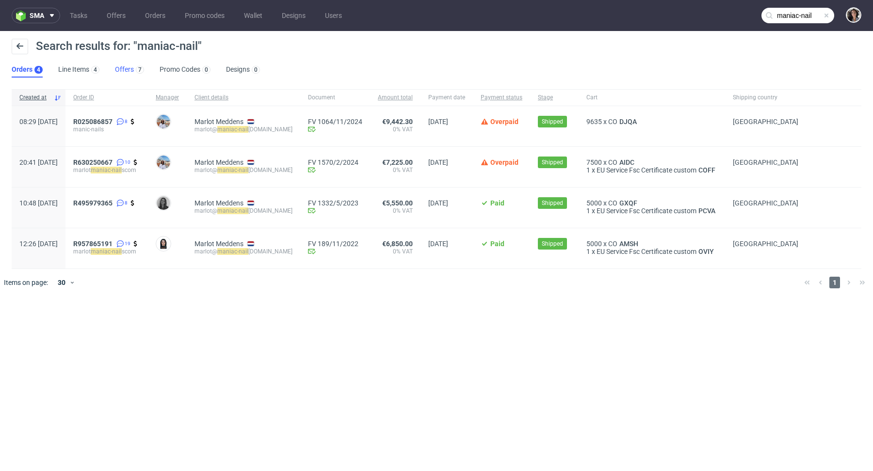
click at [128, 70] on link "Offers 7" at bounding box center [129, 70] width 29 height 16
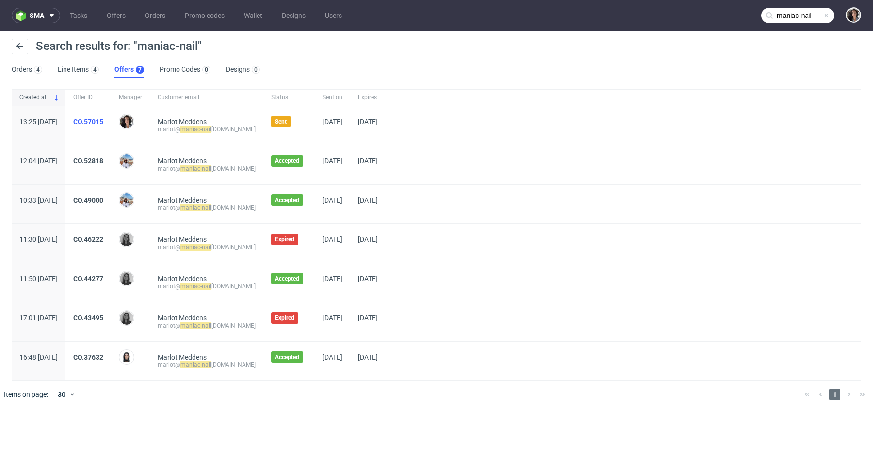
click at [103, 121] on link "CO.57015" at bounding box center [88, 122] width 30 height 8
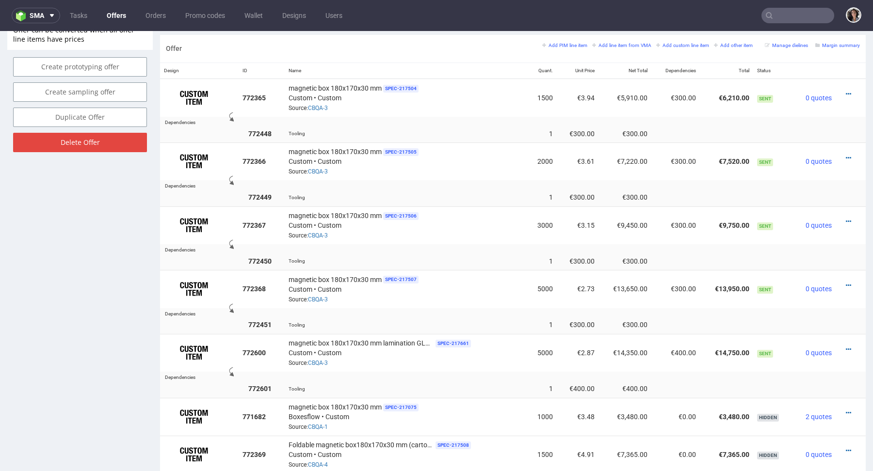
scroll to position [595, 0]
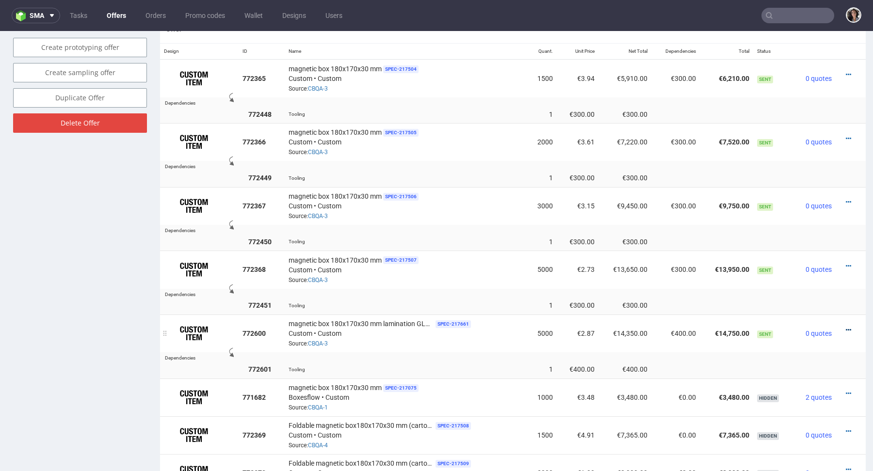
click at [846, 329] on icon at bounding box center [848, 330] width 5 height 7
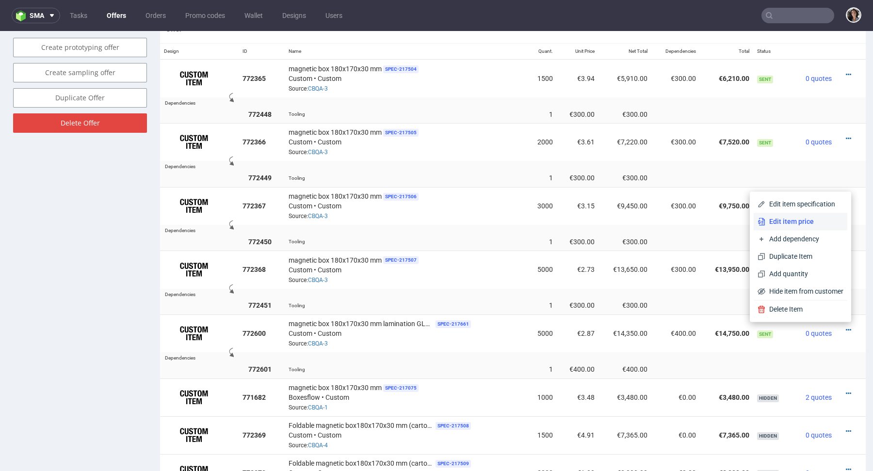
click at [787, 225] on span "Edit item price" at bounding box center [804, 222] width 78 height 10
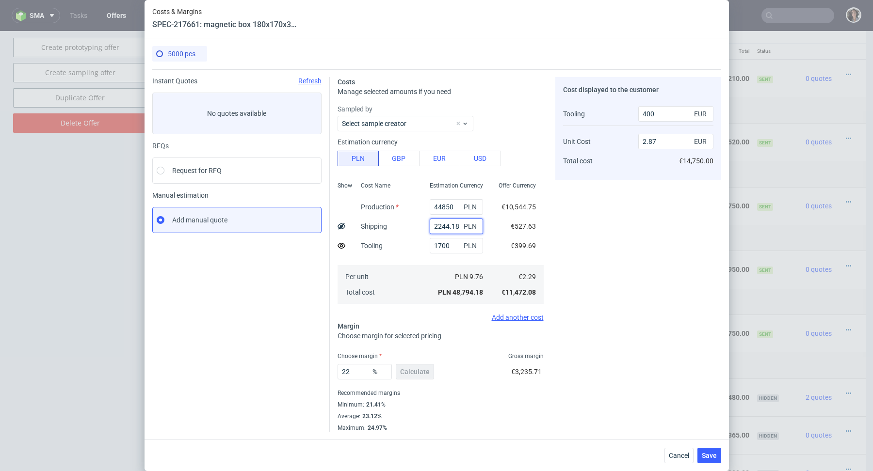
click at [446, 224] on input "2244.18" at bounding box center [456, 227] width 53 height 16
click at [685, 451] on button "Cancel" at bounding box center [678, 456] width 29 height 16
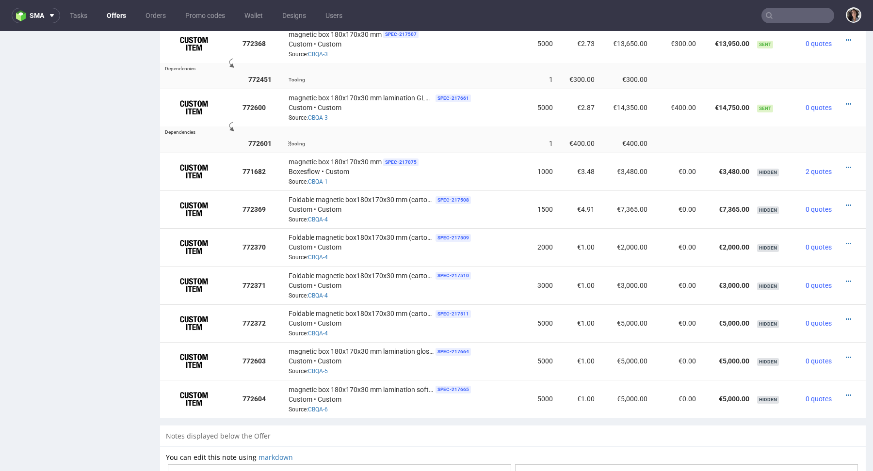
scroll to position [823, 0]
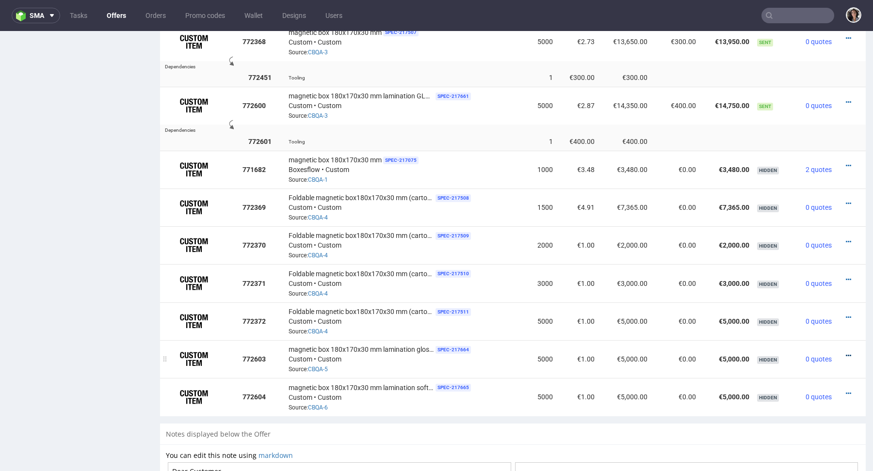
click at [846, 353] on icon at bounding box center [848, 356] width 5 height 7
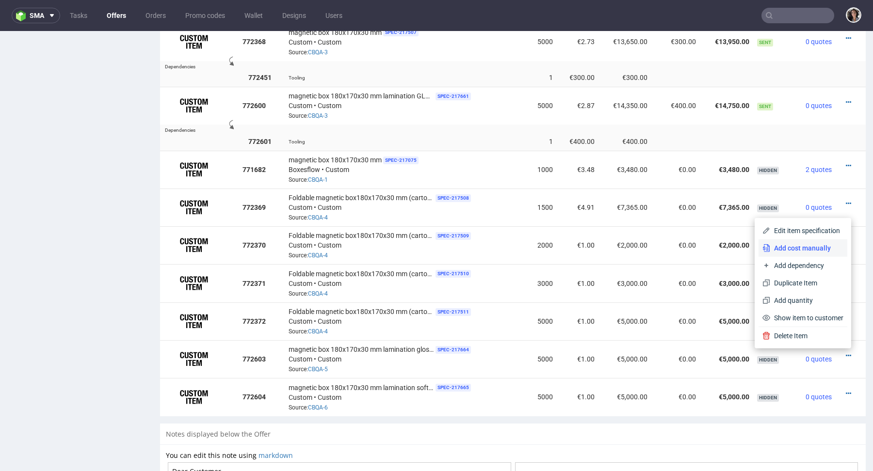
click at [795, 248] on span "Add cost manually" at bounding box center [806, 248] width 73 height 10
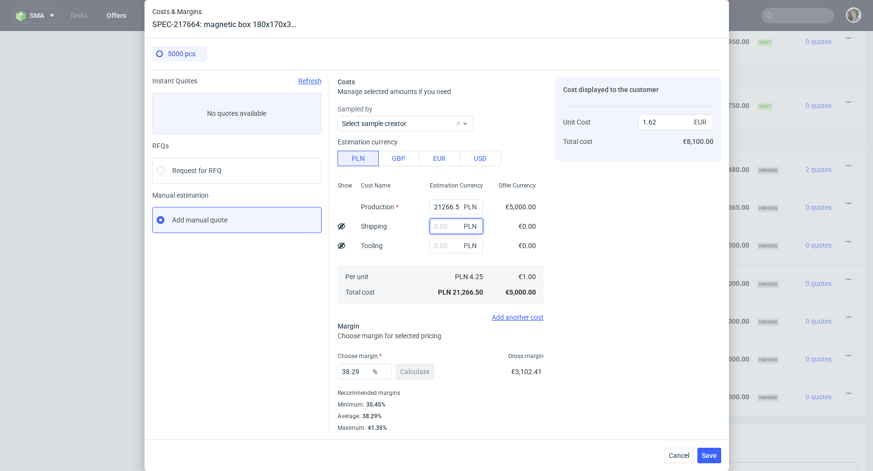
click at [446, 225] on input "text" at bounding box center [456, 227] width 53 height 16
click at [677, 455] on span "Cancel" at bounding box center [679, 455] width 20 height 7
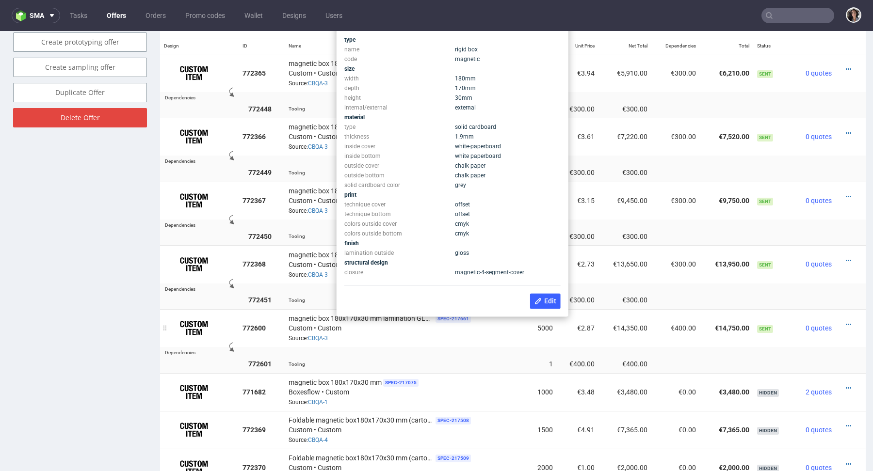
scroll to position [555, 0]
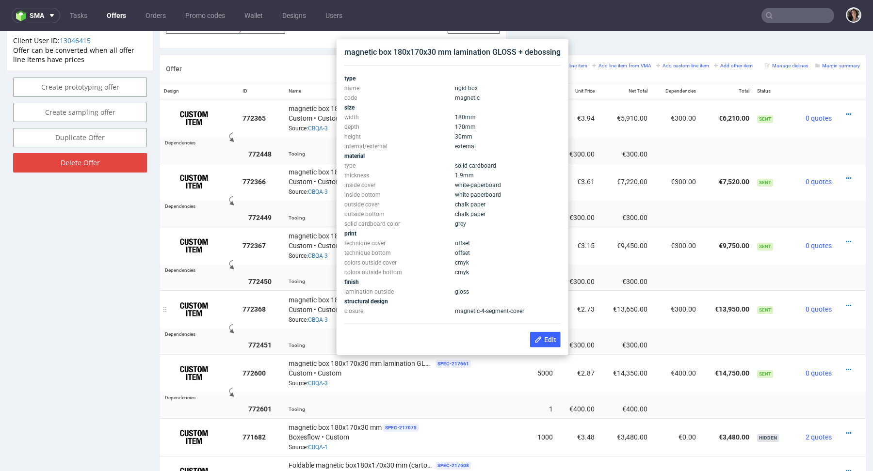
click at [675, 306] on td "€300.00" at bounding box center [675, 309] width 48 height 38
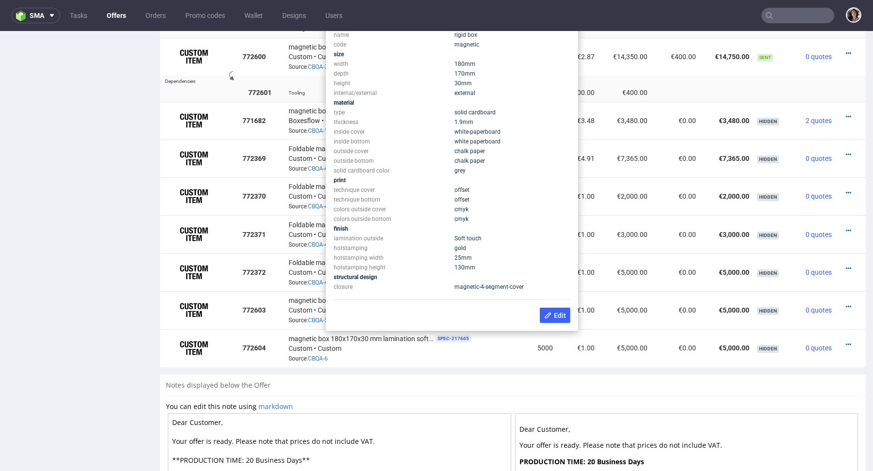
scroll to position [852, 0]
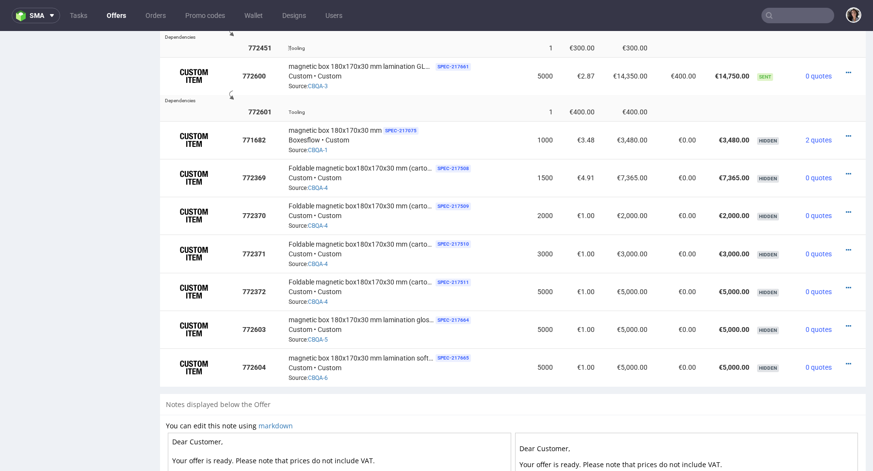
drag, startPoint x: 570, startPoint y: 48, endPoint x: 330, endPoint y: 46, distance: 240.0
click at [468, 337] on div "magnetic box 180x170x30 mm lamination gloss + hot stamping SPEC- 217664 Custom …" at bounding box center [406, 330] width 235 height 30
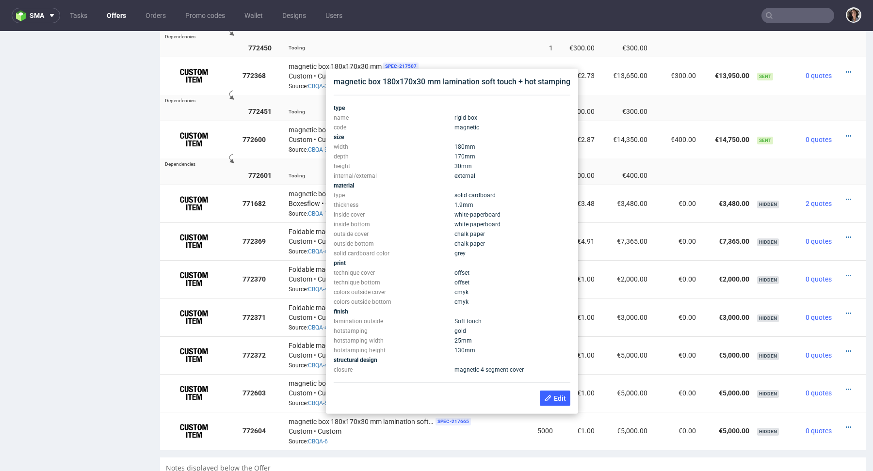
scroll to position [781, 0]
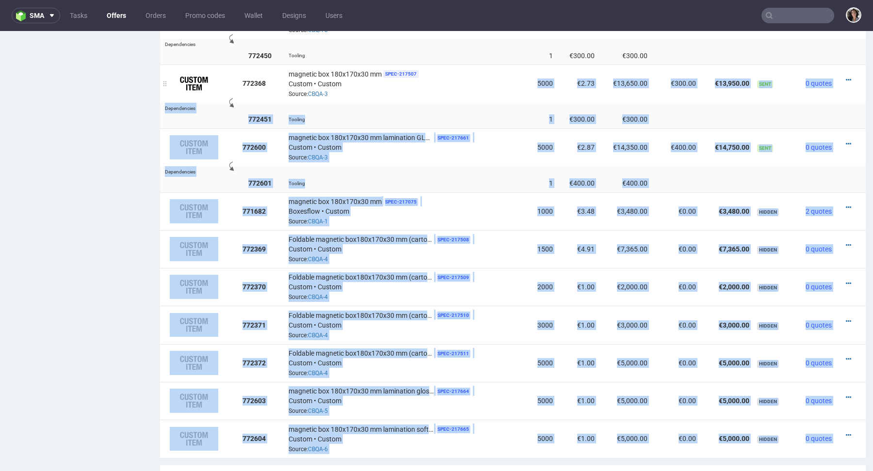
drag, startPoint x: 570, startPoint y: 91, endPoint x: 331, endPoint y: 91, distance: 238.6
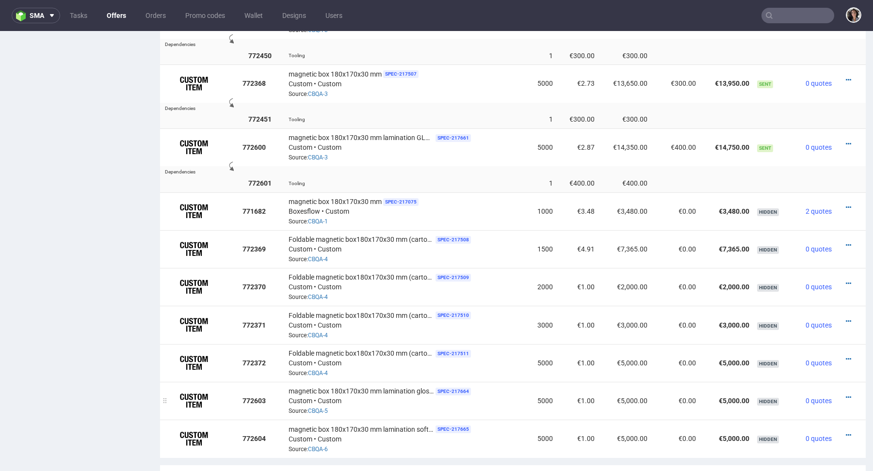
click at [461, 417] on td "magnetic box 180x170x30 mm lamination gloss + hot stamping SPEC- 217664 Custom …" at bounding box center [406, 401] width 242 height 38
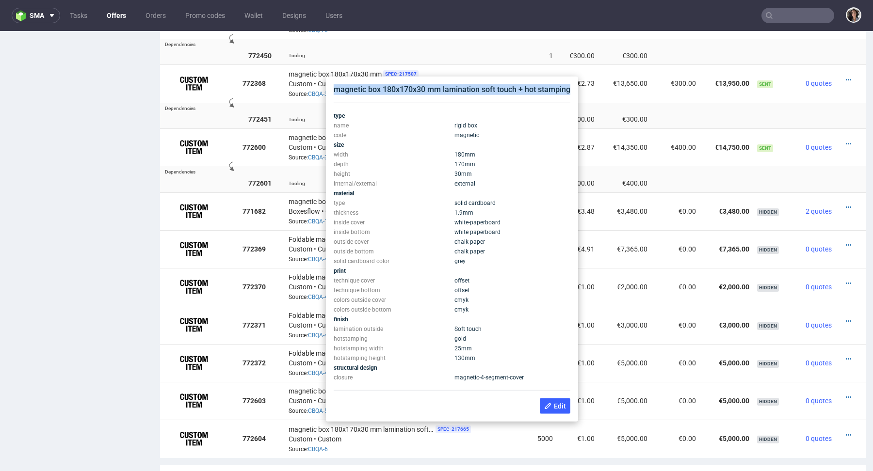
copy div "magnetic box 180x170x30 mm lamination soft touch + hot stamping"
drag, startPoint x: 334, startPoint y: 90, endPoint x: 569, endPoint y: 89, distance: 235.2
click at [569, 89] on div "magnetic box 180x170x30 mm lamination soft touch + hot stamping" at bounding box center [452, 89] width 237 height 11
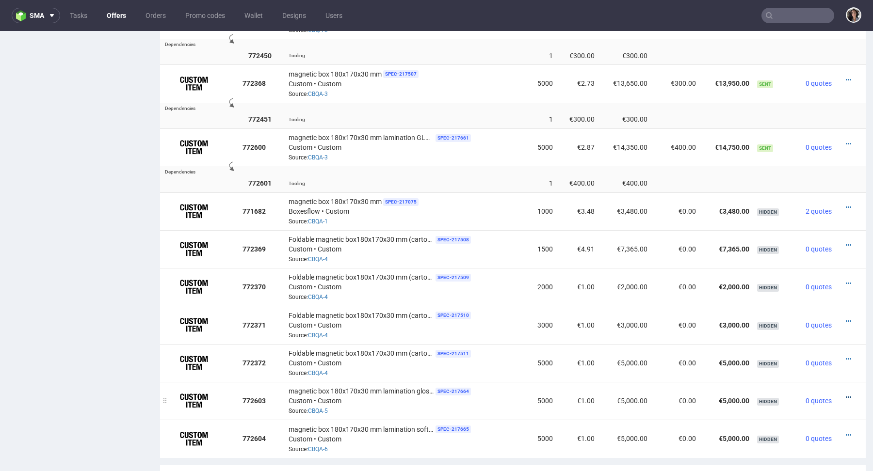
click at [846, 397] on icon at bounding box center [848, 397] width 5 height 7
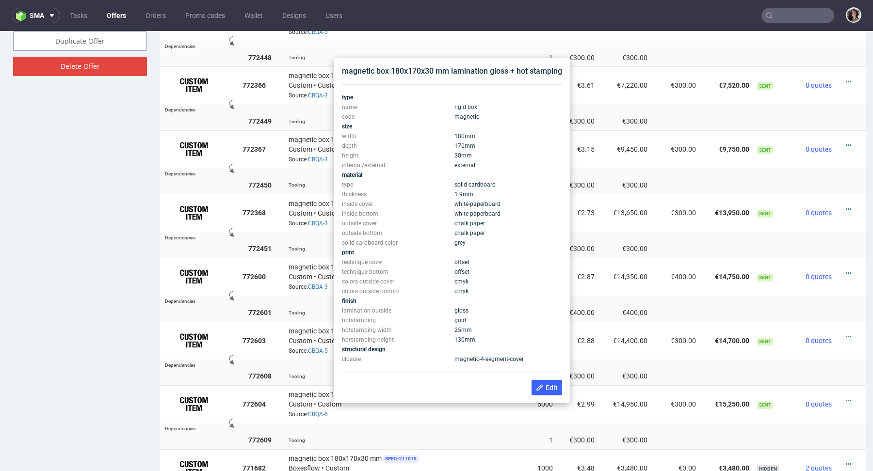
scroll to position [2, 0]
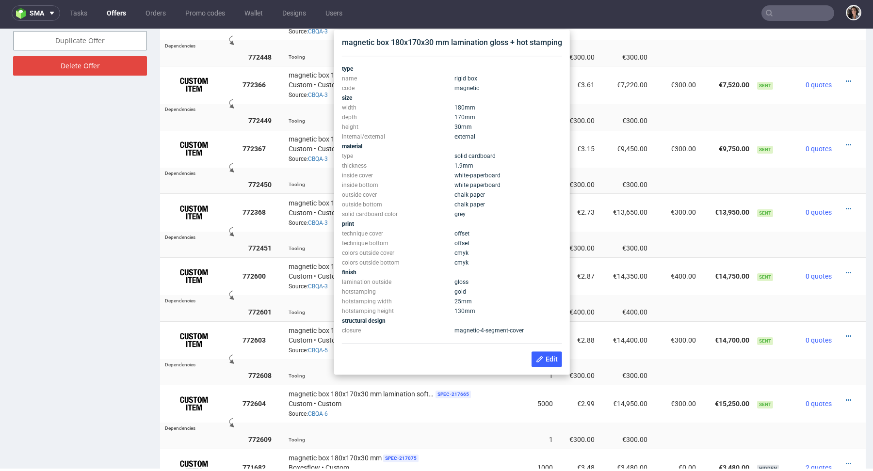
click at [548, 45] on div "magnetic box 180x170x30 mm lamination gloss + hot stamping" at bounding box center [452, 42] width 220 height 11
copy div "magnetic box 180x170x30 mm lamination gloss + hot stamping"
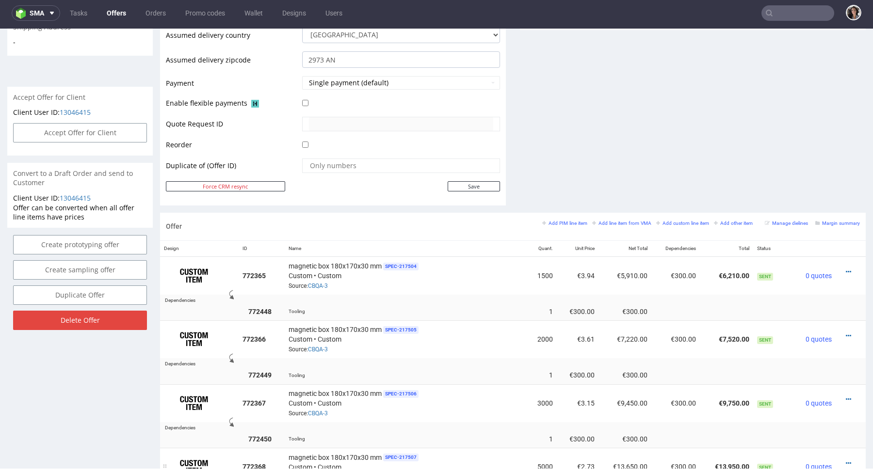
scroll to position [0, 0]
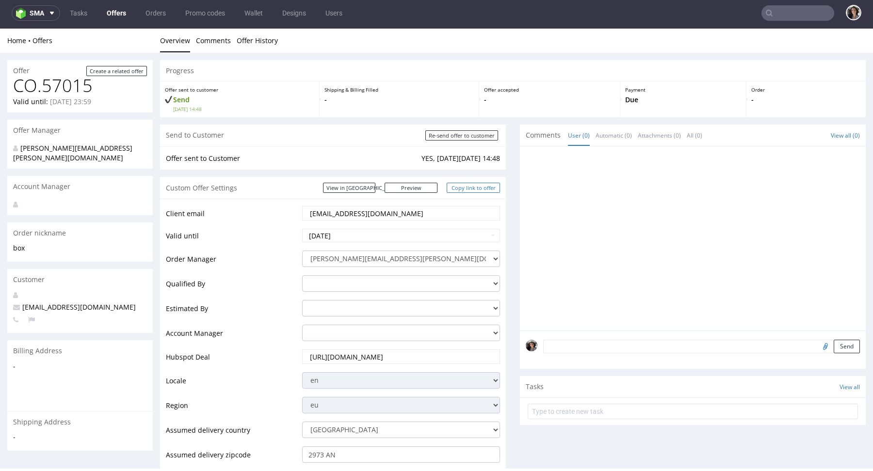
click at [488, 189] on link "Copy link to offer" at bounding box center [473, 188] width 53 height 10
copy div "magnetic box 180x170x30 mm lamination gloss + hot stamping"
click at [375, 185] on link "View in [GEOGRAPHIC_DATA]" at bounding box center [349, 188] width 52 height 10
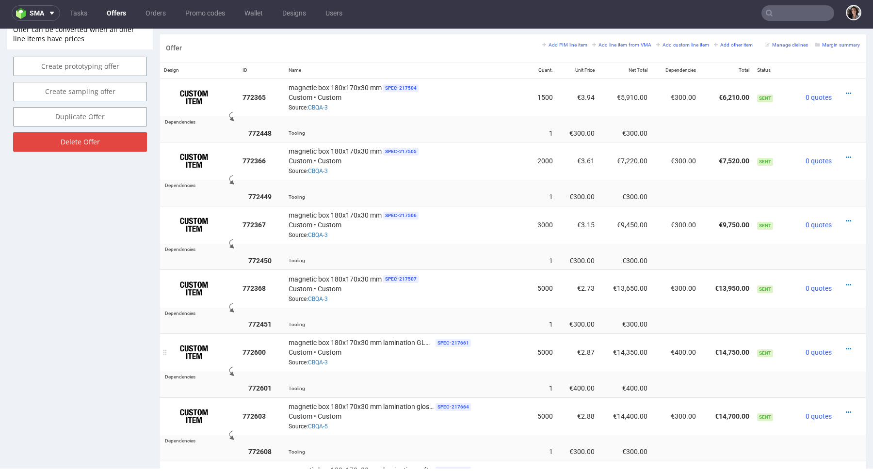
scroll to position [568, 0]
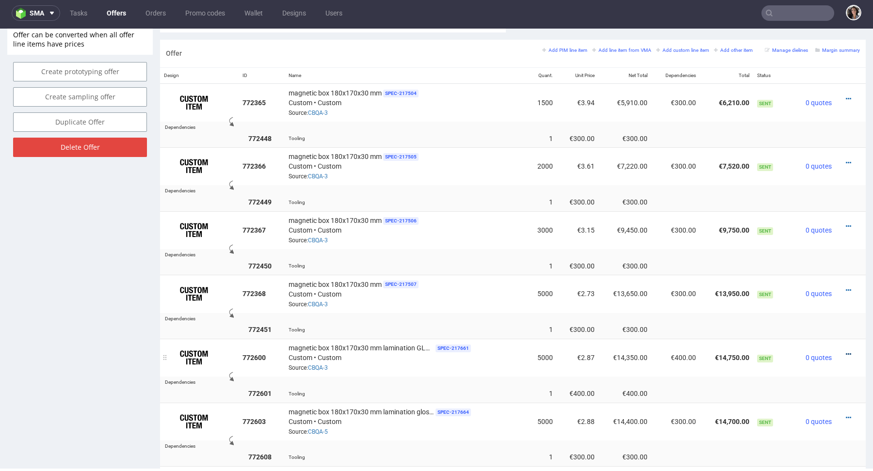
click at [846, 351] on icon at bounding box center [848, 354] width 5 height 7
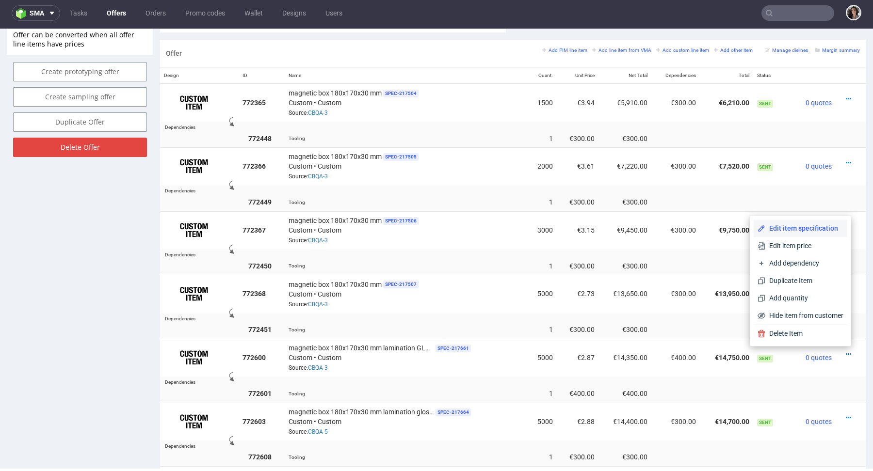
click at [801, 224] on li "Edit item specification" at bounding box center [801, 228] width 94 height 17
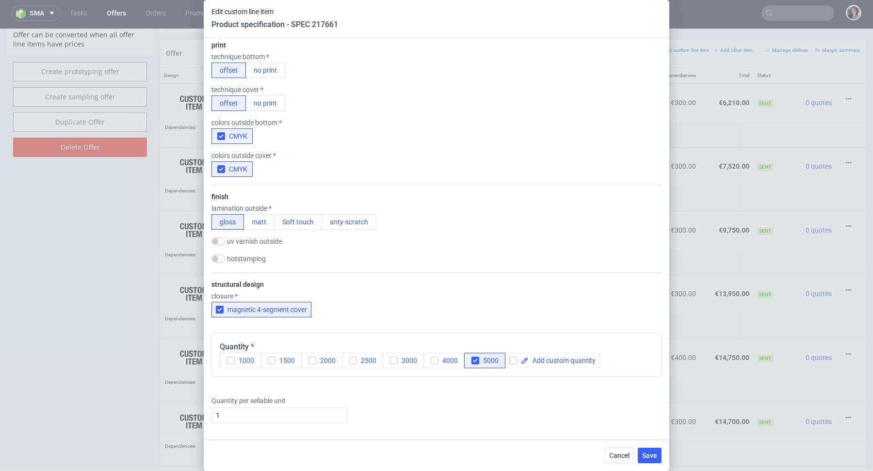
scroll to position [498, 0]
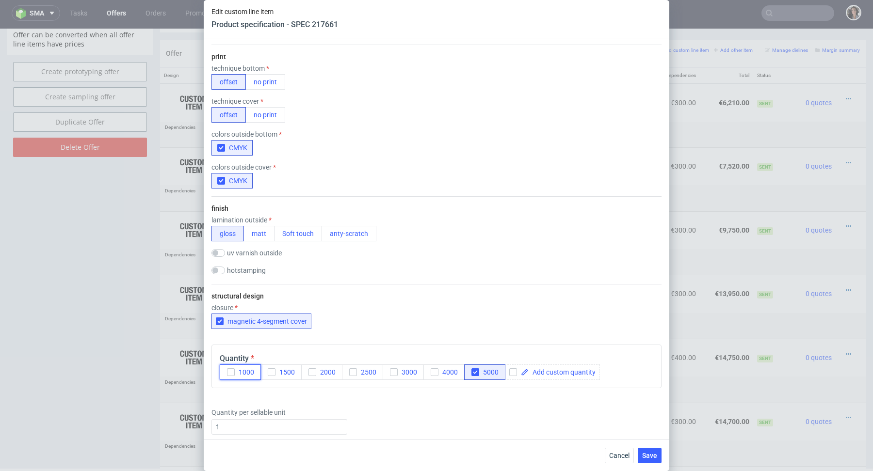
click at [231, 371] on use "button" at bounding box center [230, 372] width 4 height 3
click at [227, 373] on div "button" at bounding box center [231, 373] width 8 height 8
click at [275, 370] on button "1500" at bounding box center [280, 373] width 41 height 16
click at [647, 456] on span "Save" at bounding box center [649, 455] width 15 height 7
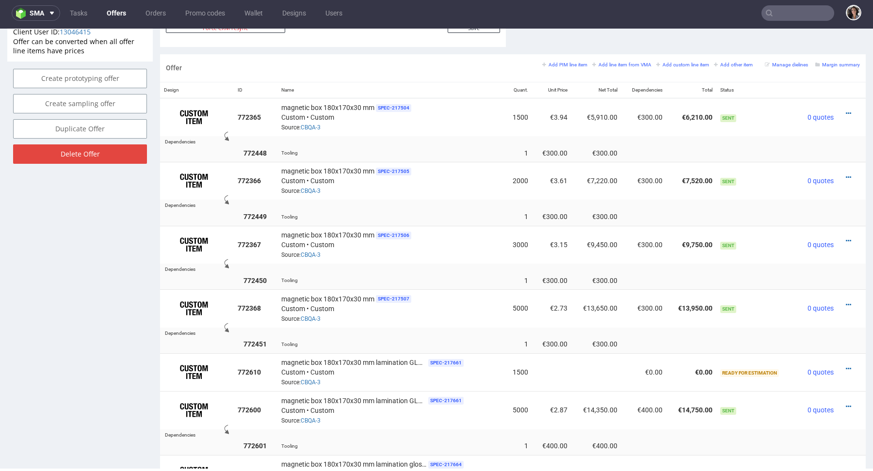
scroll to position [668, 0]
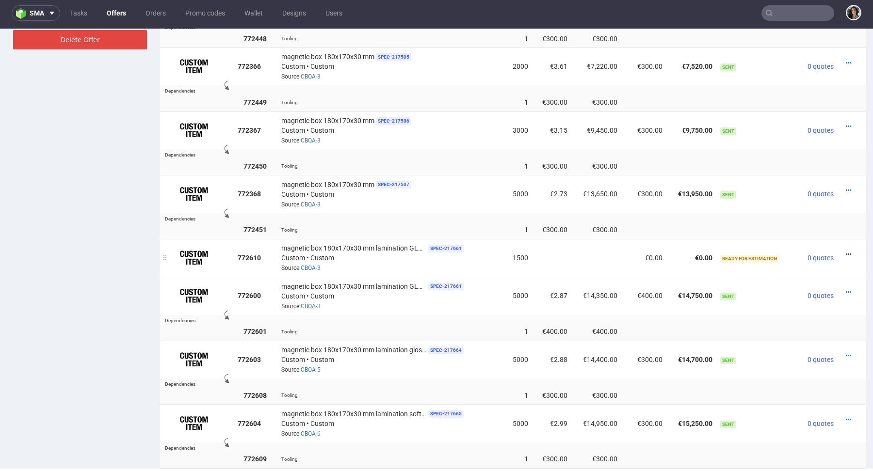
click at [846, 251] on link at bounding box center [848, 255] width 5 height 8
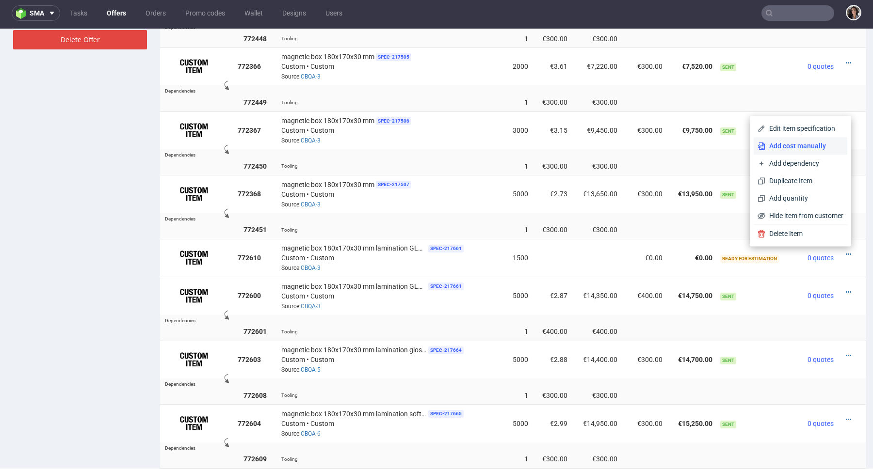
click at [787, 141] on span "Add cost manually" at bounding box center [804, 146] width 78 height 10
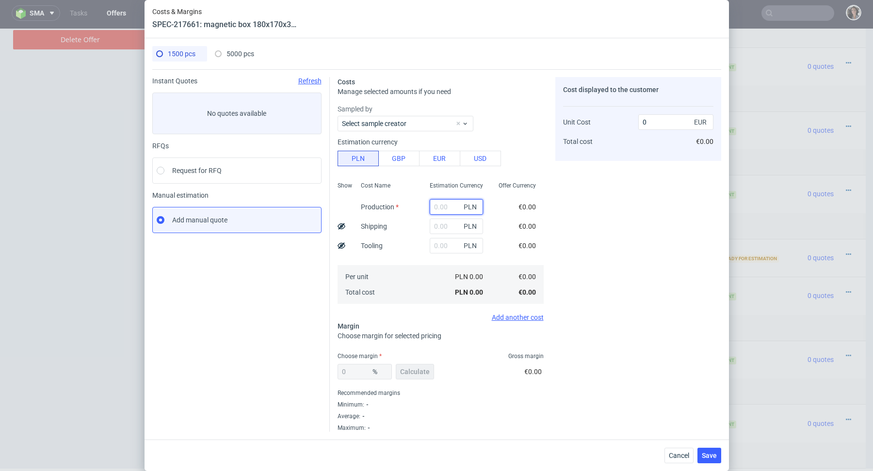
click at [447, 203] on input "text" at bounding box center [456, 207] width 53 height 16
paste input "16600"
type input "16600"
type input "2.6"
type input "16600"
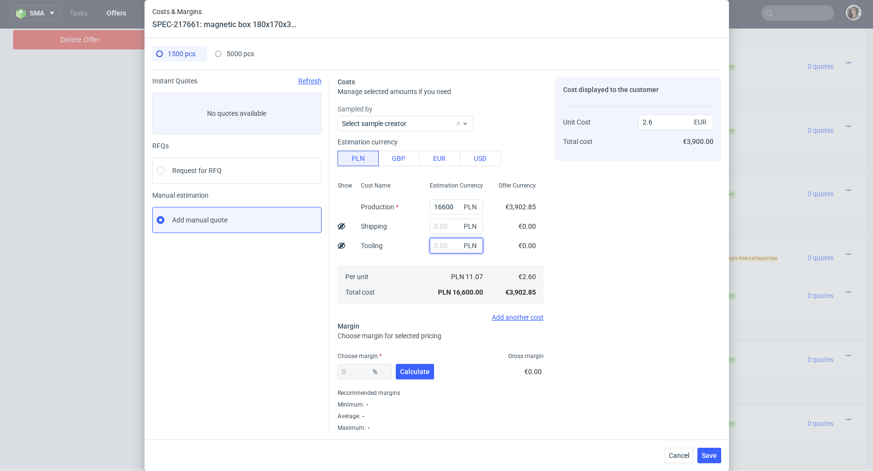
click at [449, 245] on input "text" at bounding box center [456, 246] width 53 height 16
paste input "1300"
type input "1300"
type input "2.8"
type input "1300"
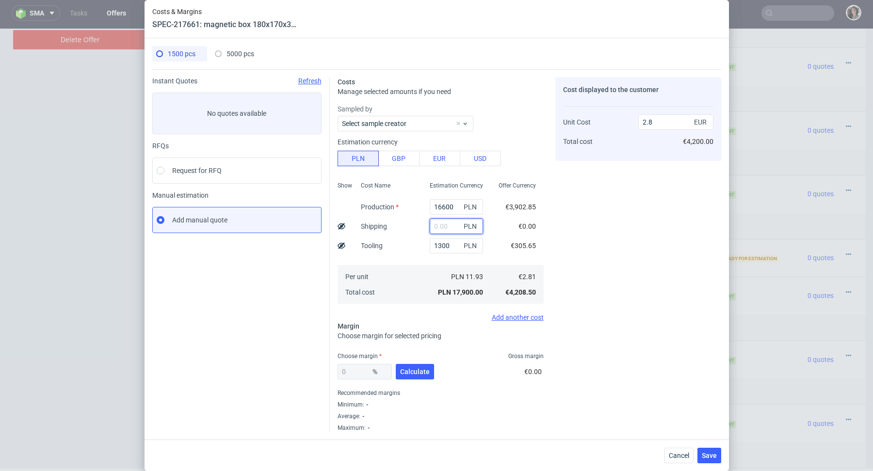
click at [438, 228] on input "text" at bounding box center [456, 227] width 53 height 16
paste input "1124.71"
type input "1124.71"
type input "2.98"
type input "1124.71"
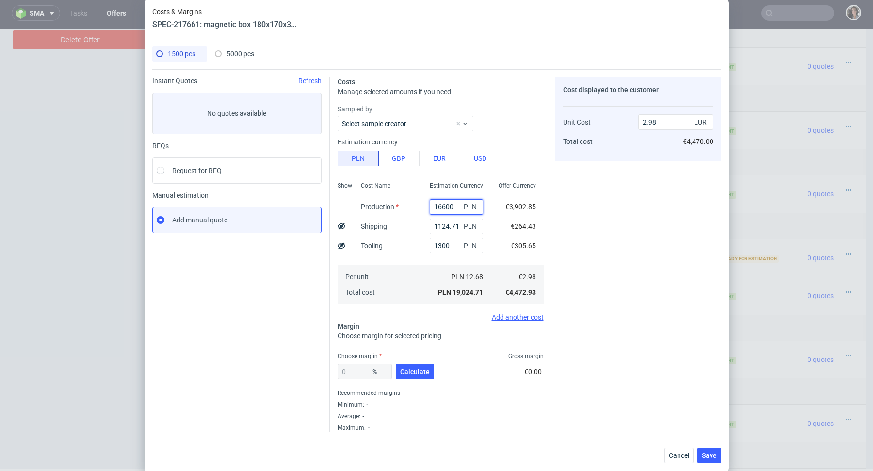
click at [455, 205] on input "16600" at bounding box center [456, 207] width 53 height 16
drag, startPoint x: 455, startPoint y: 205, endPoint x: 404, endPoint y: 205, distance: 50.9
click at [404, 205] on div "Show Cost Name Production Shipping Tooling Per unit Total cost Estimation Curre…" at bounding box center [441, 242] width 206 height 128
click at [446, 249] on input "1300" at bounding box center [456, 246] width 53 height 16
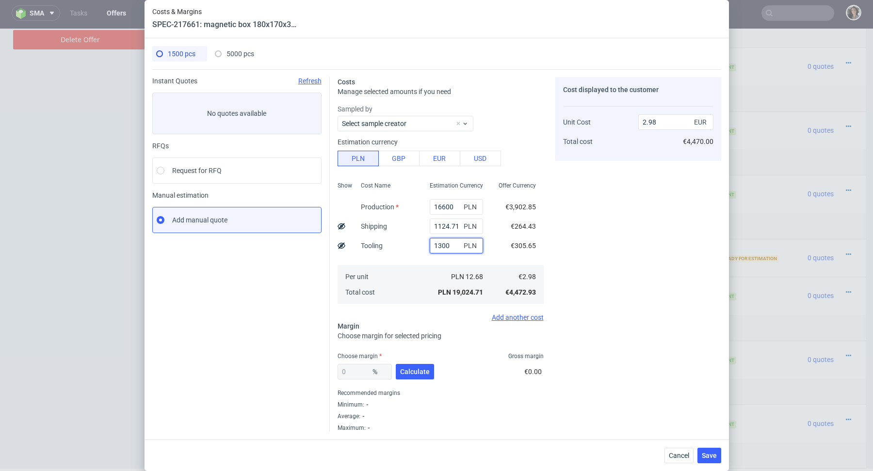
click at [446, 249] on input "1300" at bounding box center [456, 246] width 53 height 16
type input "1700"
type input "3.05"
type input "1700"
click at [455, 209] on input "16600" at bounding box center [456, 207] width 53 height 16
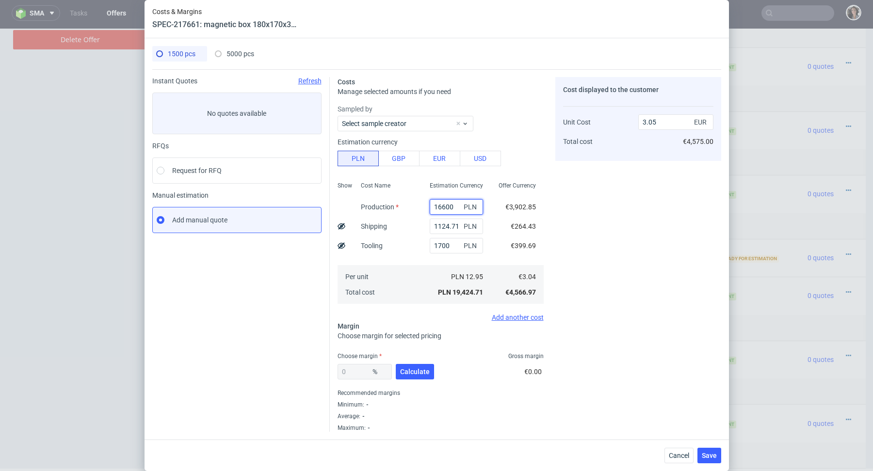
click at [455, 209] on input "16600" at bounding box center [456, 207] width 53 height 16
paste input "7245"
type input "17245"
type input "3.15"
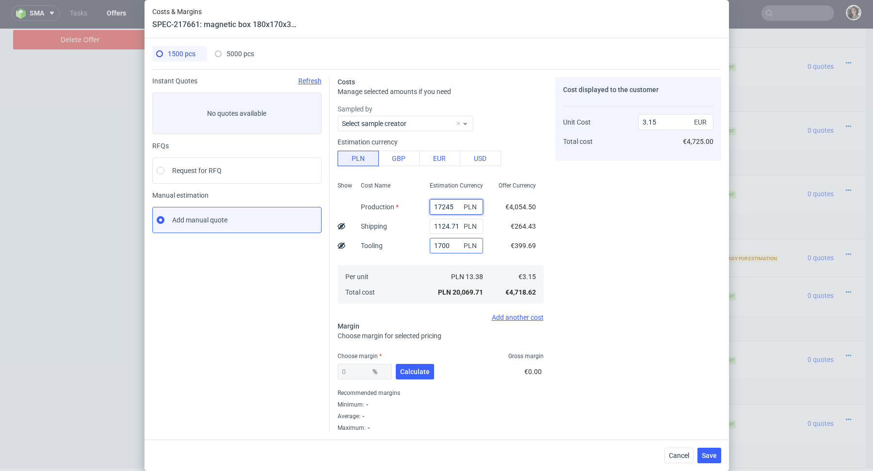
type input "17245"
click at [453, 247] on input "1700" at bounding box center [456, 246] width 53 height 16
click at [418, 370] on span "Calculate" at bounding box center [415, 372] width 30 height 7
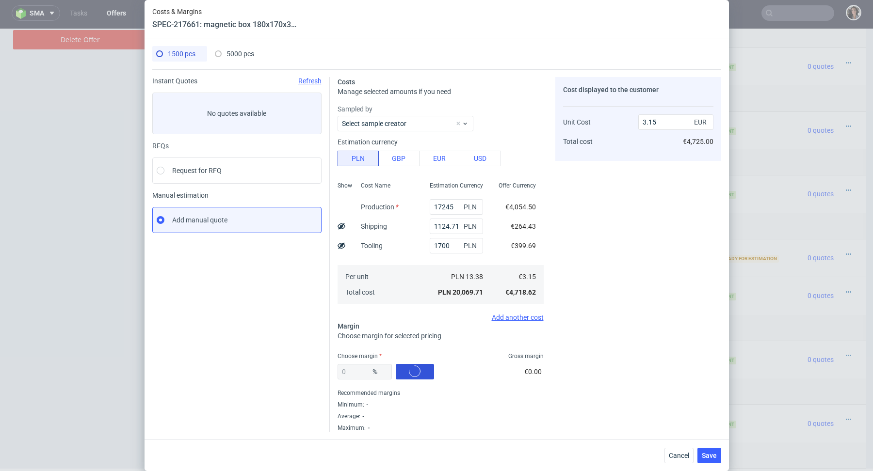
type input "29.04"
type input "4.44"
drag, startPoint x: 366, startPoint y: 374, endPoint x: 318, endPoint y: 373, distance: 48.0
click at [318, 373] on div "Instant Quotes Refresh No quotes available RFQs Request for RFQ Manual estimati…" at bounding box center [436, 250] width 569 height 363
type input "2"
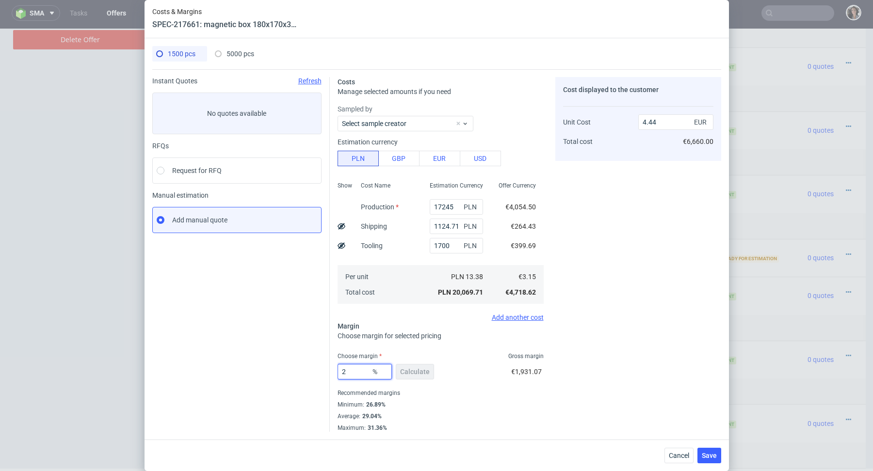
type input "3.22"
type input "27"
type input "4.32"
type input "27"
click at [447, 378] on div "27 % Calculate €1,745.24" at bounding box center [441, 373] width 206 height 27
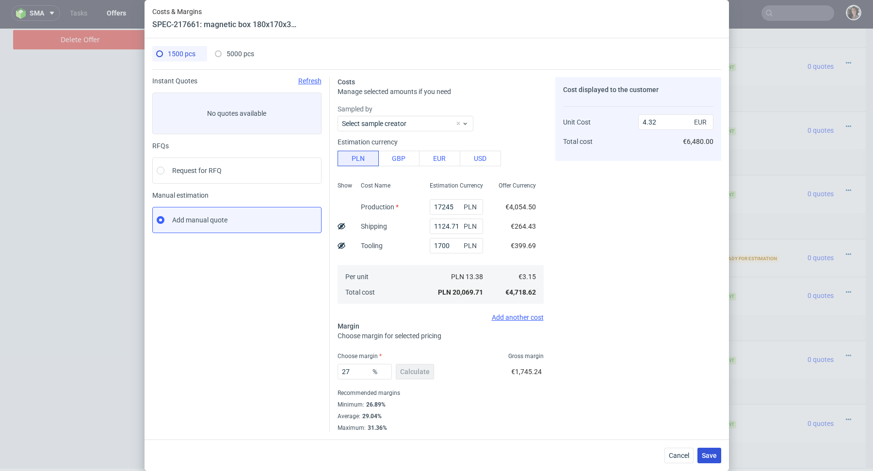
click at [711, 458] on span "Save" at bounding box center [709, 455] width 15 height 7
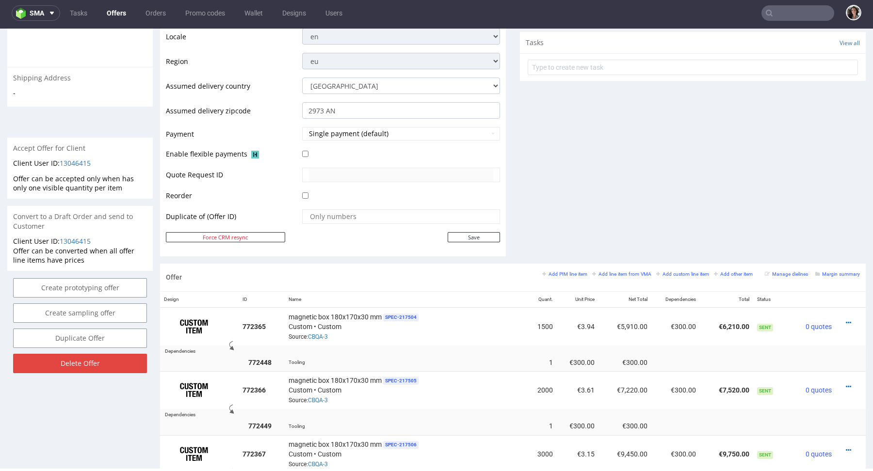
scroll to position [600, 0]
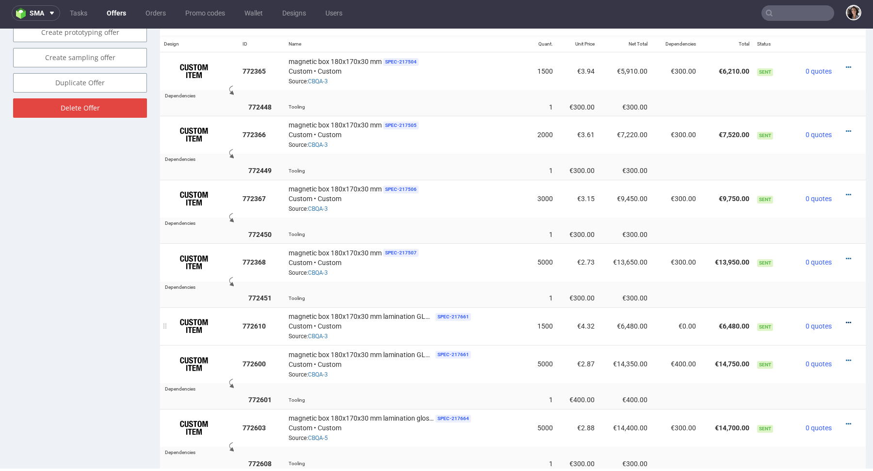
click at [846, 320] on icon at bounding box center [848, 323] width 5 height 7
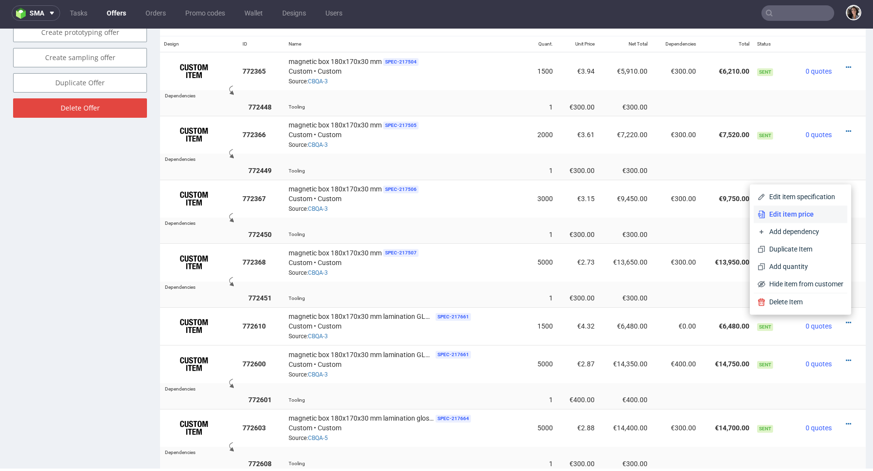
click at [770, 218] on span "Edit item price" at bounding box center [804, 214] width 78 height 10
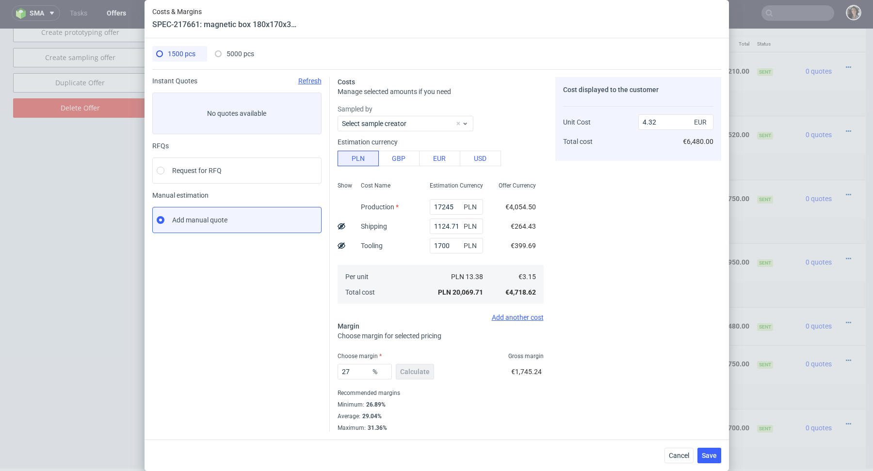
click at [341, 245] on use at bounding box center [342, 245] width 8 height 6
type input "4.05"
click at [711, 452] on span "Save" at bounding box center [709, 455] width 15 height 7
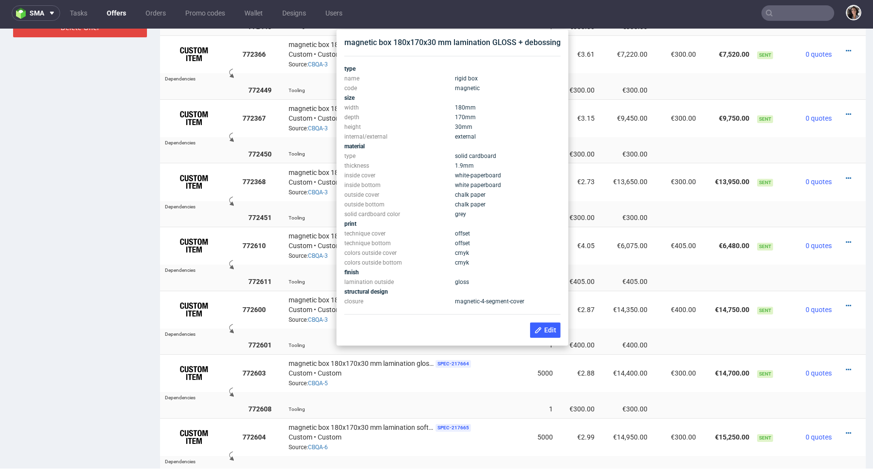
scroll to position [679, 0]
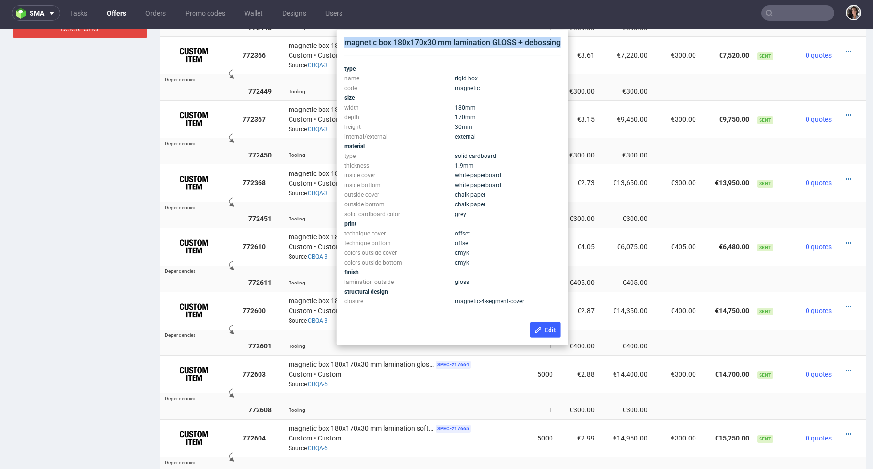
copy div "magnetic box 180x170x30 mm lamination GLOSS + debossing"
drag, startPoint x: 560, startPoint y: 44, endPoint x: 344, endPoint y: 42, distance: 215.3
click at [344, 42] on div "magnetic box 180x170x30 mm lamination GLOSS + debossing" at bounding box center [452, 42] width 216 height 11
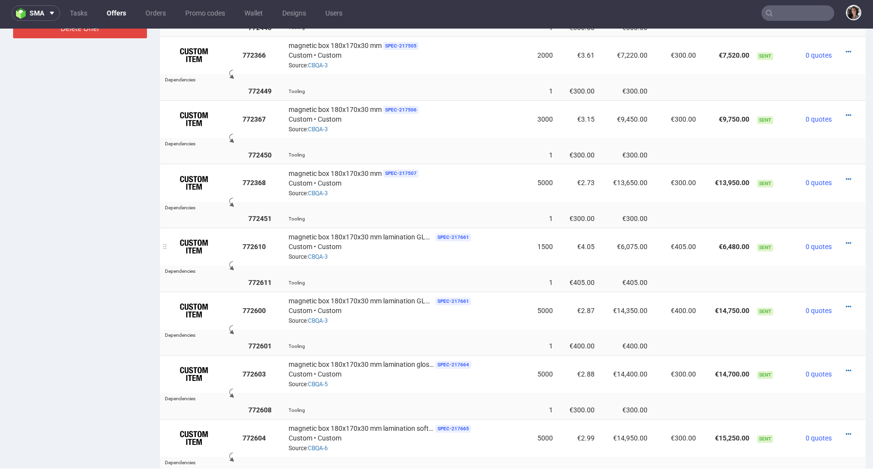
click at [700, 260] on td "€6,480.00" at bounding box center [726, 247] width 53 height 38
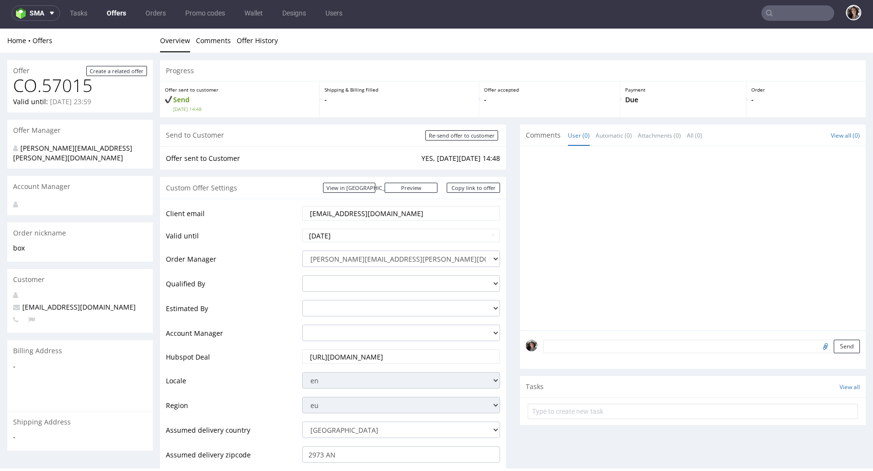
click at [426, 181] on div "Custom Offer Settings View in Hubspot Preview https://packhelp.com/packhelp-plu…" at bounding box center [333, 188] width 346 height 22
click at [424, 187] on link "Preview" at bounding box center [411, 188] width 53 height 10
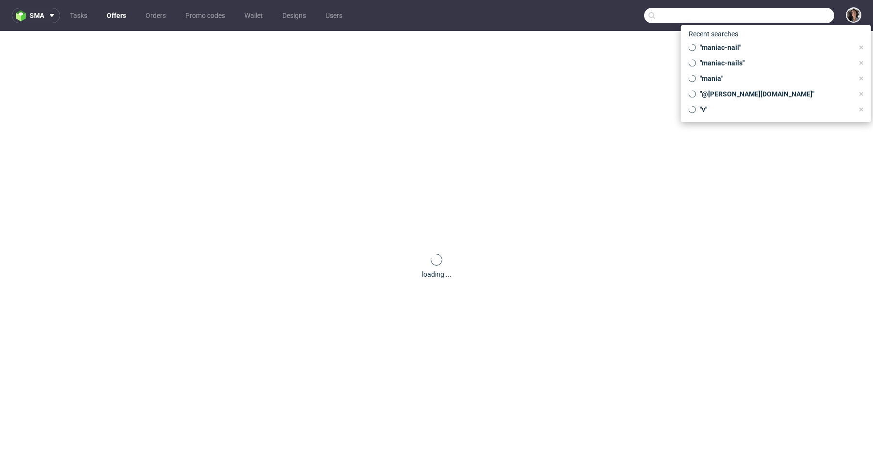
click at [799, 22] on input "text" at bounding box center [739, 16] width 190 height 16
paste input "[EMAIL_ADDRESS][DOMAIN_NAME]"
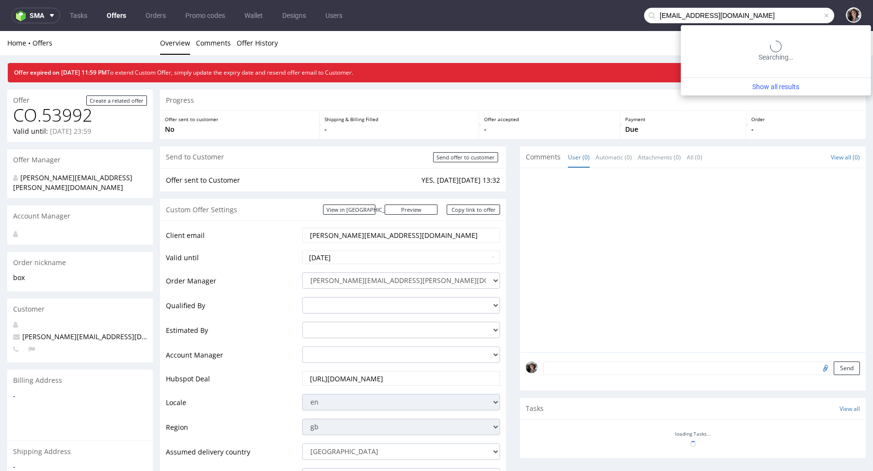
type input "[EMAIL_ADDRESS][DOMAIN_NAME]"
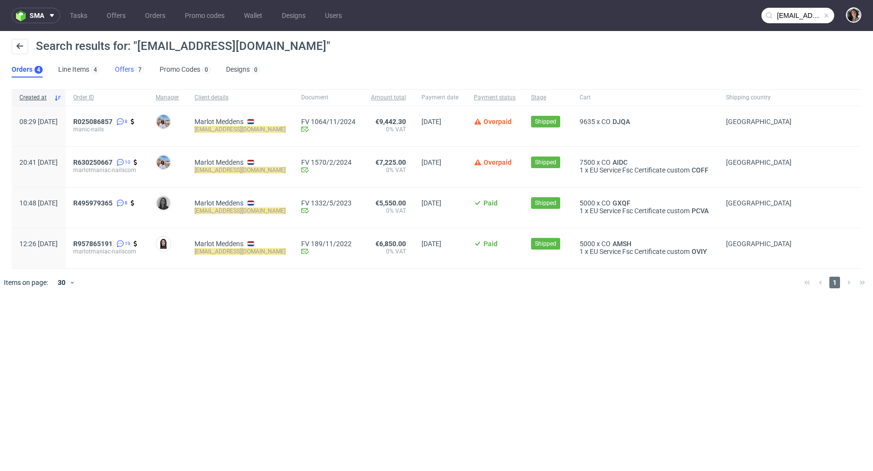
click at [126, 65] on link "Offers 7" at bounding box center [129, 70] width 29 height 16
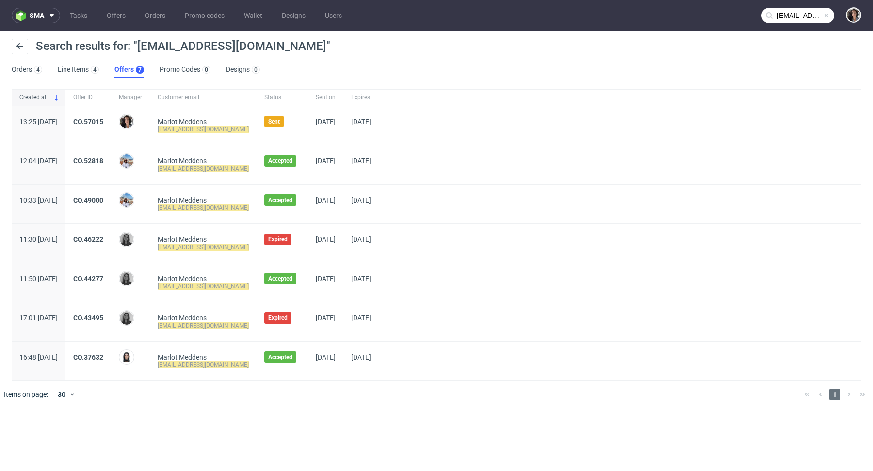
click at [123, 73] on link "Offers 7" at bounding box center [129, 70] width 30 height 16
click at [111, 114] on div "CO.57015" at bounding box center [88, 125] width 46 height 39
click at [111, 115] on div "CO.57015" at bounding box center [88, 125] width 46 height 39
click at [103, 125] on span "CO.57015" at bounding box center [88, 126] width 30 height 16
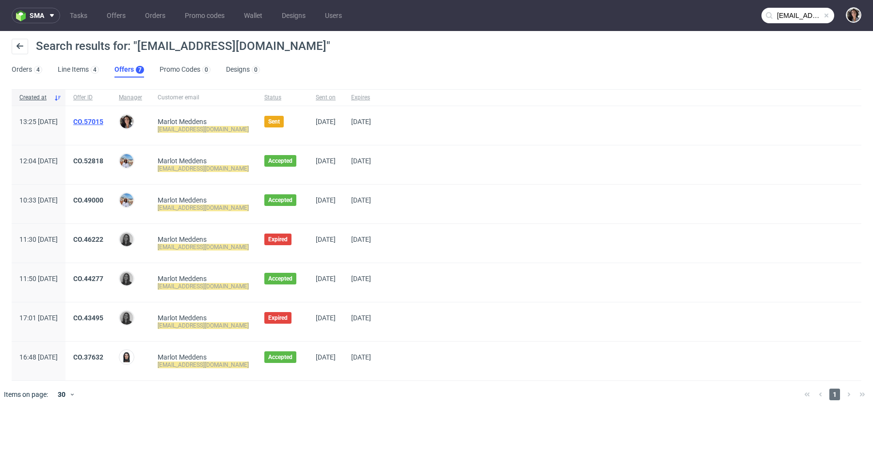
click at [103, 121] on link "CO.57015" at bounding box center [88, 122] width 30 height 8
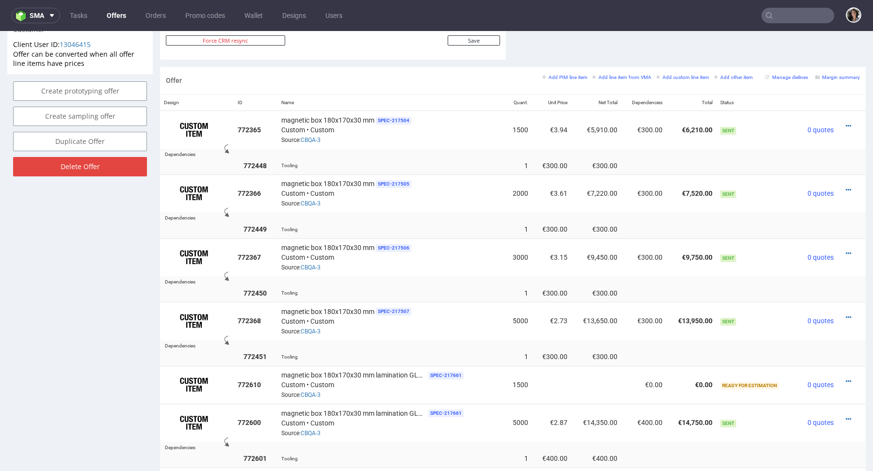
scroll to position [486, 0]
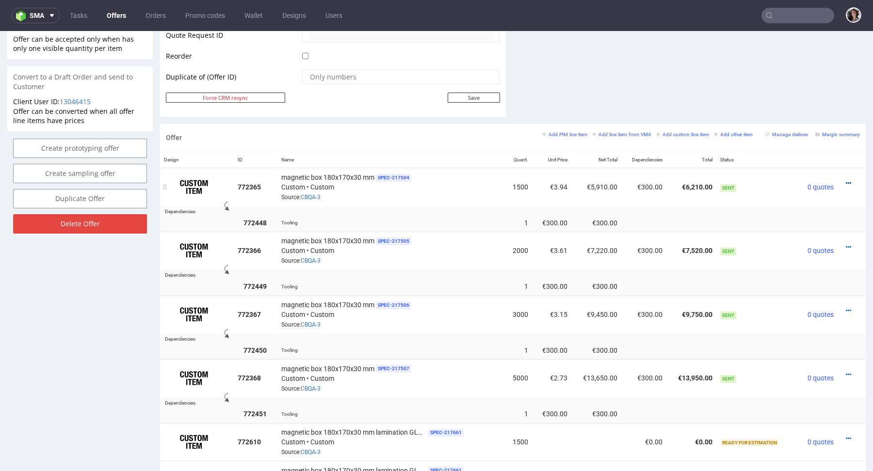
click at [846, 181] on icon at bounding box center [848, 183] width 5 height 7
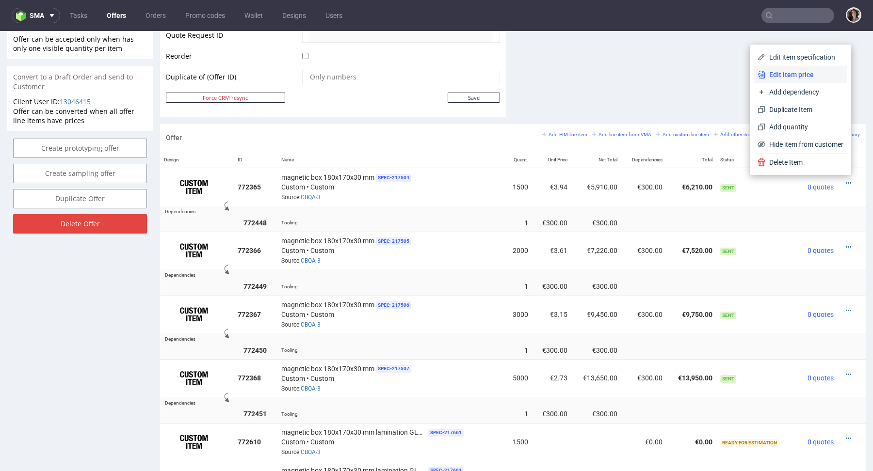
click at [776, 78] on span "Edit item price" at bounding box center [804, 75] width 78 height 10
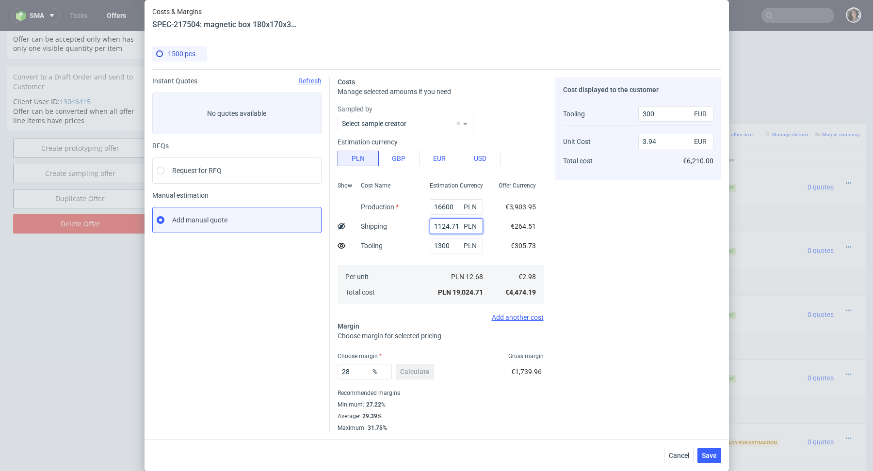
click at [455, 226] on input "1124.71" at bounding box center [456, 227] width 53 height 16
click at [456, 201] on input "16600" at bounding box center [456, 207] width 53 height 16
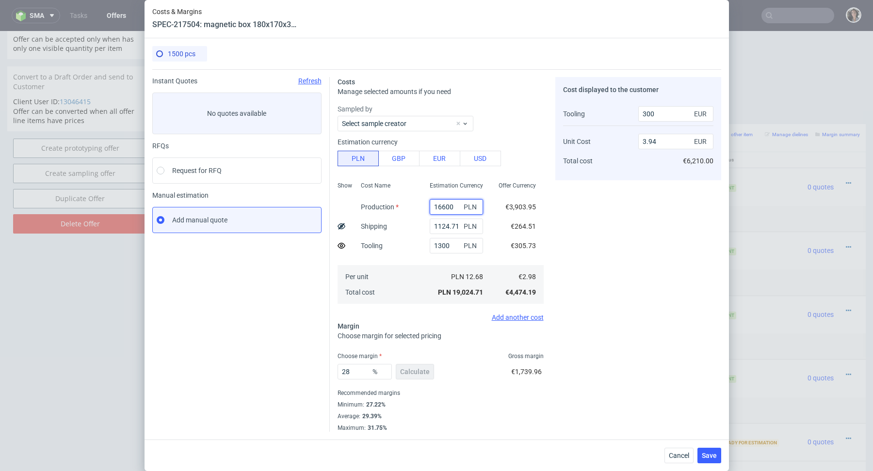
click at [456, 201] on input "16600" at bounding box center [456, 207] width 53 height 16
paste input "7 245"
type input "17 245"
type input "0.33"
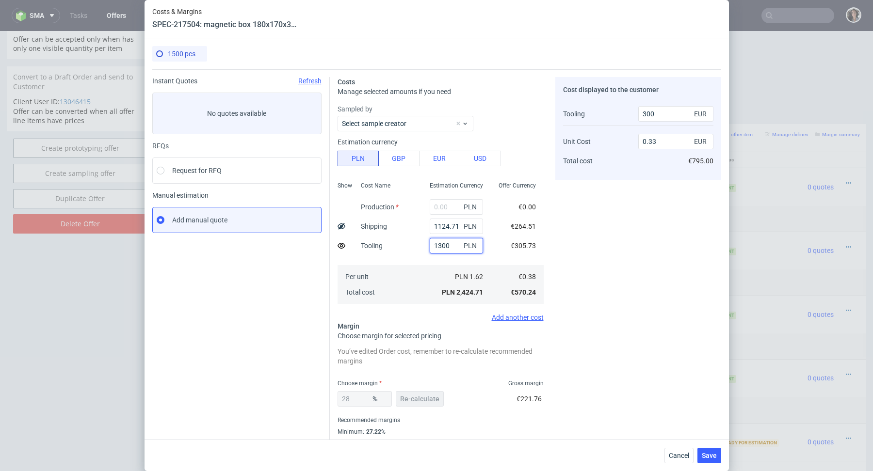
click at [451, 246] on input "1300" at bounding box center [456, 246] width 53 height 16
click at [450, 204] on input "text" at bounding box center [456, 207] width 53 height 16
paste input "17 245"
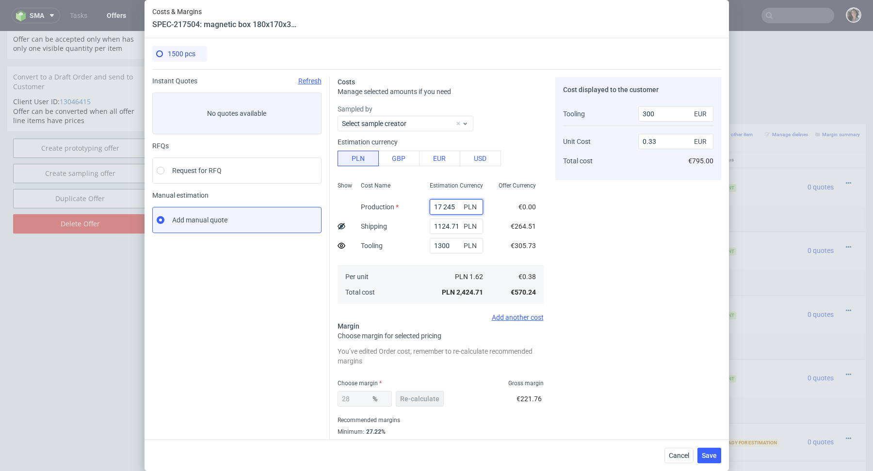
click at [445, 205] on input "17 245" at bounding box center [456, 207] width 53 height 16
type input "17245"
type input "4.08"
type input "17245"
click at [450, 246] on input "1300" at bounding box center [456, 246] width 53 height 16
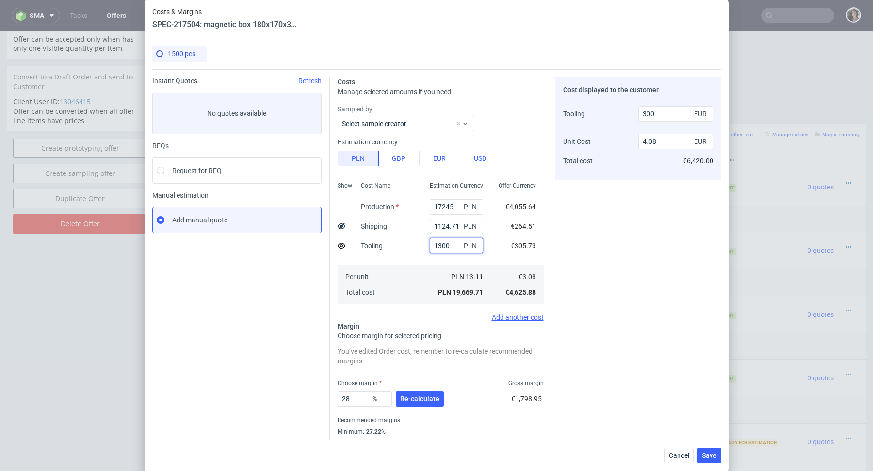
click at [450, 246] on input "1300" at bounding box center [456, 246] width 53 height 16
paste input "7"
type input "1 700"
type input "0"
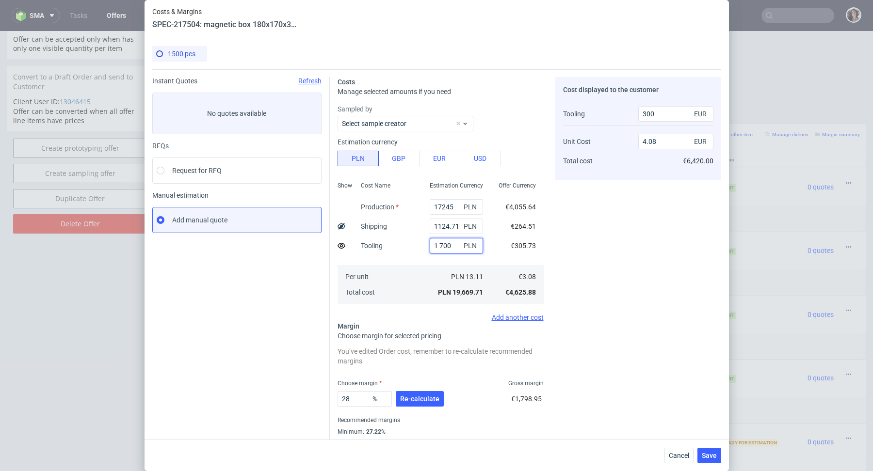
type input "4"
click at [440, 241] on input "text" at bounding box center [456, 246] width 53 height 16
paste input "1 700"
click at [440, 241] on input "1 700" at bounding box center [456, 246] width 53 height 16
type input "1700"
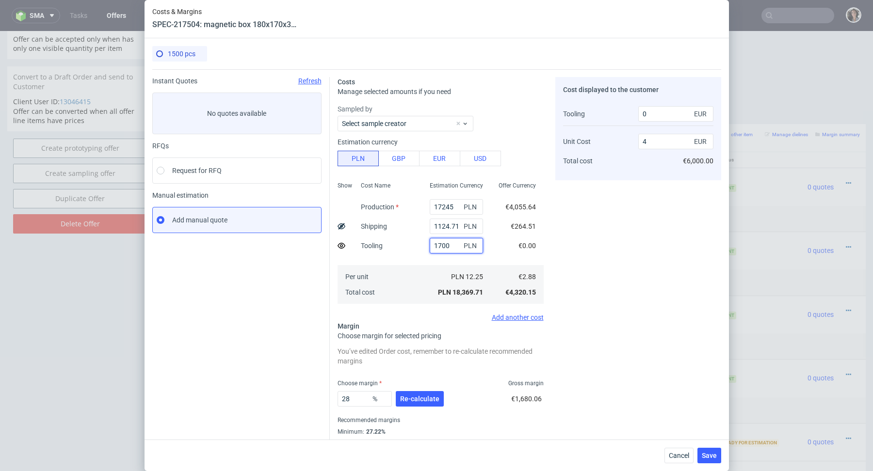
type input "405"
type input "4.11"
type input "1700"
click at [424, 398] on span "Re-calculate" at bounding box center [419, 399] width 39 height 7
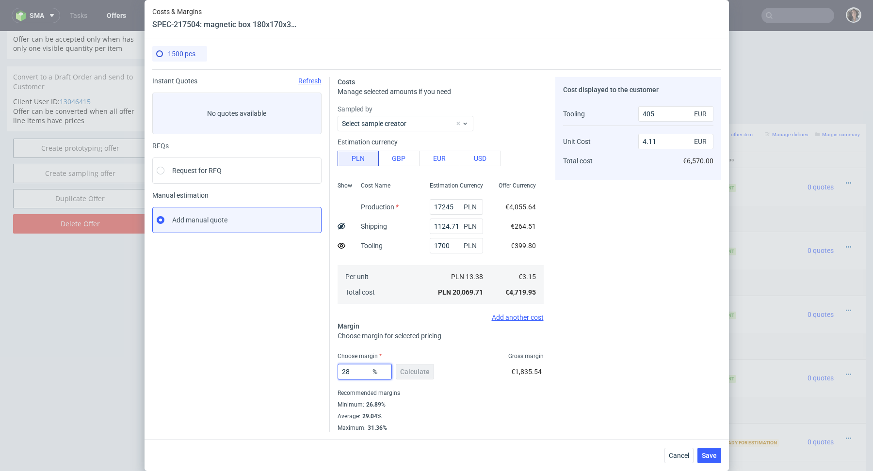
drag, startPoint x: 364, startPoint y: 369, endPoint x: 324, endPoint y: 369, distance: 40.2
click at [325, 369] on div "Instant Quotes Refresh No quotes available RFQs Request for RFQ Manual estimati…" at bounding box center [436, 250] width 569 height 363
type input "27"
type input "4.05"
type input "27"
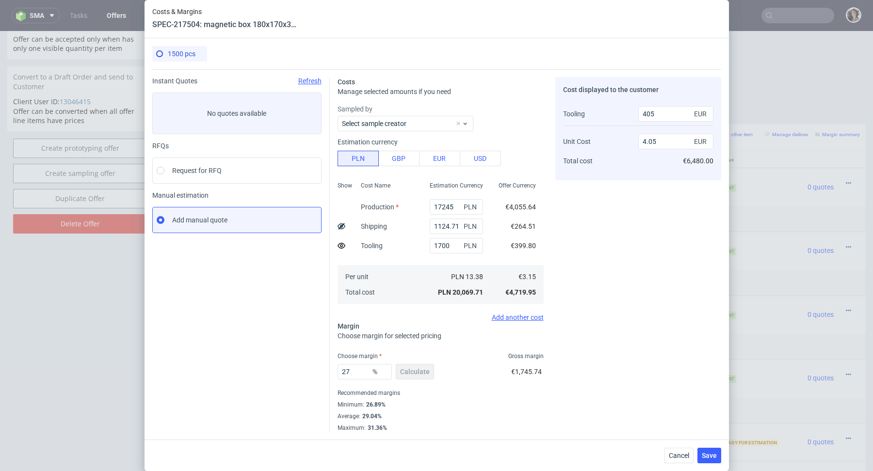
click at [446, 415] on div "Average : 29.04%" at bounding box center [441, 417] width 206 height 12
click at [710, 449] on button "Save" at bounding box center [709, 456] width 24 height 16
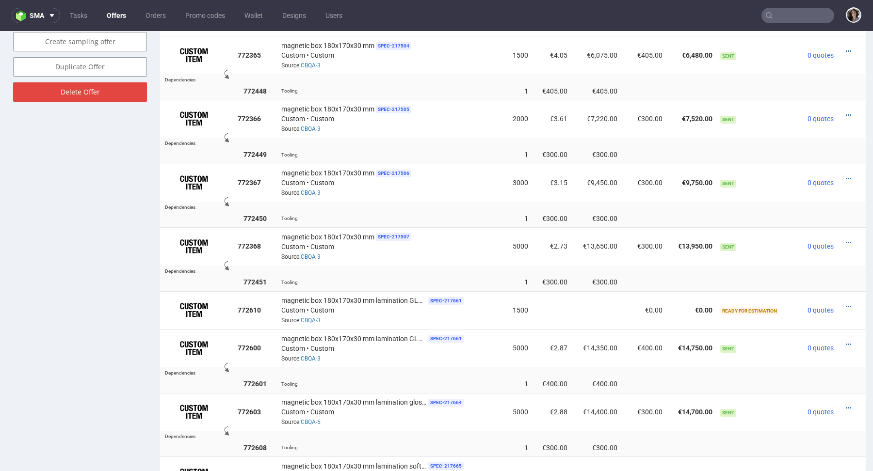
scroll to position [619, 0]
click at [841, 305] on div at bounding box center [848, 306] width 15 height 10
click at [846, 303] on icon at bounding box center [848, 306] width 5 height 7
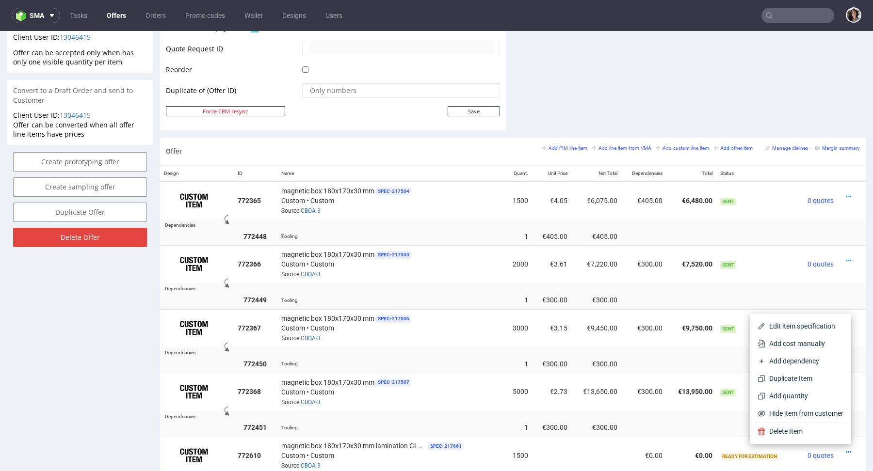
scroll to position [473, 0]
click at [846, 193] on icon at bounding box center [848, 196] width 5 height 7
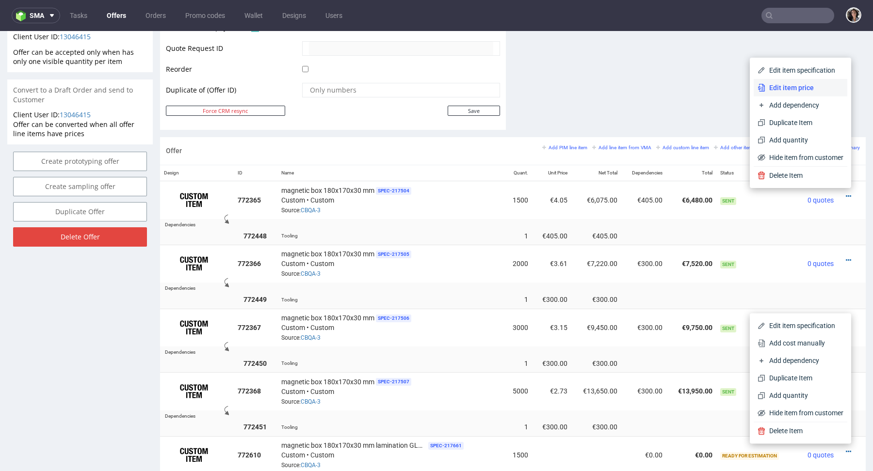
click at [788, 87] on span "Edit item price" at bounding box center [804, 88] width 78 height 10
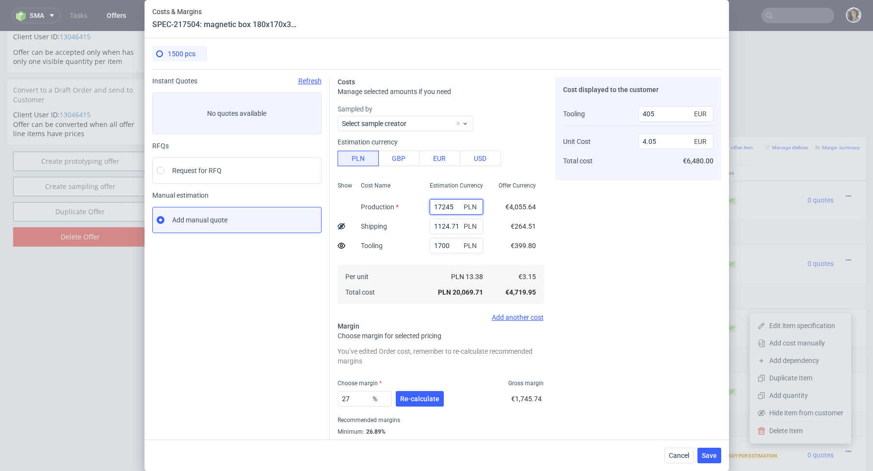
click at [454, 206] on input "17245" at bounding box center [456, 207] width 53 height 16
type input "160"
type input "0.35"
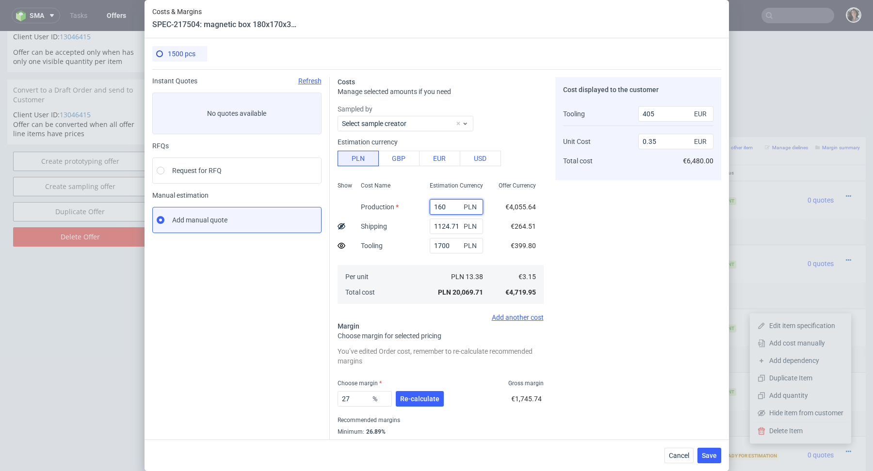
type input "1600"
type input "0.69"
type input "16"
type input "0.35"
type input "16600"
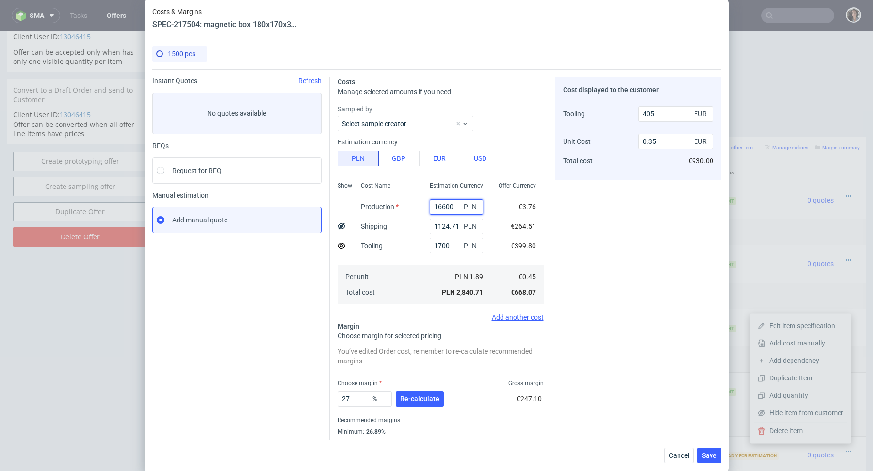
type input "3.91"
type input "16600"
drag, startPoint x: 455, startPoint y: 245, endPoint x: 410, endPoint y: 244, distance: 45.6
click at [410, 244] on div "Show Cost Name Production Shipping Tooling Per unit Total cost Estimation Curre…" at bounding box center [441, 242] width 206 height 128
type input "1300"
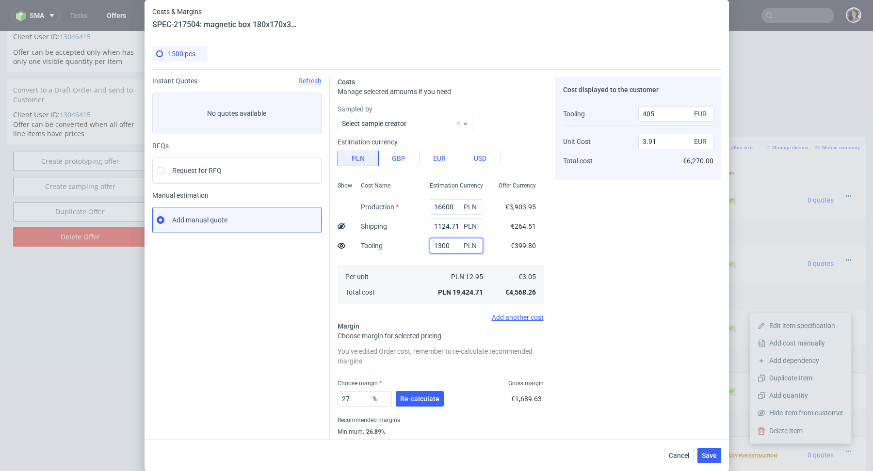
type input "300"
type input "3.89"
type input "1300"
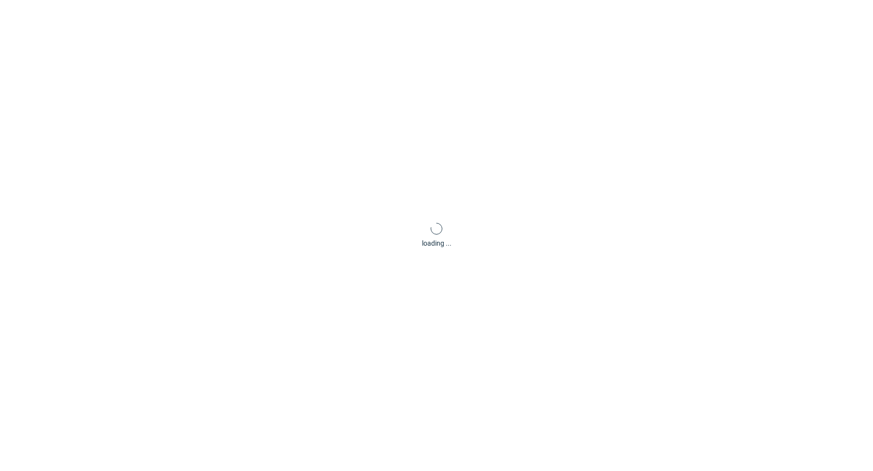
scroll to position [0, 0]
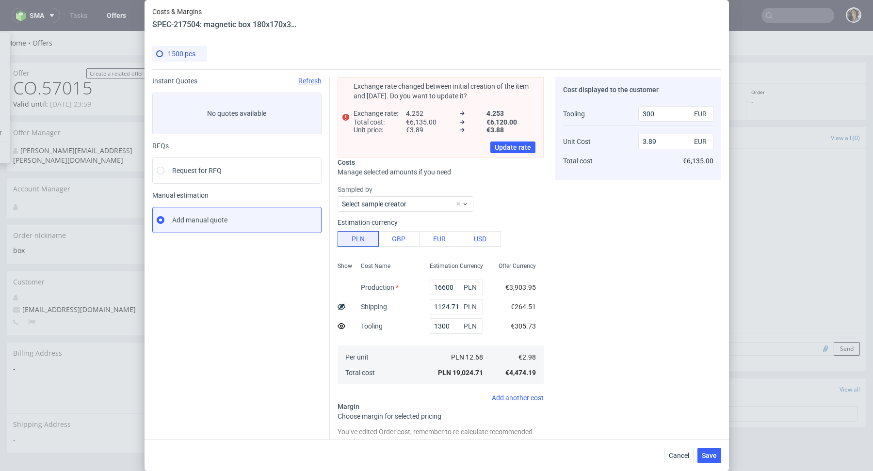
click at [384, 290] on label "Production" at bounding box center [380, 288] width 38 height 8
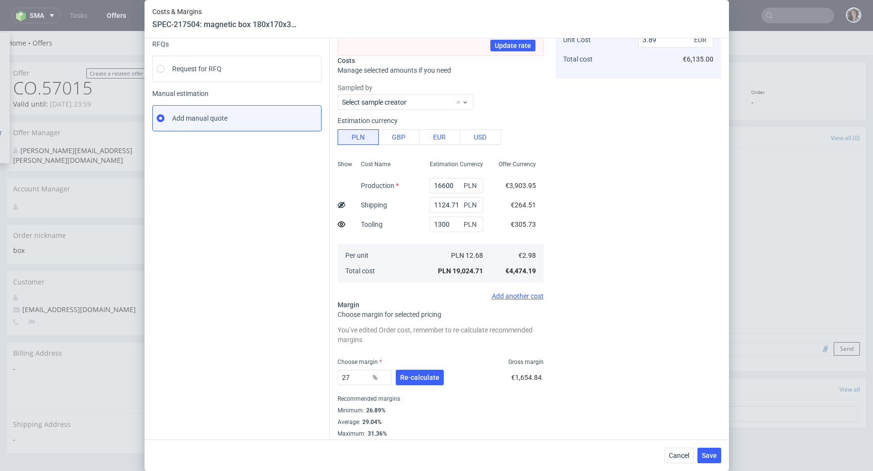
scroll to position [106, 0]
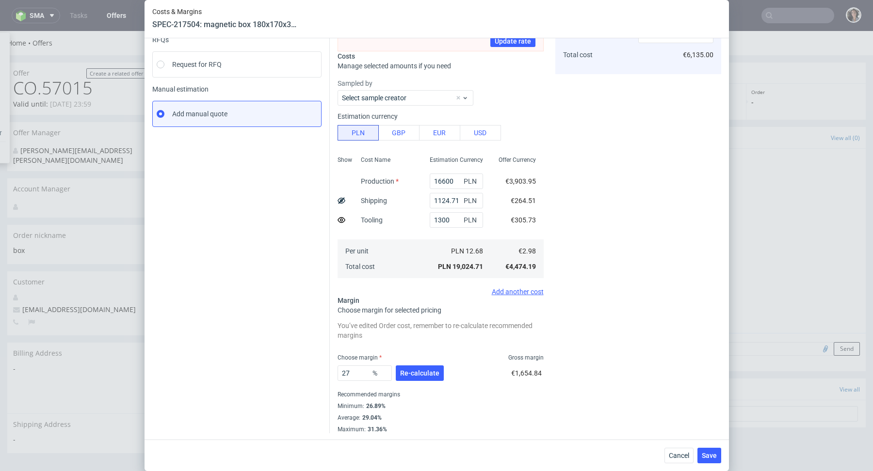
click at [423, 384] on div "27 % Re-calculate" at bounding box center [392, 375] width 108 height 27
click at [419, 372] on span "Re-calculate" at bounding box center [419, 373] width 39 height 7
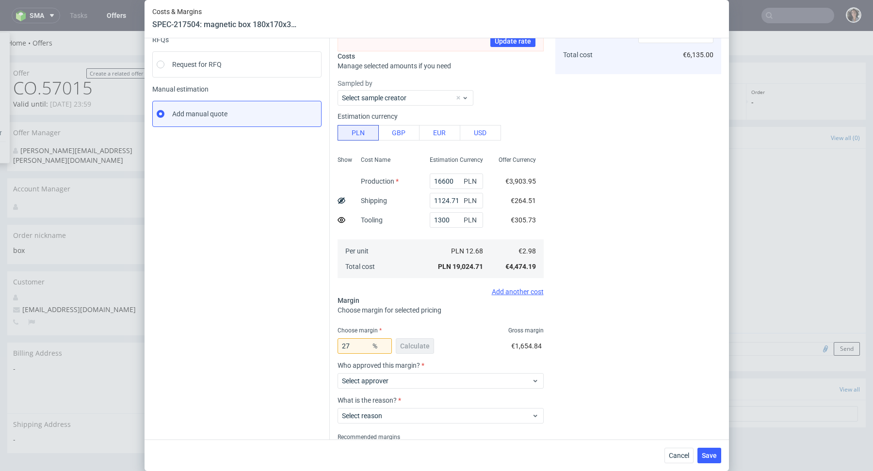
scroll to position [149, 0]
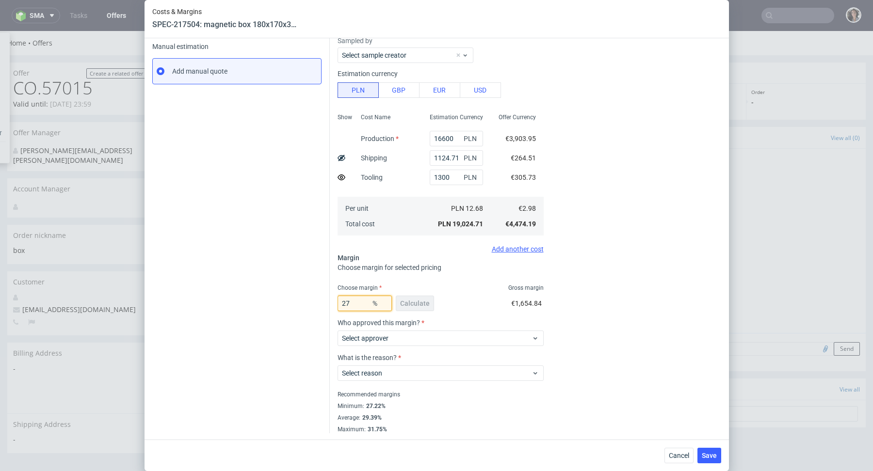
drag, startPoint x: 356, startPoint y: 301, endPoint x: 321, endPoint y: 301, distance: 34.9
click at [321, 301] on div "Instant Quotes Refresh No quotes available RFQs Request for RFQ Manual estimati…" at bounding box center [436, 176] width 569 height 513
type input "28"
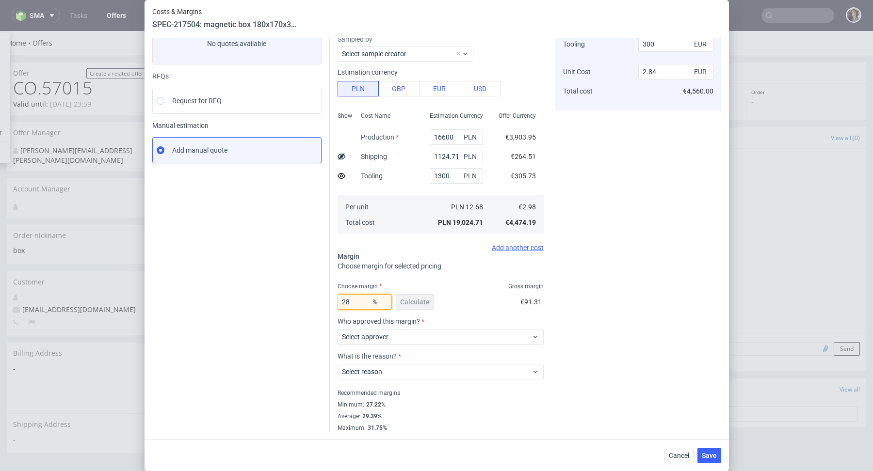
scroll to position [69, 0]
type input "3.94"
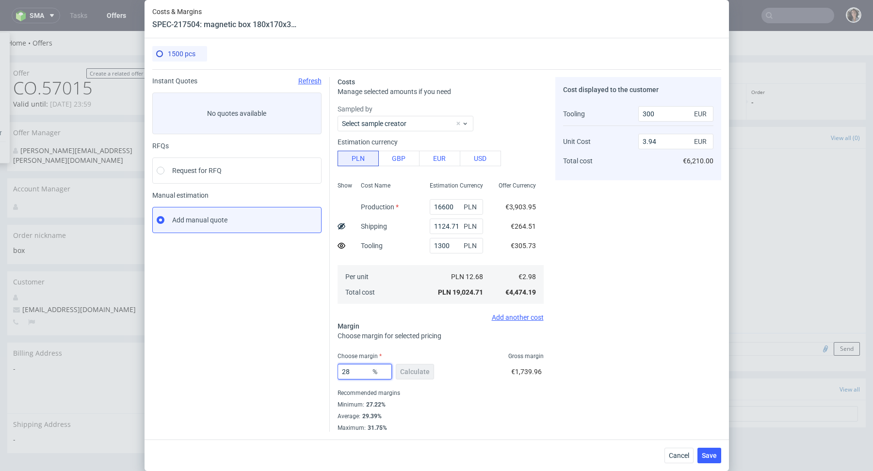
scroll to position [0, 0]
type input "28"
click at [418, 293] on div "Per unit Total cost" at bounding box center [387, 284] width 69 height 39
click at [707, 457] on span "Save" at bounding box center [709, 455] width 15 height 7
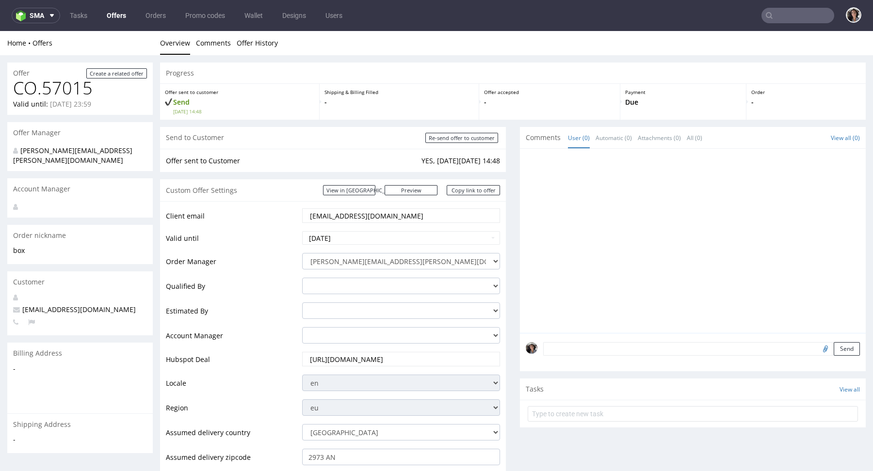
scroll to position [414, 0]
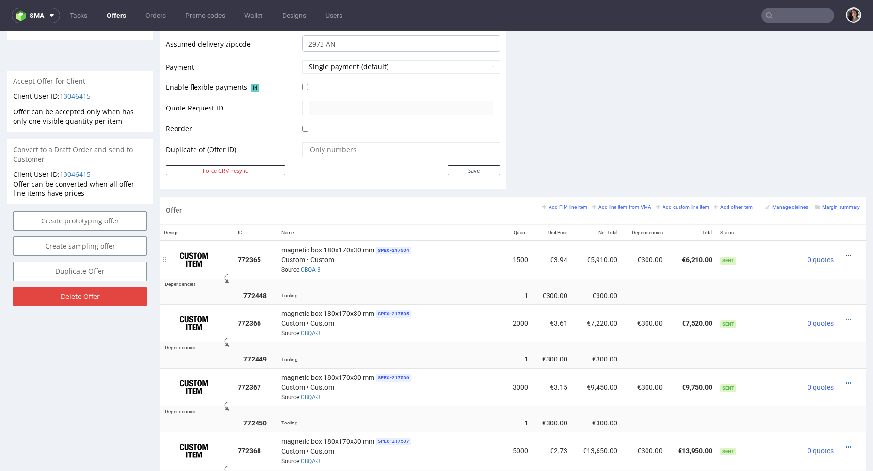
click at [846, 254] on icon at bounding box center [848, 256] width 5 height 7
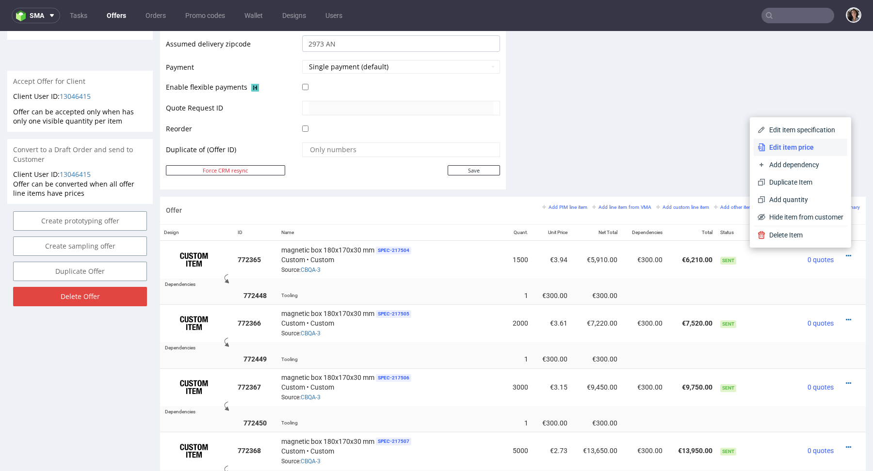
click at [784, 147] on span "Edit item price" at bounding box center [804, 148] width 78 height 10
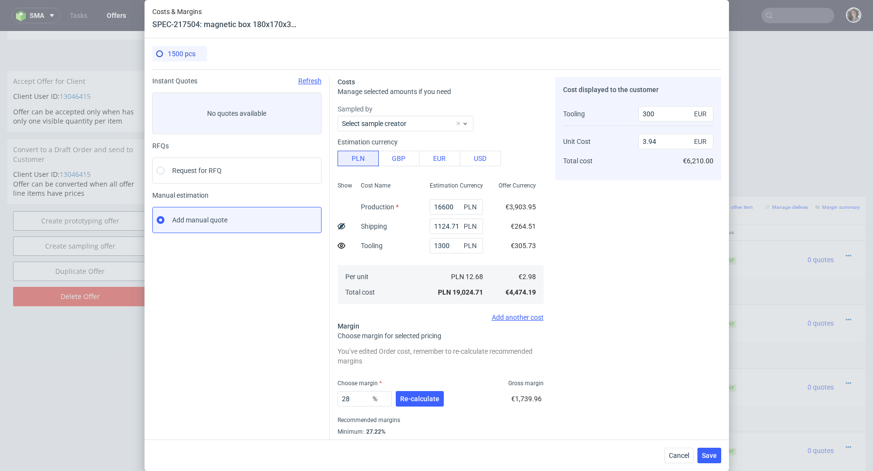
scroll to position [26, 0]
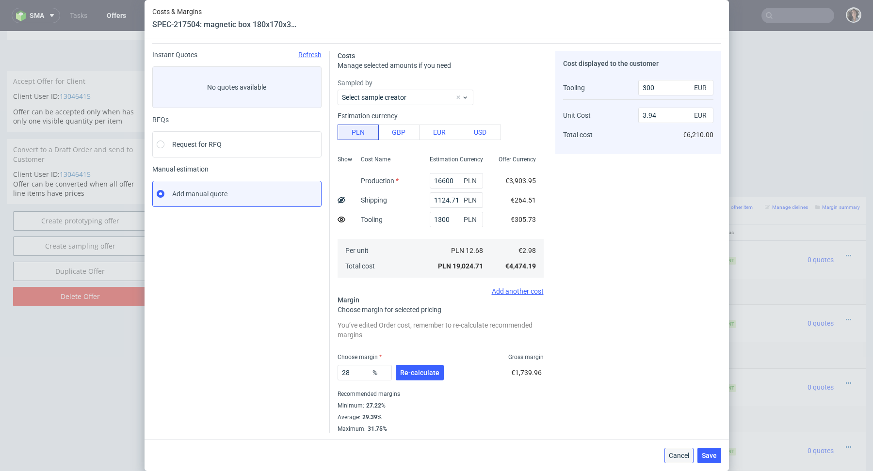
click at [674, 454] on span "Cancel" at bounding box center [679, 455] width 20 height 7
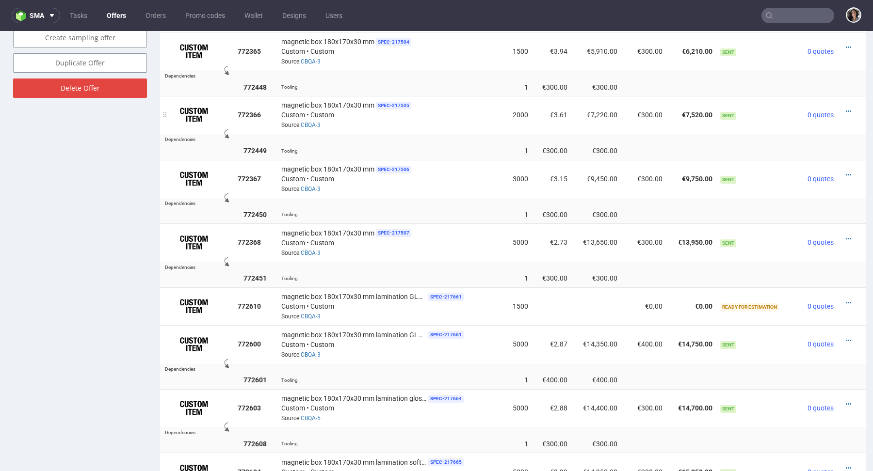
scroll to position [628, 0]
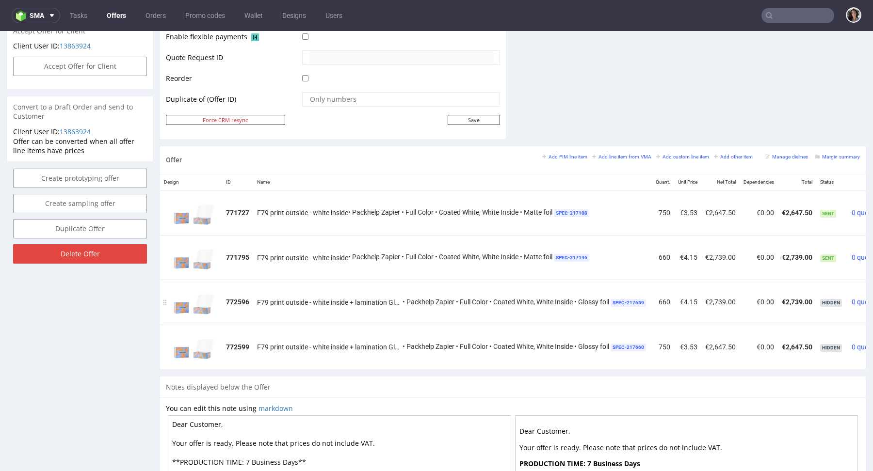
scroll to position [0, 54]
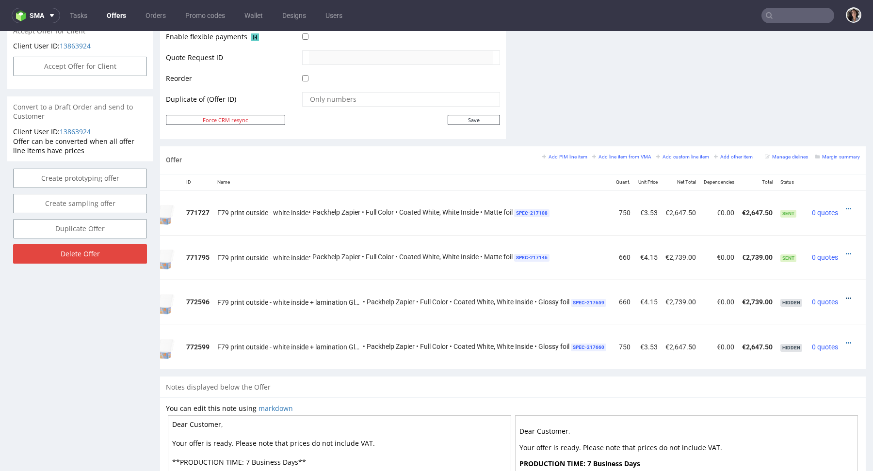
click at [846, 295] on icon at bounding box center [848, 298] width 5 height 7
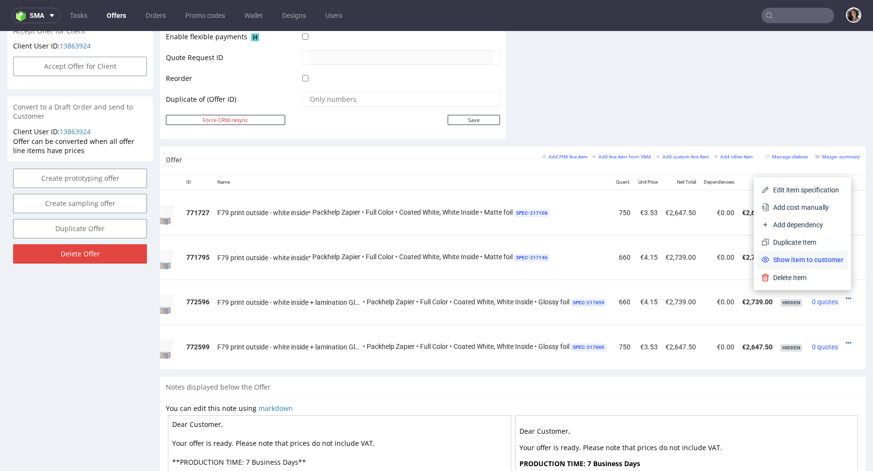
click at [824, 264] on span "Show item to customer" at bounding box center [806, 260] width 74 height 10
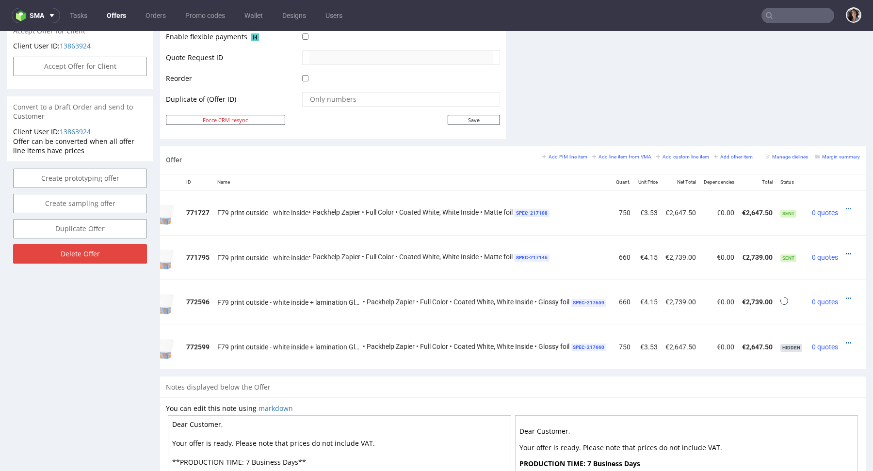
click at [846, 251] on icon at bounding box center [848, 254] width 5 height 7
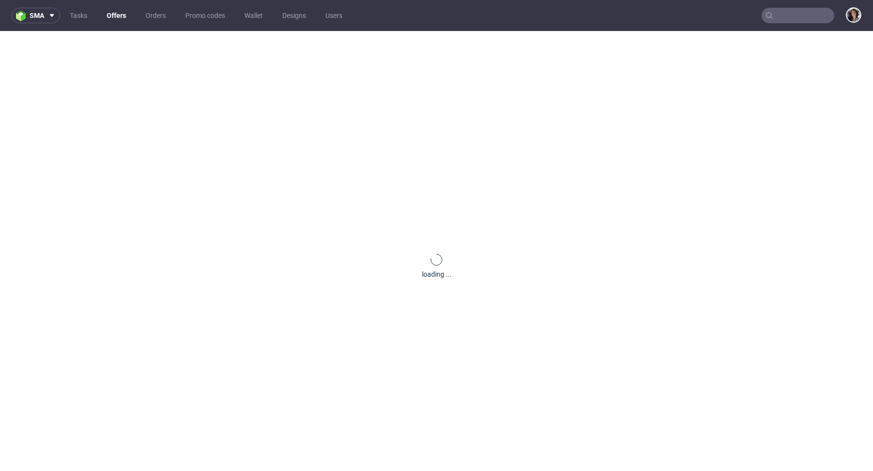
drag, startPoint x: 833, startPoint y: 714, endPoint x: 824, endPoint y: 726, distance: 14.9
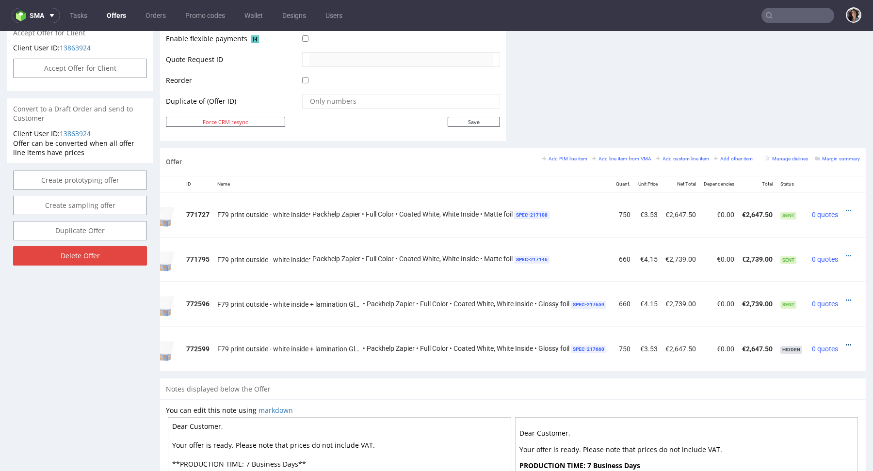
click at [846, 345] on icon at bounding box center [848, 345] width 5 height 7
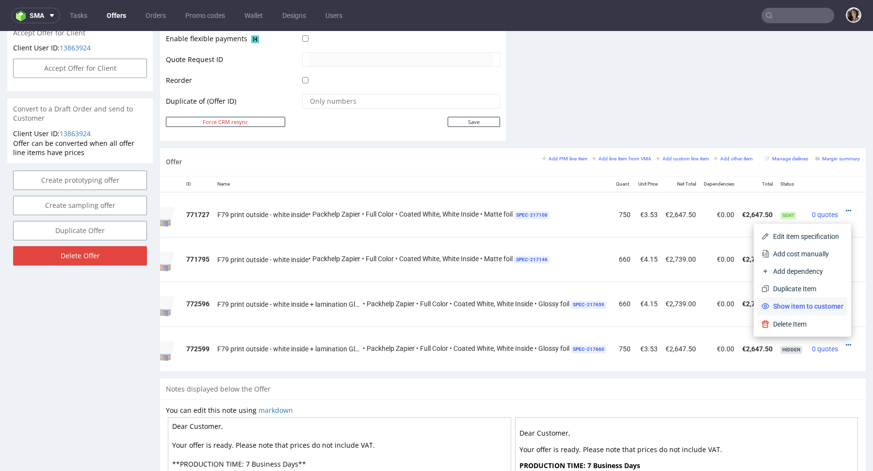
click at [813, 305] on span "Show item to customer" at bounding box center [806, 307] width 74 height 10
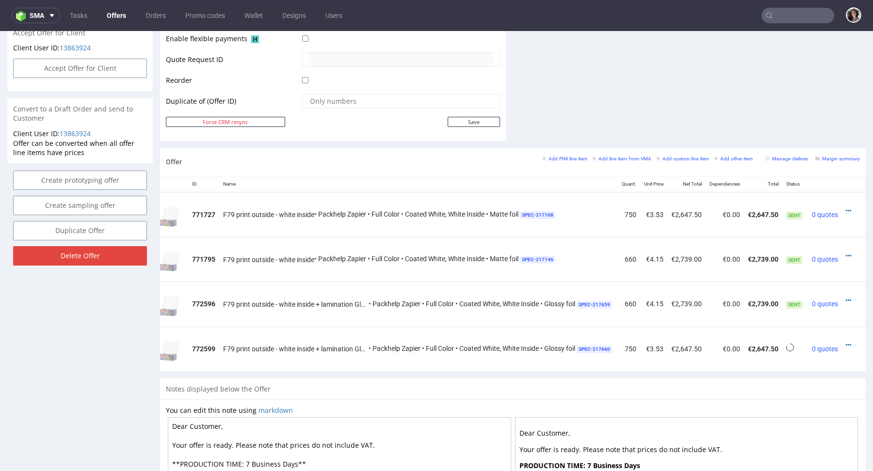
scroll to position [0, 49]
click at [846, 208] on icon at bounding box center [848, 211] width 5 height 7
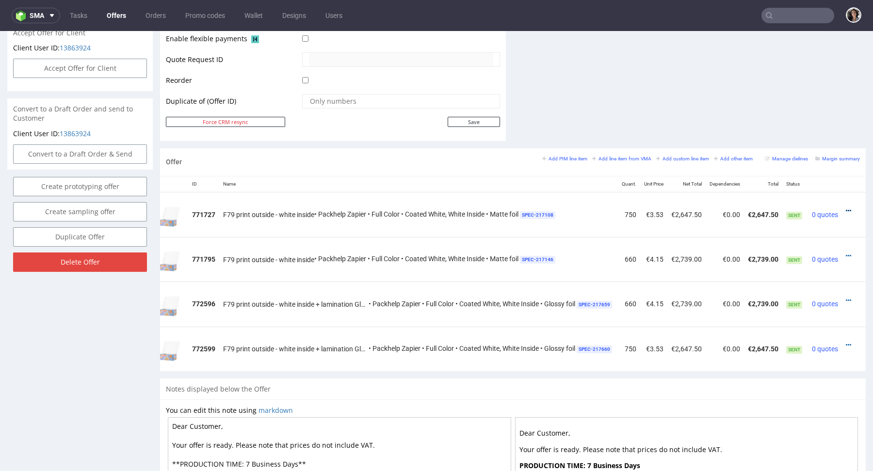
click at [846, 210] on icon at bounding box center [848, 211] width 5 height 7
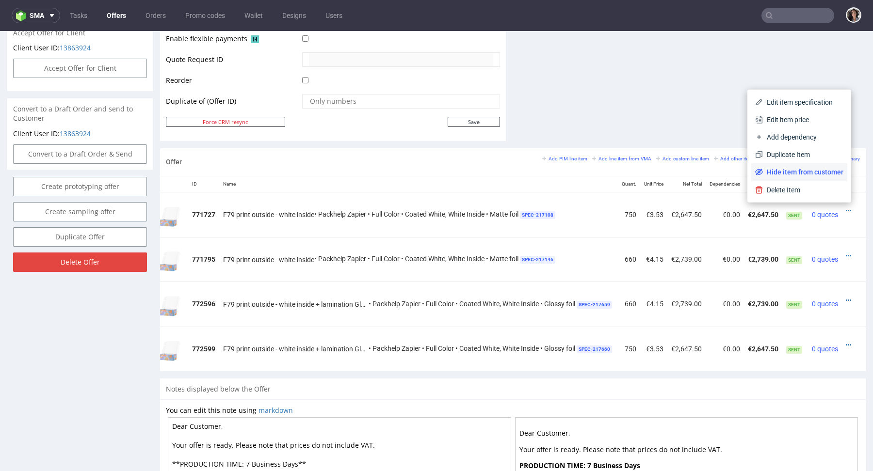
click at [816, 174] on span "Hide item from customer" at bounding box center [803, 172] width 80 height 10
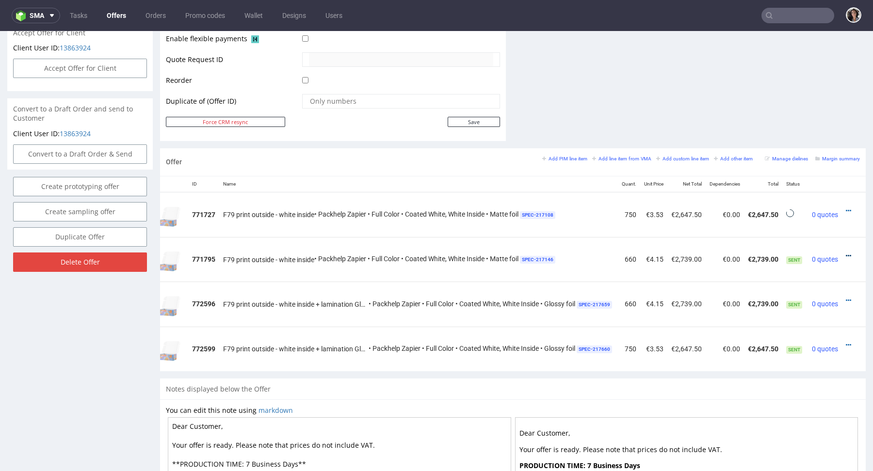
click at [846, 253] on icon at bounding box center [848, 256] width 5 height 7
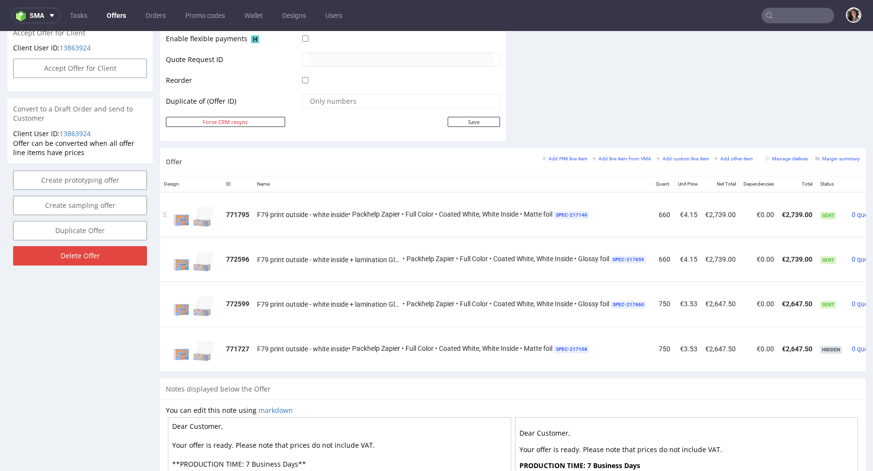
scroll to position [0, 54]
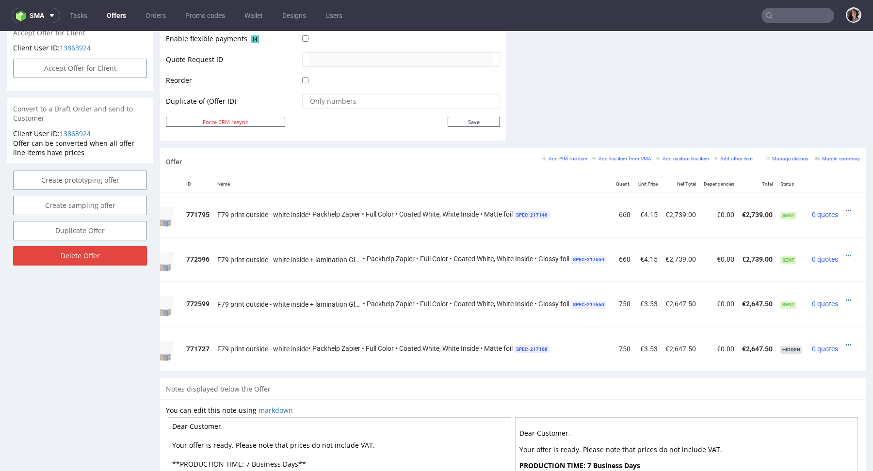
click at [846, 208] on icon at bounding box center [848, 211] width 5 height 7
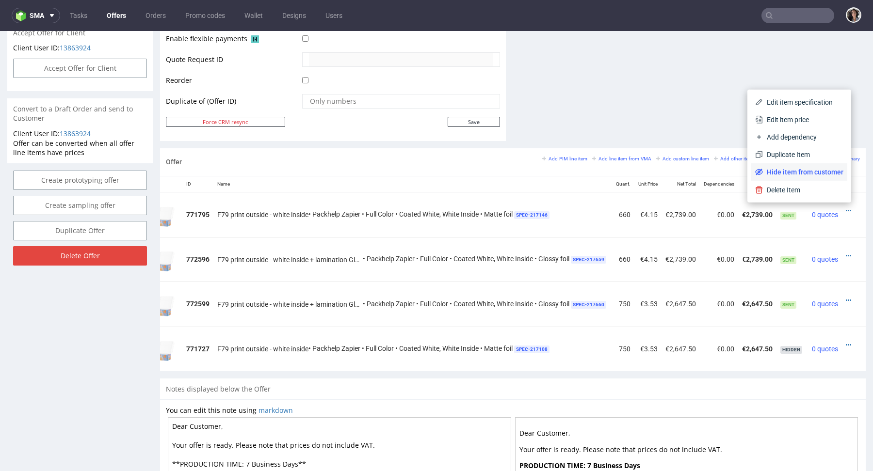
click at [814, 170] on span "Hide item from customer" at bounding box center [803, 172] width 80 height 10
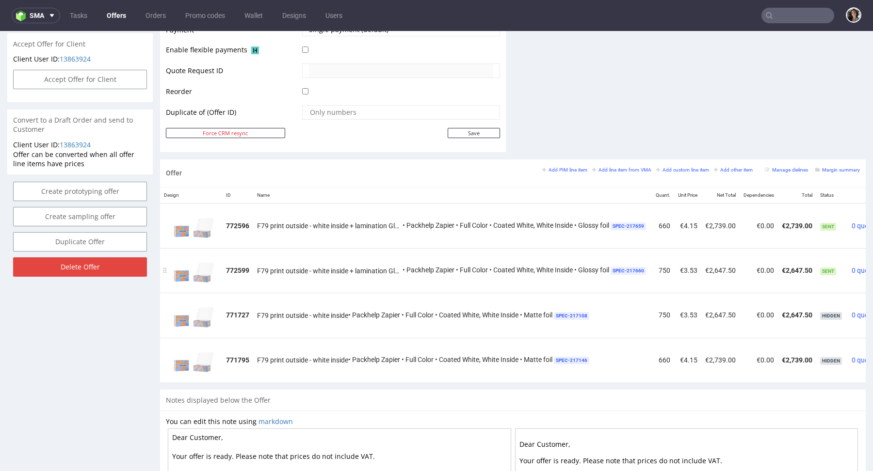
scroll to position [0, 0]
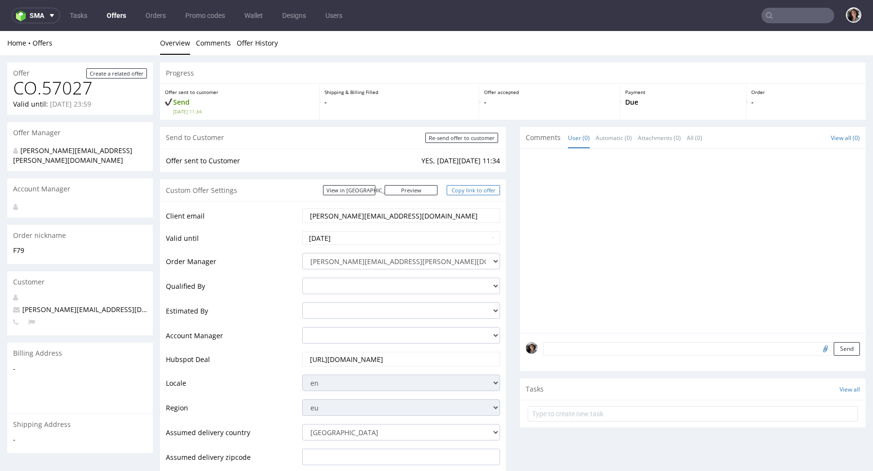
click at [475, 191] on link "Copy link to offer" at bounding box center [473, 190] width 53 height 10
click at [474, 136] on input "Re-send offer to customer" at bounding box center [461, 138] width 73 height 10
type input "In progress..."
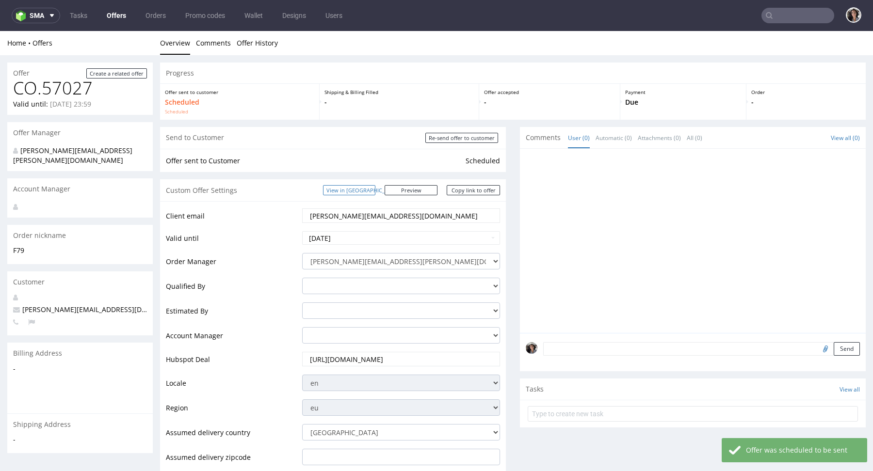
click at [375, 191] on link "View in [GEOGRAPHIC_DATA]" at bounding box center [349, 190] width 52 height 10
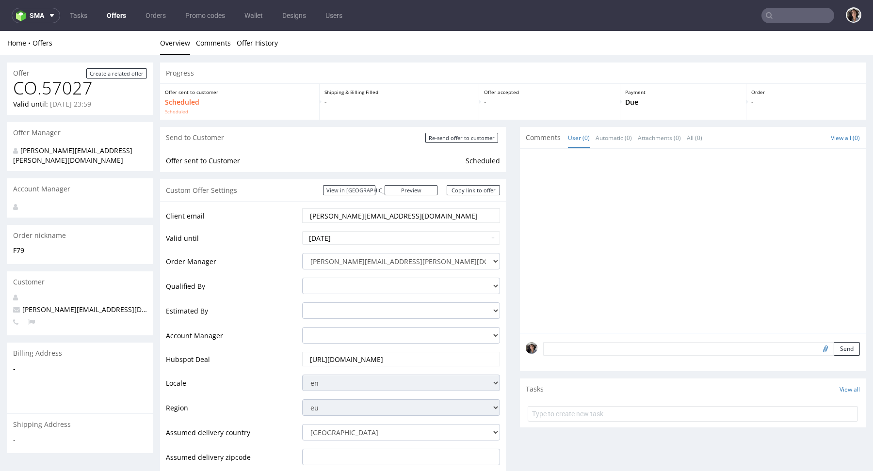
click at [421, 185] on div "Custom Offer Settings View in Hubspot Preview https://packhelp.com/packhelp-plu…" at bounding box center [333, 190] width 346 height 22
click at [423, 193] on link "Preview" at bounding box center [411, 190] width 53 height 10
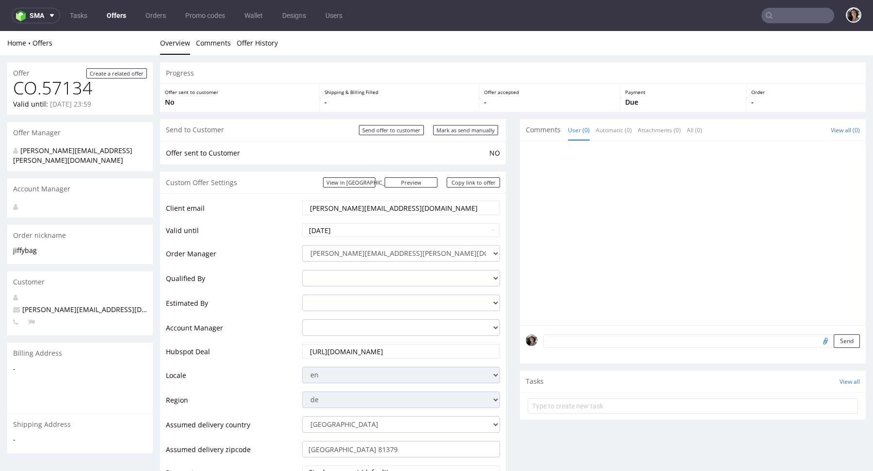
scroll to position [465, 0]
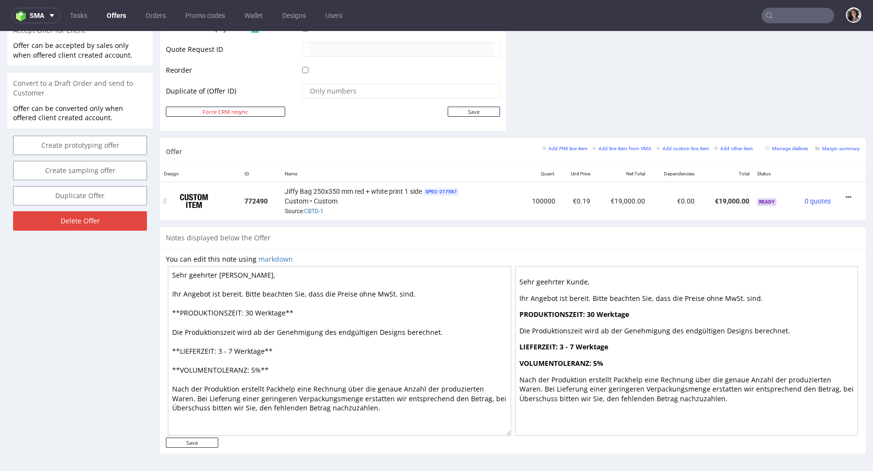
click at [846, 196] on icon at bounding box center [848, 197] width 5 height 7
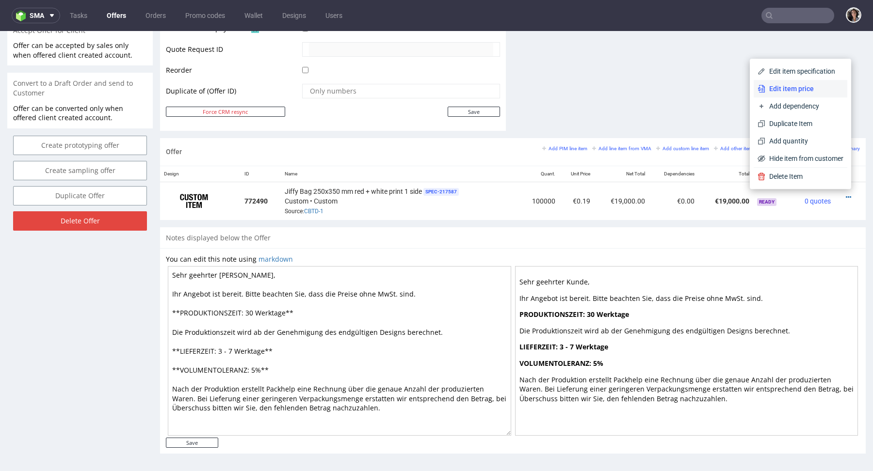
click at [782, 81] on li "Edit item price" at bounding box center [801, 88] width 94 height 17
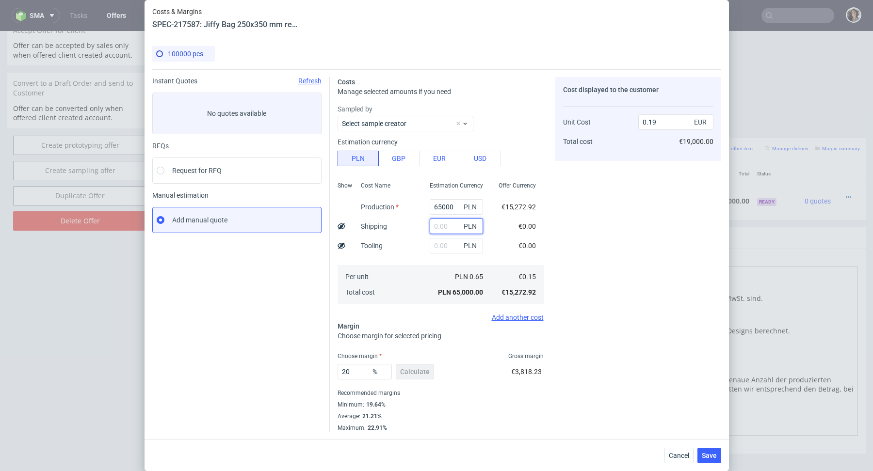
click at [443, 224] on input "text" at bounding box center [456, 227] width 53 height 16
paste input "4 255,02"
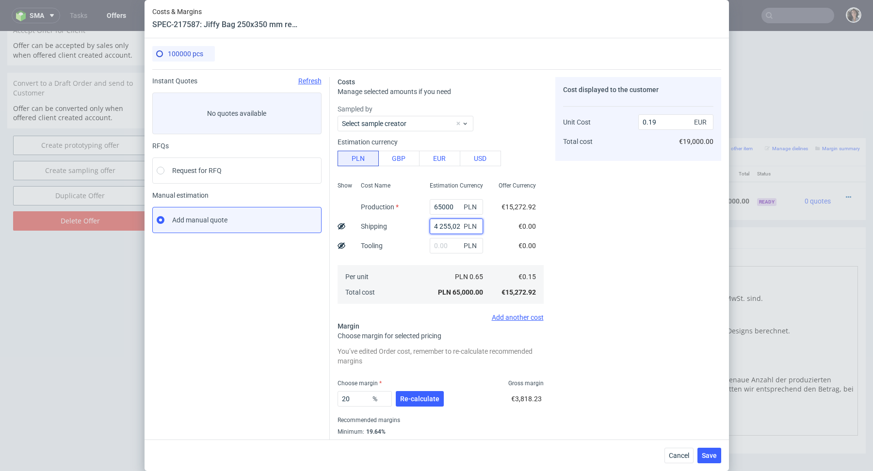
click at [439, 224] on input "4 255,02" at bounding box center [456, 227] width 53 height 16
type input "4255.02"
type input "0.2"
type input "4255.02"
click at [416, 398] on span "Re-calculate" at bounding box center [419, 399] width 39 height 7
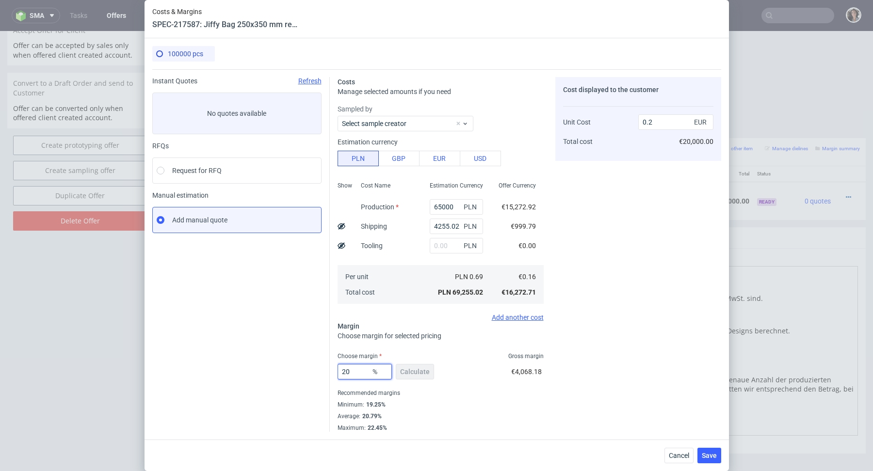
drag, startPoint x: 355, startPoint y: 371, endPoint x: 327, endPoint y: 371, distance: 27.6
click at [327, 371] on div "Instant Quotes Refresh No quotes available RFQs Request for RFQ Manual estimati…" at bounding box center [436, 250] width 569 height 363
type input "19.256"
drag, startPoint x: 456, startPoint y: 208, endPoint x: 342, endPoint y: 244, distance: 120.1
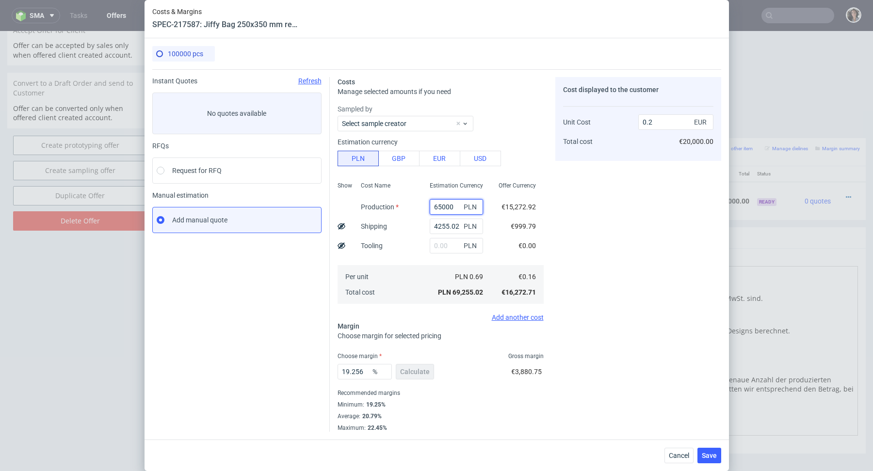
click at [342, 244] on div "Show Cost Name Production Shipping Tooling Per unit Total cost Estimation Curre…" at bounding box center [441, 242] width 206 height 128
drag, startPoint x: 456, startPoint y: 208, endPoint x: 418, endPoint y: 208, distance: 37.8
click at [418, 208] on div "Show Cost Name Production Shipping Tooling Per unit Total cost Estimation Curre…" at bounding box center [441, 242] width 206 height 128
click at [373, 257] on div "Cost Name Production Shipping Tooling Per unit Total cost" at bounding box center [387, 242] width 69 height 128
click at [709, 450] on button "Save" at bounding box center [709, 456] width 24 height 16
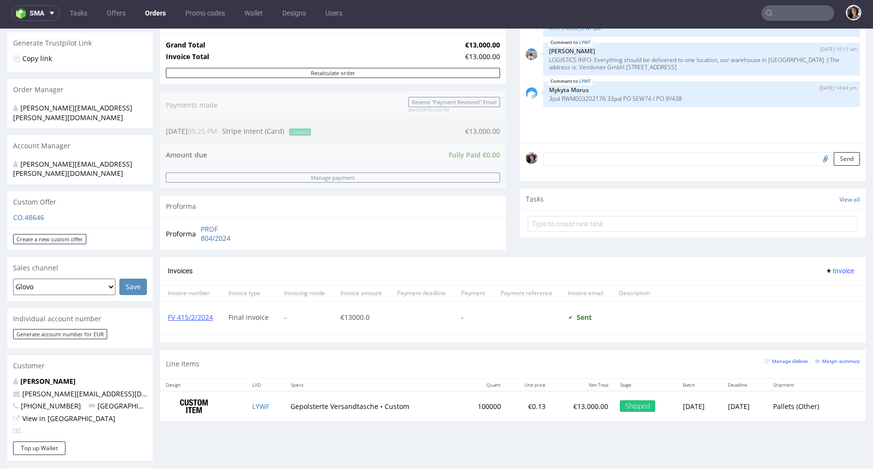
scroll to position [186, 0]
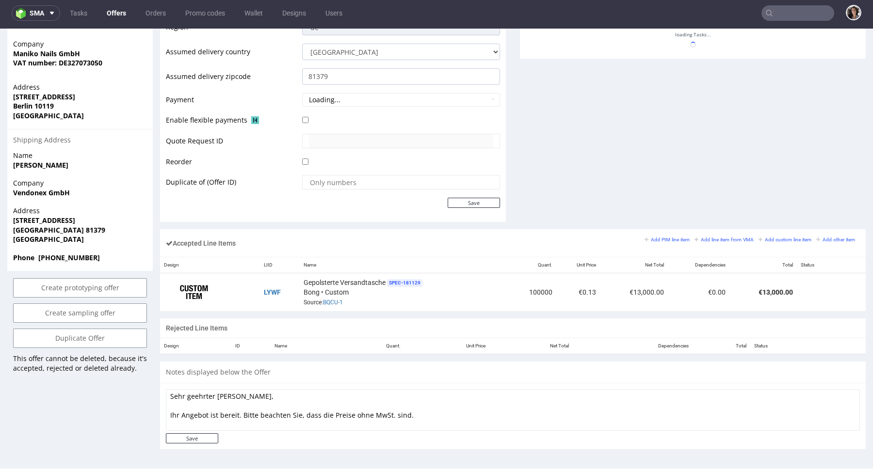
scroll to position [540, 0]
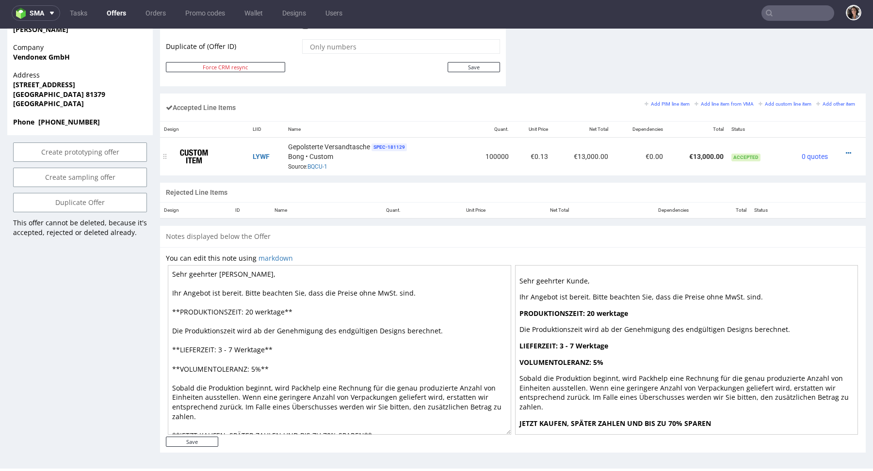
click at [836, 154] on div at bounding box center [846, 153] width 20 height 10
click at [846, 150] on icon at bounding box center [848, 153] width 5 height 7
click at [787, 56] on li "Edit item price" at bounding box center [804, 61] width 85 height 17
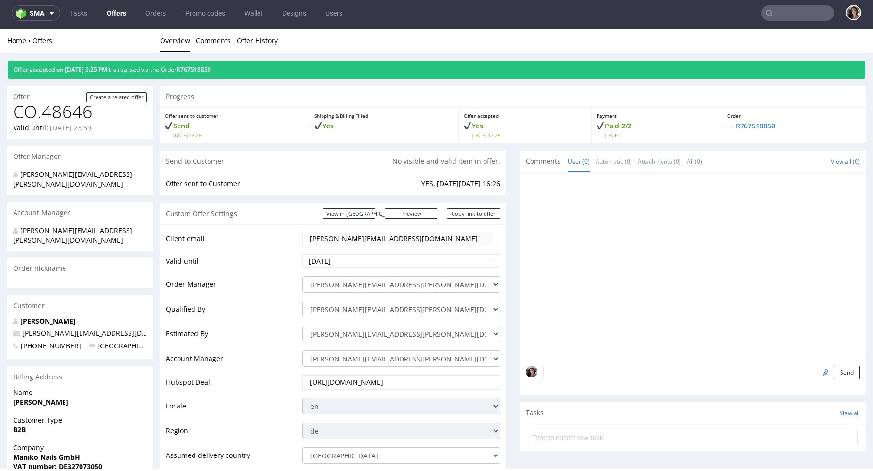
scroll to position [0, 0]
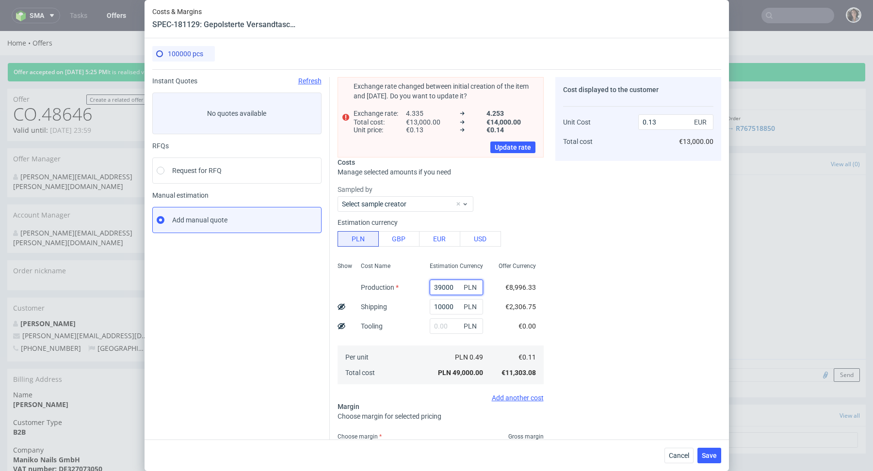
drag, startPoint x: 455, startPoint y: 285, endPoint x: 415, endPoint y: 285, distance: 39.8
click at [418, 285] on div "Show Cost Name Production Shipping Tooling Per unit Total cost Estimation Curre…" at bounding box center [441, 322] width 206 height 128
click at [679, 458] on span "Cancel" at bounding box center [679, 455] width 20 height 7
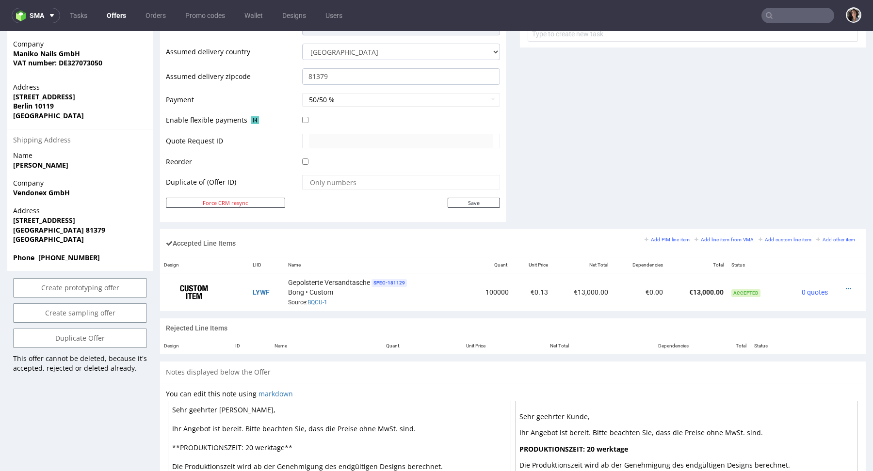
scroll to position [399, 0]
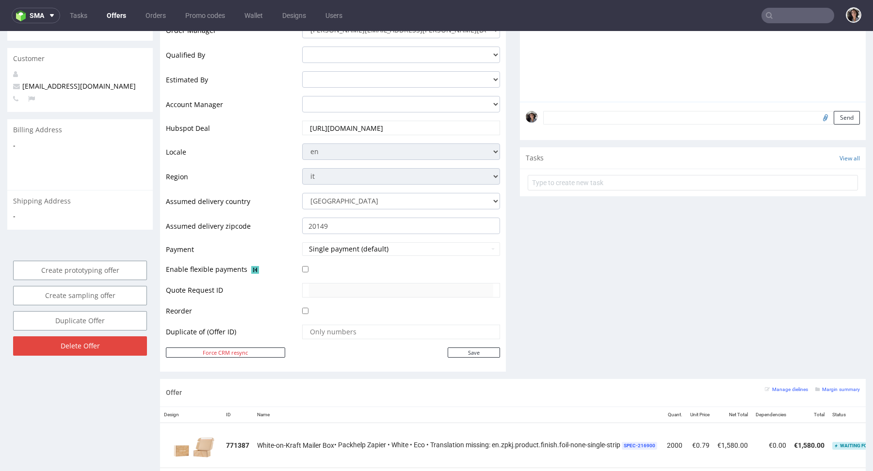
scroll to position [20, 0]
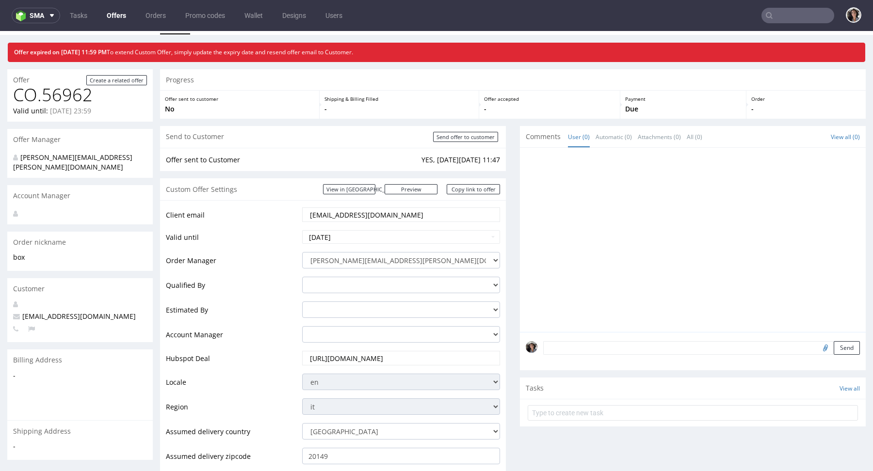
click at [384, 209] on input "[EMAIL_ADDRESS][DOMAIN_NAME]" at bounding box center [401, 215] width 184 height 14
click at [372, 186] on link "View in [GEOGRAPHIC_DATA]" at bounding box center [349, 189] width 52 height 10
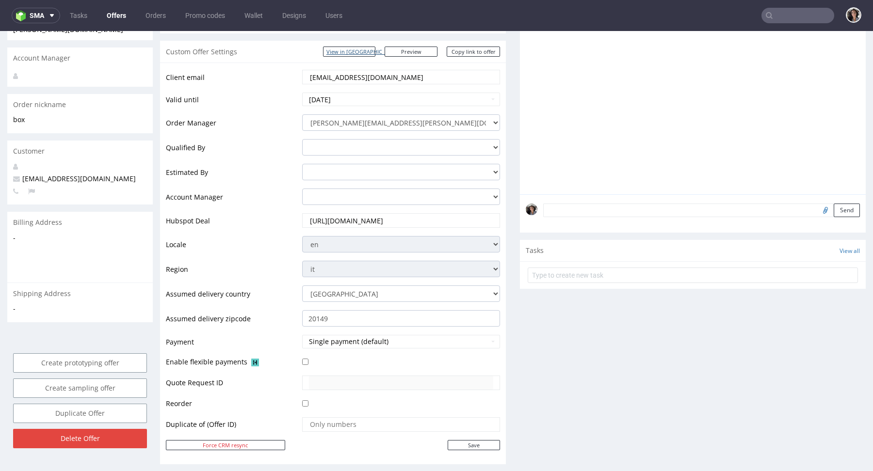
scroll to position [0, 0]
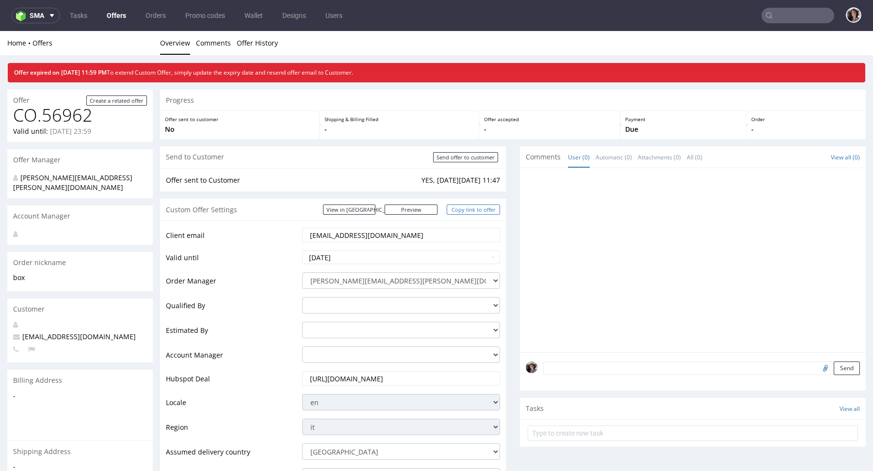
click at [482, 212] on link "Copy link to offer" at bounding box center [473, 210] width 53 height 10
click at [365, 257] on input "[DATE]" at bounding box center [401, 258] width 198 height 14
click at [354, 200] on td "15" at bounding box center [354, 199] width 15 height 15
type input "[DATE]"
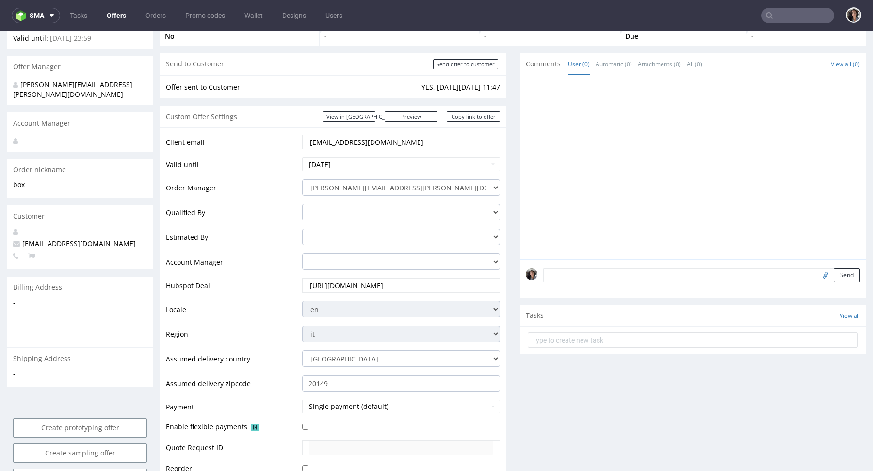
scroll to position [164, 0]
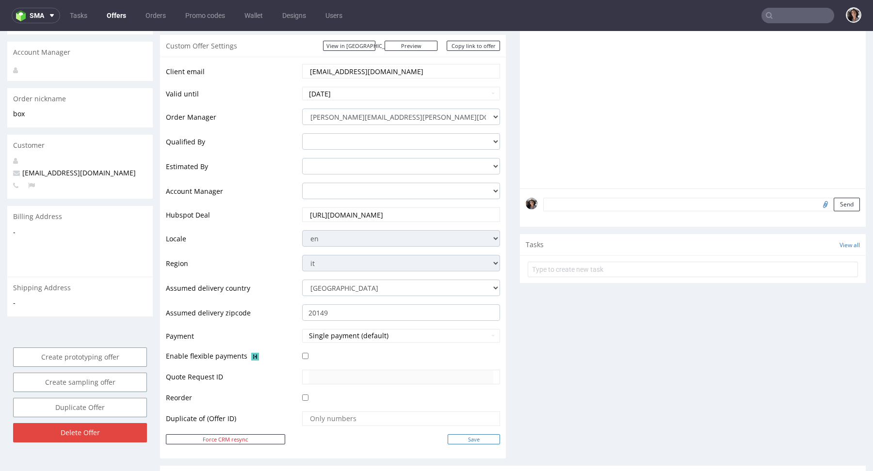
click at [478, 434] on input "Save" at bounding box center [474, 439] width 52 height 10
type input "In progress..."
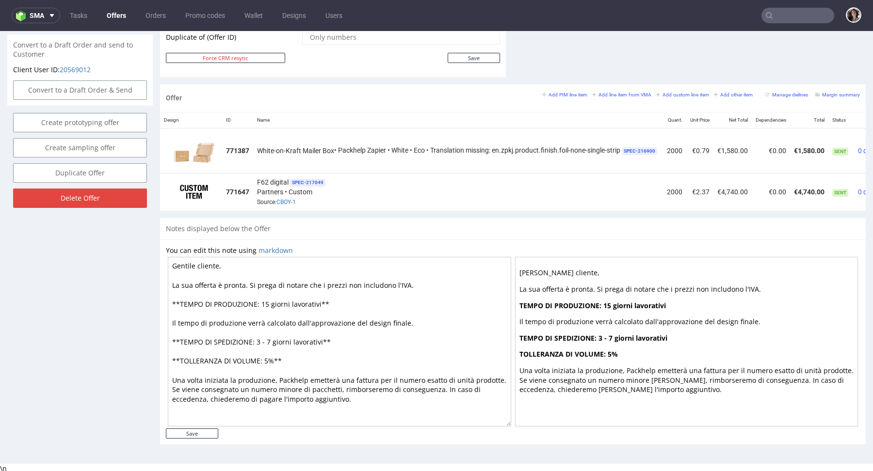
scroll to position [152, 0]
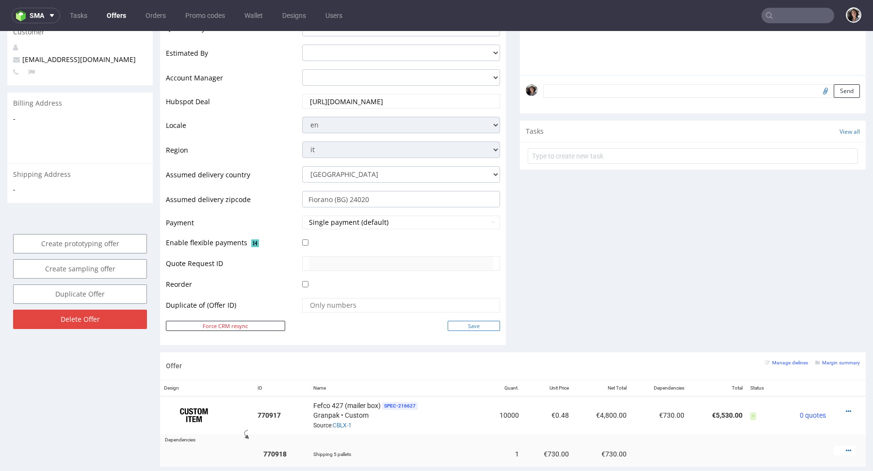
scroll to position [308, 0]
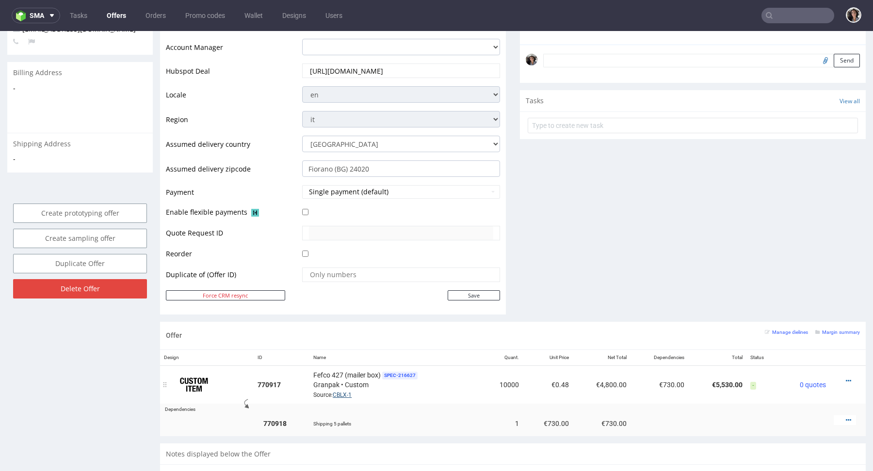
click at [343, 392] on link "CBLX-1" at bounding box center [342, 395] width 19 height 7
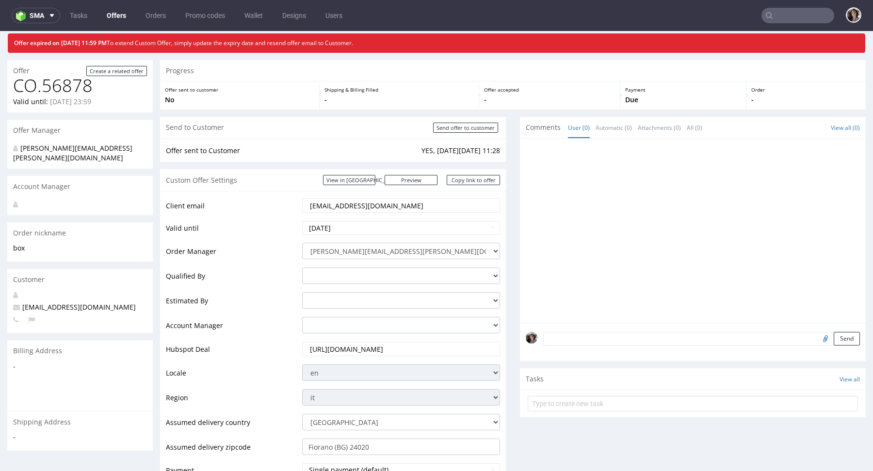
scroll to position [0, 0]
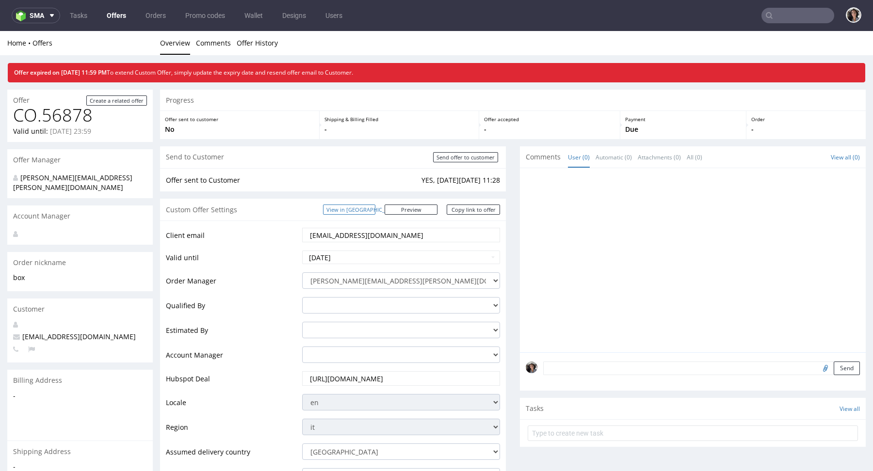
click at [375, 214] on link "View in [GEOGRAPHIC_DATA]" at bounding box center [349, 210] width 52 height 10
click at [372, 184] on td "9" at bounding box center [369, 184] width 15 height 15
click at [384, 255] on input "2025-10-09" at bounding box center [401, 258] width 198 height 14
click at [386, 182] on td "10" at bounding box center [384, 184] width 15 height 15
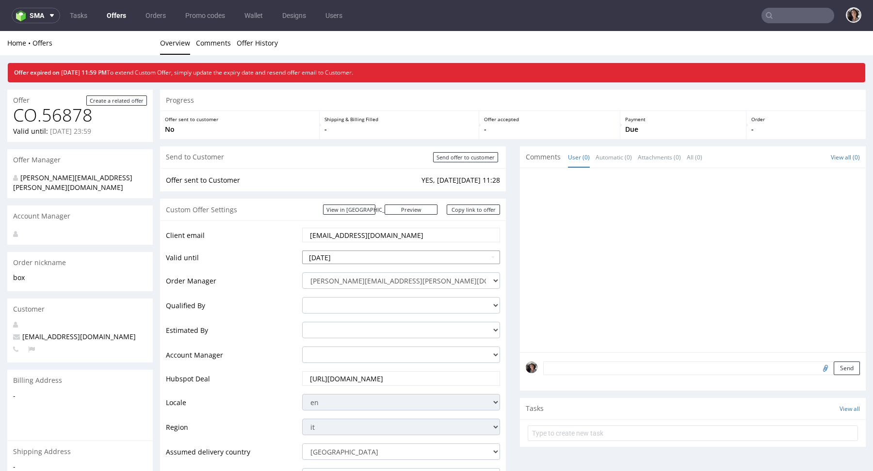
click at [306, 198] on td "12" at bounding box center [310, 199] width 15 height 15
type input "2025-10-12"
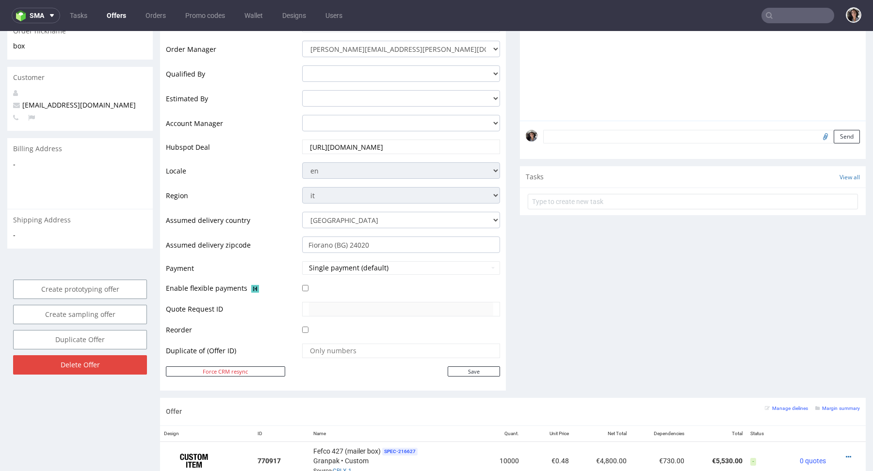
scroll to position [439, 0]
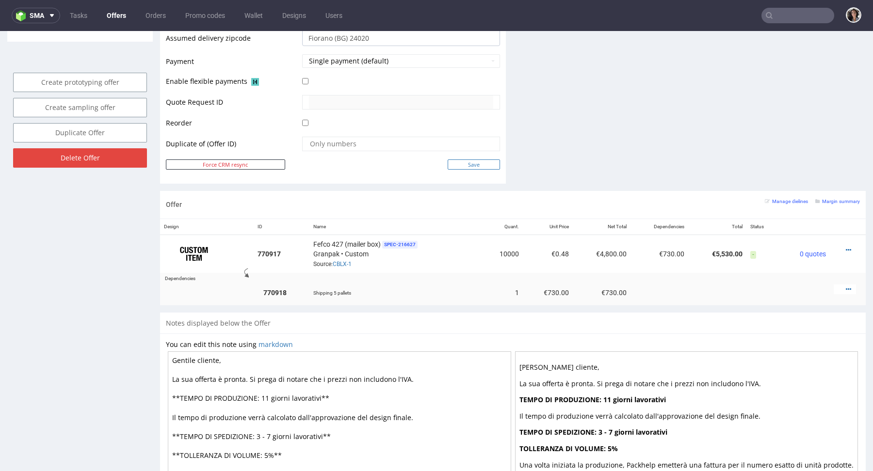
click at [470, 160] on input "Save" at bounding box center [474, 165] width 52 height 10
type input "In progress..."
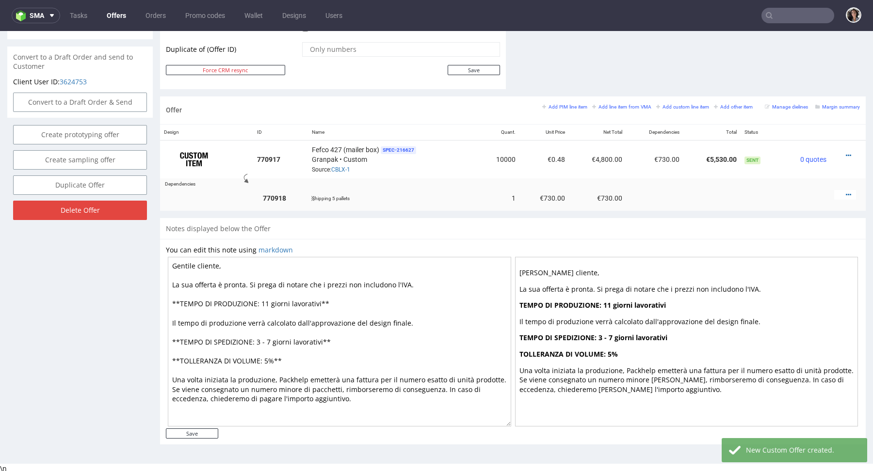
scroll to position [0, 0]
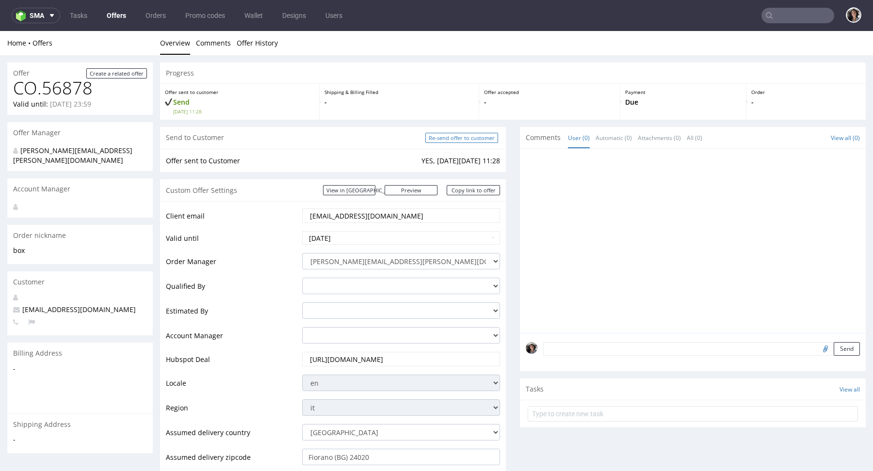
click at [469, 139] on input "Re-send offer to customer" at bounding box center [461, 138] width 73 height 10
type input "In progress..."
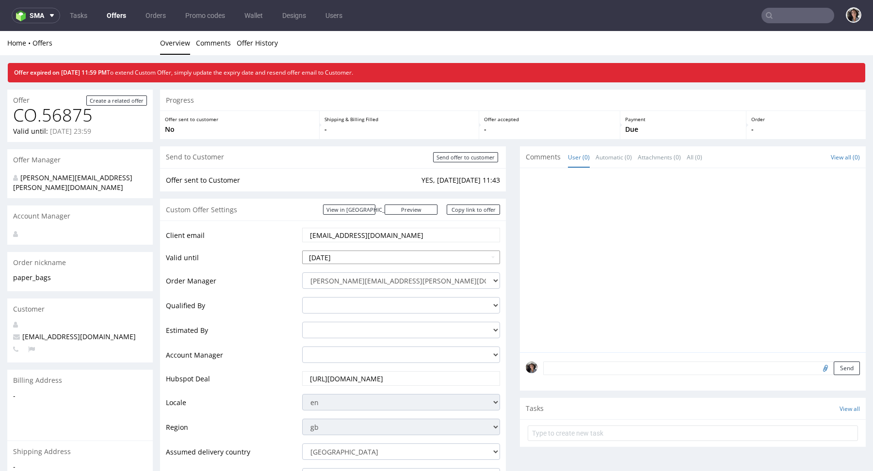
click at [370, 254] on input "[DATE]" at bounding box center [401, 258] width 198 height 14
click at [340, 199] on td "14" at bounding box center [340, 199] width 15 height 15
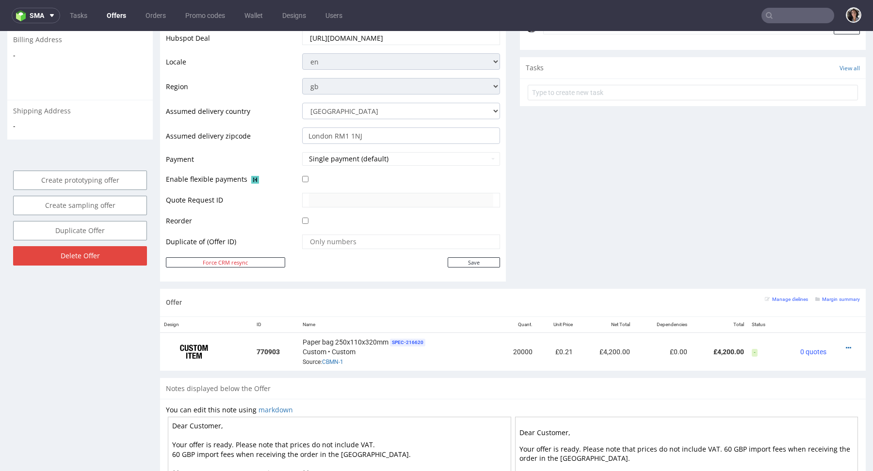
scroll to position [373, 0]
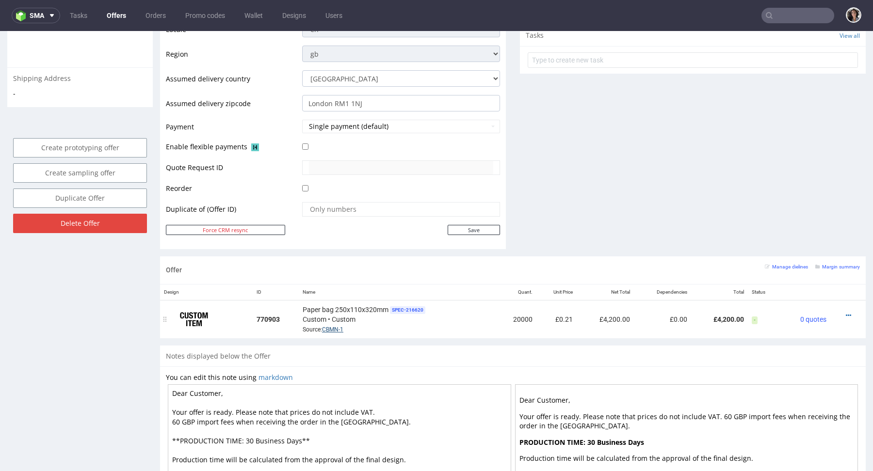
click at [341, 326] on link "CBMN-1" at bounding box center [332, 329] width 21 height 7
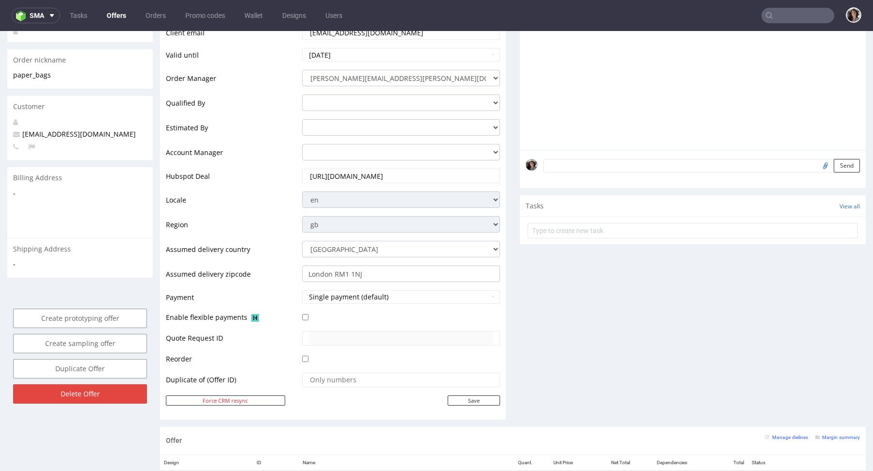
scroll to position [1, 0]
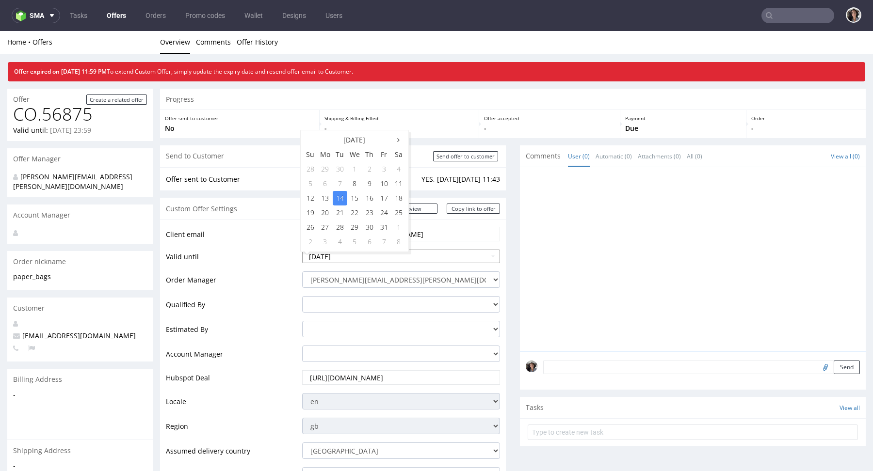
click at [361, 259] on input "[DATE]" at bounding box center [401, 257] width 198 height 14
click at [321, 197] on td "13" at bounding box center [325, 198] width 15 height 15
type input "[DATE]"
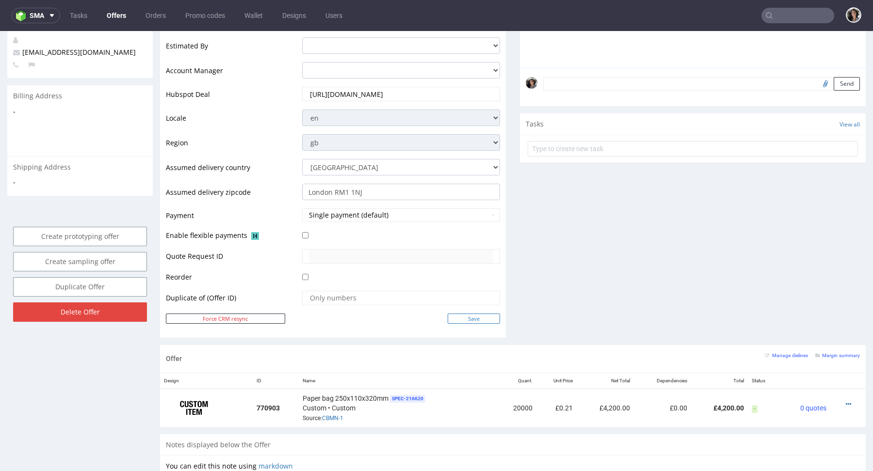
click at [474, 315] on input "Save" at bounding box center [474, 319] width 52 height 10
type input "In progress..."
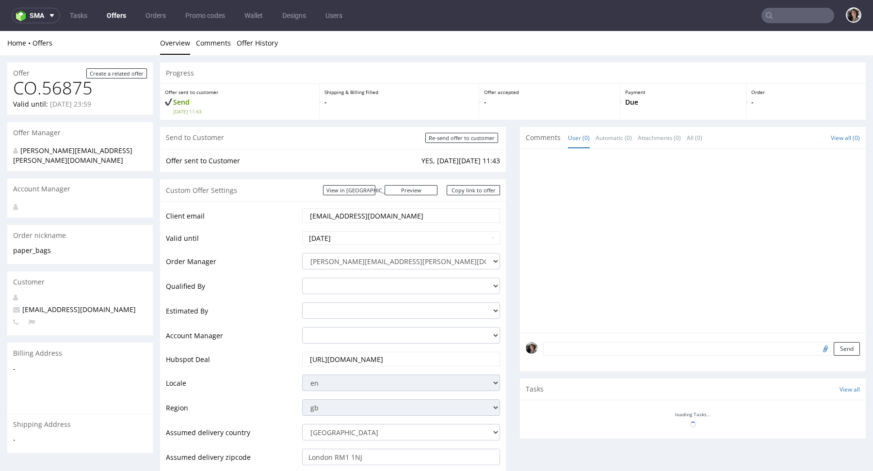
scroll to position [0, 0]
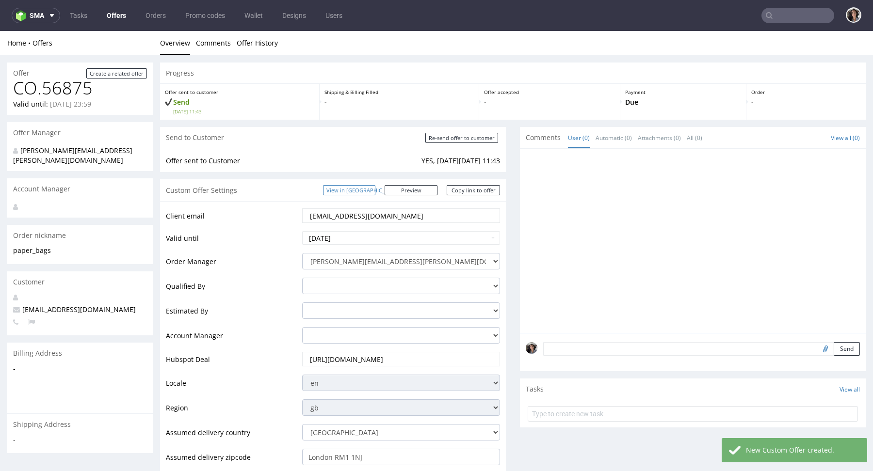
click at [375, 187] on link "View in [GEOGRAPHIC_DATA]" at bounding box center [349, 190] width 52 height 10
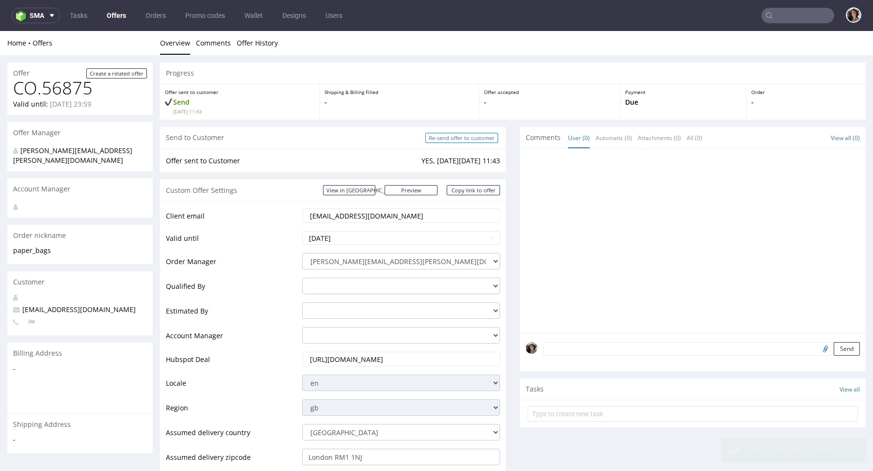
click at [464, 137] on input "Re-send offer to customer" at bounding box center [461, 138] width 73 height 10
type input "In progress..."
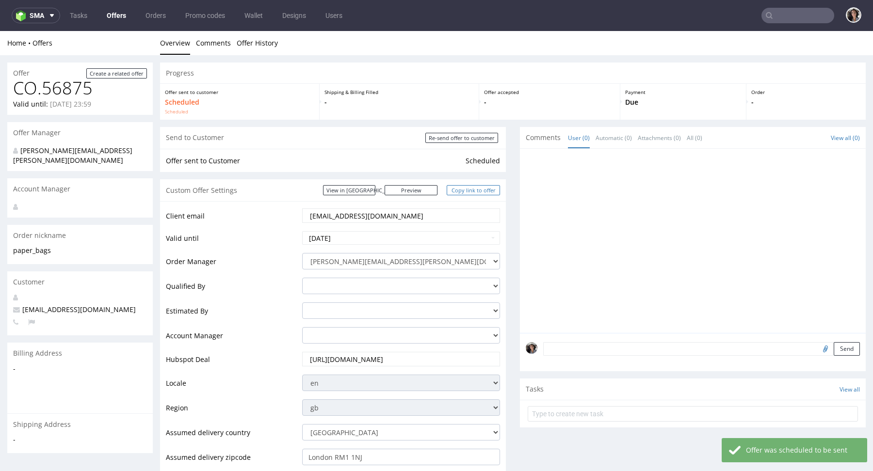
click at [479, 189] on link "Copy link to offer" at bounding box center [473, 190] width 53 height 10
click at [468, 193] on link "Copy link to offer" at bounding box center [473, 190] width 53 height 10
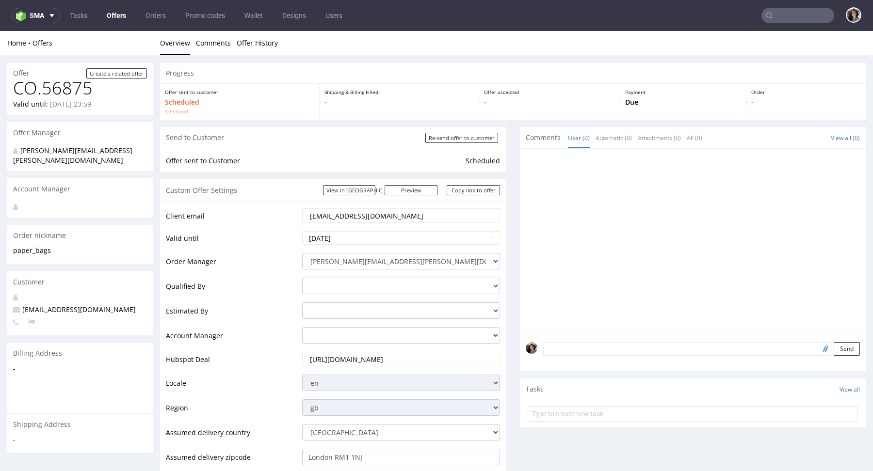
scroll to position [241, 0]
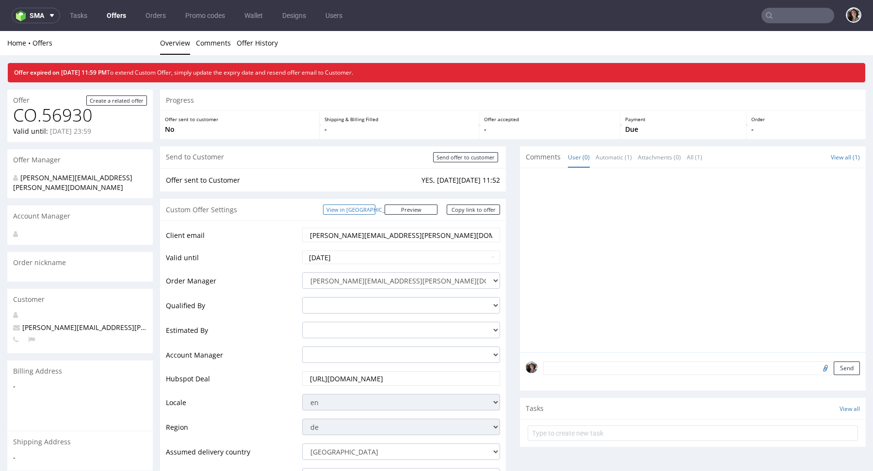
click at [375, 209] on link "View in [GEOGRAPHIC_DATA]" at bounding box center [349, 210] width 52 height 10
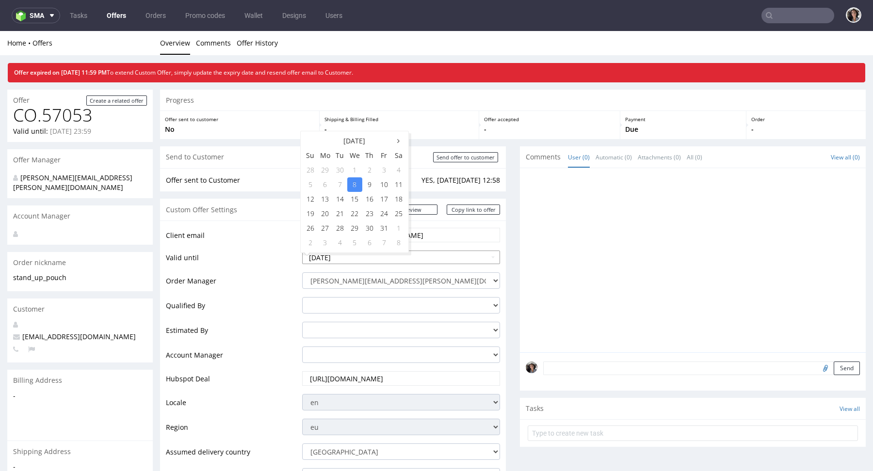
click at [349, 260] on input "[DATE]" at bounding box center [401, 258] width 198 height 14
click at [345, 196] on td "14" at bounding box center [340, 199] width 15 height 15
type input "[DATE]"
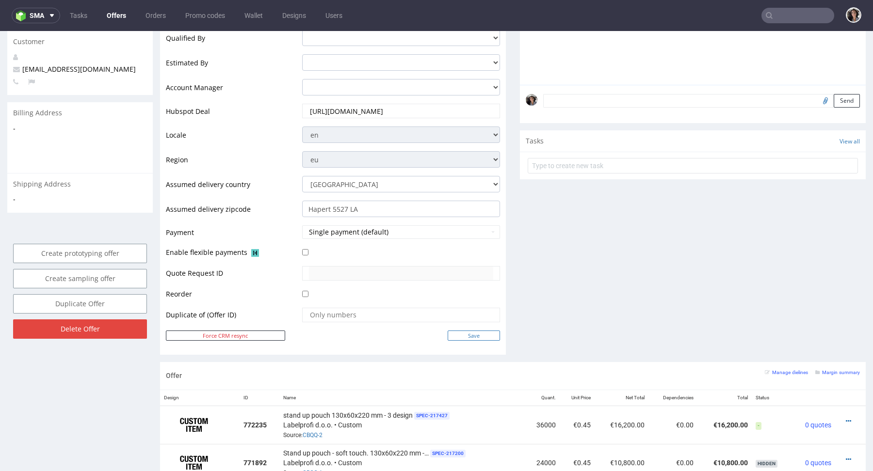
click at [463, 335] on input "Save" at bounding box center [474, 336] width 52 height 10
type input "In progress..."
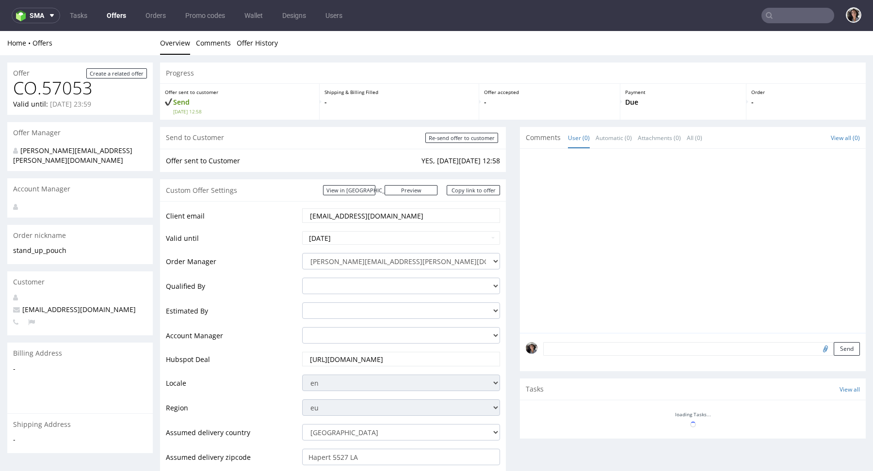
scroll to position [0, 0]
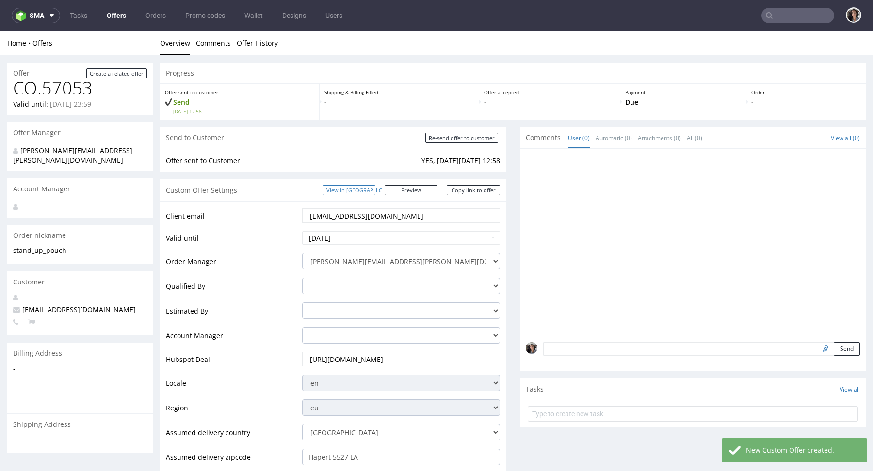
click at [375, 189] on link "View in [GEOGRAPHIC_DATA]" at bounding box center [349, 190] width 52 height 10
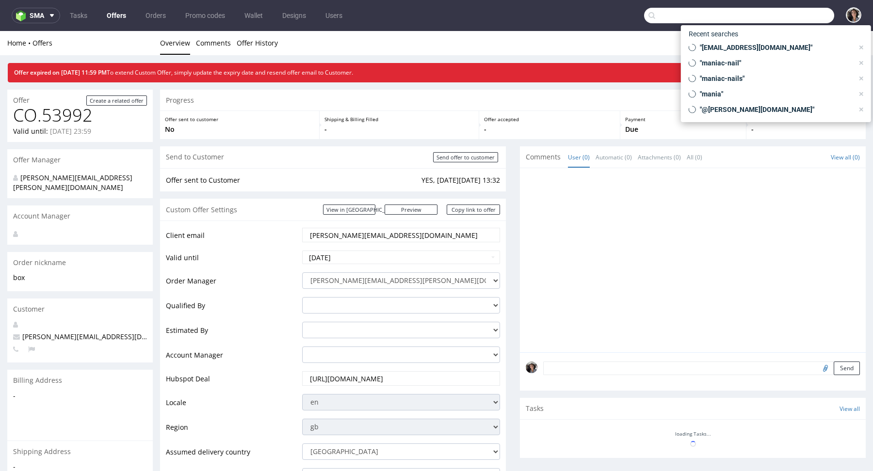
click at [777, 18] on input "text" at bounding box center [739, 16] width 190 height 16
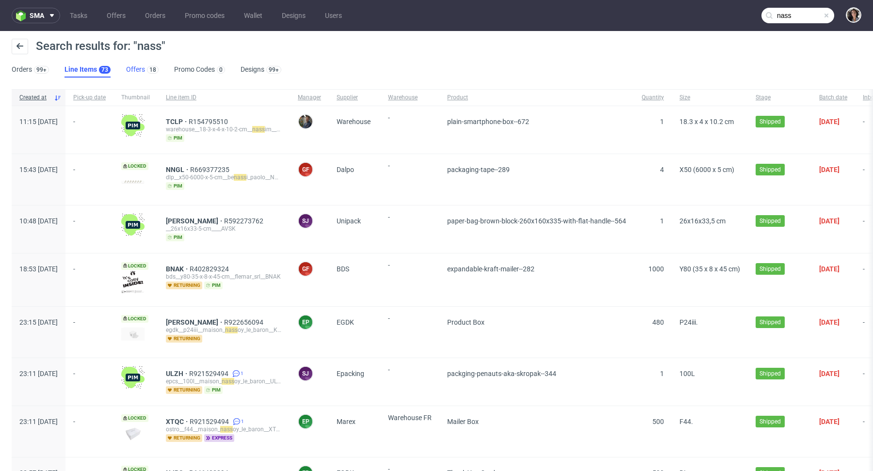
click at [133, 65] on link "Offers 18" at bounding box center [142, 70] width 32 height 16
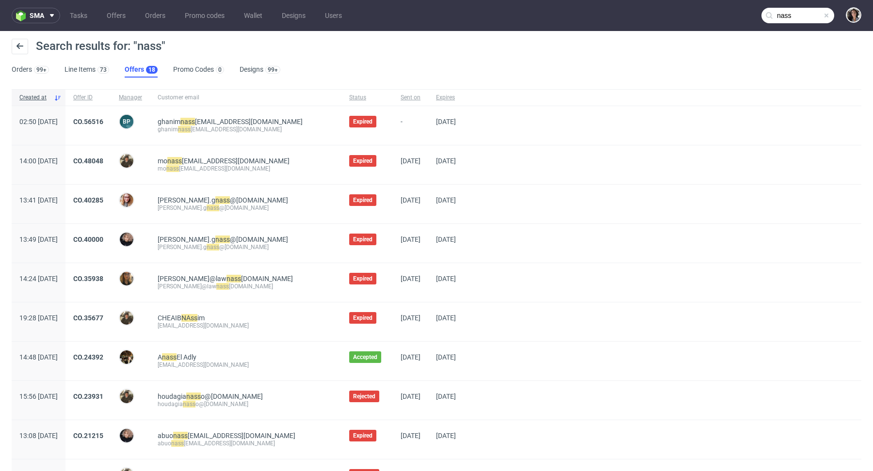
click at [792, 16] on input "nass" at bounding box center [797, 16] width 73 height 16
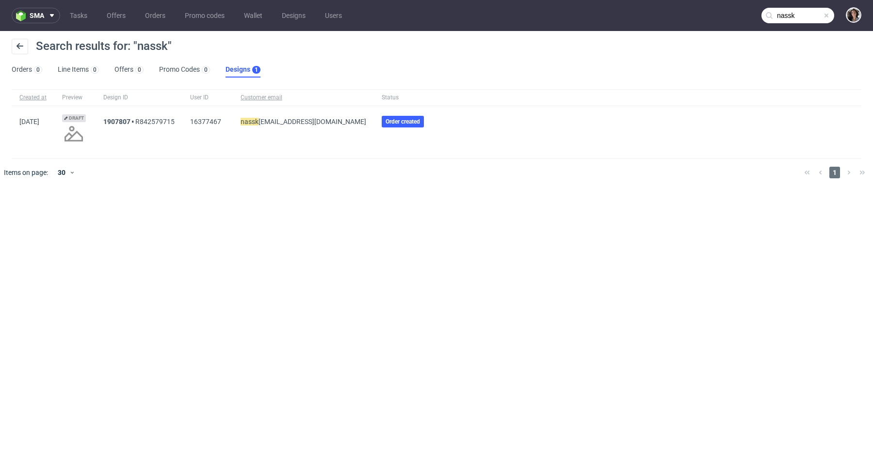
click at [793, 11] on input "nassk" at bounding box center [797, 16] width 73 height 16
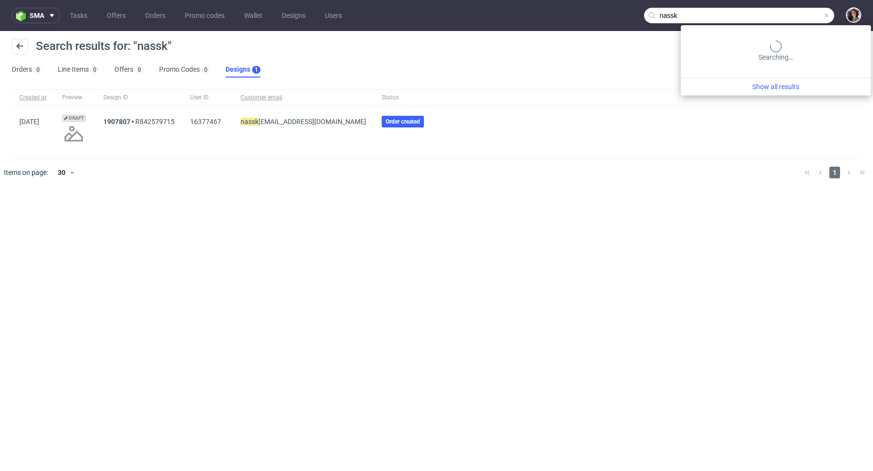
click at [793, 11] on input "nassk" at bounding box center [739, 16] width 190 height 16
paste input "korsports.com"
type input "naskorsports.com"
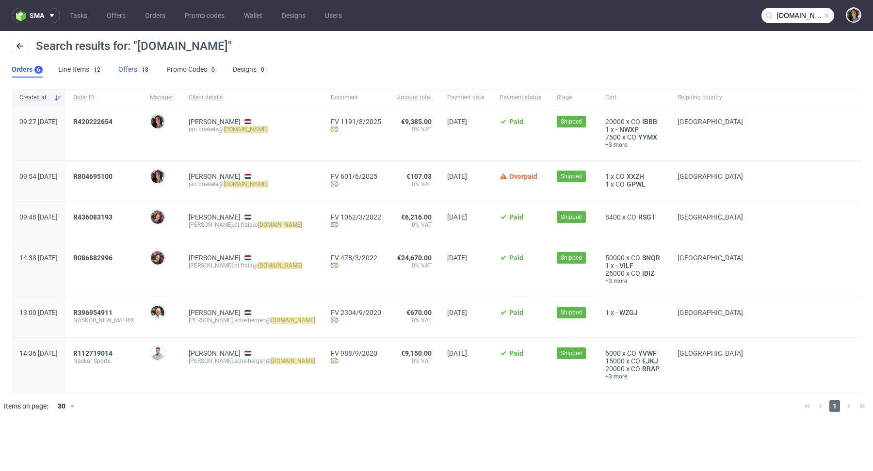
click at [134, 65] on link "Offers 18" at bounding box center [134, 70] width 32 height 16
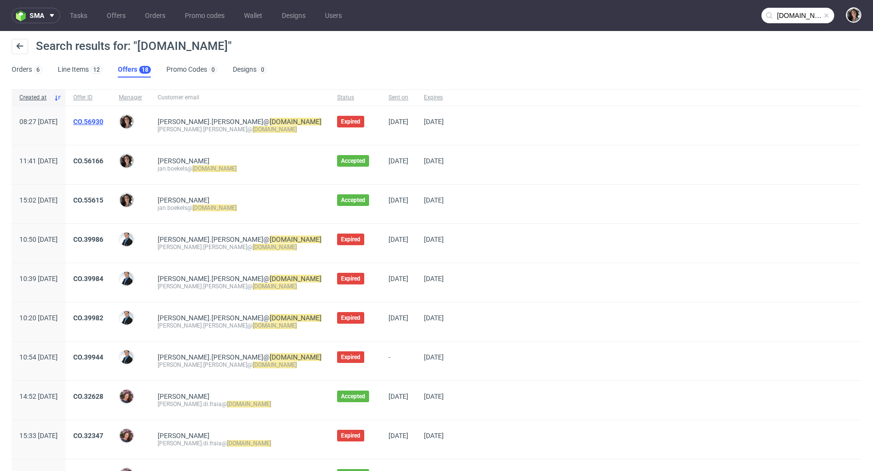
click at [103, 120] on link "CO.56930" at bounding box center [88, 122] width 30 height 8
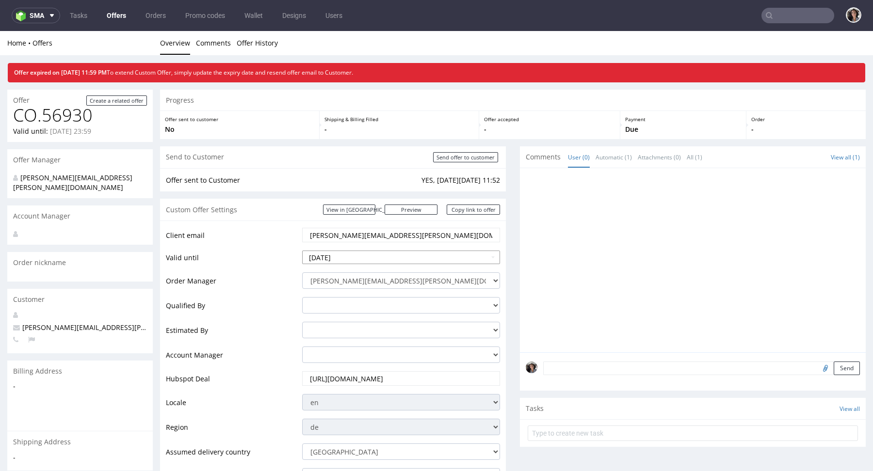
click at [352, 262] on input "2025-10-08" at bounding box center [401, 258] width 198 height 14
click at [323, 198] on td "13" at bounding box center [325, 199] width 15 height 15
type input "2025-10-13"
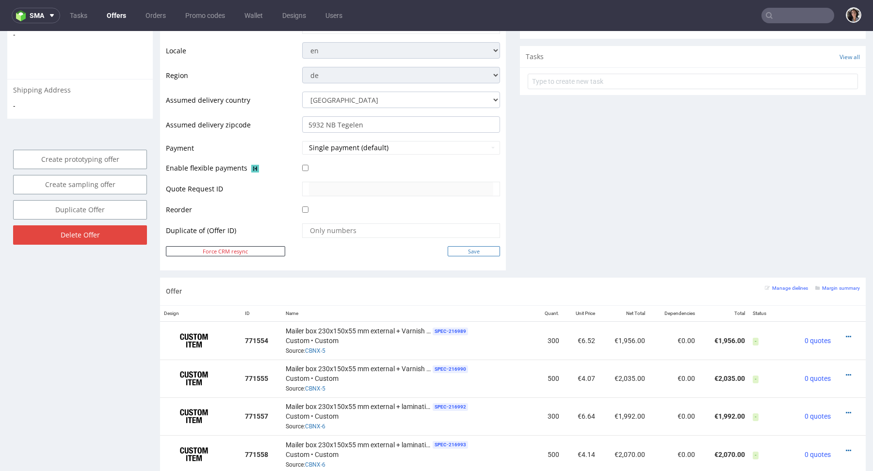
click at [474, 249] on input "Save" at bounding box center [474, 251] width 52 height 10
type input "In progress..."
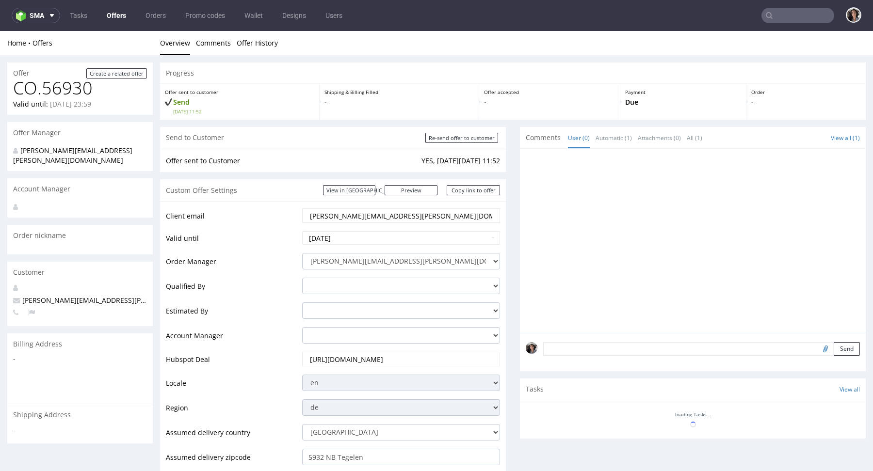
scroll to position [0, 0]
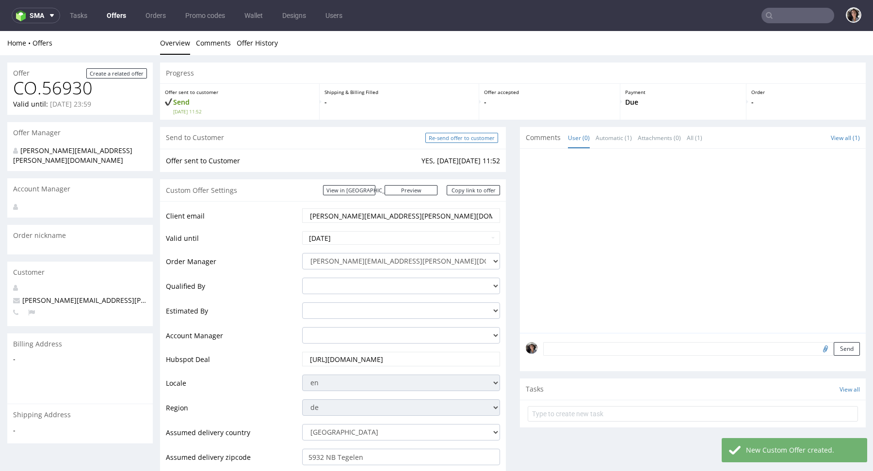
click at [473, 138] on input "Re-send offer to customer" at bounding box center [461, 138] width 73 height 10
type input "In progress..."
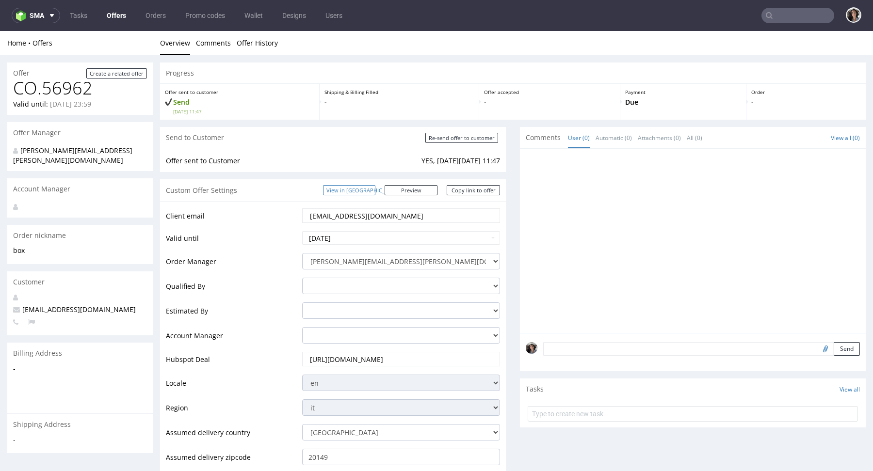
click at [375, 189] on link "View in [GEOGRAPHIC_DATA]" at bounding box center [349, 190] width 52 height 10
click at [458, 134] on input "Re-send offer to customer" at bounding box center [461, 138] width 73 height 10
type input "In progress..."
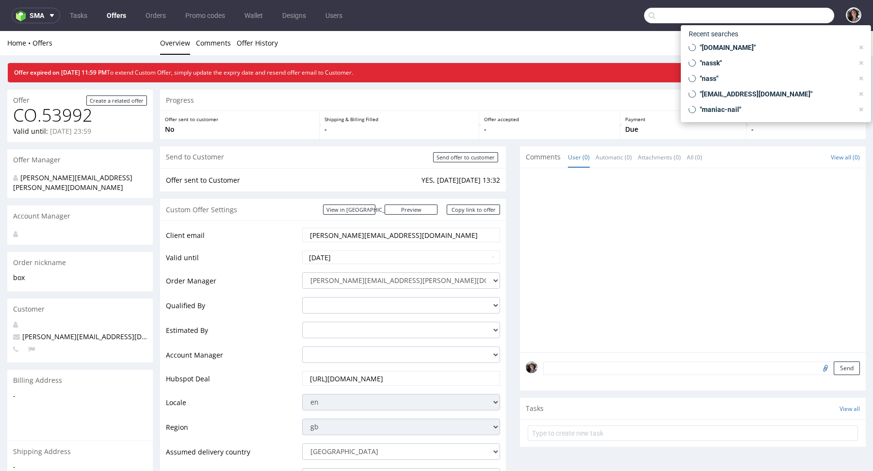
click at [781, 18] on input "text" at bounding box center [739, 16] width 190 height 16
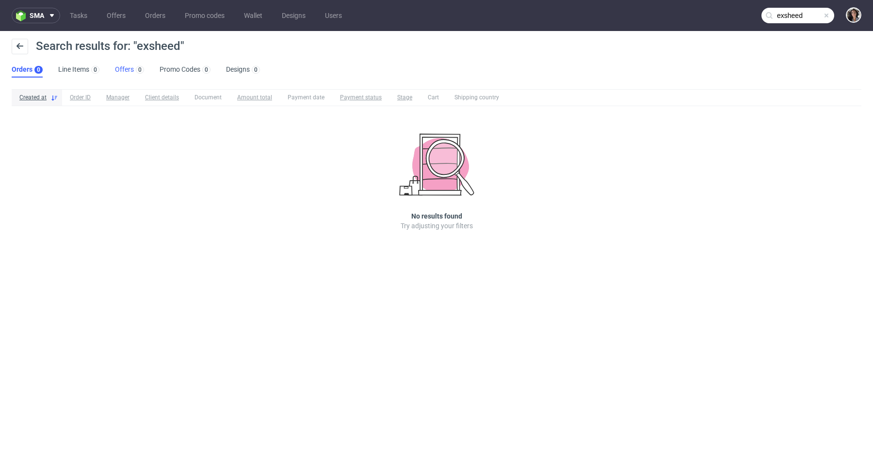
click at [120, 65] on link "Offers 0" at bounding box center [129, 70] width 29 height 16
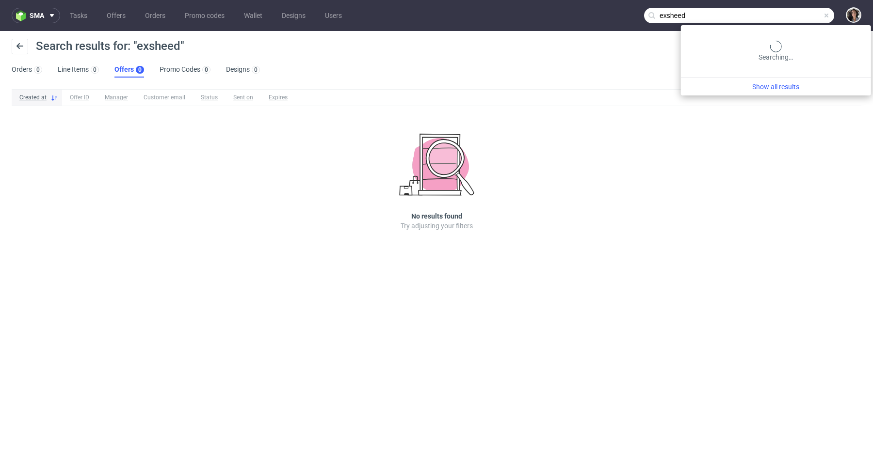
click at [804, 18] on input "exsheed" at bounding box center [739, 16] width 190 height 16
paste input "lt@exseedhealth.com"
type input "lt@exseedhealth.com"
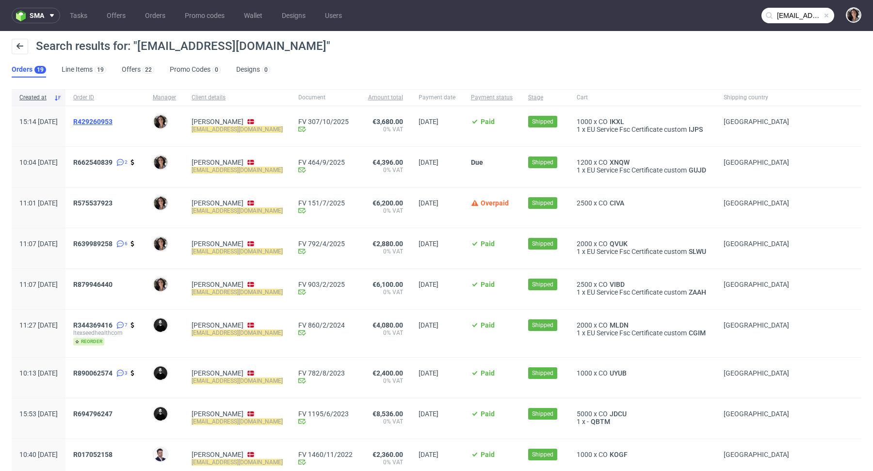
click at [113, 121] on span "R429260953" at bounding box center [92, 122] width 39 height 8
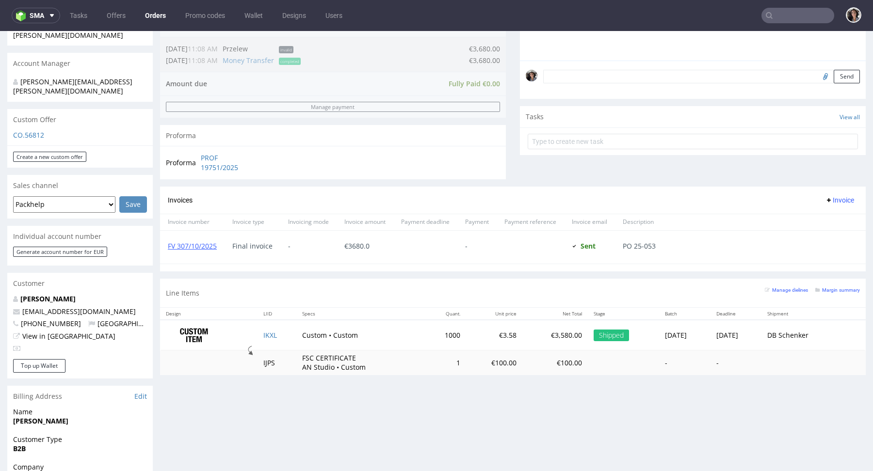
scroll to position [338, 0]
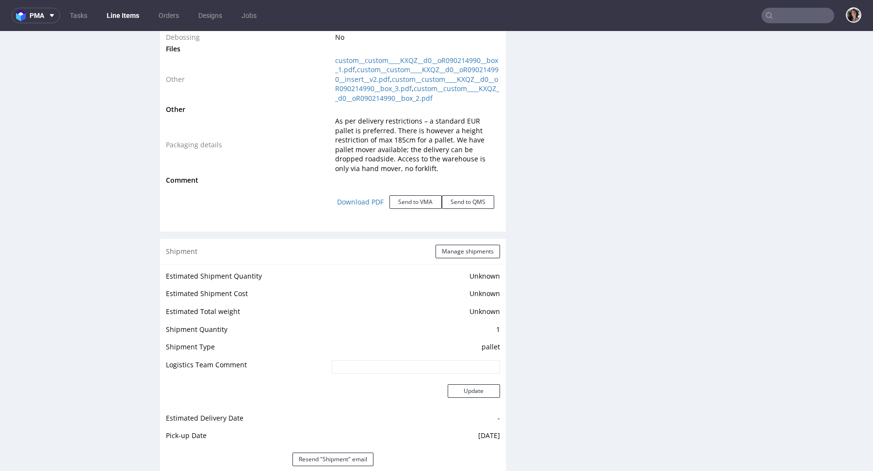
scroll to position [1142, 0]
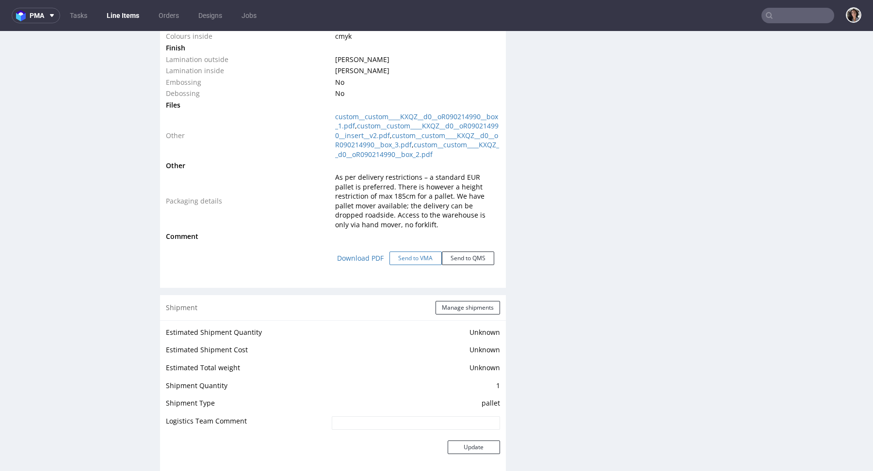
click at [414, 265] on button "Send to VMA" at bounding box center [415, 259] width 52 height 14
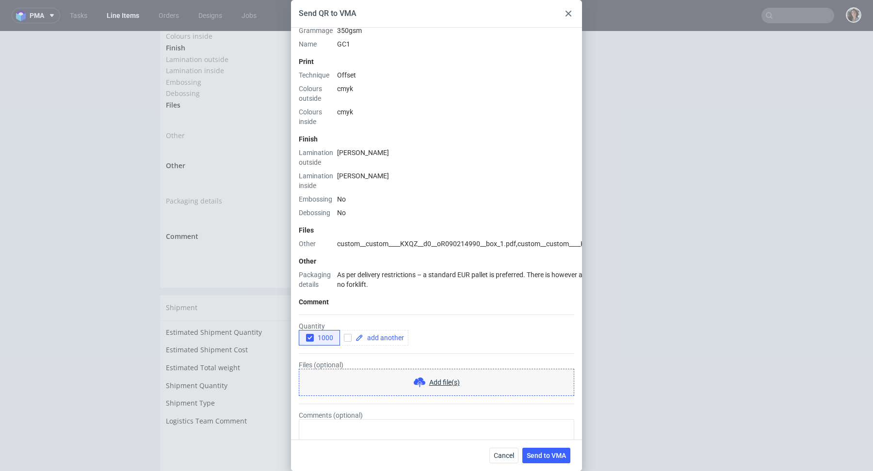
scroll to position [312, 0]
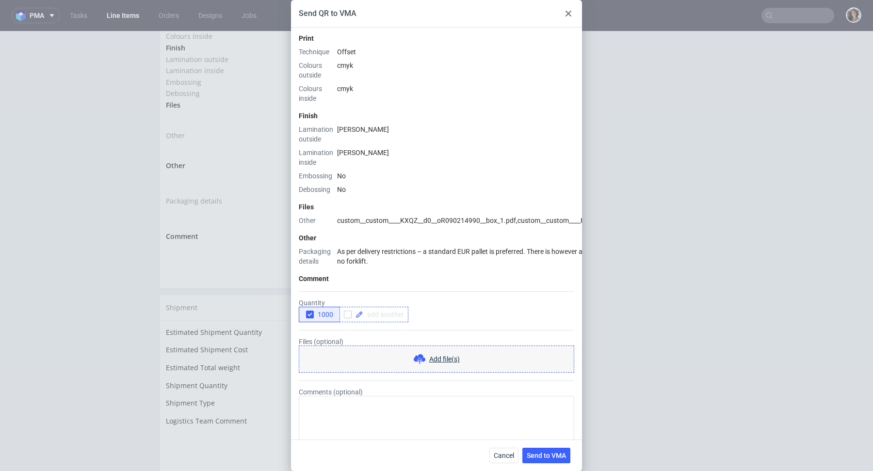
click at [399, 311] on span at bounding box center [383, 314] width 41 height 7
checkbox input "true"
click at [447, 322] on form "Quantity 1000 2000 Files (optional) Add file(s) Comments (optional)" at bounding box center [436, 363] width 275 height 159
click at [312, 311] on icon "button" at bounding box center [309, 314] width 7 height 7
click at [558, 456] on span "Send to VMA" at bounding box center [546, 455] width 39 height 7
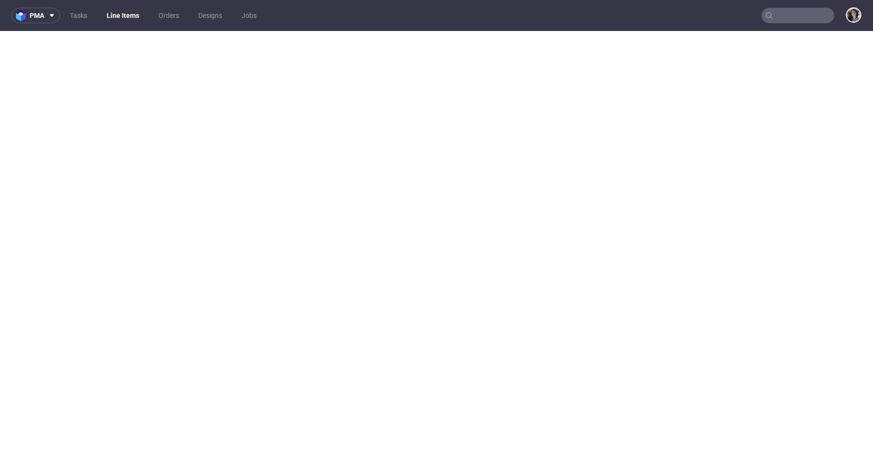
select select "in_progress"
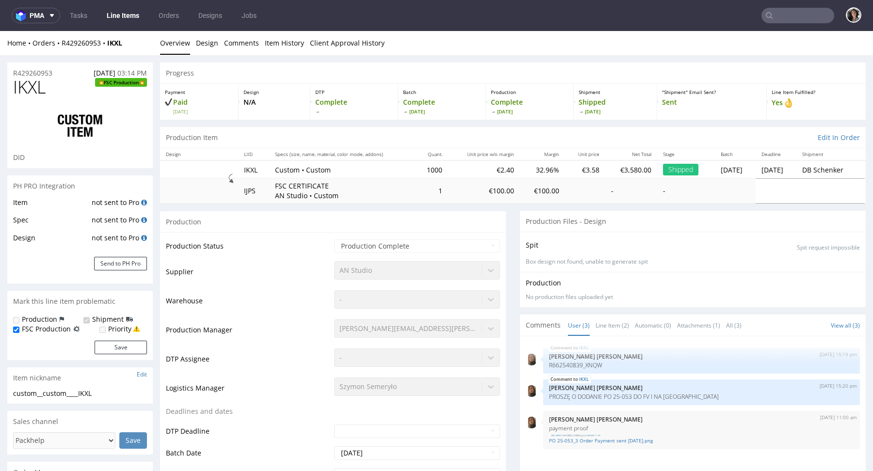
scroll to position [0, 0]
drag, startPoint x: 252, startPoint y: 165, endPoint x: 233, endPoint y: 169, distance: 19.2
click at [238, 169] on td "IKXL" at bounding box center [253, 170] width 31 height 18
copy td "IKXL"
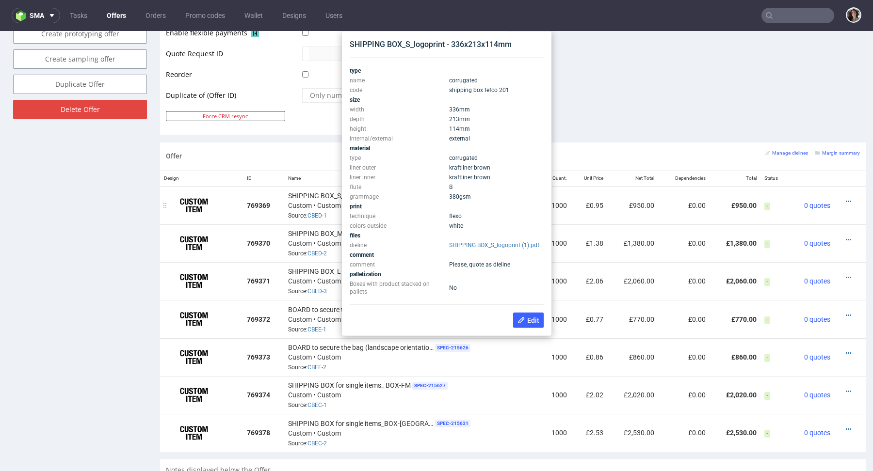
scroll to position [486, 0]
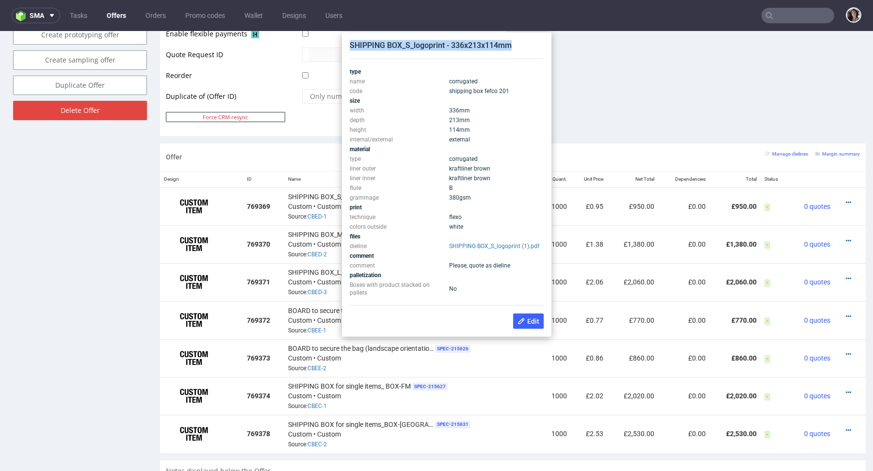
drag, startPoint x: 518, startPoint y: 45, endPoint x: 351, endPoint y: 45, distance: 167.3
click at [351, 45] on div "SHIPPING BOX_S_logoprint - 336x213x114mm" at bounding box center [447, 45] width 194 height 11
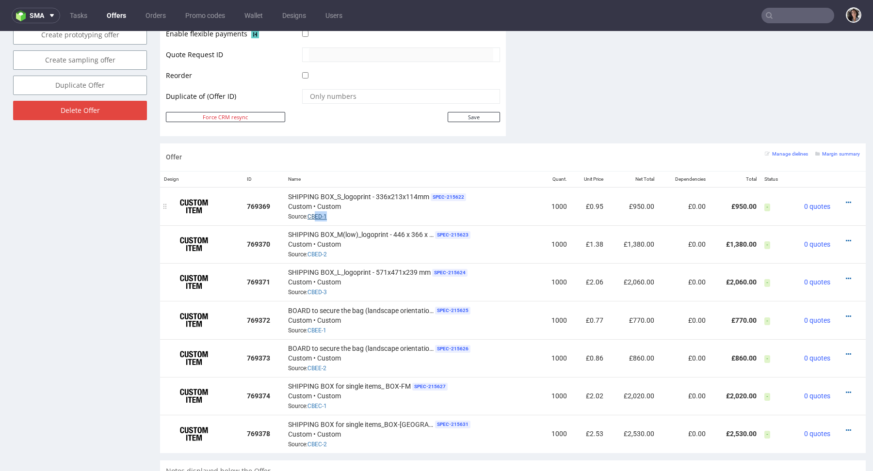
drag, startPoint x: 335, startPoint y: 209, endPoint x: 313, endPoint y: 212, distance: 22.0
click at [313, 212] on div "SHIPPING BOX_S_logoprint - 336x213x114mm SPEC- 215622 Custom • Custom Source: C…" at bounding box center [412, 207] width 248 height 30
click at [316, 214] on link "CBED-1" at bounding box center [316, 216] width 19 height 7
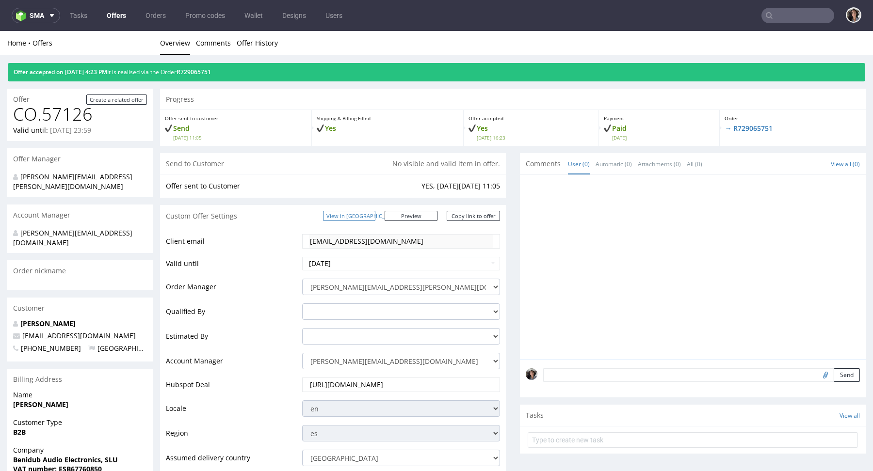
click at [375, 214] on link "View in [GEOGRAPHIC_DATA]" at bounding box center [349, 216] width 52 height 10
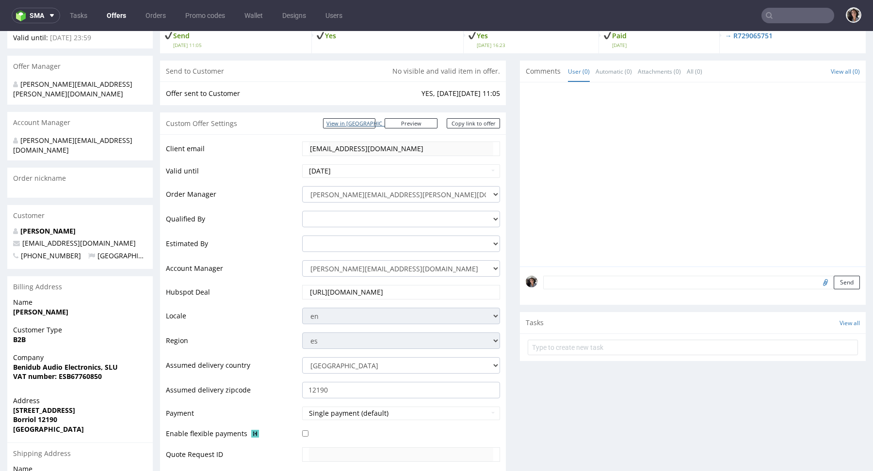
scroll to position [209, 0]
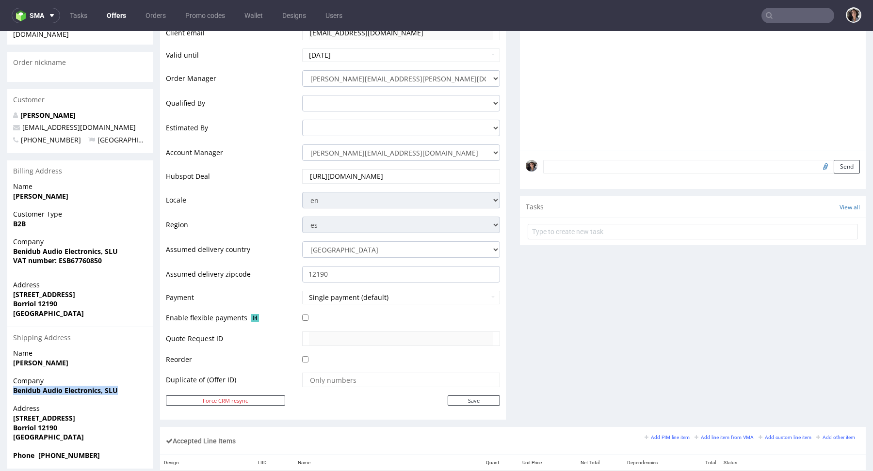
drag, startPoint x: 122, startPoint y: 370, endPoint x: 7, endPoint y: 370, distance: 115.4
click at [7, 370] on div "Offer Create a related offer CO.57126 Valid until: October 14, 2025 23:59 Offer…" at bounding box center [436, 337] width 873 height 928
copy strong "Benidub Audio Electronics, SLU"
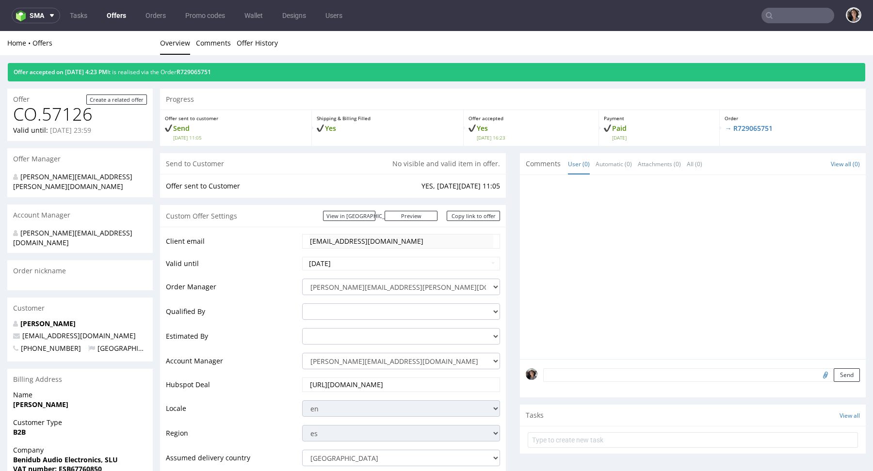
click at [225, 65] on div "Offer accepted on 09.10.2025 4:23 PM It is realised via the Order R729065751" at bounding box center [436, 72] width 857 height 18
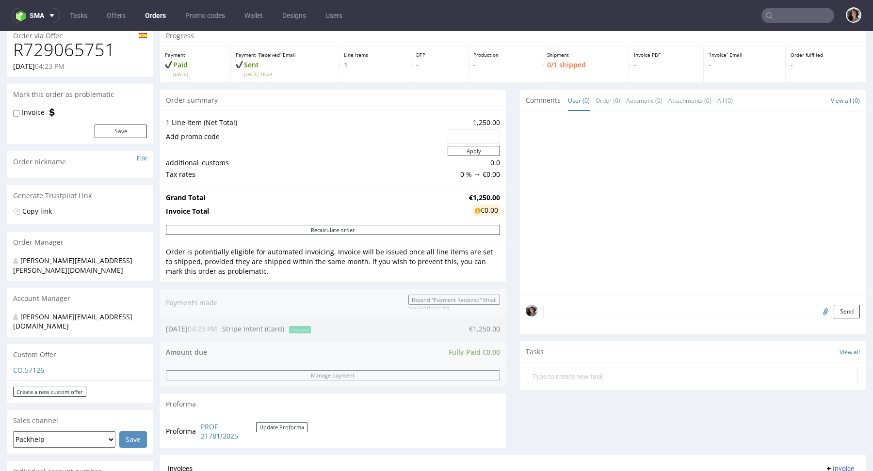
scroll to position [87, 0]
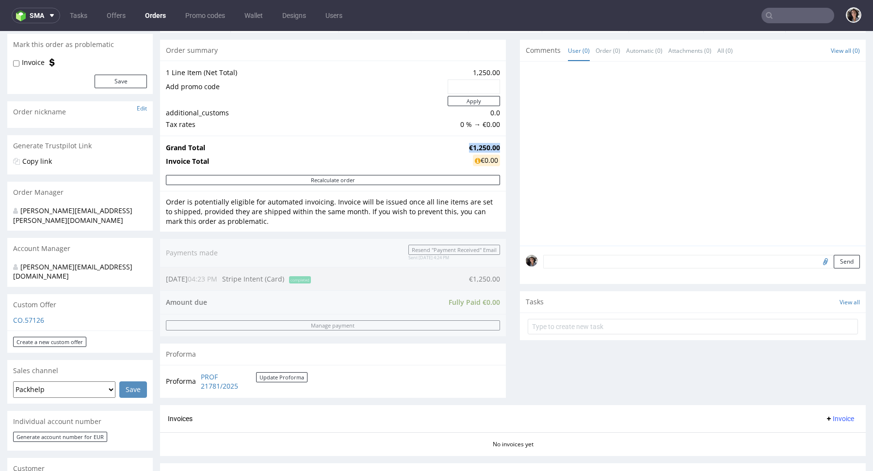
drag, startPoint x: 494, startPoint y: 145, endPoint x: 458, endPoint y: 145, distance: 35.9
click at [458, 145] on tr "Grand Total €1,250.00" at bounding box center [333, 148] width 334 height 12
copy tr "€1,250.00"
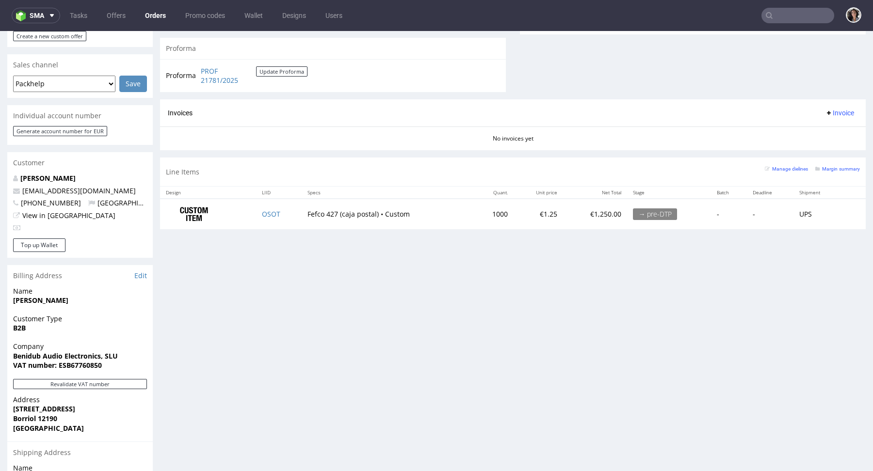
scroll to position [275, 0]
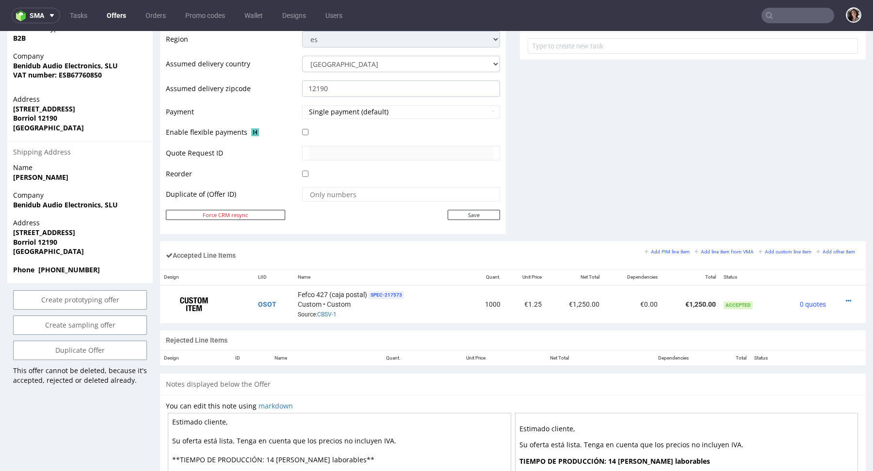
scroll to position [415, 0]
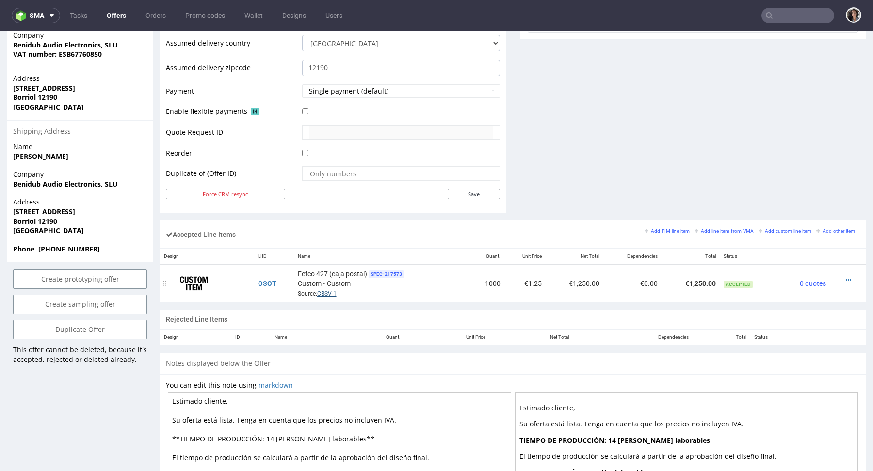
click at [329, 291] on link "CBSV-1" at bounding box center [326, 293] width 19 height 7
click at [784, 15] on input "text" at bounding box center [797, 16] width 73 height 16
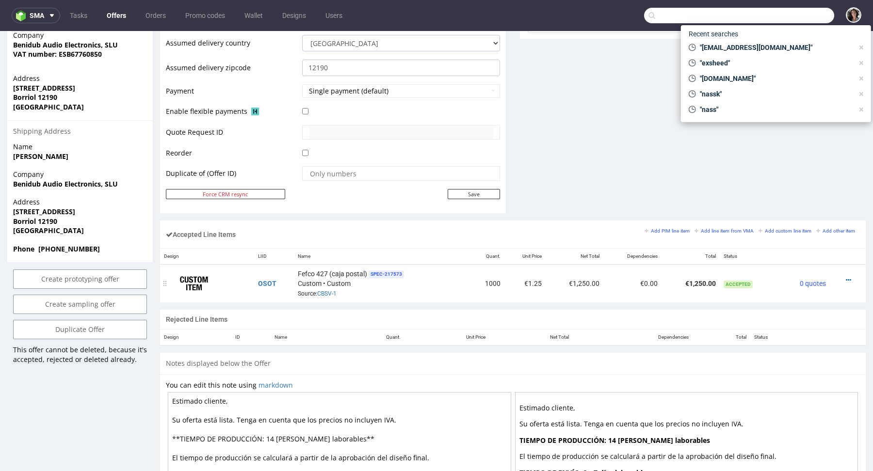
click at [266, 276] on td "OSOT" at bounding box center [274, 284] width 40 height 38
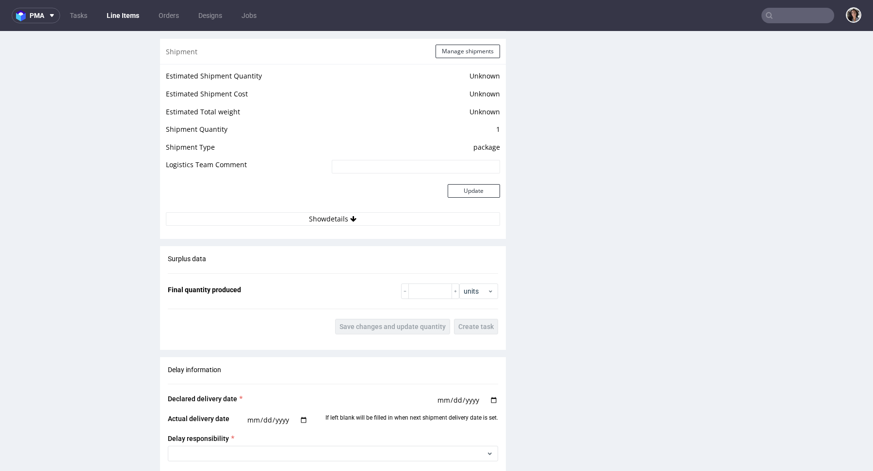
scroll to position [856, 0]
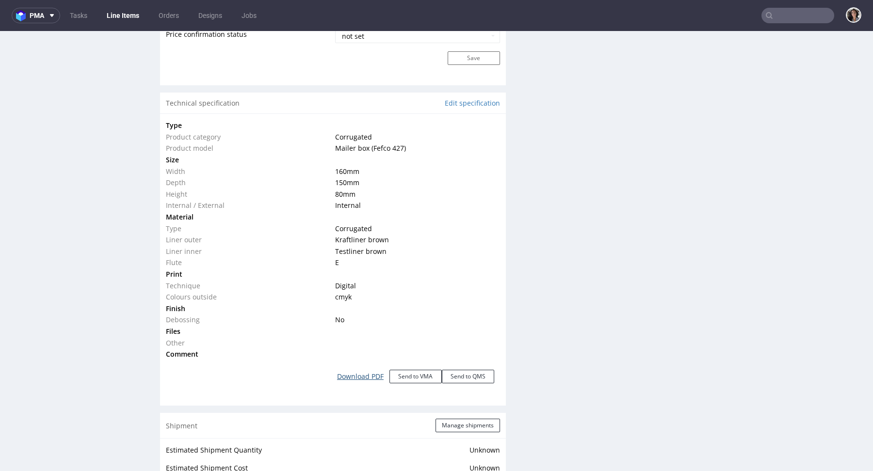
click at [364, 373] on link "Download PDF" at bounding box center [360, 376] width 58 height 21
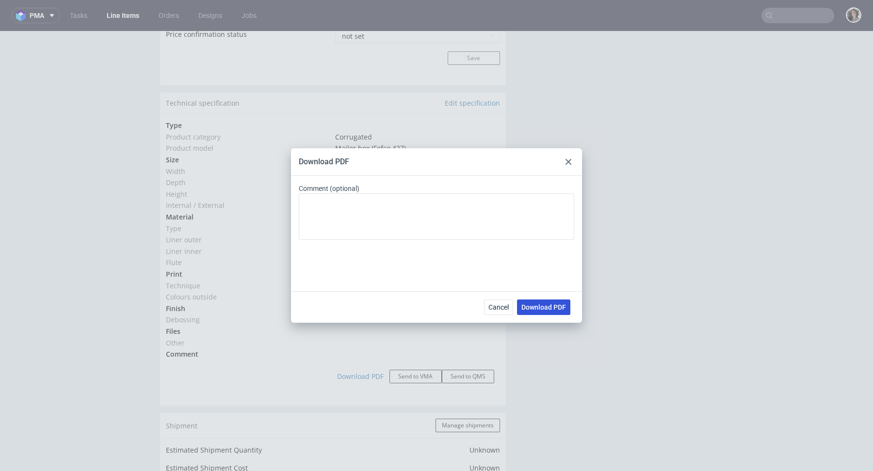
click at [545, 307] on span "Download PDF" at bounding box center [543, 307] width 45 height 7
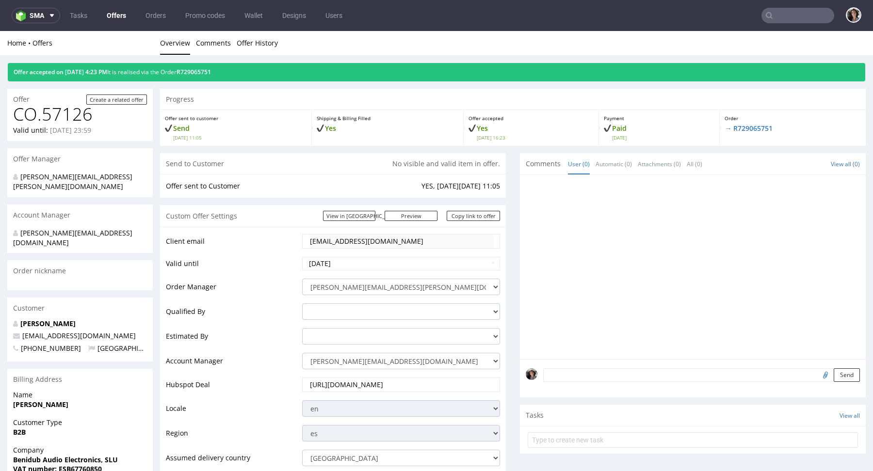
click at [223, 64] on div "Offer accepted on 09.10.2025 4:23 PM It is realised via the Order R729065751" at bounding box center [436, 72] width 857 height 18
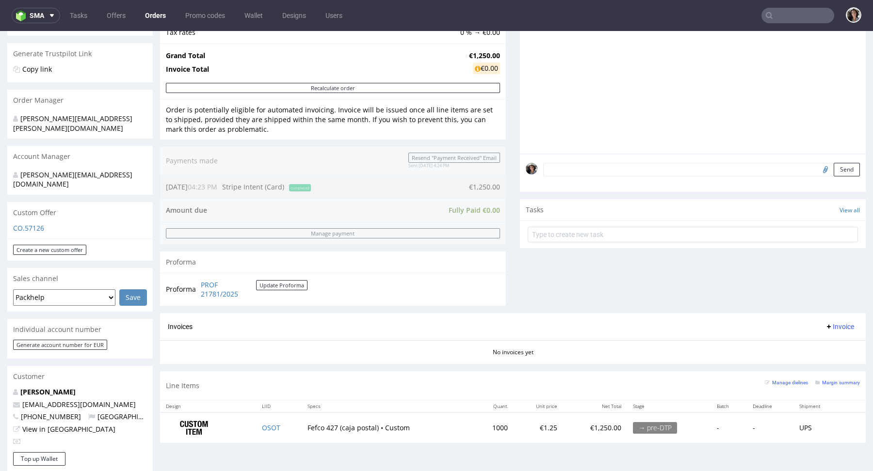
scroll to position [389, 0]
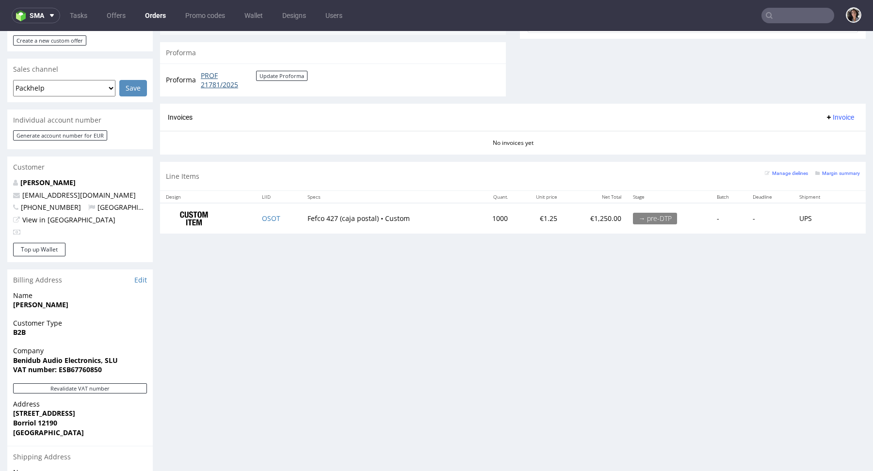
click at [212, 83] on link "PROF 21781/2025" at bounding box center [228, 80] width 55 height 19
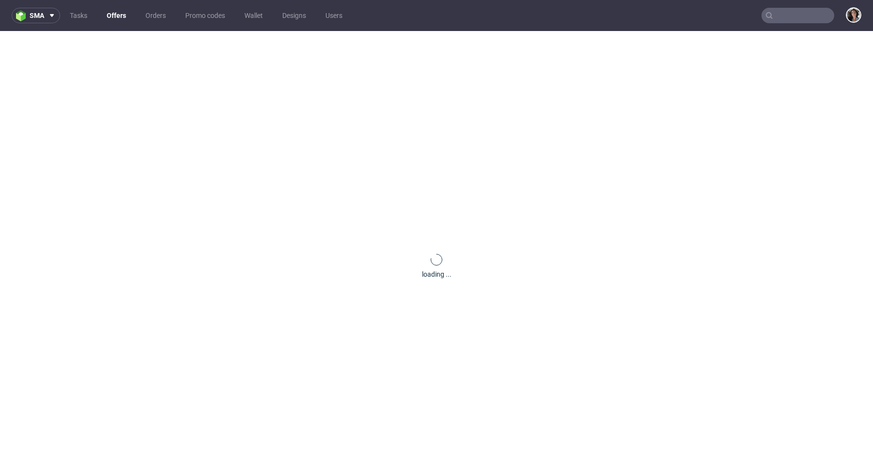
click at [781, 16] on input "text" at bounding box center [797, 16] width 73 height 16
paste input "YERU"
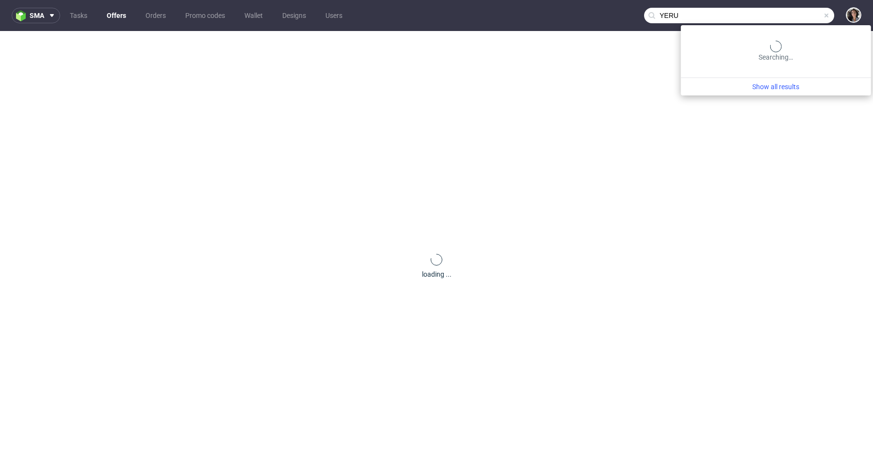
type input "YERU"
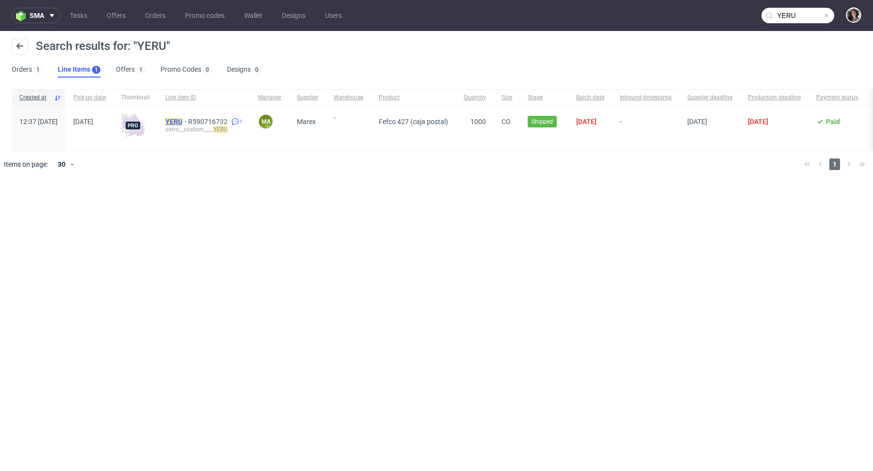
click at [182, 120] on mark "YERU" at bounding box center [173, 122] width 17 height 8
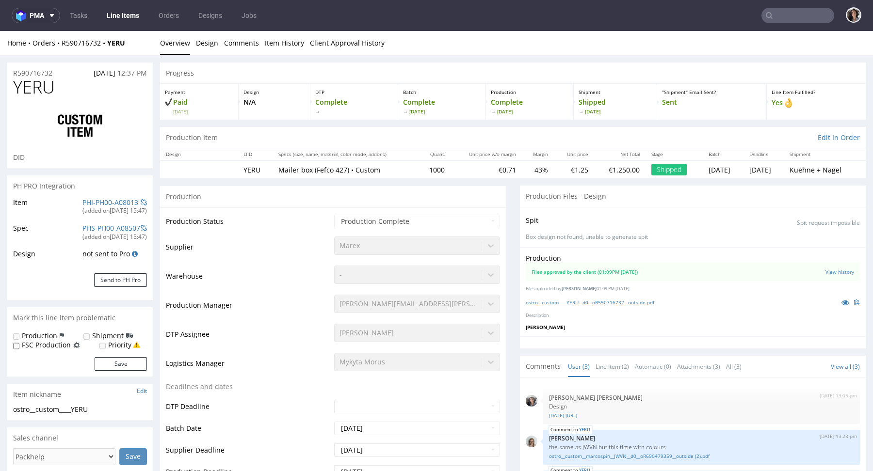
select select "in_progress"
click at [595, 303] on link "ostro__custom____YERU__d0__oR590716732__outside.pdf" at bounding box center [590, 302] width 129 height 7
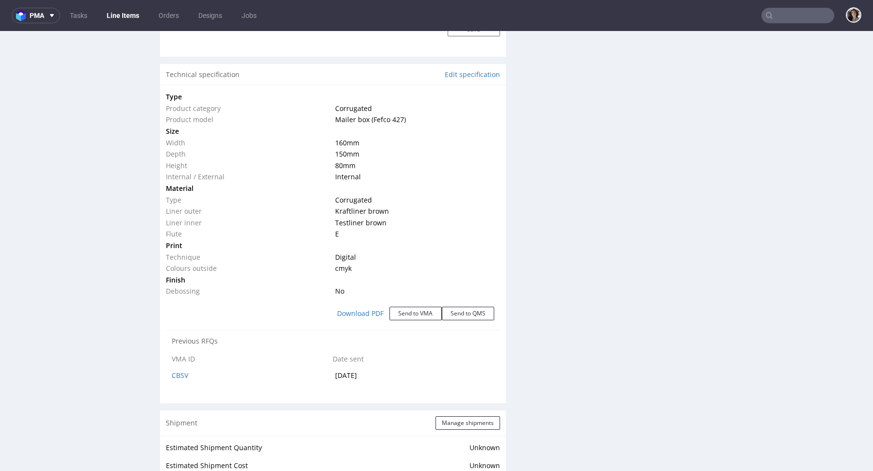
scroll to position [1009, 0]
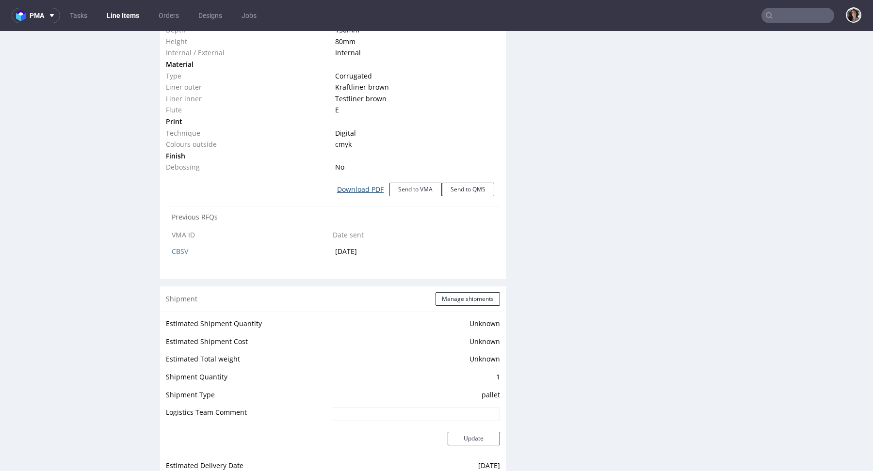
click at [354, 184] on link "Download PDF" at bounding box center [360, 189] width 58 height 21
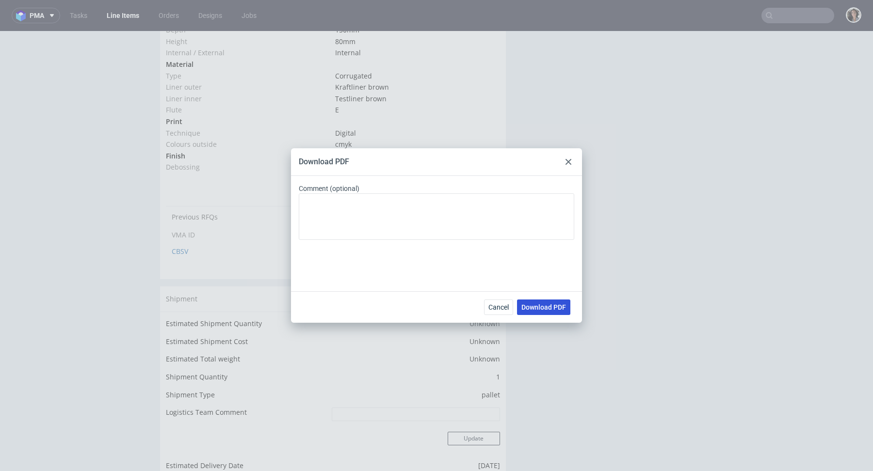
click at [552, 309] on span "Download PDF" at bounding box center [543, 307] width 45 height 7
click at [467, 99] on div "Download PDF Comment (optional) Cancel Download PDF" at bounding box center [436, 235] width 873 height 471
click at [491, 308] on span "Cancel" at bounding box center [498, 307] width 20 height 7
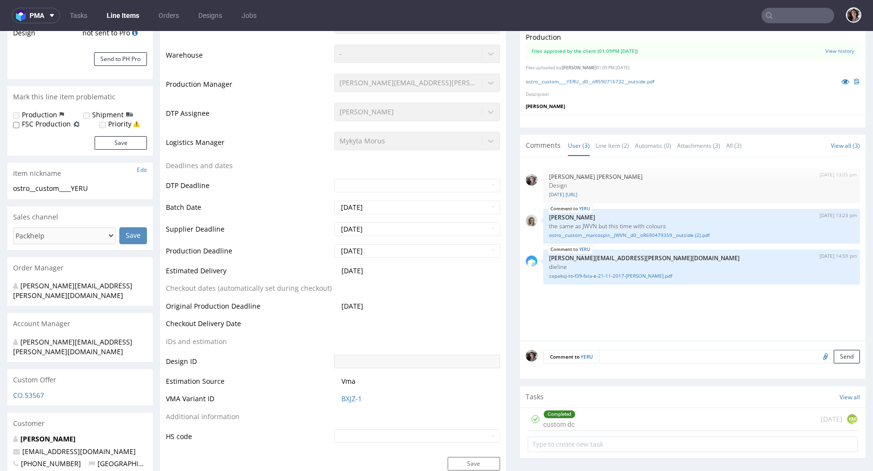
scroll to position [330, 0]
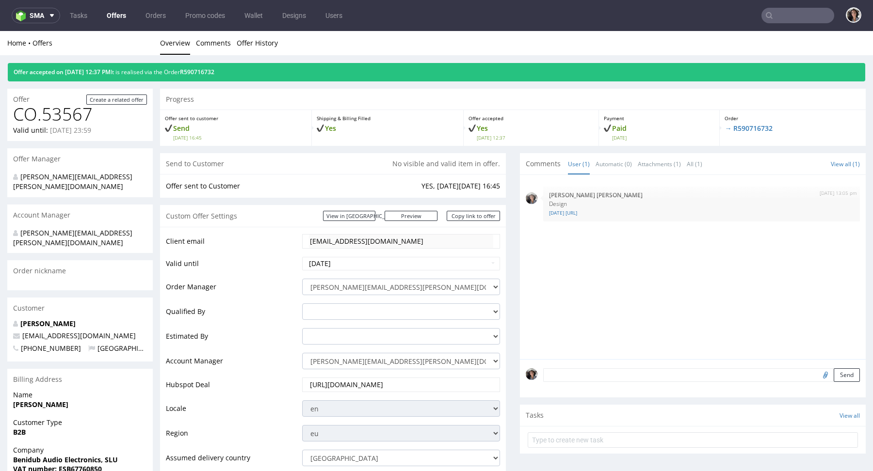
click at [235, 59] on div "Offer accepted on 18.11.2024 12:37 PM It is realised via the Order R590716732" at bounding box center [436, 68] width 873 height 26
click at [233, 66] on div "Offer accepted on 18.11.2024 12:37 PM It is realised via the Order R590716732" at bounding box center [436, 72] width 857 height 18
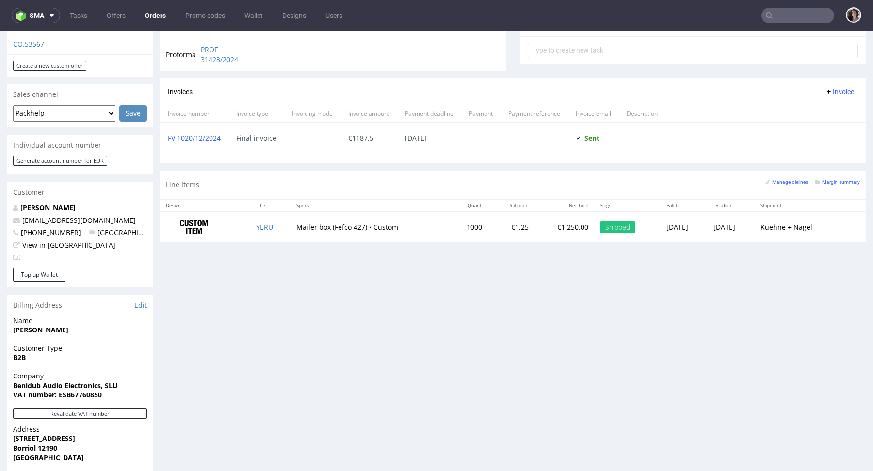
scroll to position [351, 0]
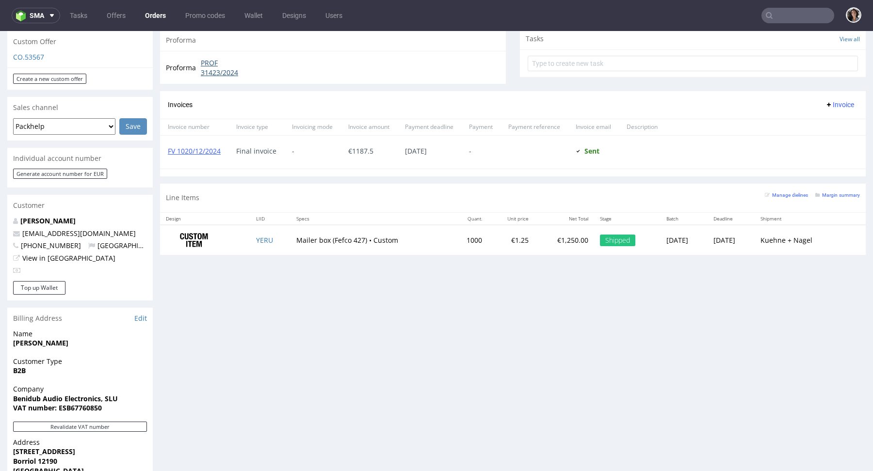
click at [222, 65] on link "PROF 31423/2024" at bounding box center [229, 67] width 56 height 19
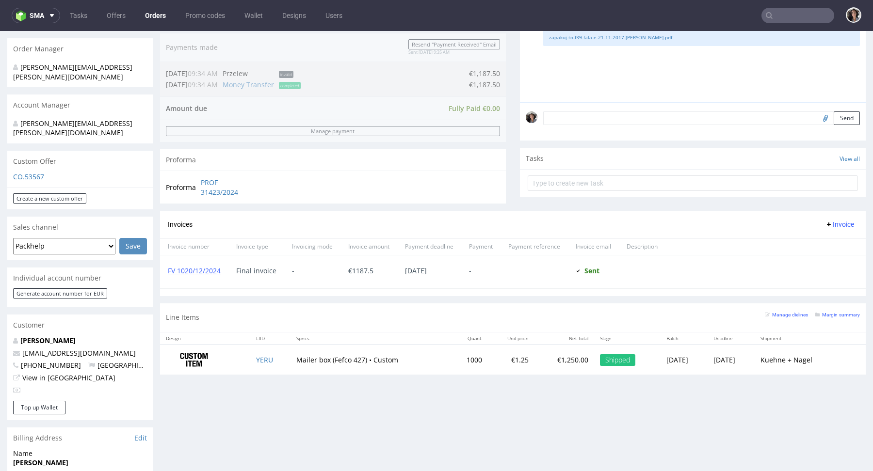
scroll to position [228, 0]
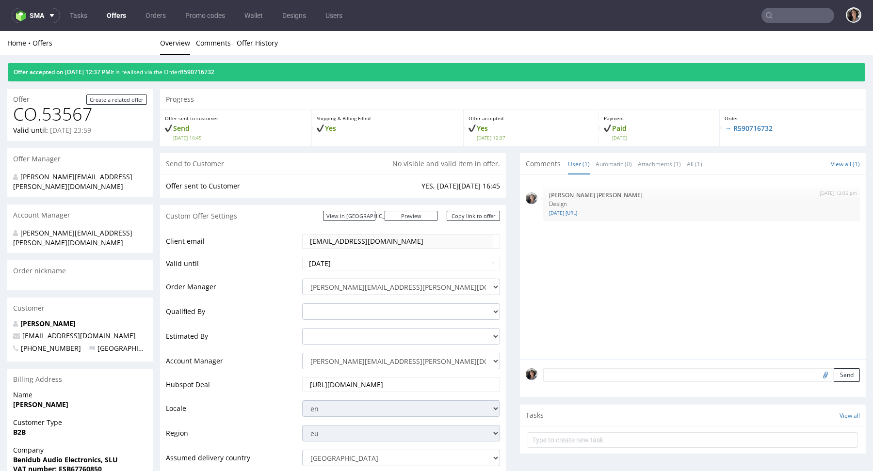
click at [384, 207] on div "Custom Offer Settings View in Hubspot Preview https://packhelp.com/packhelp-plu…" at bounding box center [333, 216] width 346 height 22
click at [375, 216] on link "View in [GEOGRAPHIC_DATA]" at bounding box center [349, 216] width 52 height 10
click at [473, 363] on select "monika.pozniak@packhelp.com adrian.margula@packhelp.com alex.lemee@packhelp.com…" at bounding box center [401, 361] width 198 height 16
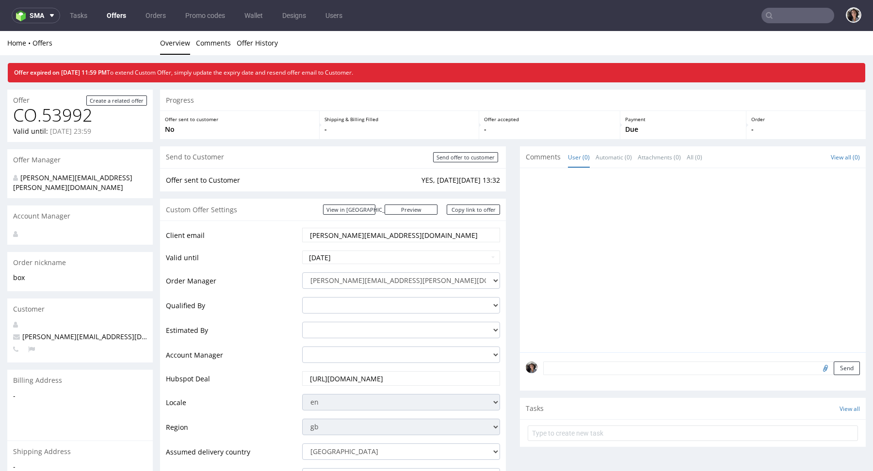
click at [107, 18] on link "Offers" at bounding box center [116, 16] width 31 height 16
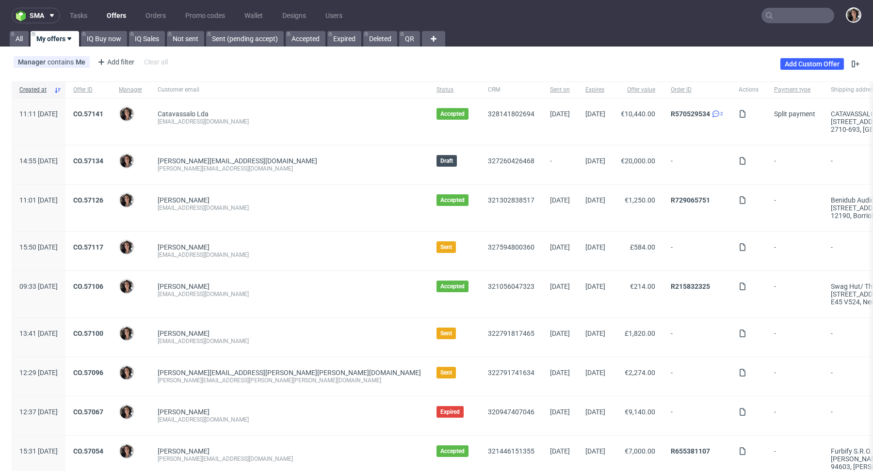
click at [793, 20] on input "text" at bounding box center [797, 16] width 73 height 16
paste input "[EMAIL_ADDRESS][DOMAIN_NAME]"
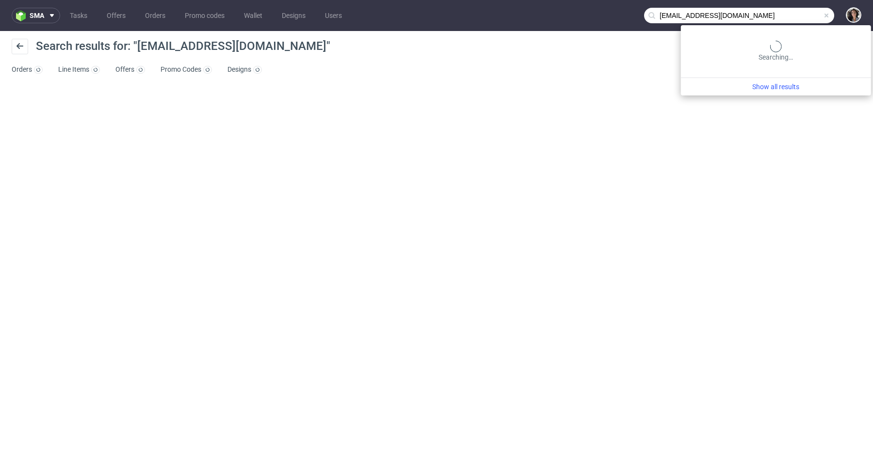
click at [782, 20] on input "[EMAIL_ADDRESS][DOMAIN_NAME]" at bounding box center [739, 16] width 190 height 16
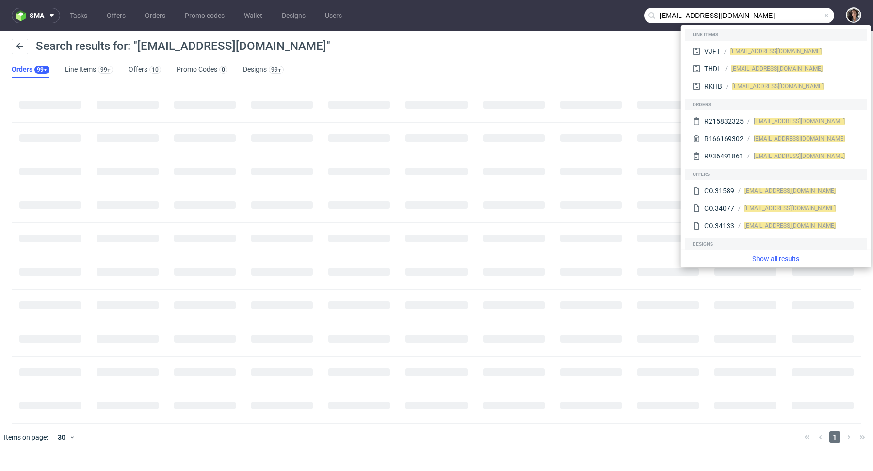
drag, startPoint x: 707, startPoint y: 14, endPoint x: 633, endPoint y: 15, distance: 73.7
click at [633, 15] on nav "sma Tasks Offers Orders Promo codes Wallet Designs Users [EMAIL_ADDRESS][DOMAIN…" at bounding box center [436, 15] width 873 height 31
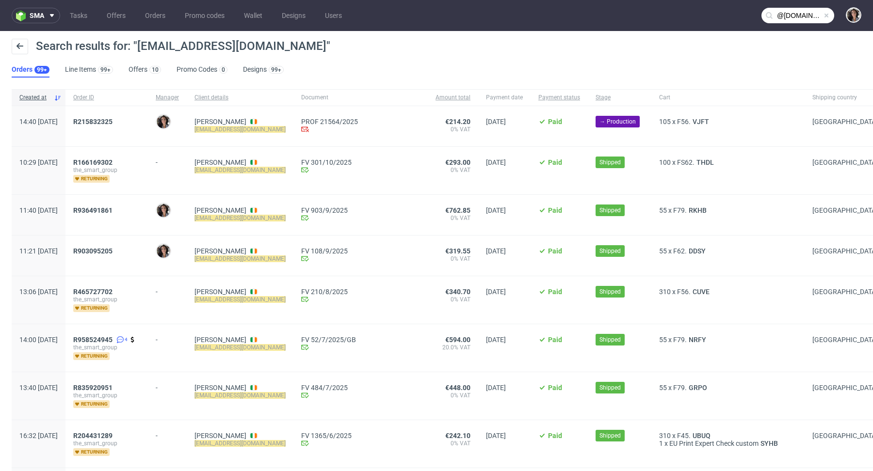
type input "@[DOMAIN_NAME]"
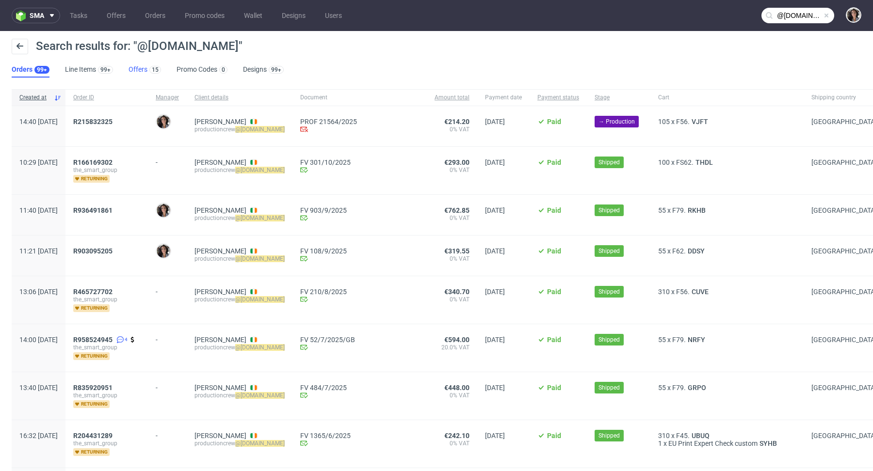
click at [129, 74] on link "Offers 15" at bounding box center [145, 70] width 32 height 16
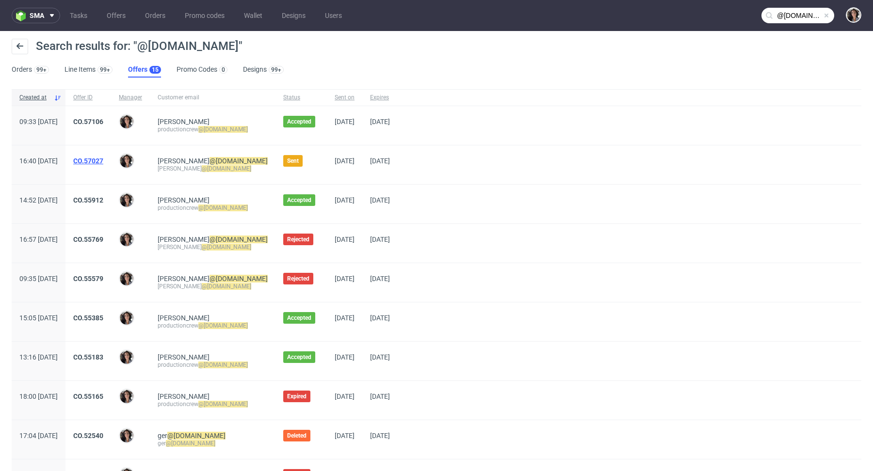
click at [103, 160] on link "CO.57027" at bounding box center [88, 161] width 30 height 8
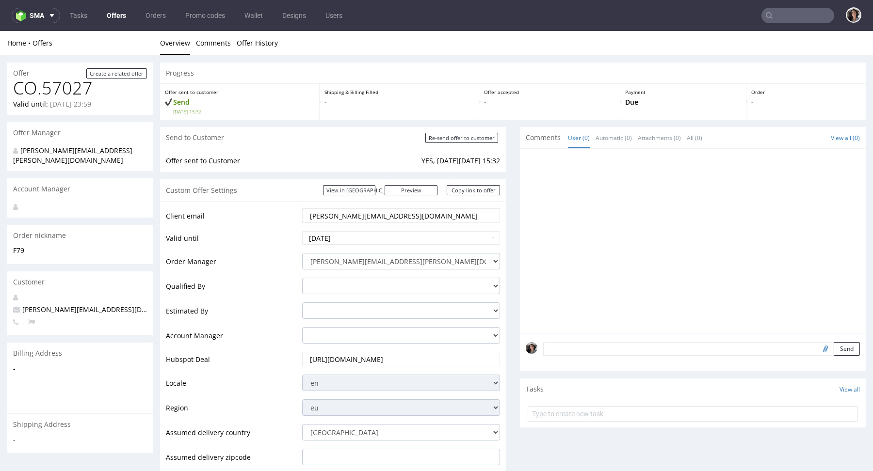
click at [385, 215] on input "[PERSON_NAME][EMAIL_ADDRESS][DOMAIN_NAME]" at bounding box center [401, 216] width 184 height 14
paste input "productioncrew"
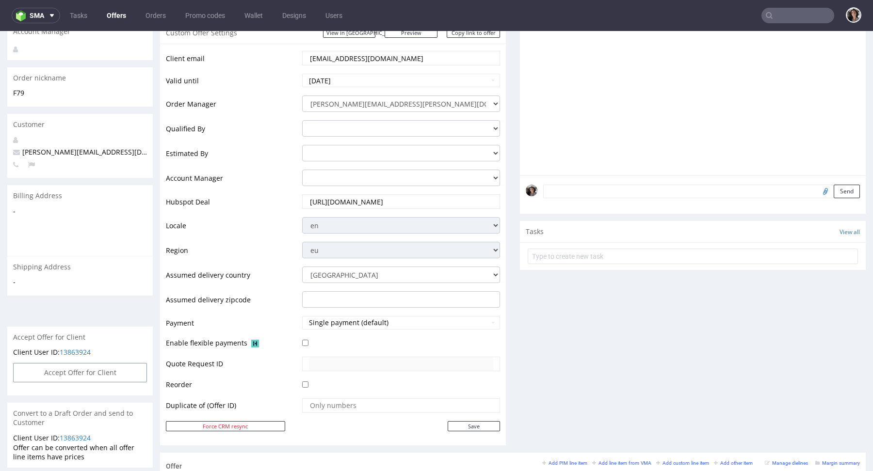
scroll to position [251, 0]
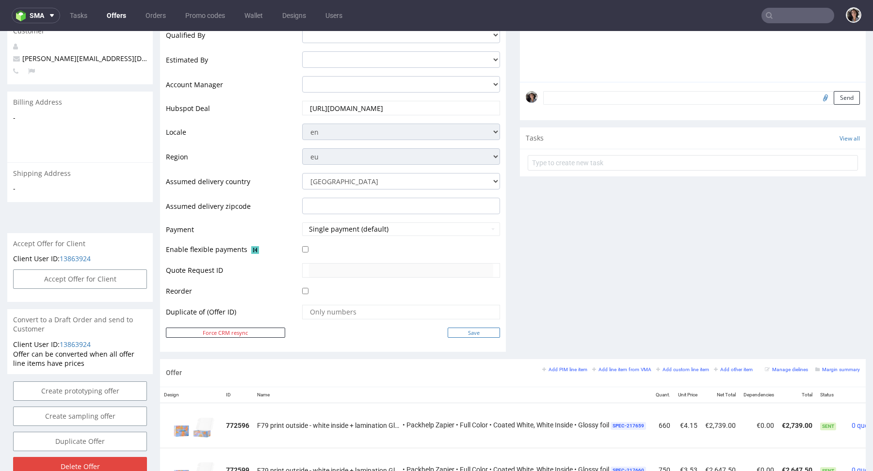
type input "[EMAIL_ADDRESS][DOMAIN_NAME]"
click at [476, 331] on input "Save" at bounding box center [474, 333] width 52 height 10
type input "In progress..."
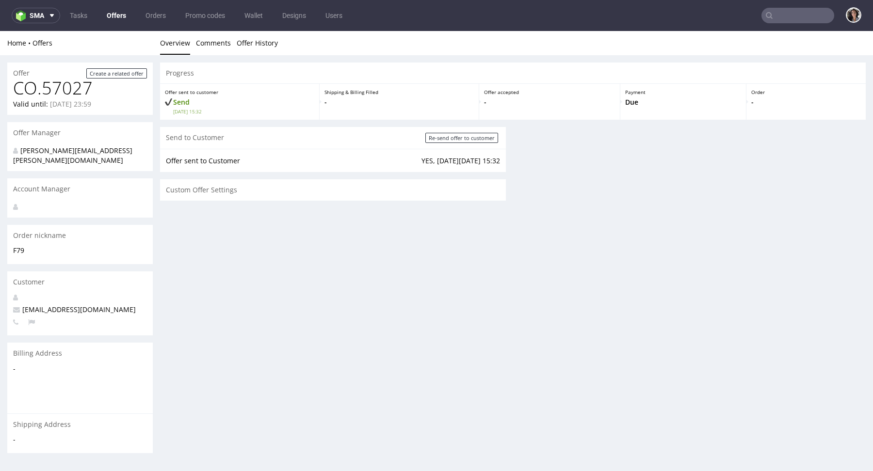
scroll to position [0, 0]
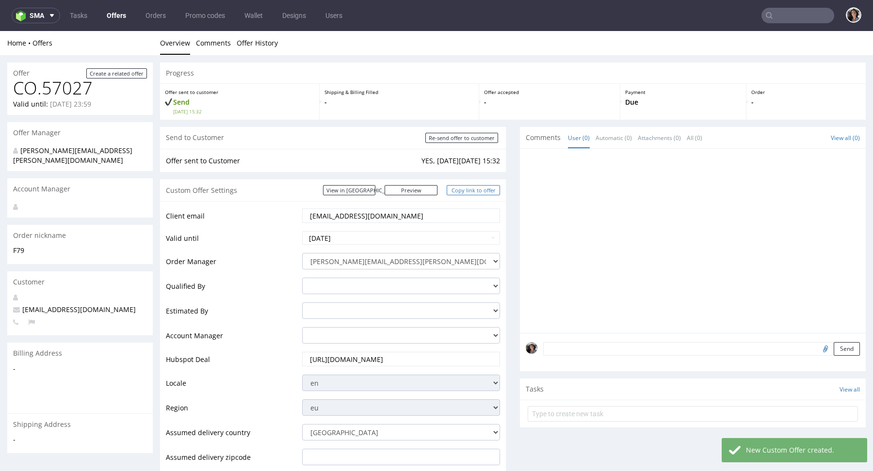
click at [473, 189] on link "Copy link to offer" at bounding box center [473, 190] width 53 height 10
click at [478, 187] on link "Copy link to offer" at bounding box center [473, 190] width 53 height 10
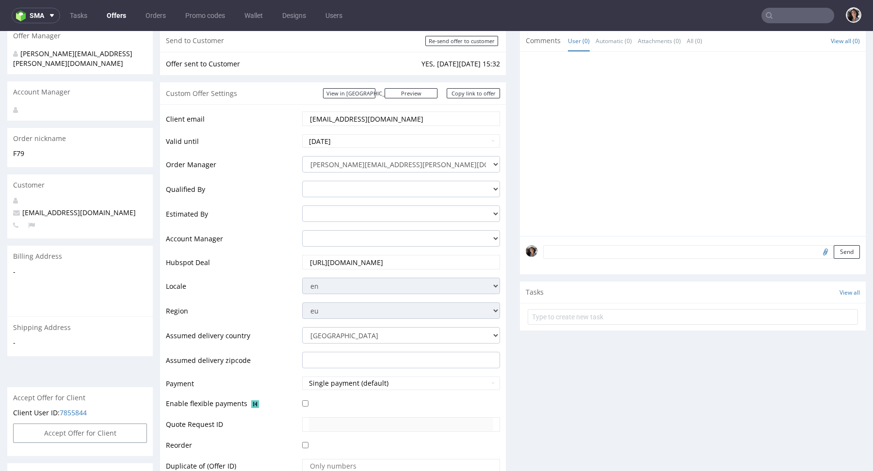
scroll to position [274, 0]
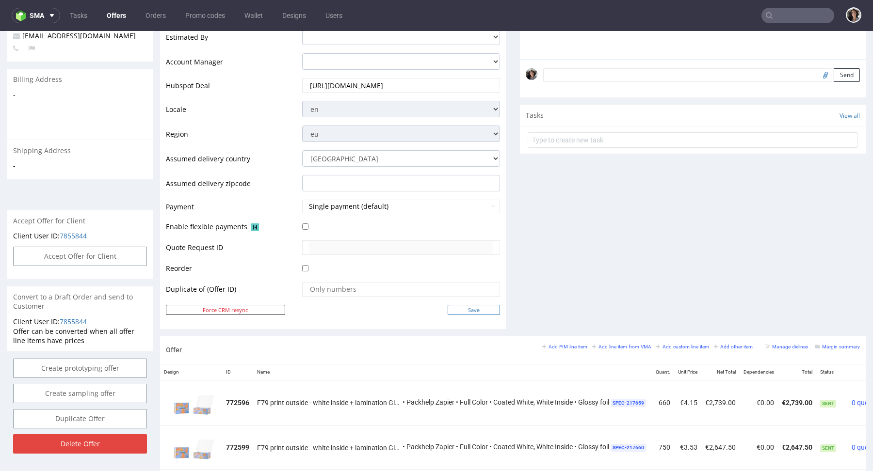
click at [473, 312] on input "Save" at bounding box center [474, 310] width 52 height 10
type input "In progress..."
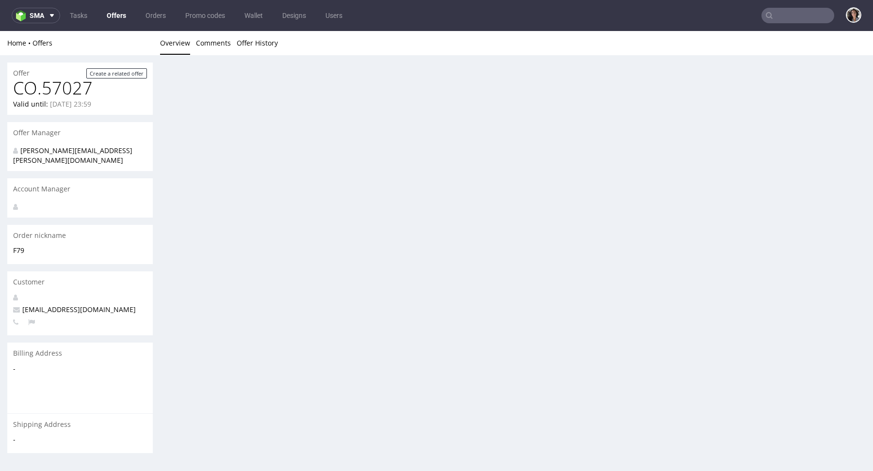
scroll to position [0, 0]
